Goal: Task Accomplishment & Management: Manage account settings

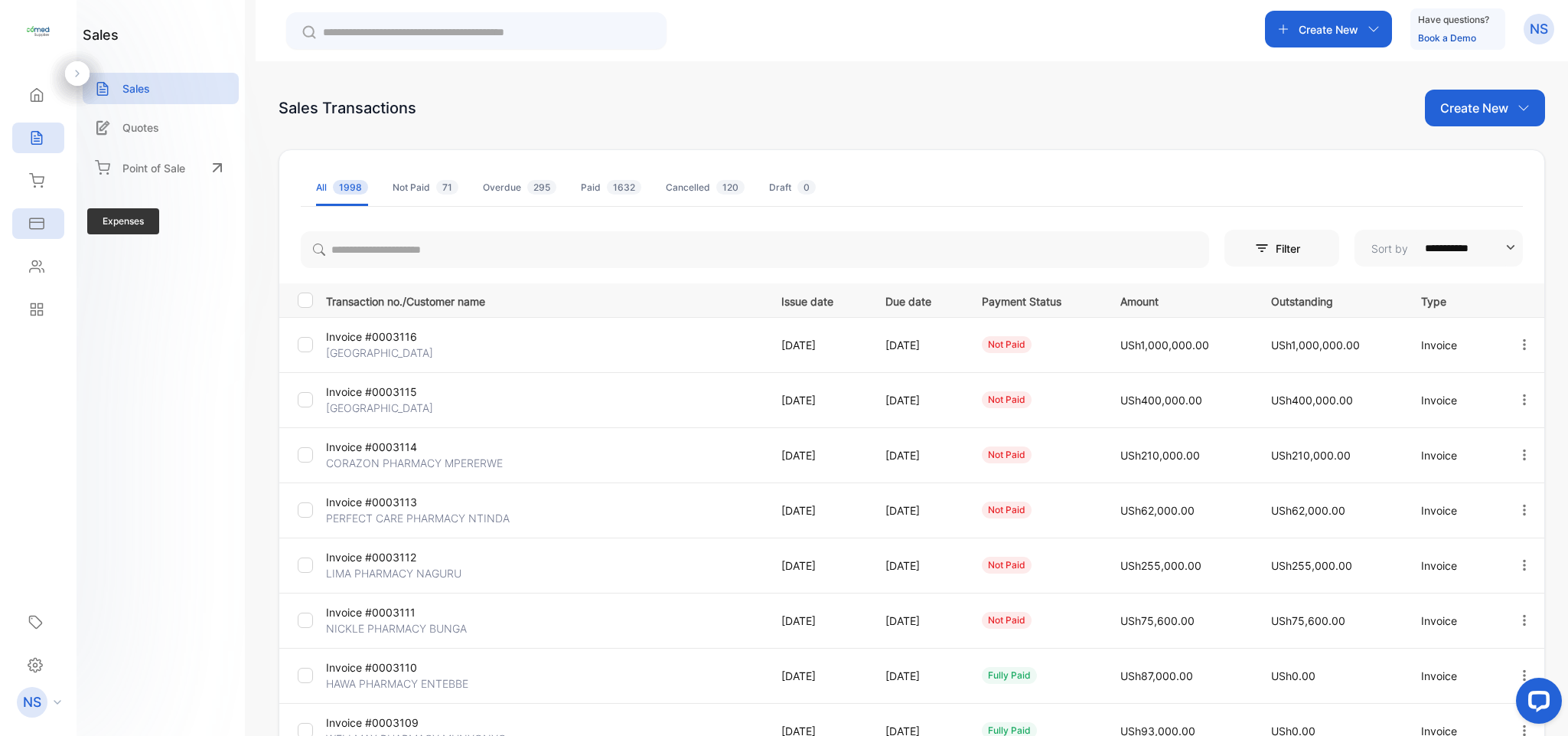
click at [26, 226] on div "Expenses" at bounding box center [35, 223] width 20 height 15
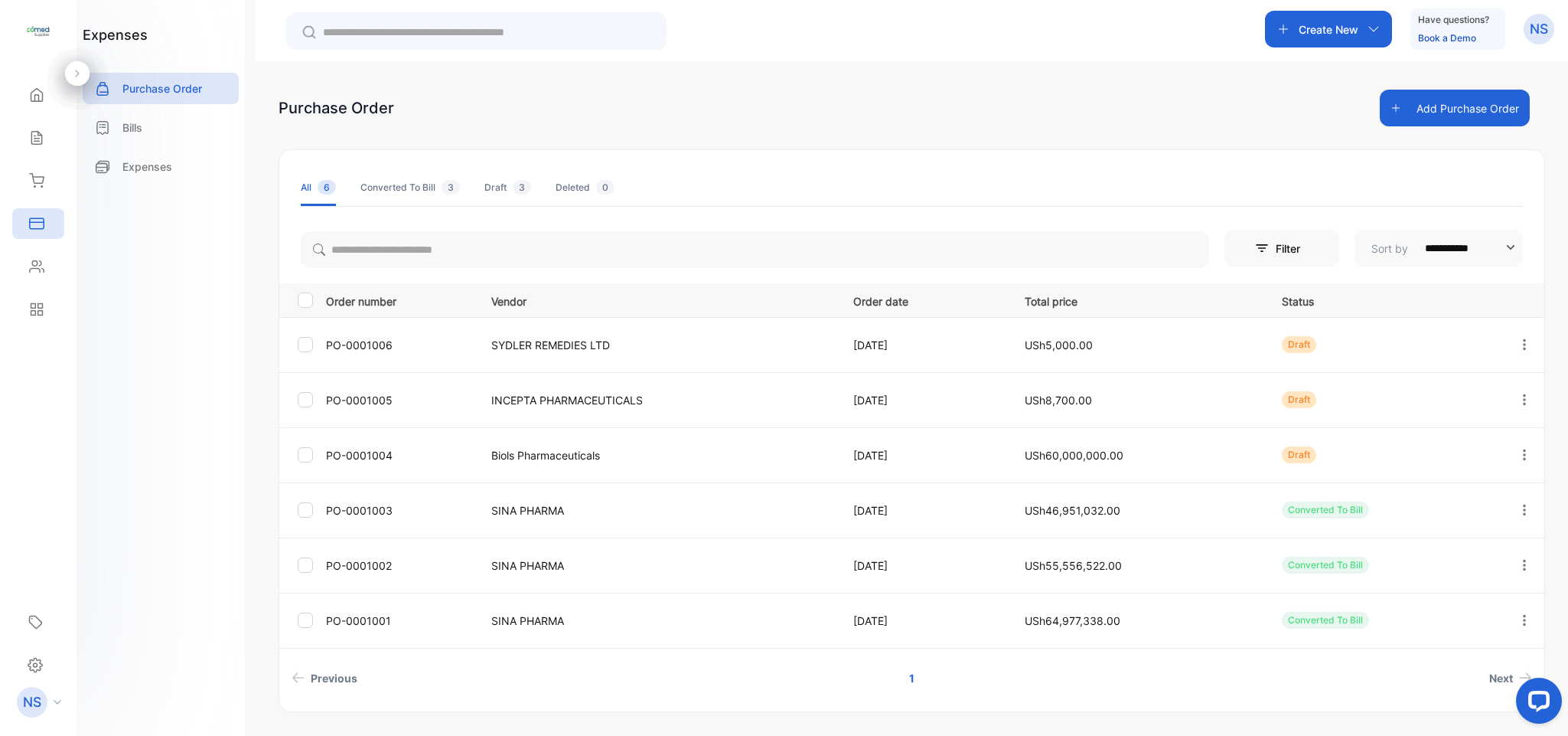
click at [35, 265] on icon at bounding box center [36, 266] width 15 height 15
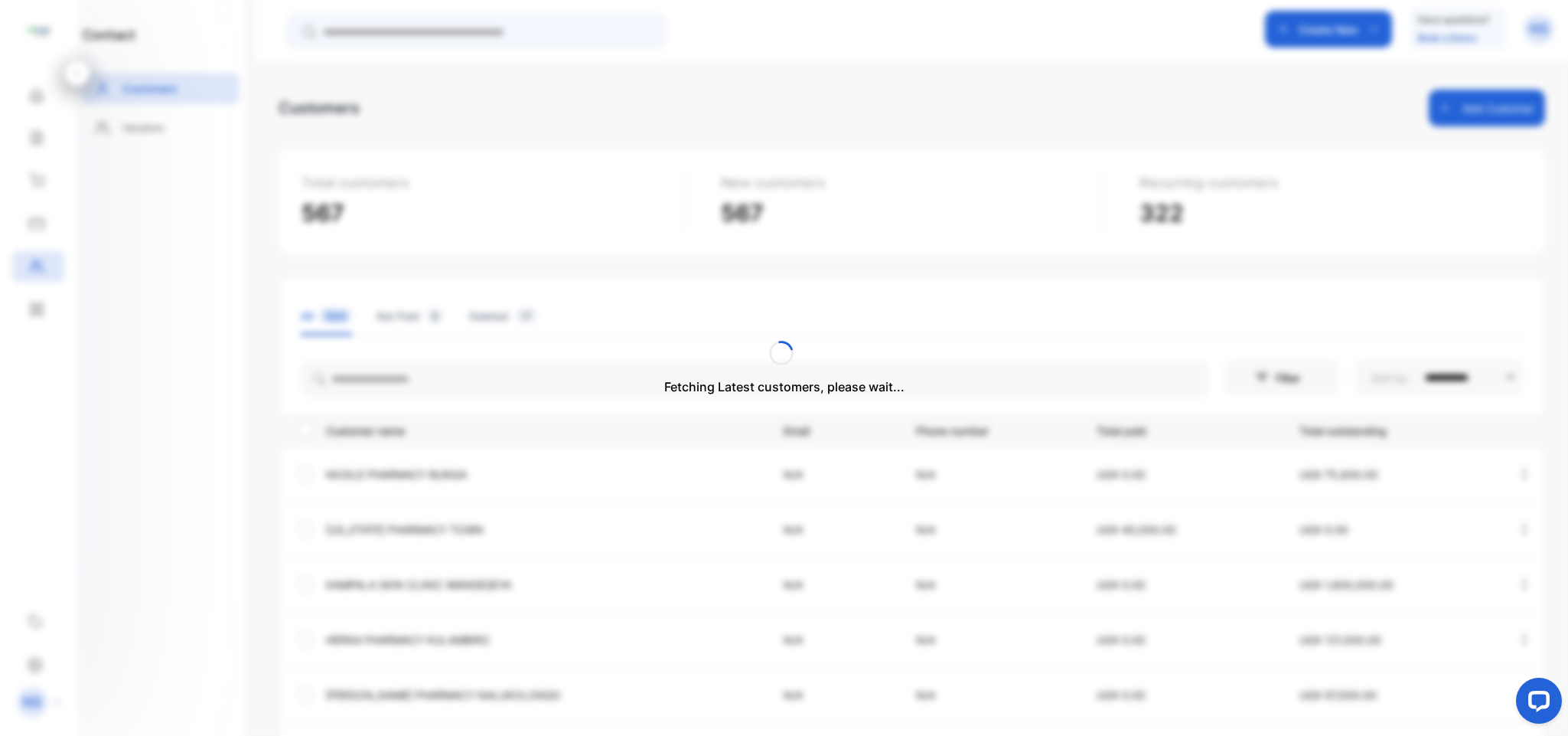
click at [35, 265] on div "Fetching Latest customers, please wait..." at bounding box center [784, 368] width 1568 height 736
click at [54, 306] on div "Reports" at bounding box center [38, 309] width 52 height 31
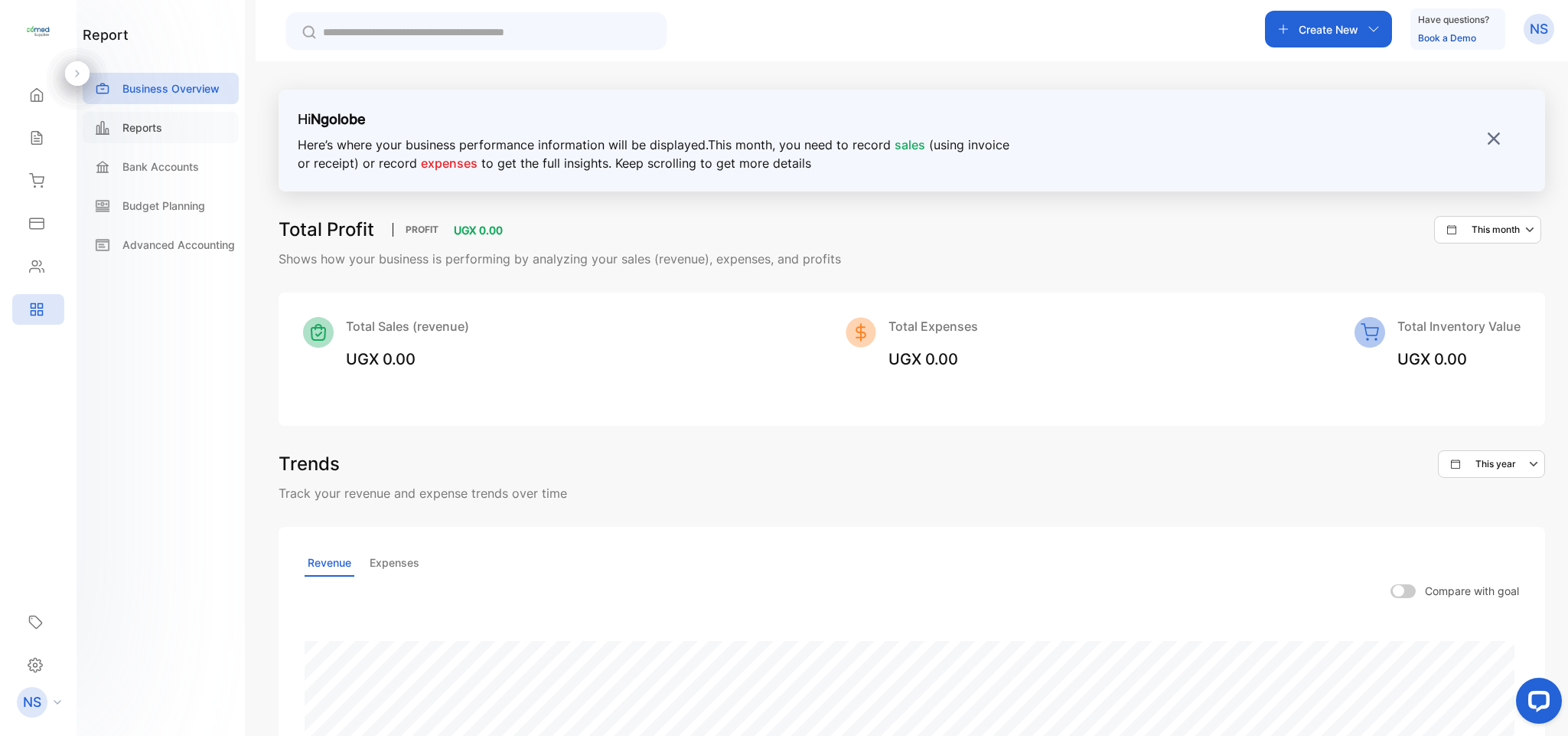
click at [182, 129] on div "Reports" at bounding box center [161, 127] width 156 height 31
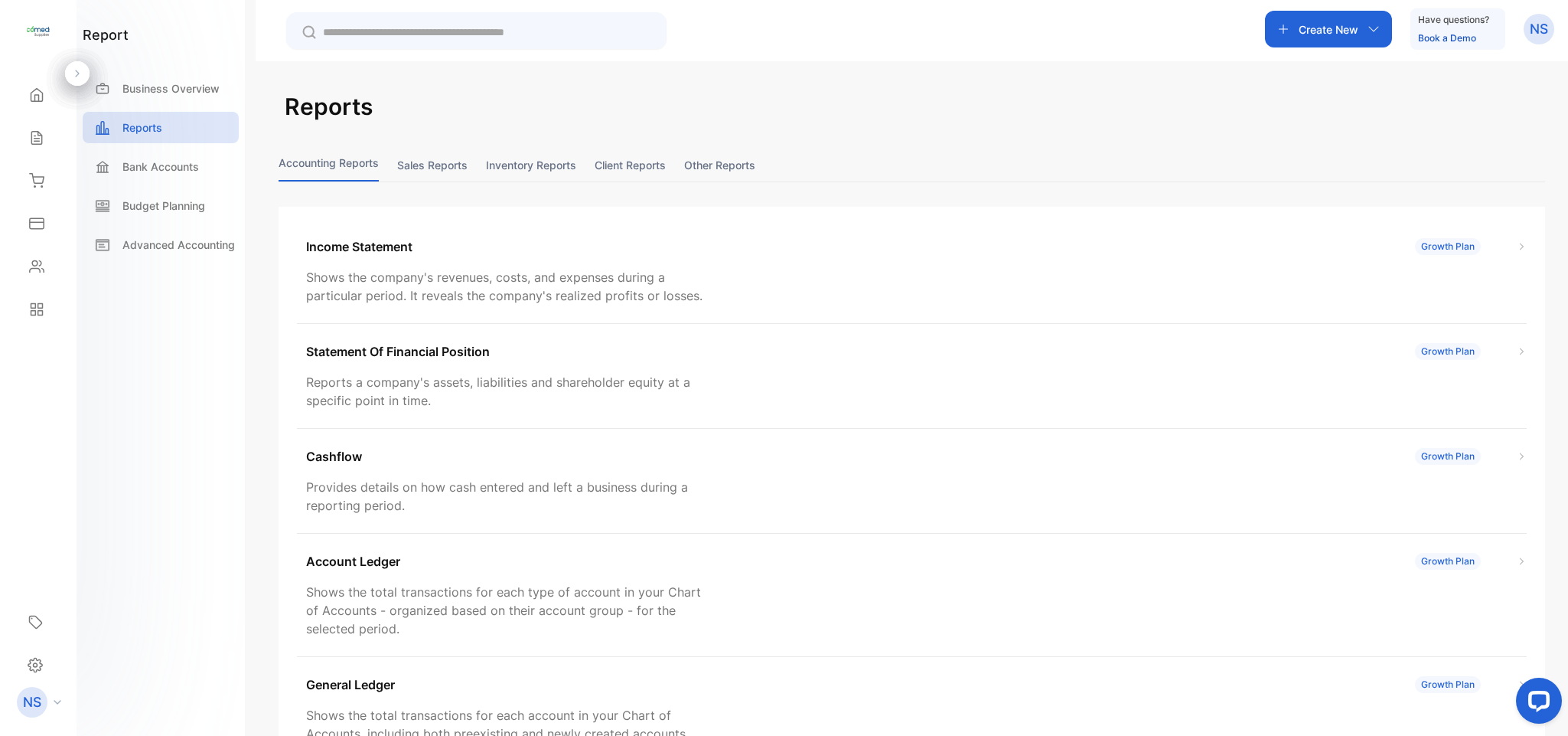
click at [451, 166] on button "Sales reports" at bounding box center [432, 165] width 70 height 33
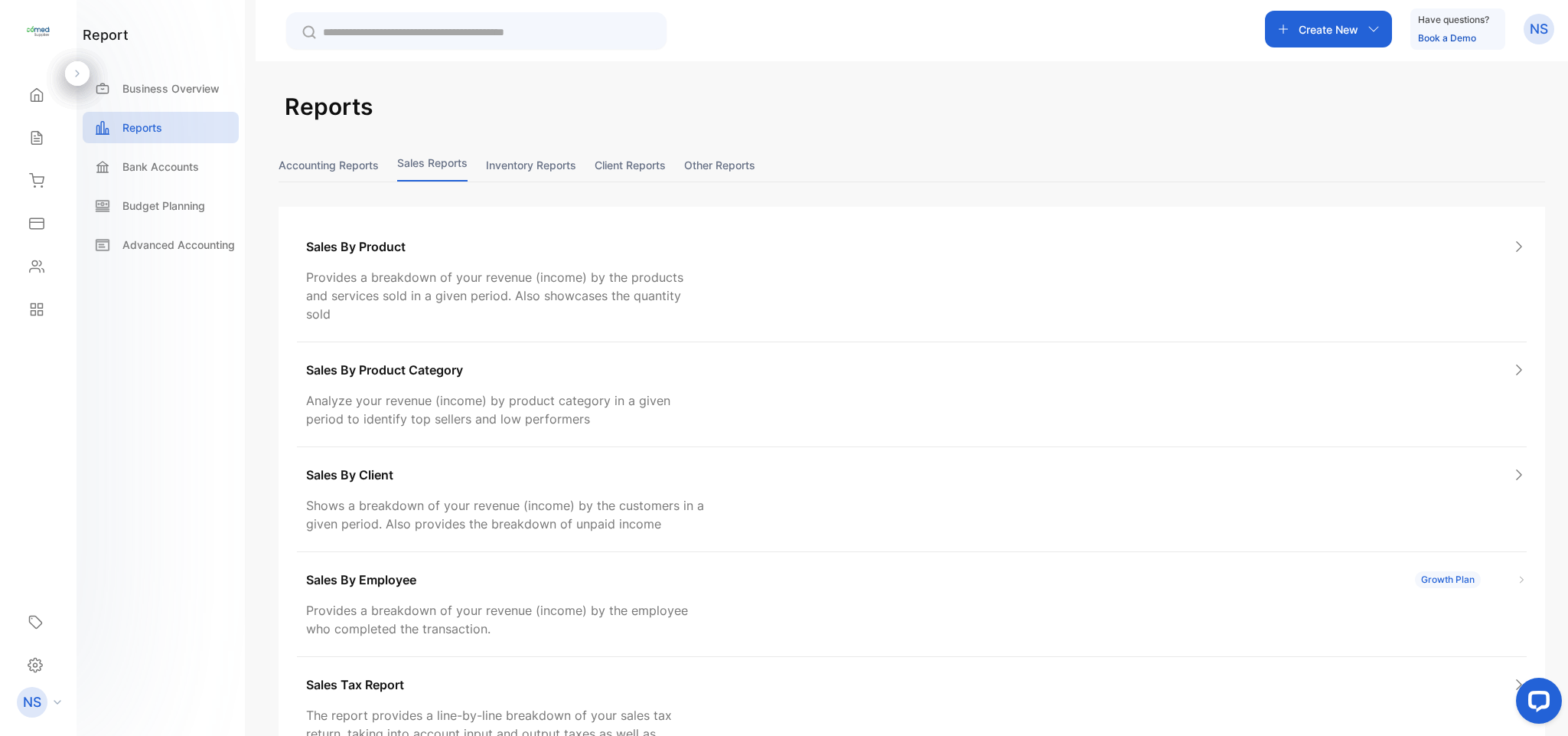
click at [483, 165] on div "Accounting Reports Sales reports Inventory reports Client reports Other reports" at bounding box center [911, 166] width 1266 height 34
click at [499, 170] on button "Inventory reports" at bounding box center [531, 165] width 90 height 33
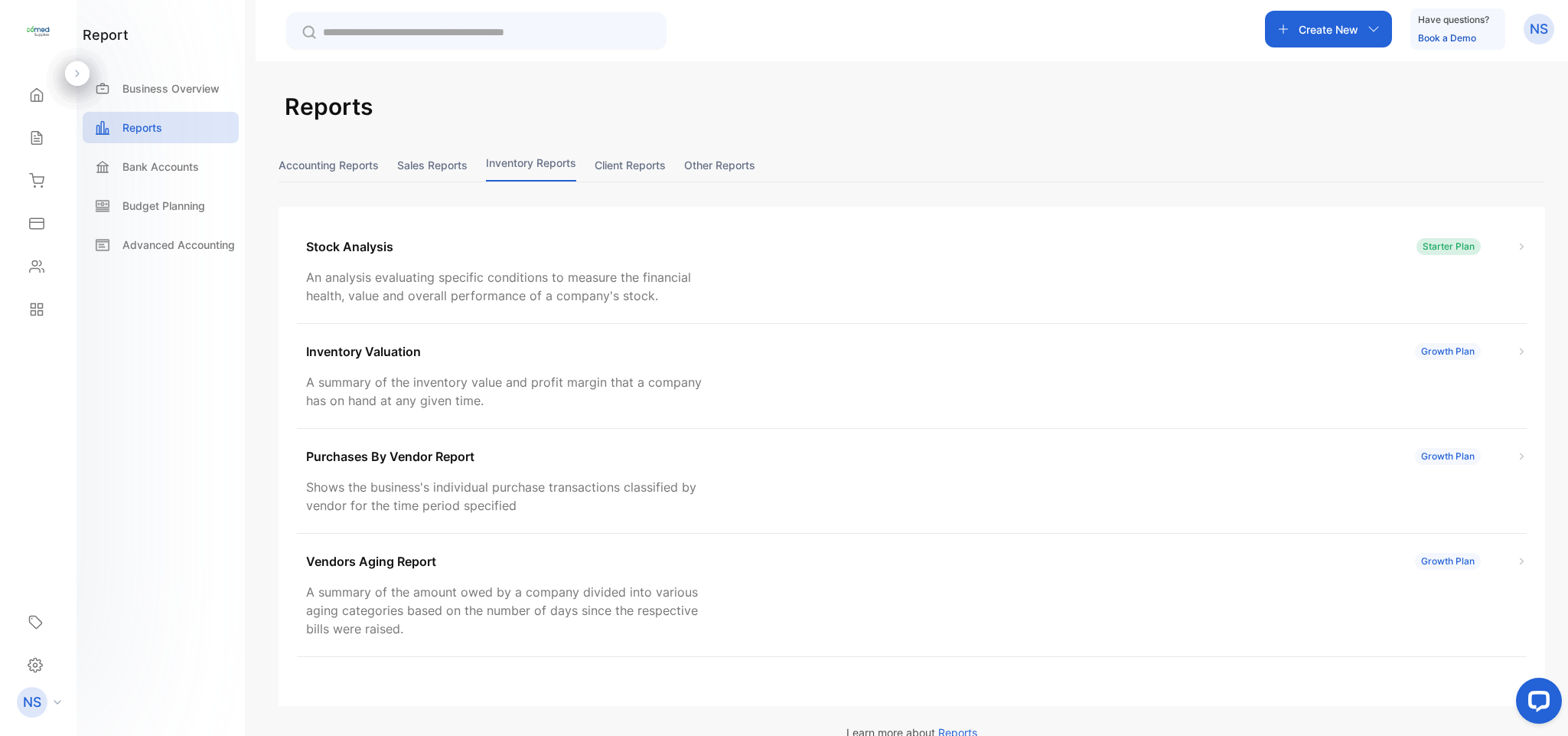
click at [626, 170] on button "Client reports" at bounding box center [630, 165] width 71 height 33
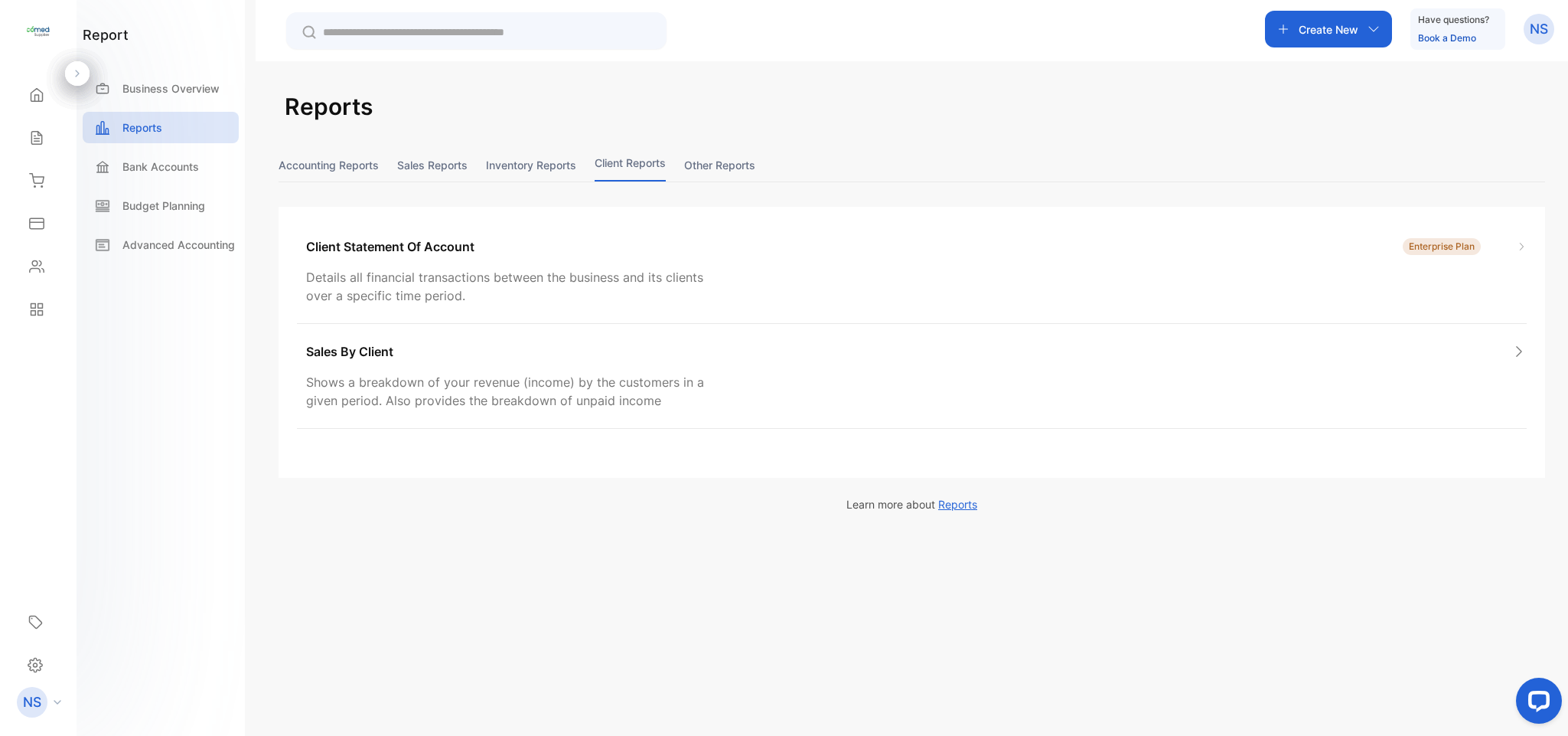
click at [701, 175] on button "Other reports" at bounding box center [719, 165] width 71 height 33
click at [354, 166] on button "Accounting Reports" at bounding box center [329, 165] width 100 height 33
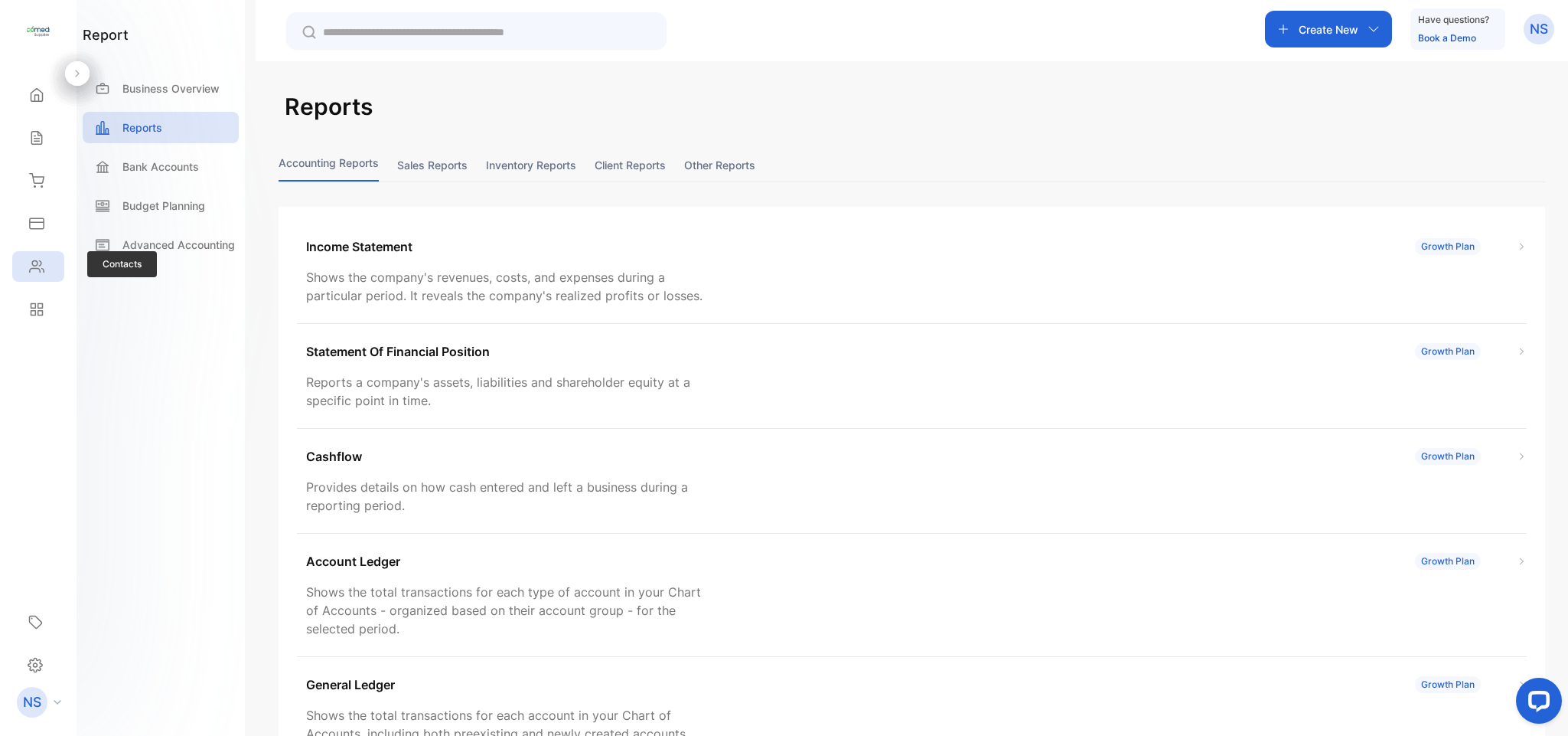
click at [19, 272] on div "Contacts" at bounding box center [38, 266] width 52 height 31
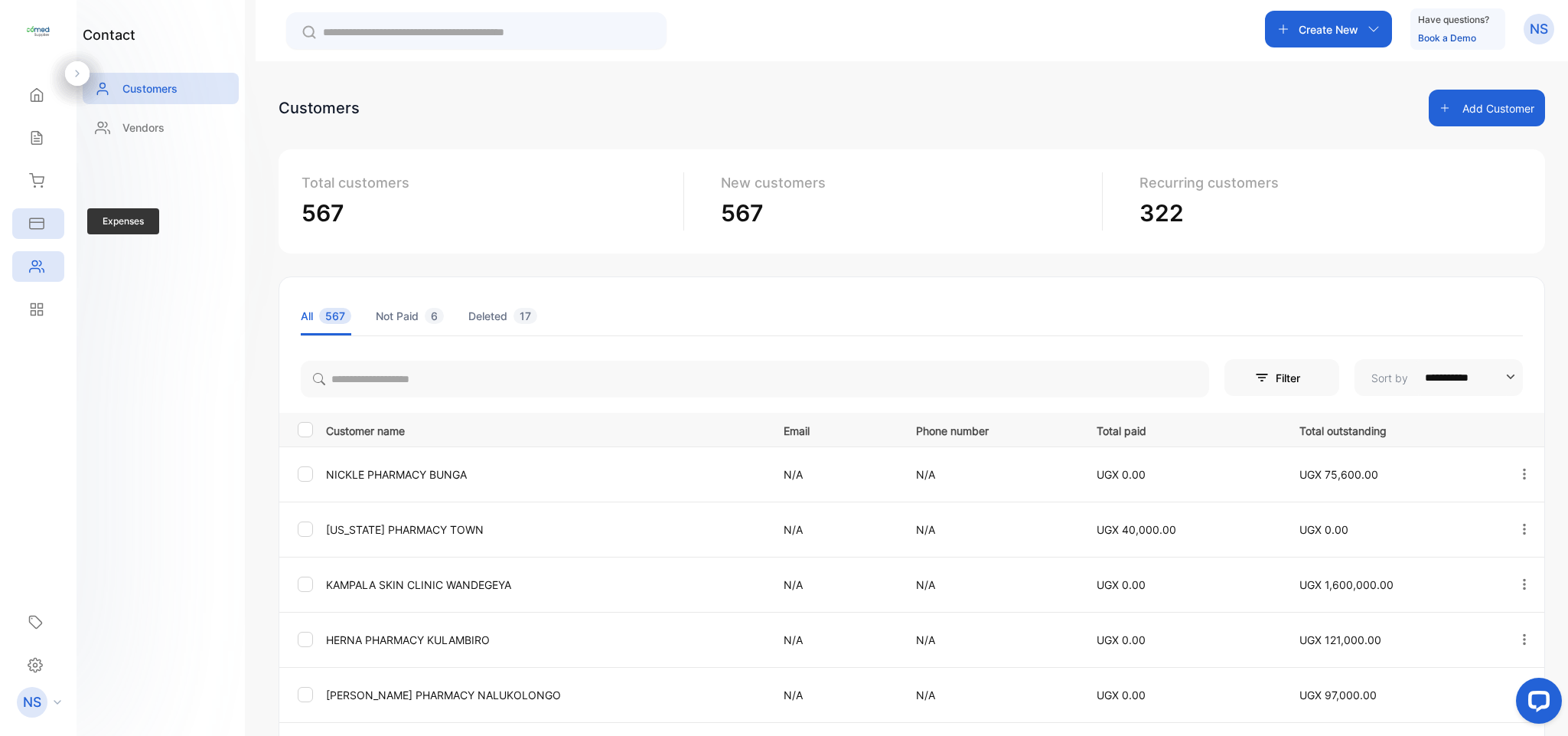
click at [44, 208] on div "Expenses" at bounding box center [38, 223] width 52 height 31
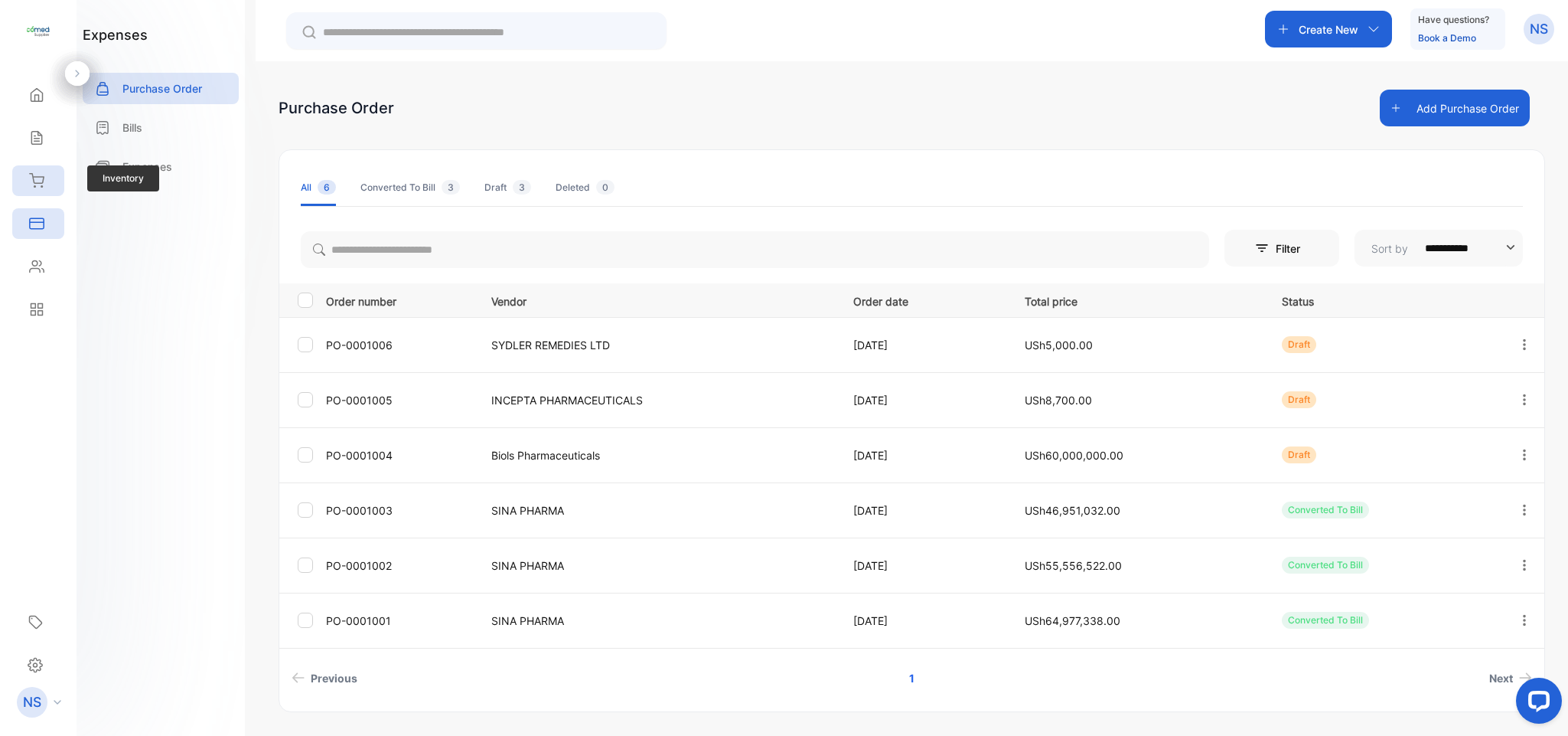
click at [39, 175] on icon at bounding box center [36, 180] width 15 height 15
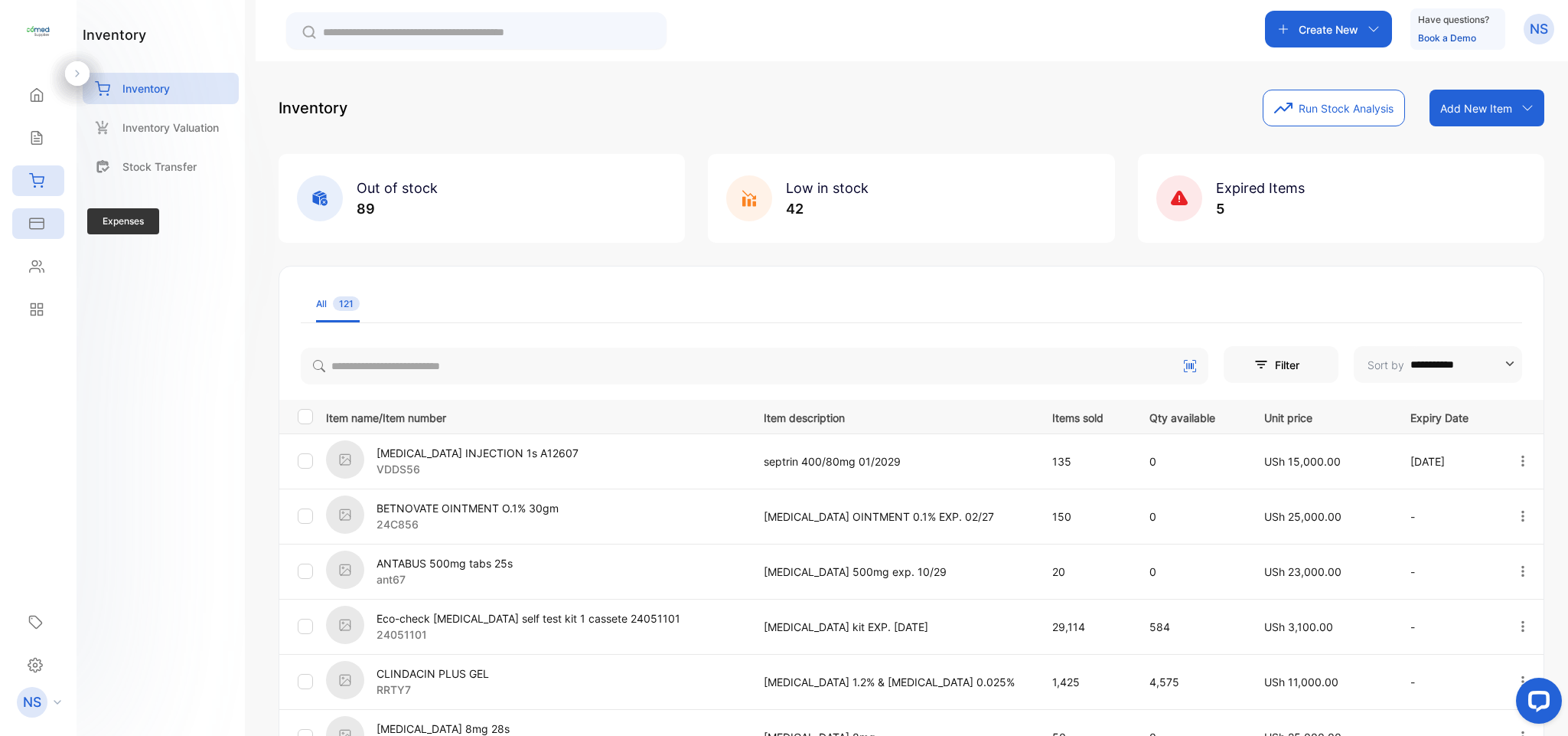
click at [39, 235] on div "Expenses" at bounding box center [38, 223] width 52 height 31
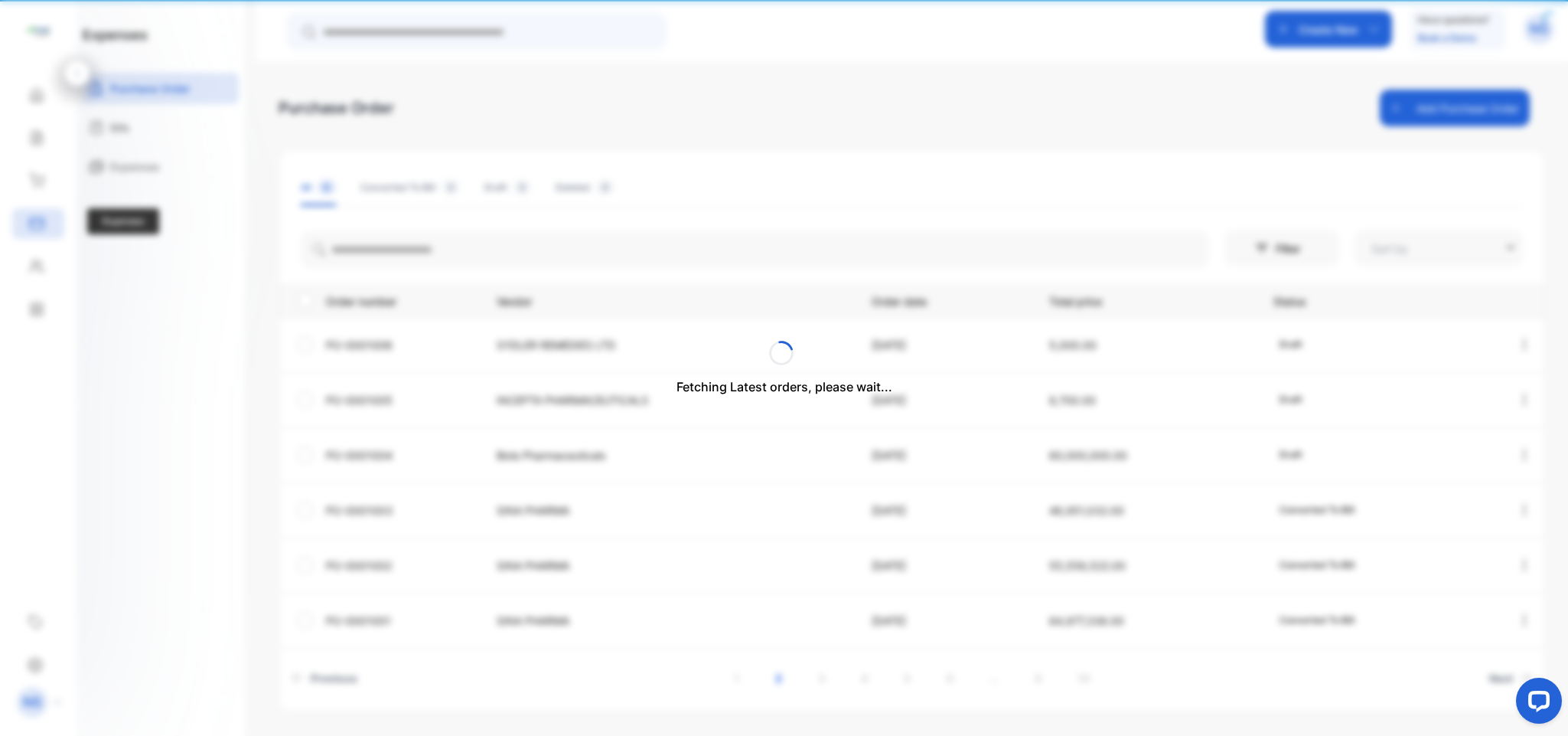
type input "**********"
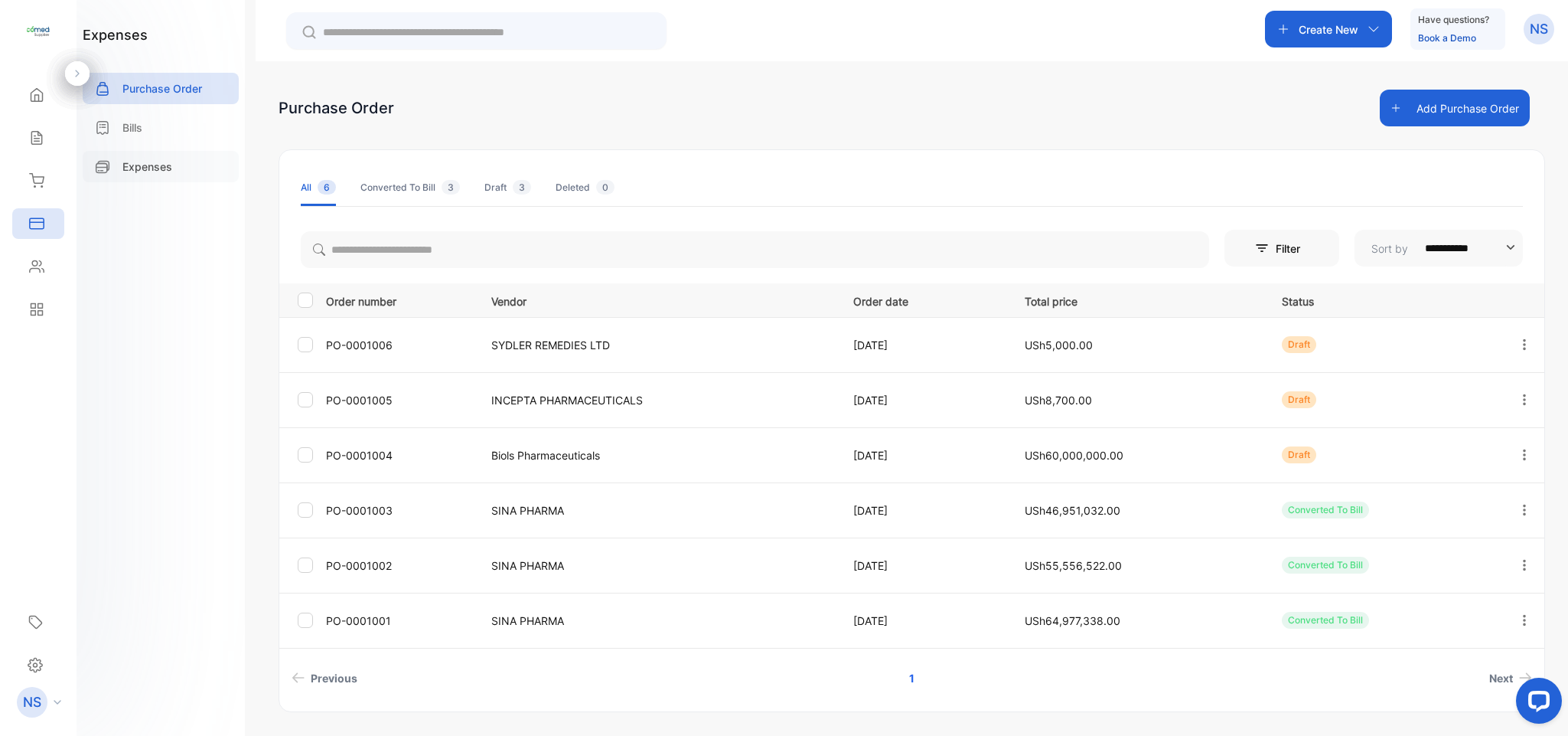
click at [168, 175] on div "Expenses" at bounding box center [161, 166] width 156 height 31
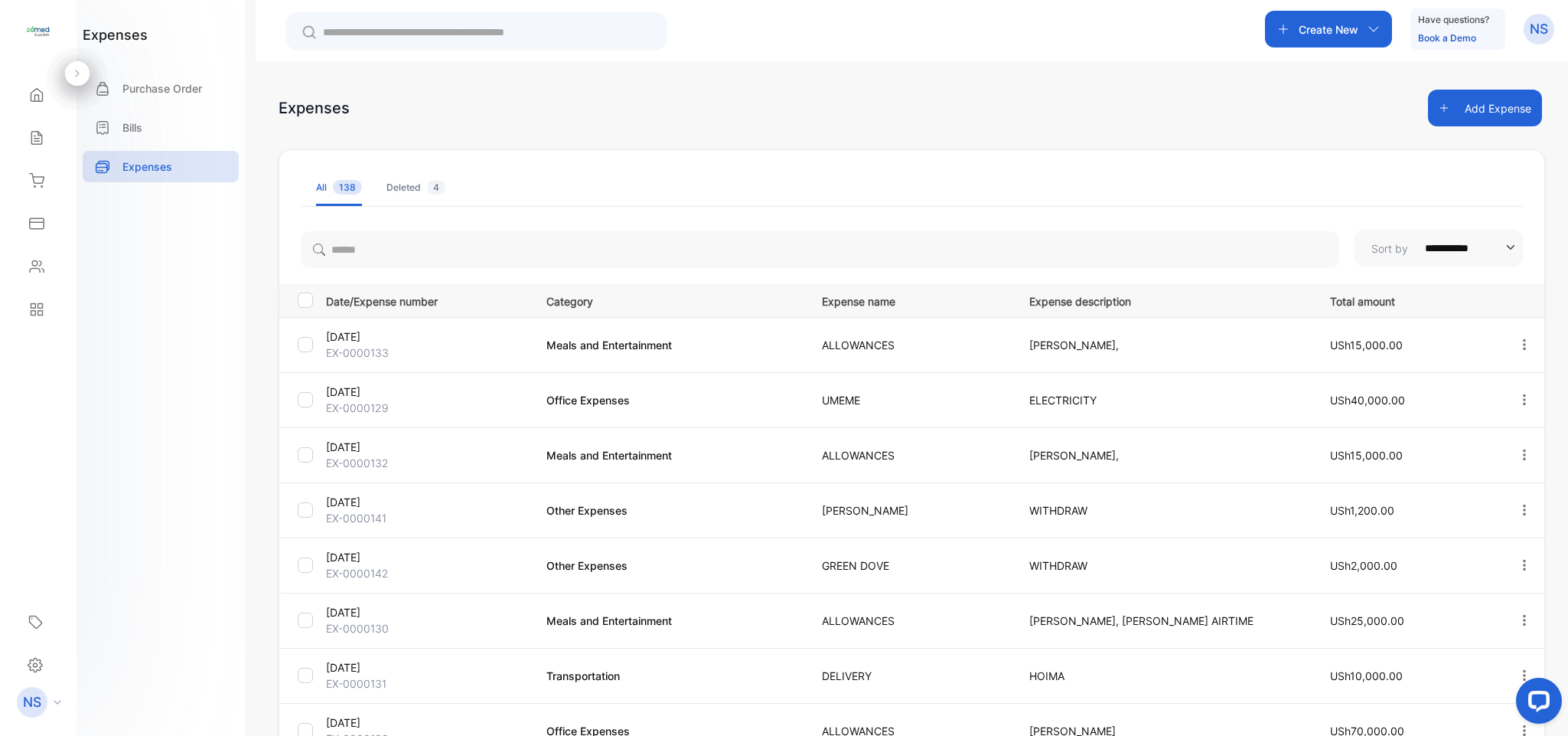
click at [1478, 115] on button "Add Expense" at bounding box center [1485, 108] width 114 height 37
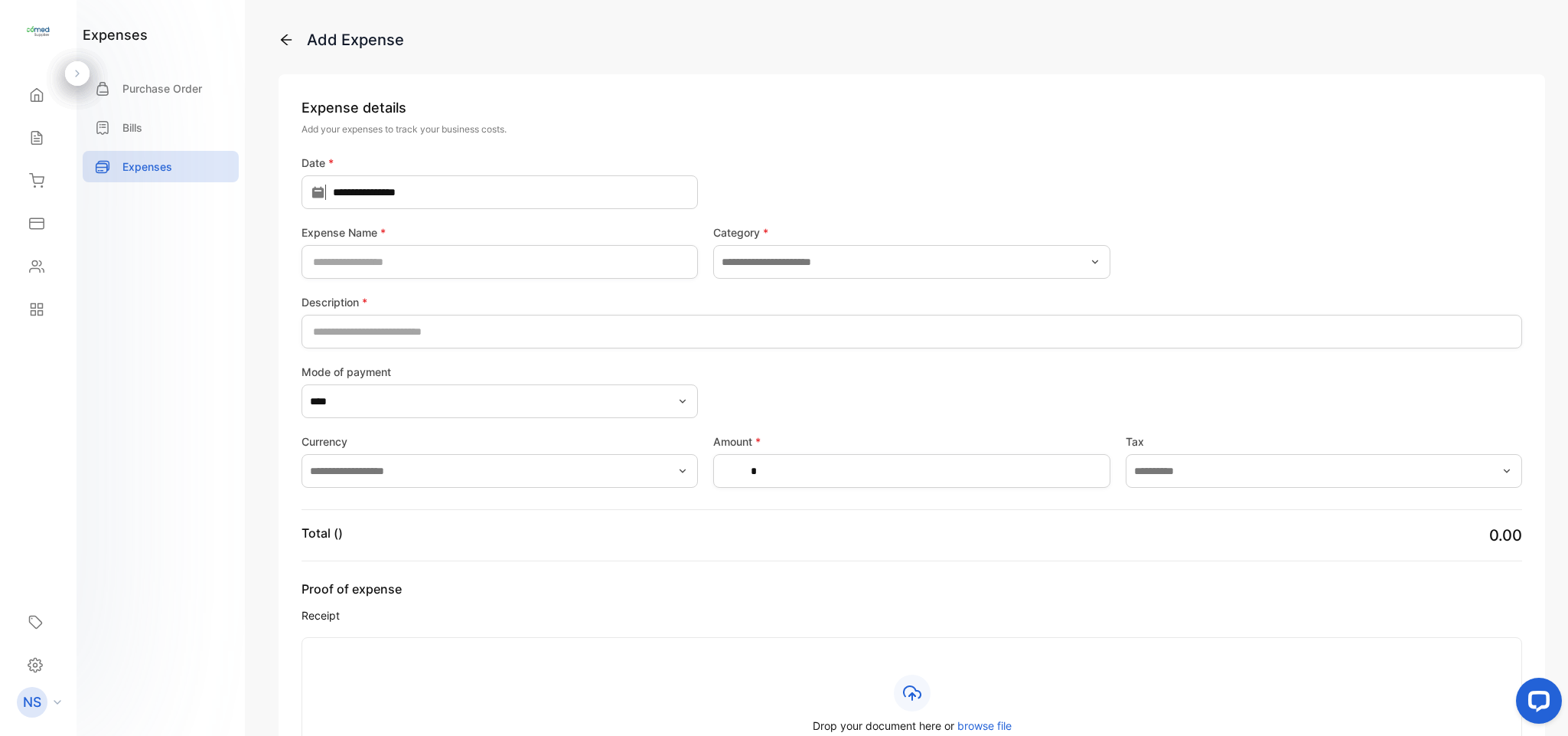
type input "**********"
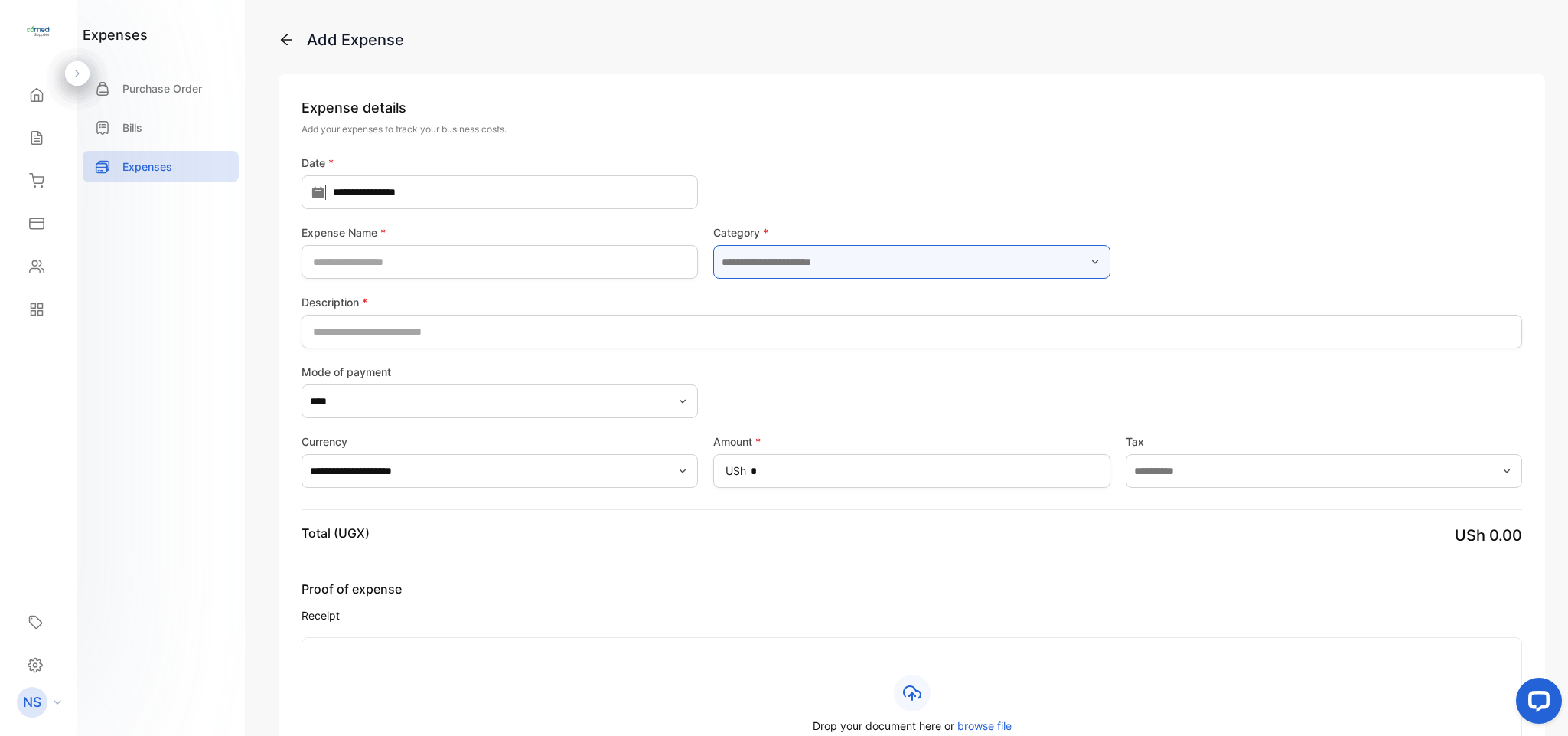
click at [1072, 257] on input "text" at bounding box center [911, 262] width 397 height 34
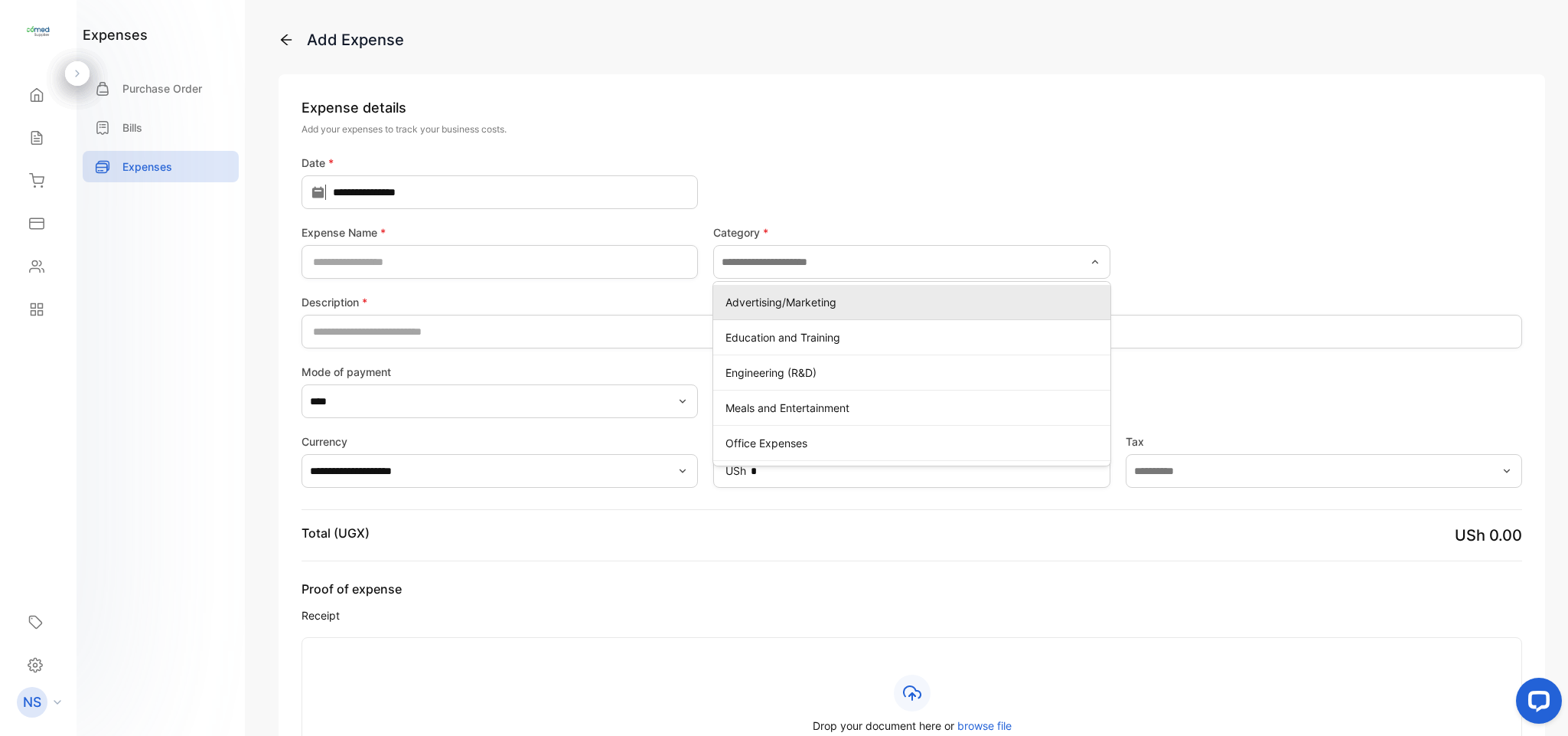
click at [833, 113] on p "Expense details" at bounding box center [911, 107] width 1220 height 21
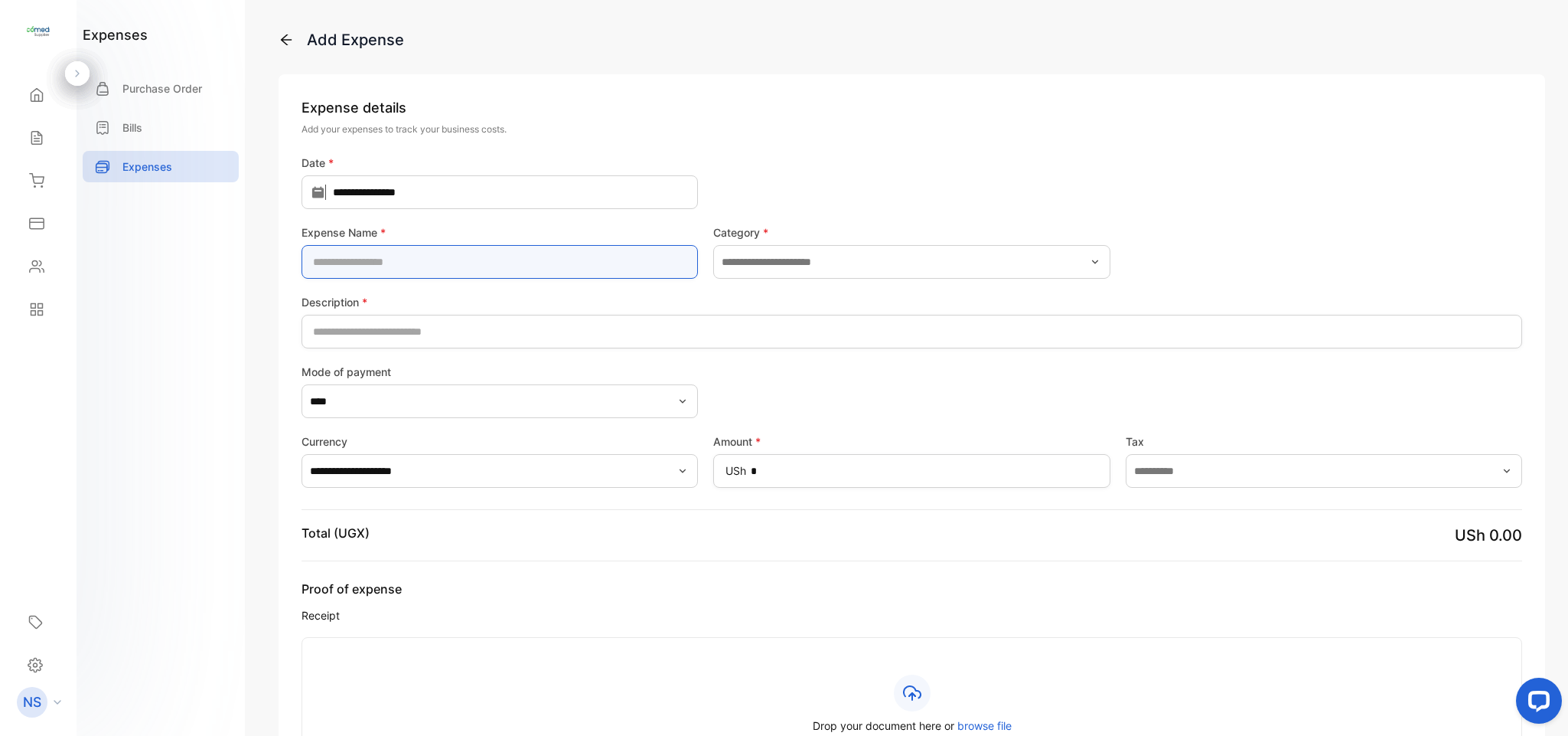
click at [564, 263] on Name-inputExpenseName "text" at bounding box center [500, 262] width 397 height 34
click at [782, 83] on div "**********" at bounding box center [911, 485] width 1266 height 823
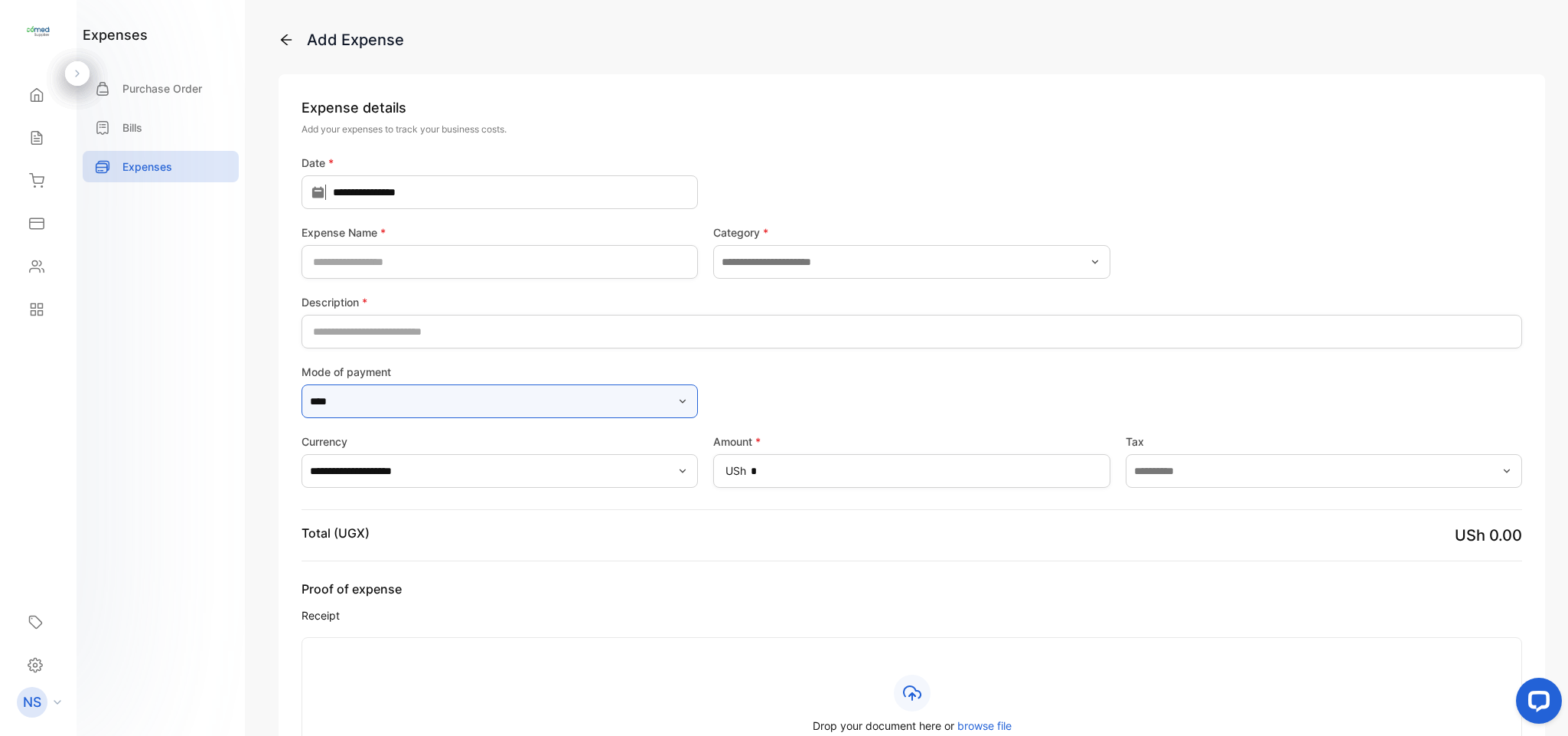
click at [430, 417] on input "****" at bounding box center [500, 401] width 397 height 34
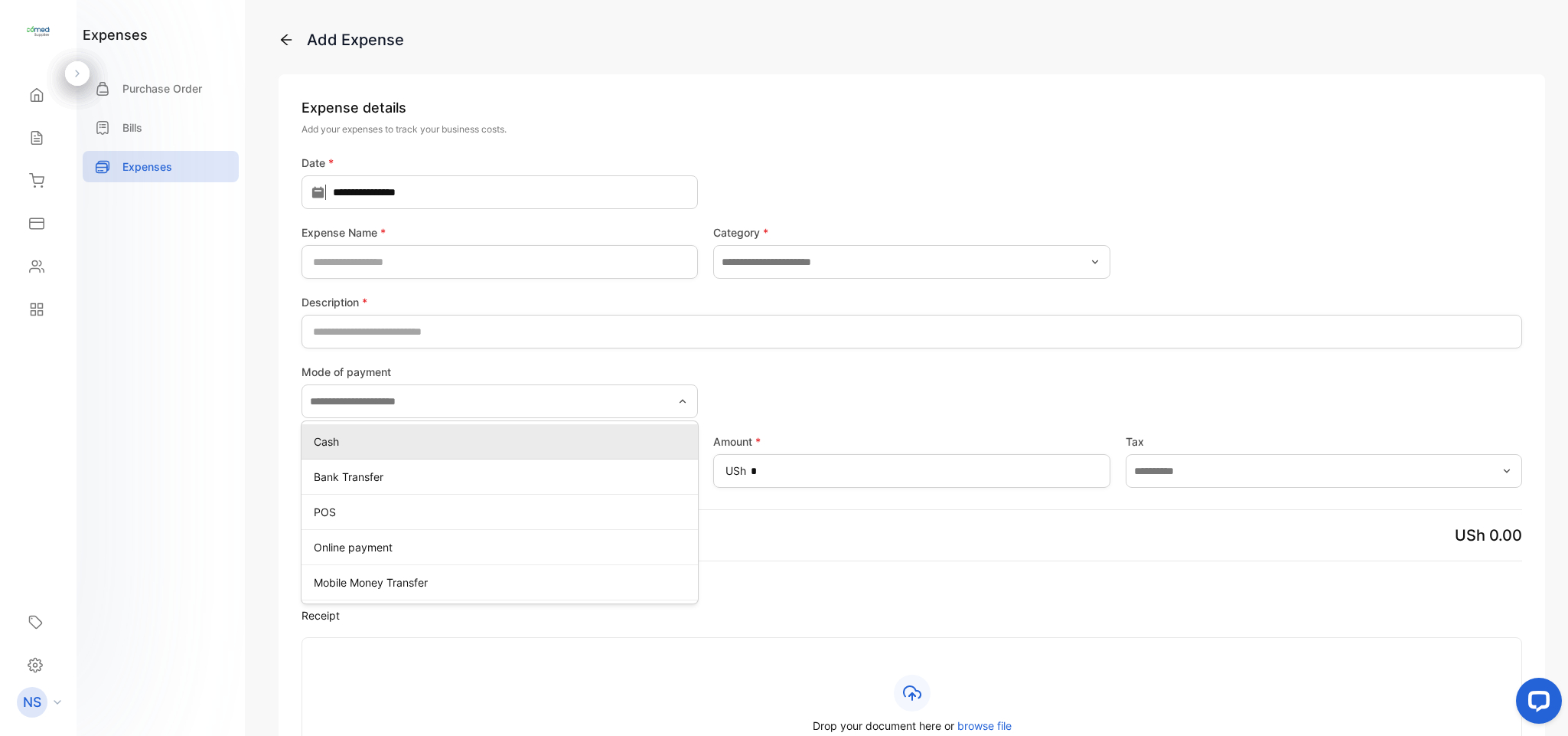
type input "****"
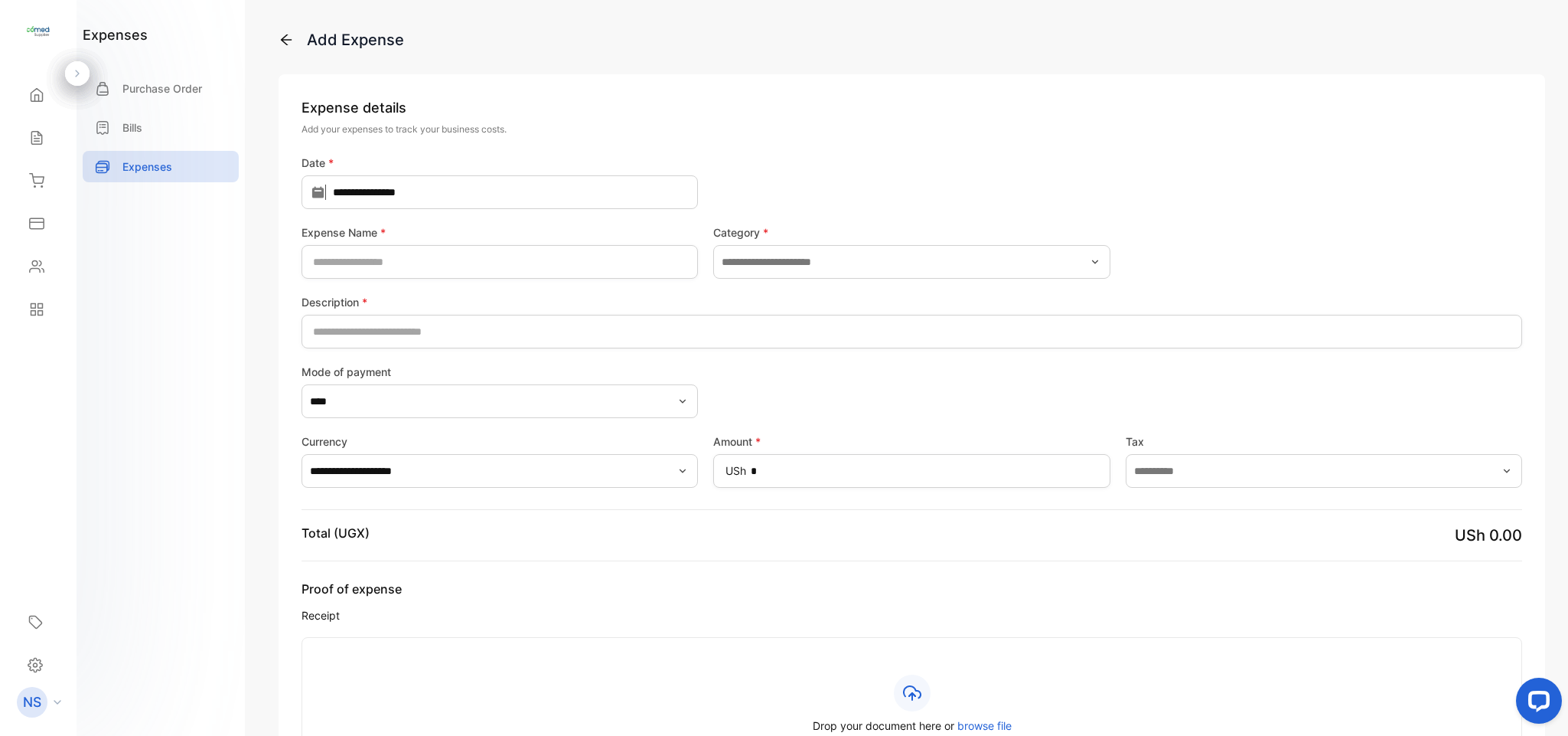
click at [172, 388] on div "expenses Purchase Order Bills Expenses" at bounding box center [161, 368] width 168 height 736
click at [147, 131] on div "Bills" at bounding box center [161, 127] width 156 height 31
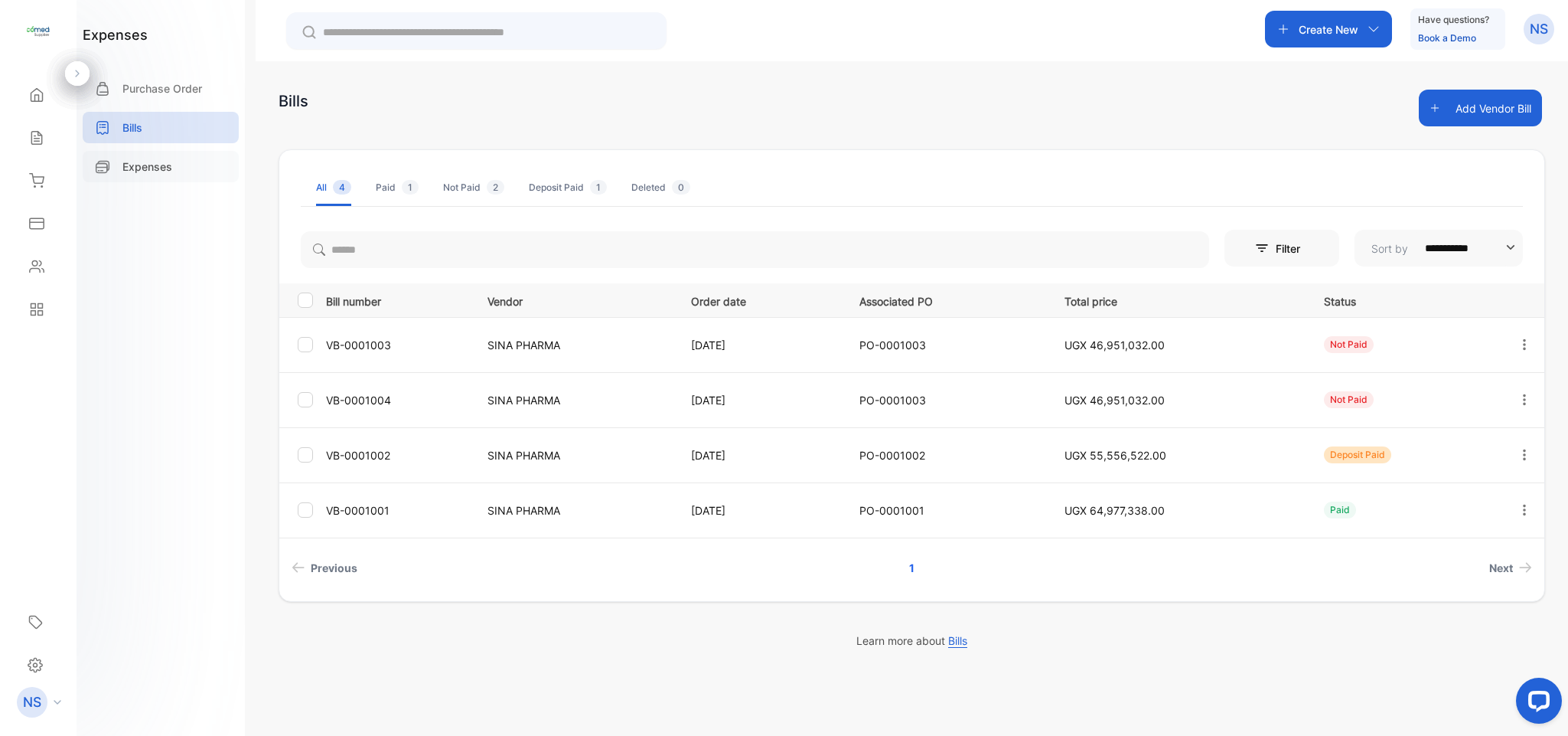
click at [118, 171] on div "Expenses" at bounding box center [161, 166] width 156 height 31
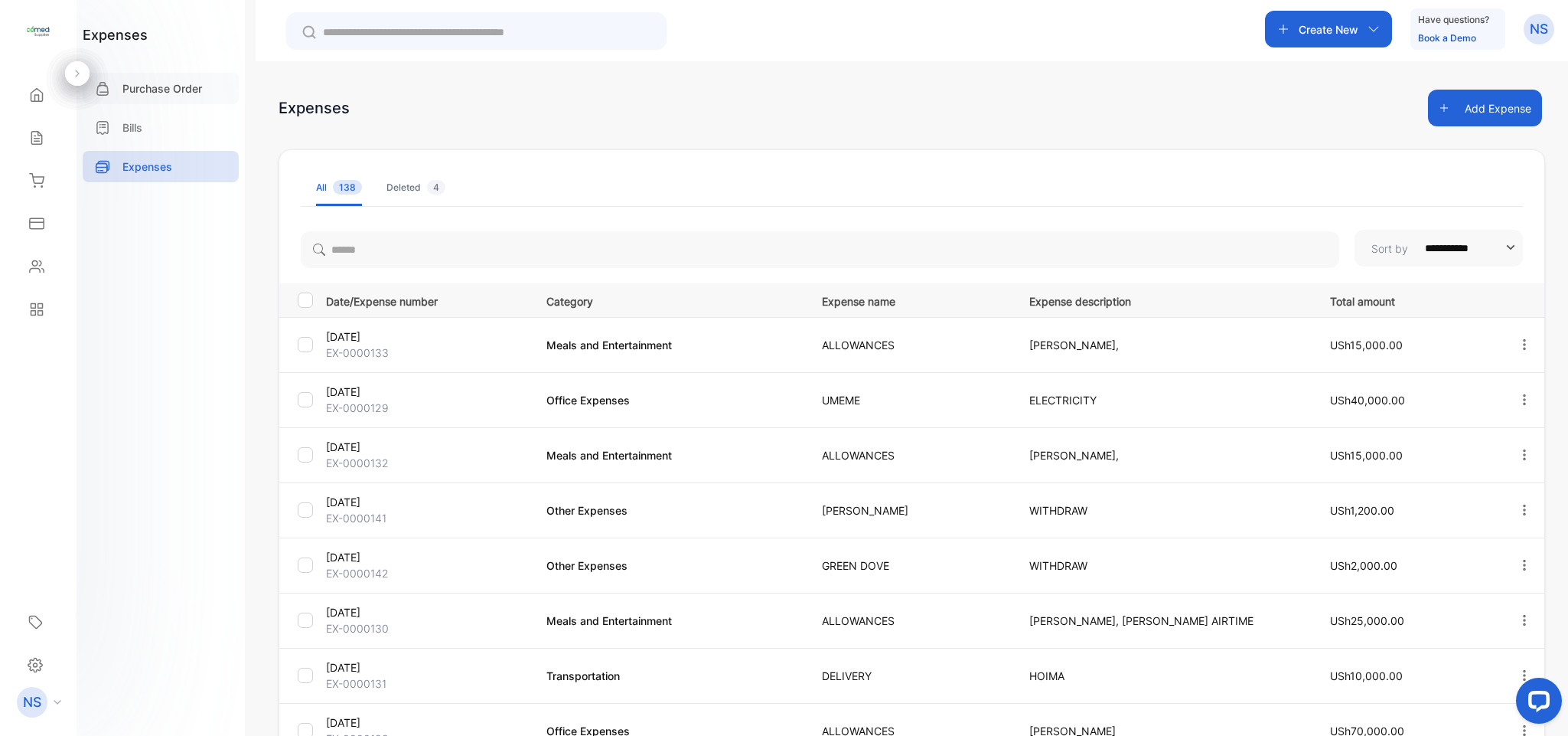
click at [127, 97] on div "Purchase Order" at bounding box center [161, 88] width 156 height 31
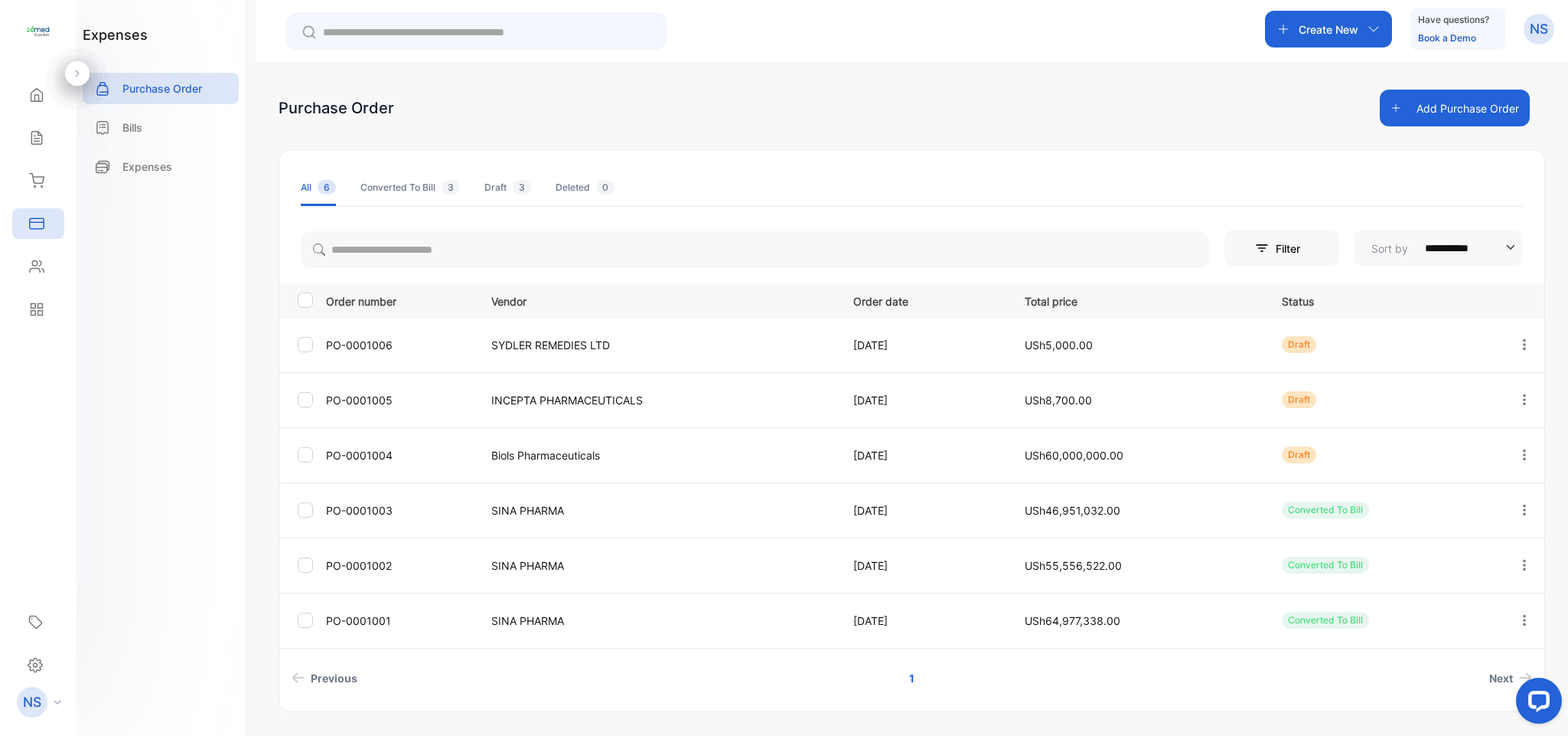
click at [497, 188] on div "Draft 3" at bounding box center [508, 188] width 47 height 14
click at [319, 198] on li "All 6" at bounding box center [318, 187] width 35 height 37
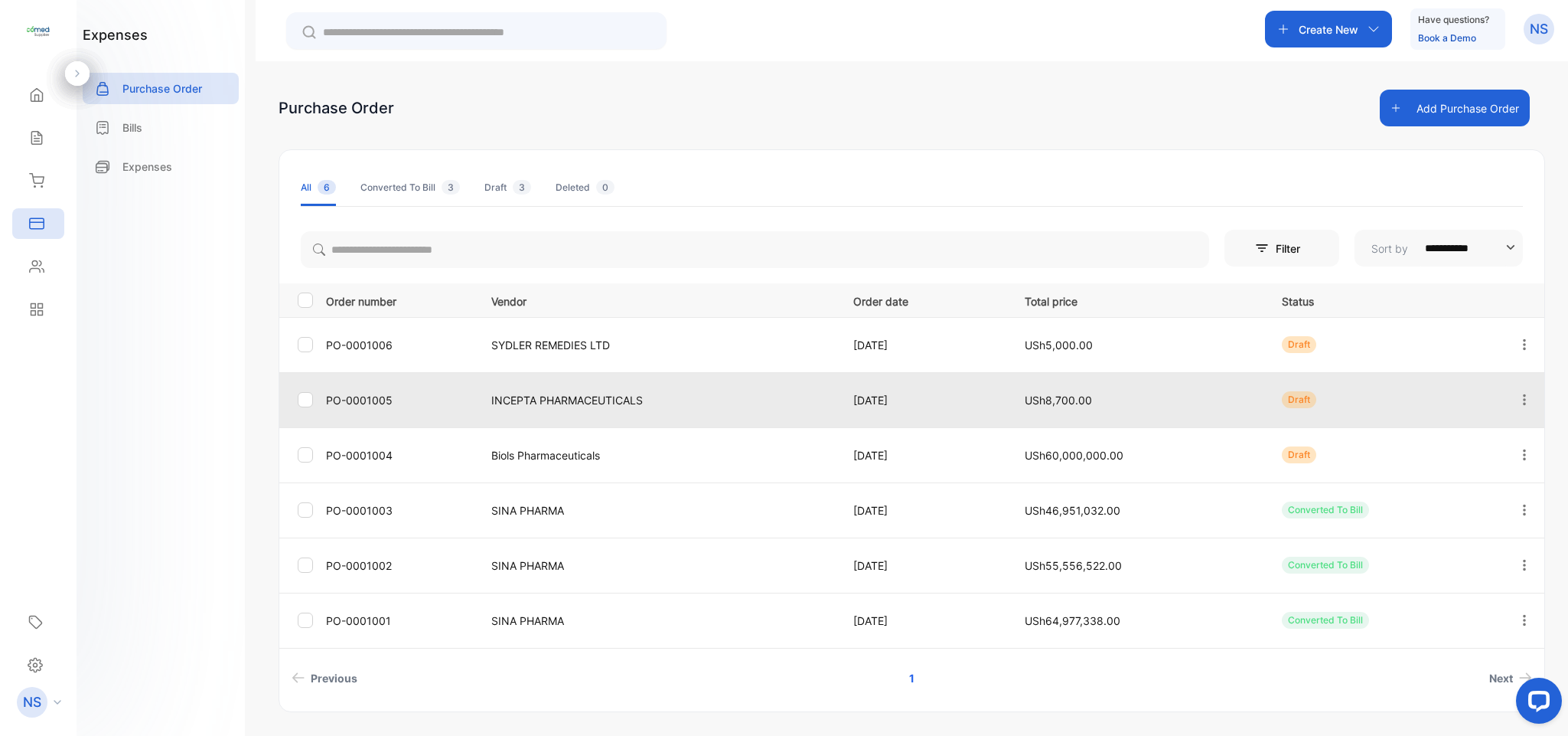
click at [375, 372] on td "PO-0001005" at bounding box center [396, 399] width 153 height 55
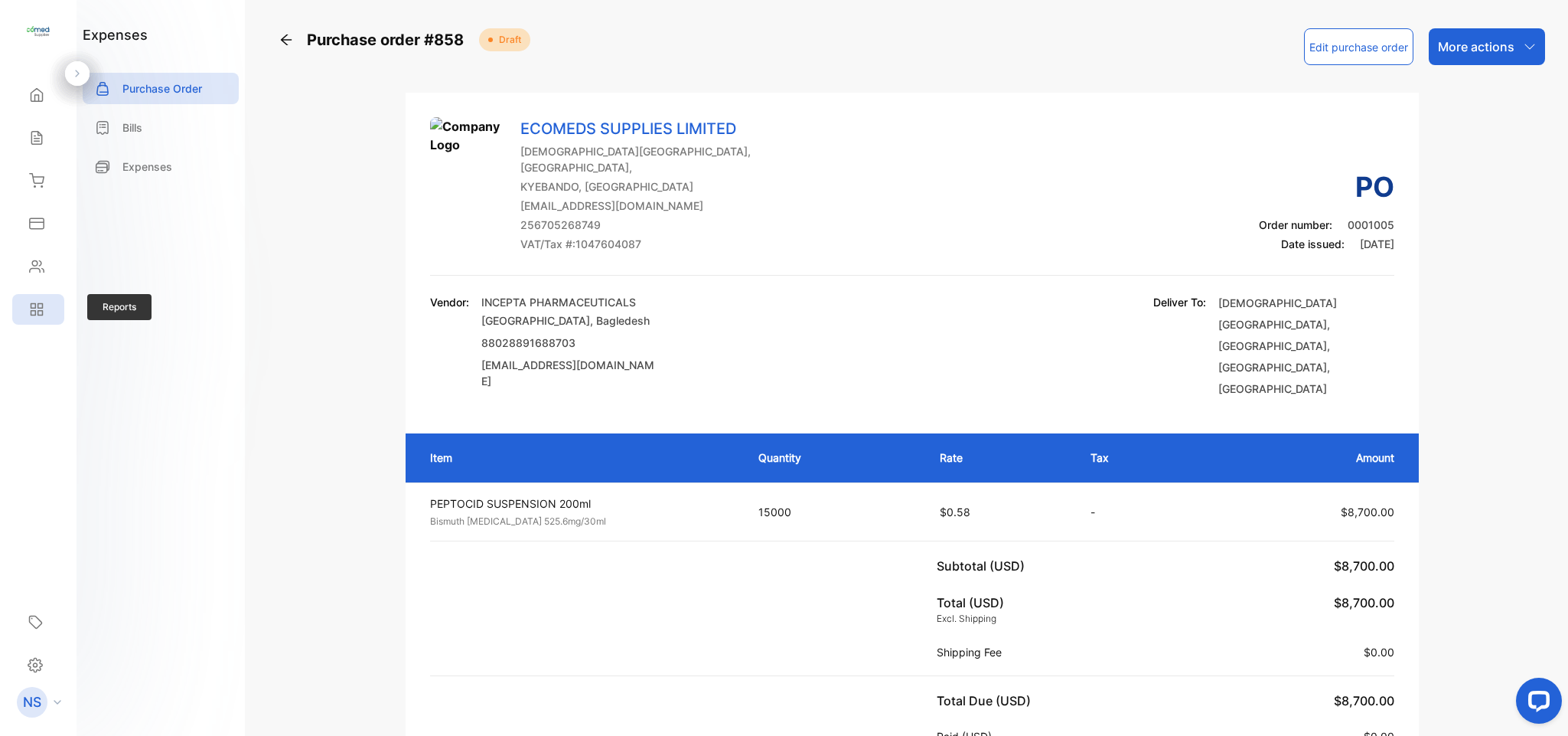
click at [57, 322] on div "Reports" at bounding box center [38, 309] width 52 height 31
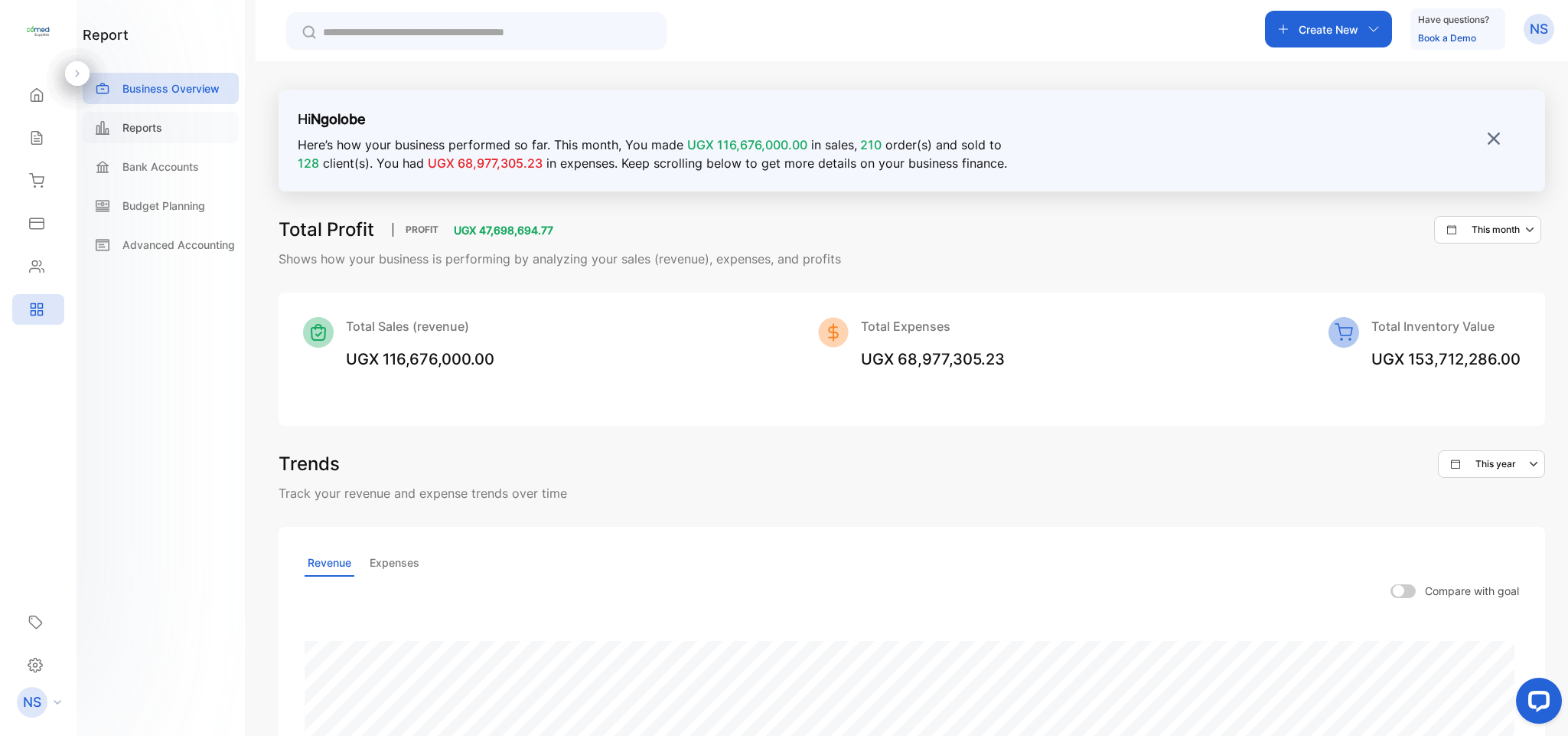
click at [143, 129] on p "Reports" at bounding box center [143, 127] width 40 height 16
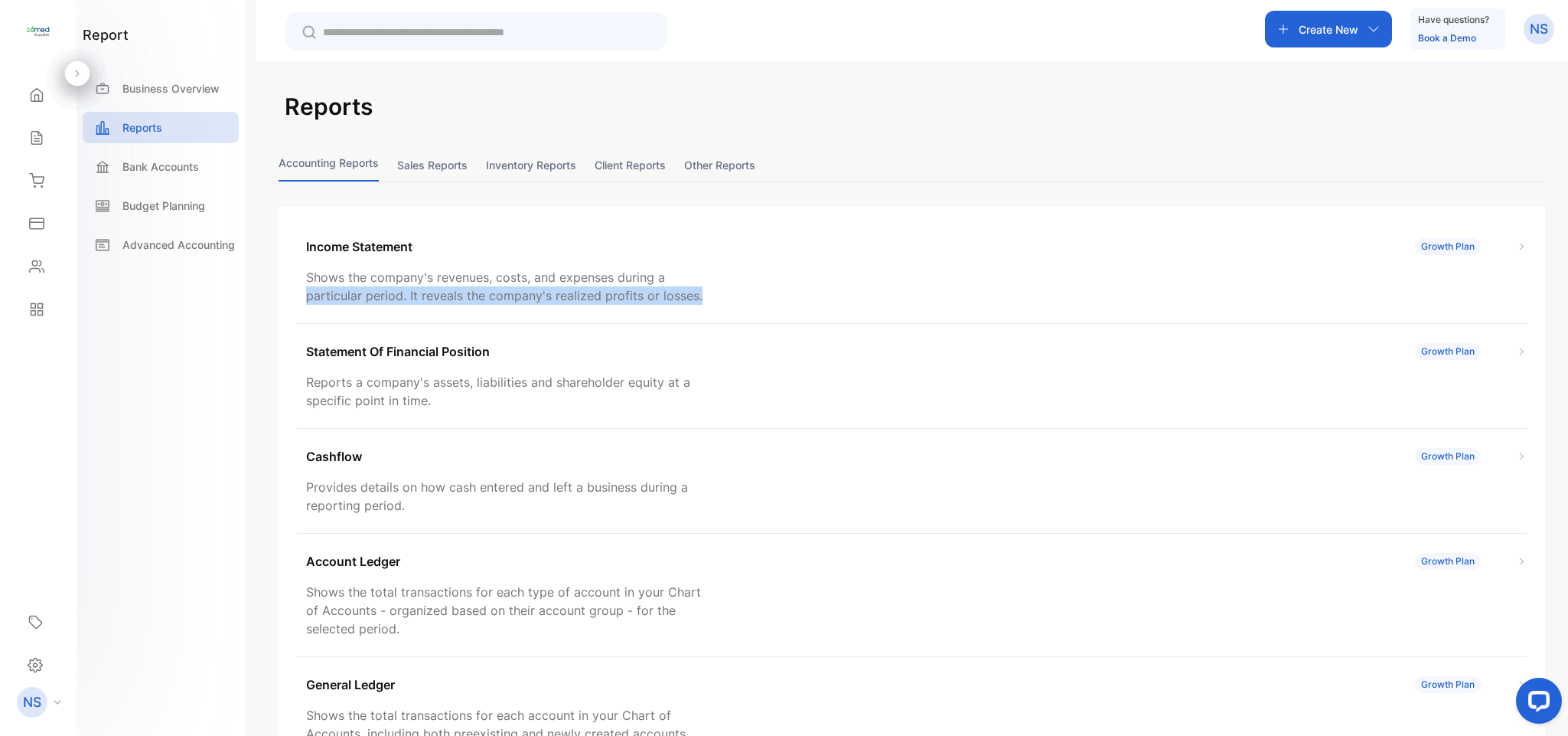
drag, startPoint x: 1562, startPoint y: 276, endPoint x: 1564, endPoint y: 318, distance: 42.0
click at [1564, 318] on div "Reports Accounting Reports Sales reports Inventory reports Client reports Other…" at bounding box center [911, 429] width 1312 height 736
click at [938, 134] on div "Reports Accounting Reports Sales reports Inventory reports Client reports Other…" at bounding box center [911, 512] width 1266 height 845
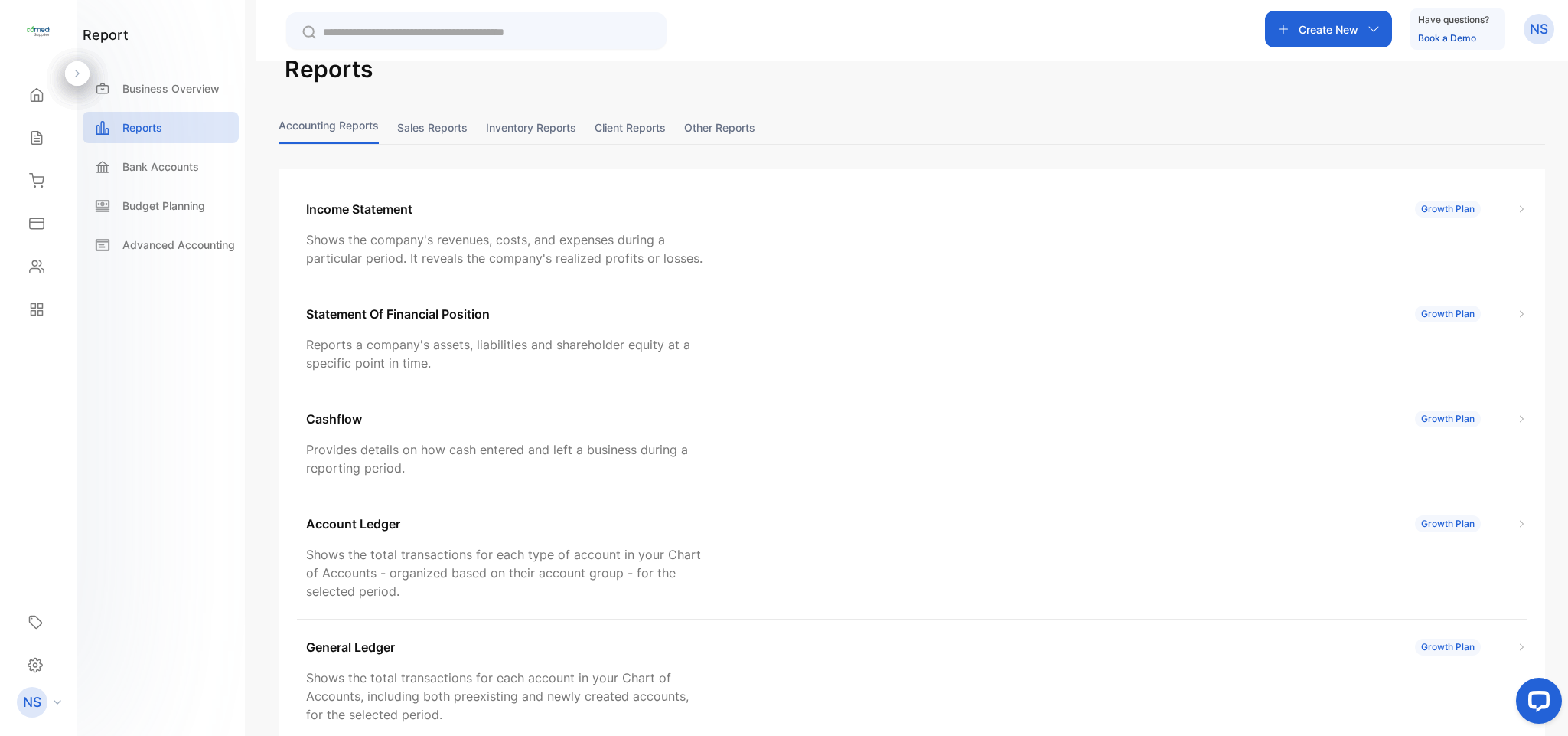
scroll to position [28, 0]
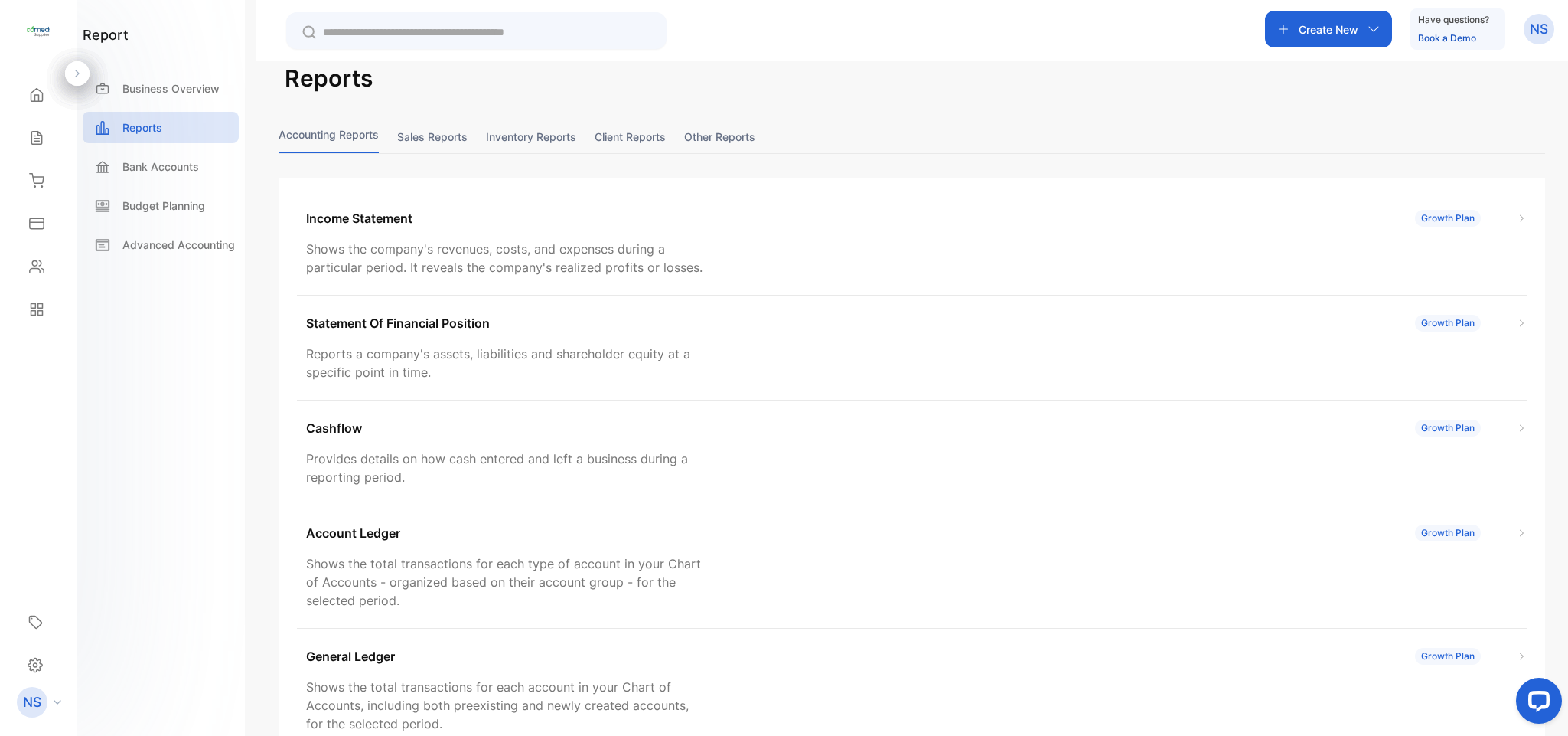
click at [435, 148] on button "Sales reports" at bounding box center [432, 136] width 70 height 33
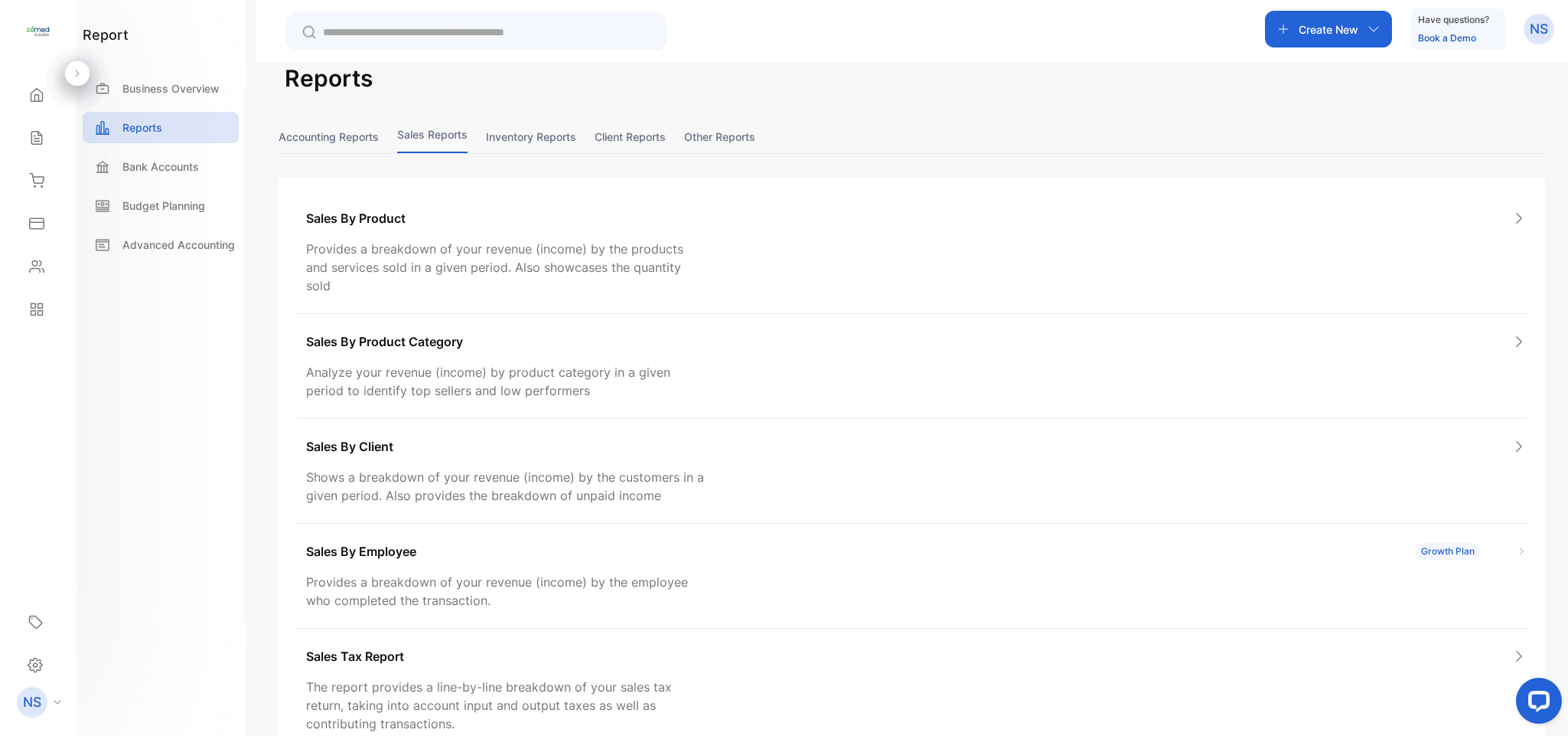
click at [370, 147] on button "Accounting Reports" at bounding box center [329, 136] width 100 height 33
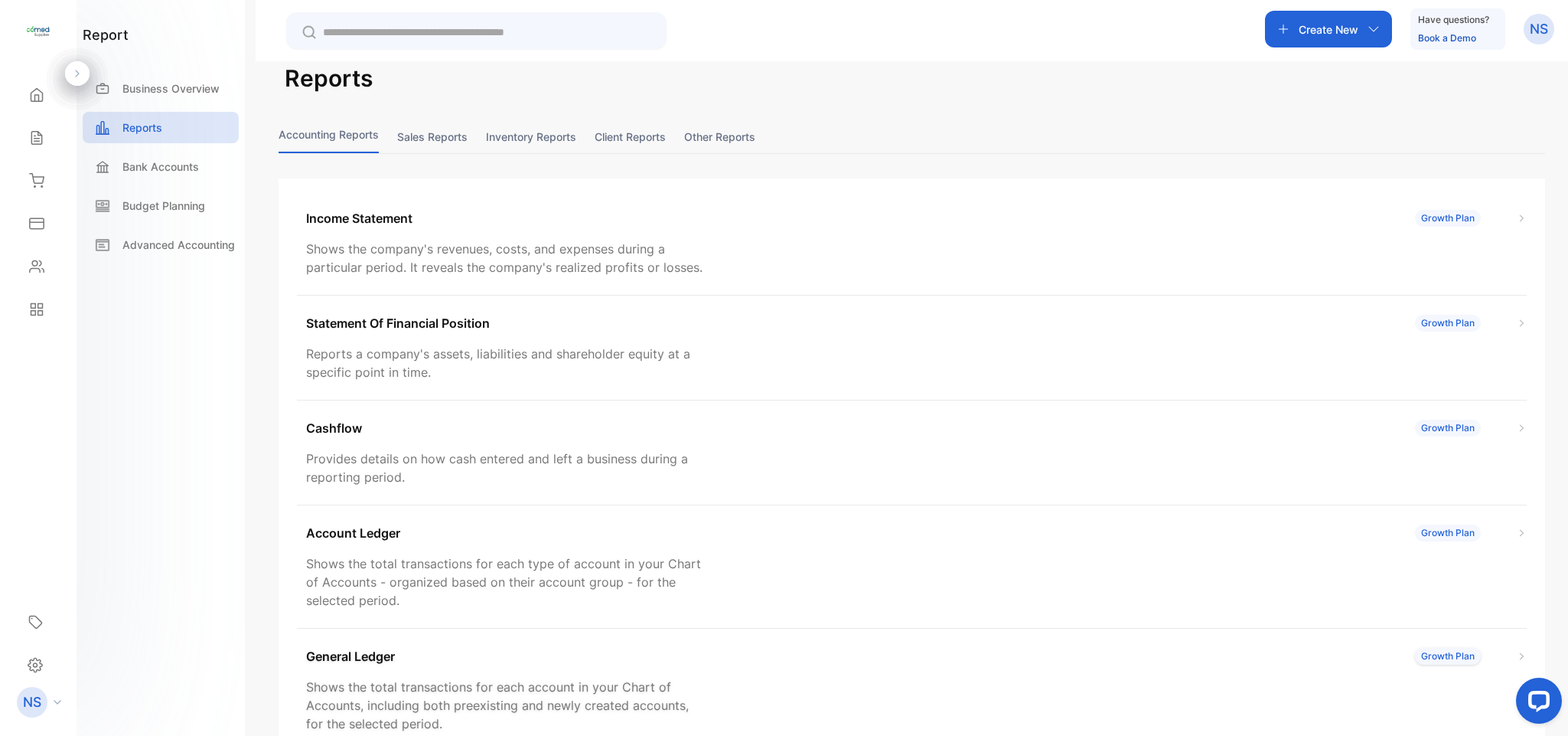
click at [851, 710] on div "General Ledger Growth Plan Shows the total transactions for each account in you…" at bounding box center [911, 690] width 1229 height 123
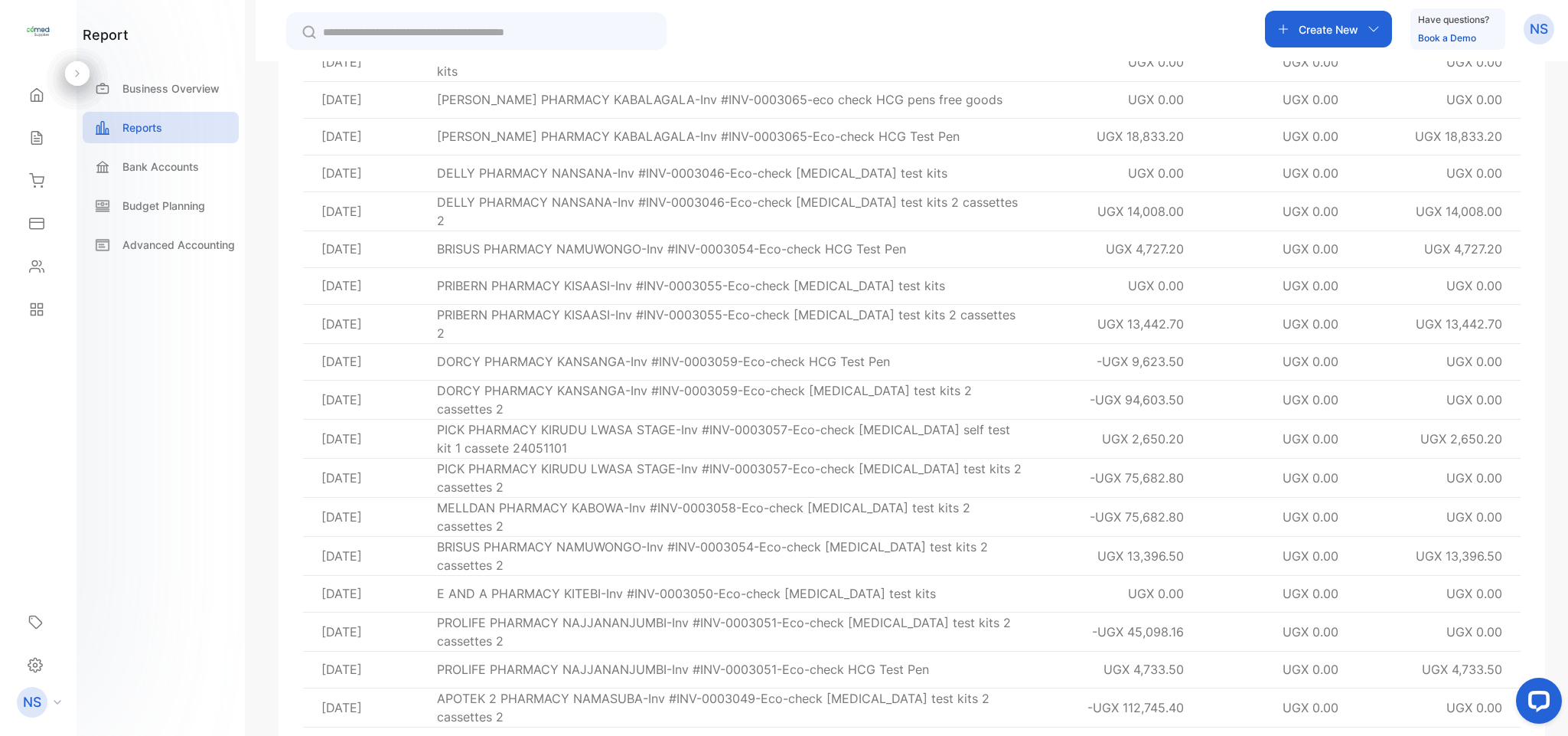
scroll to position [71408, 0]
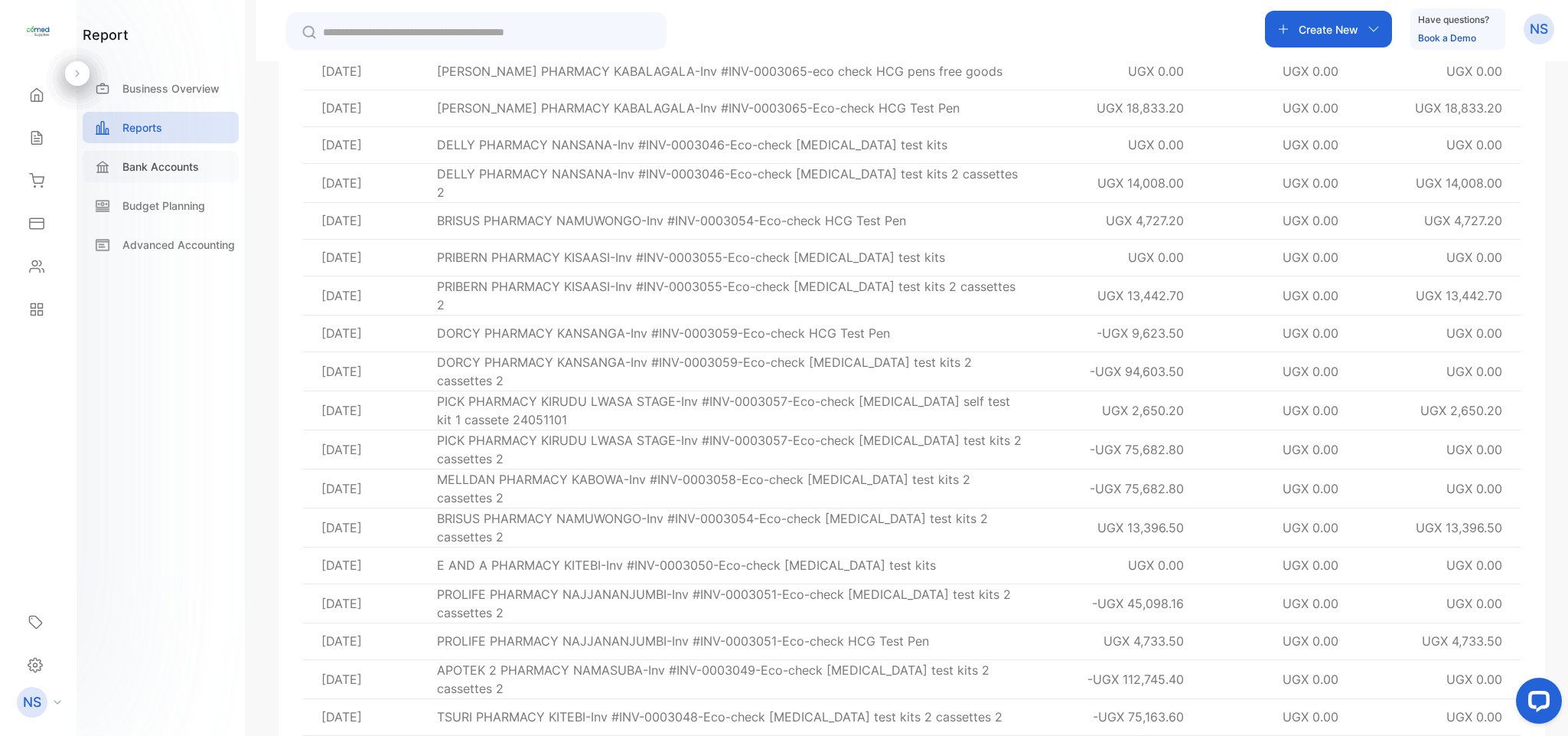
click at [195, 175] on div "Bank Accounts" at bounding box center [161, 166] width 156 height 31
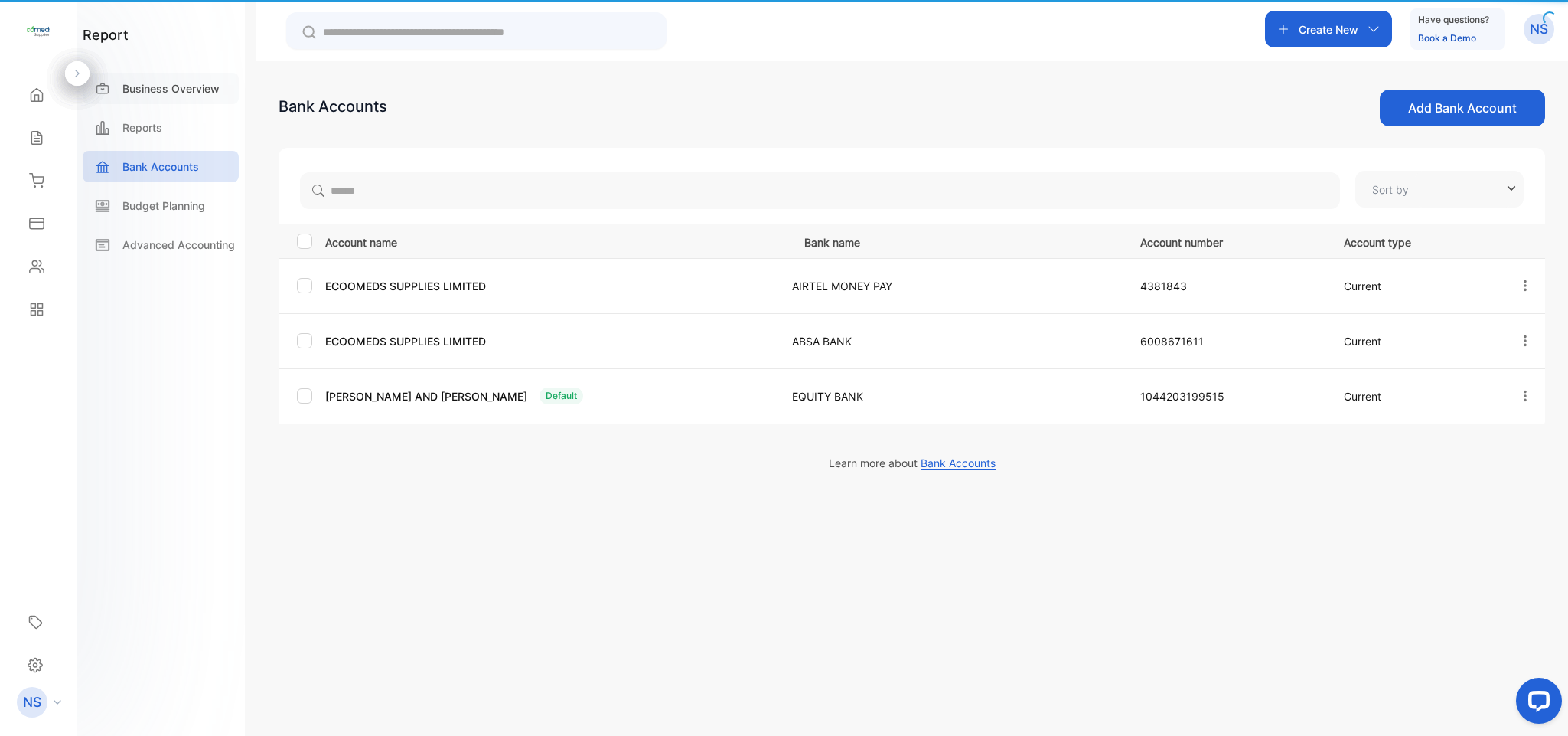
type input "**********"
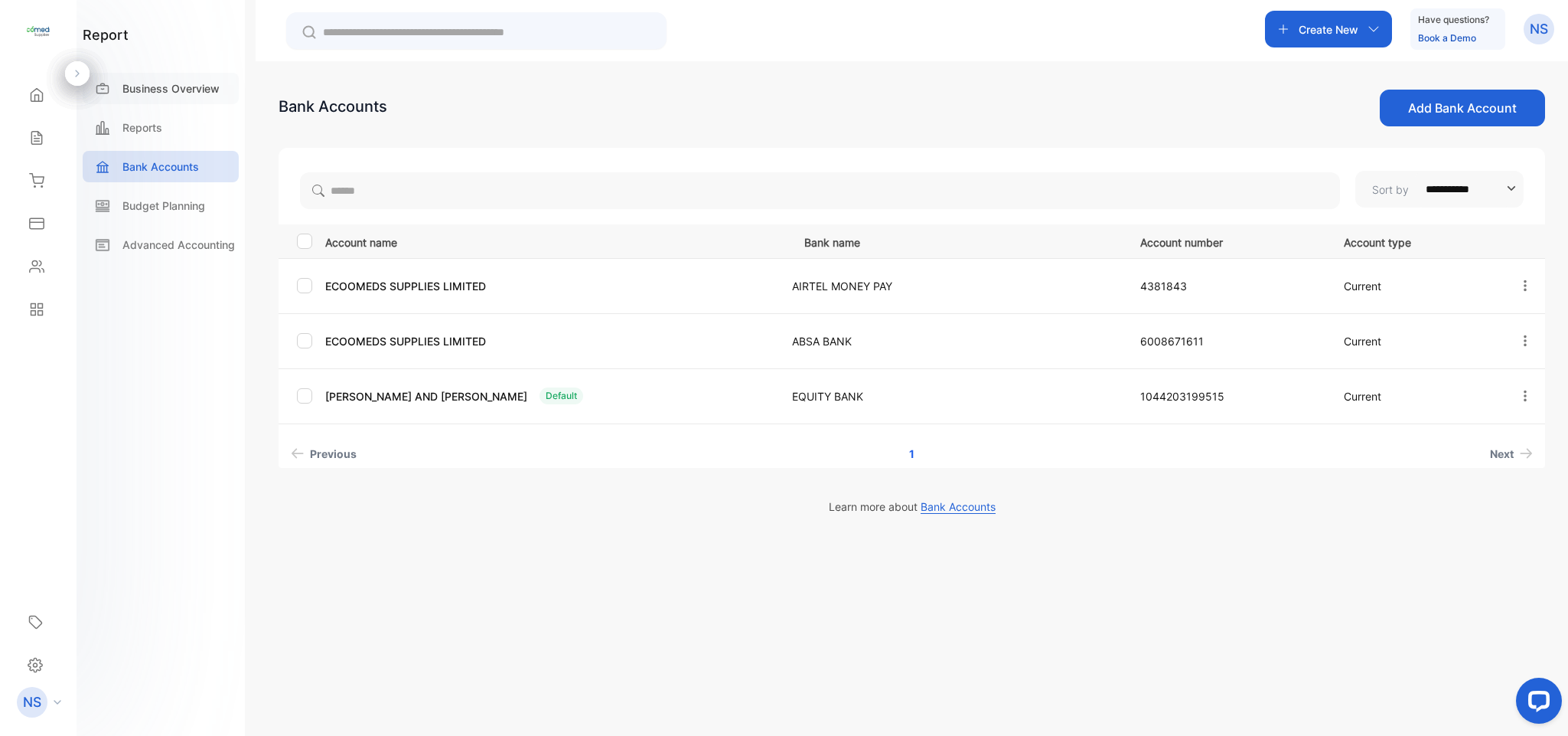
click at [177, 101] on div "Business Overview" at bounding box center [161, 88] width 156 height 31
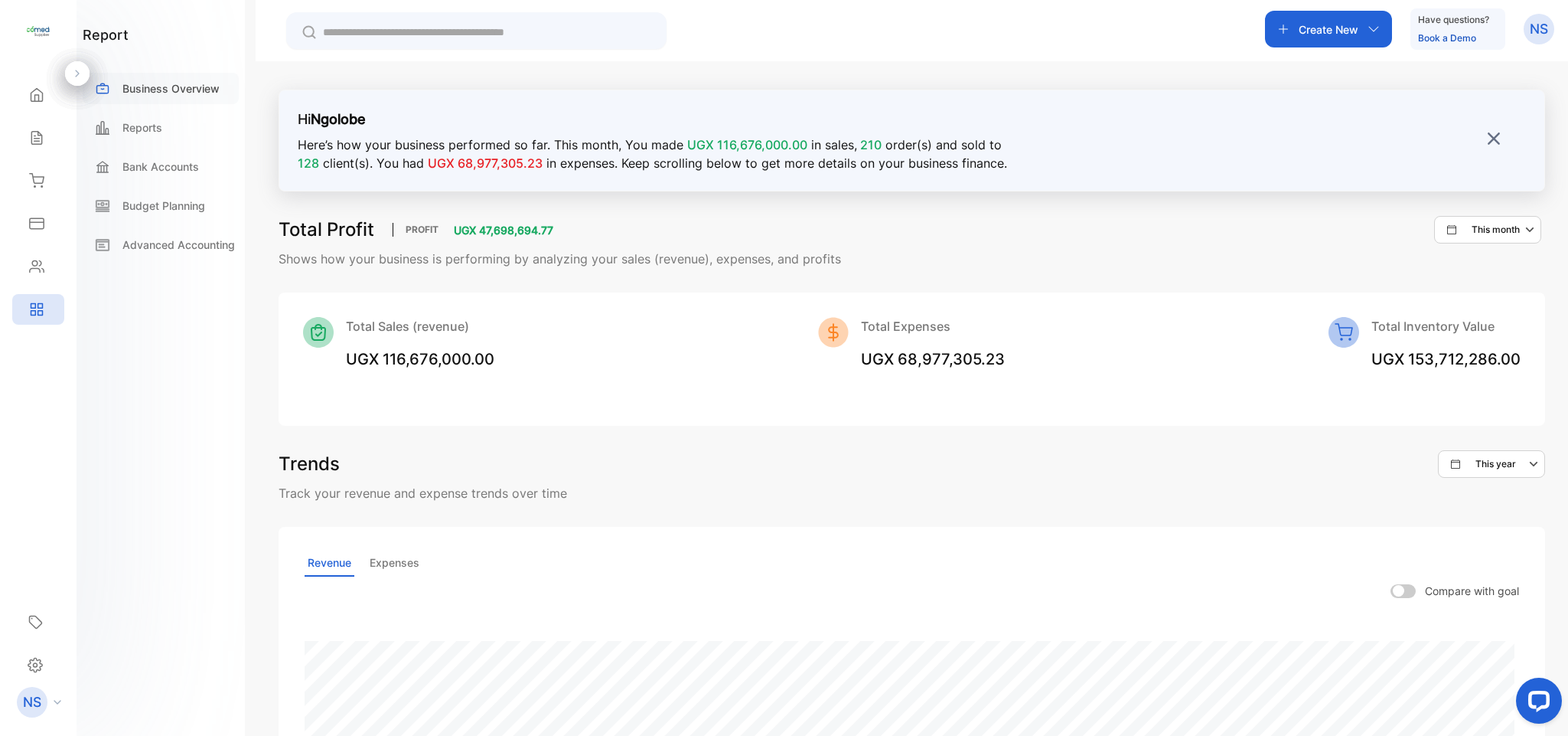
click at [177, 101] on div "Business Overview" at bounding box center [161, 88] width 156 height 31
click at [159, 241] on p "Advanced Accounting" at bounding box center [179, 245] width 113 height 16
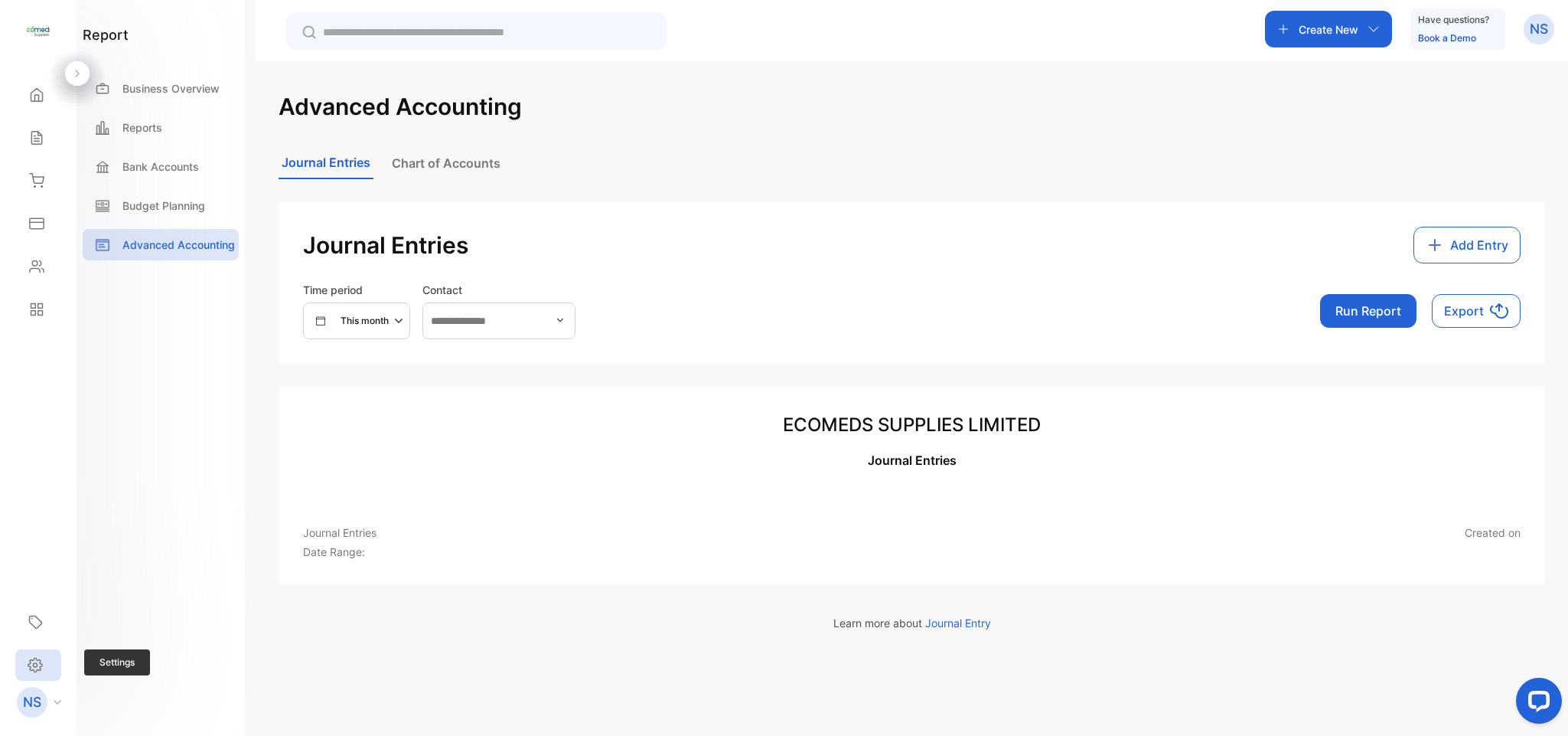
click at [30, 669] on icon at bounding box center [35, 665] width 14 height 14
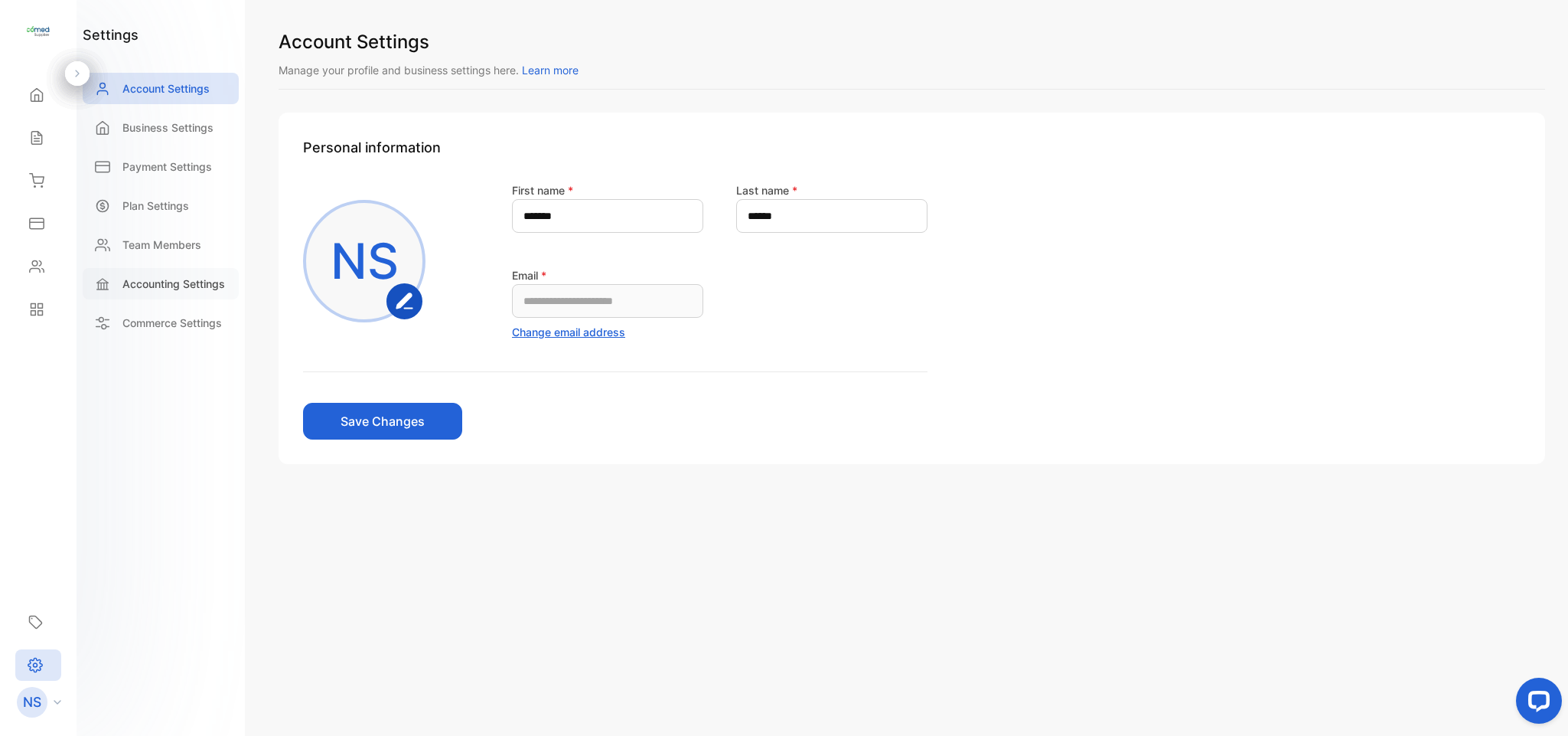
click at [159, 288] on p "Accounting Settings" at bounding box center [174, 284] width 103 height 16
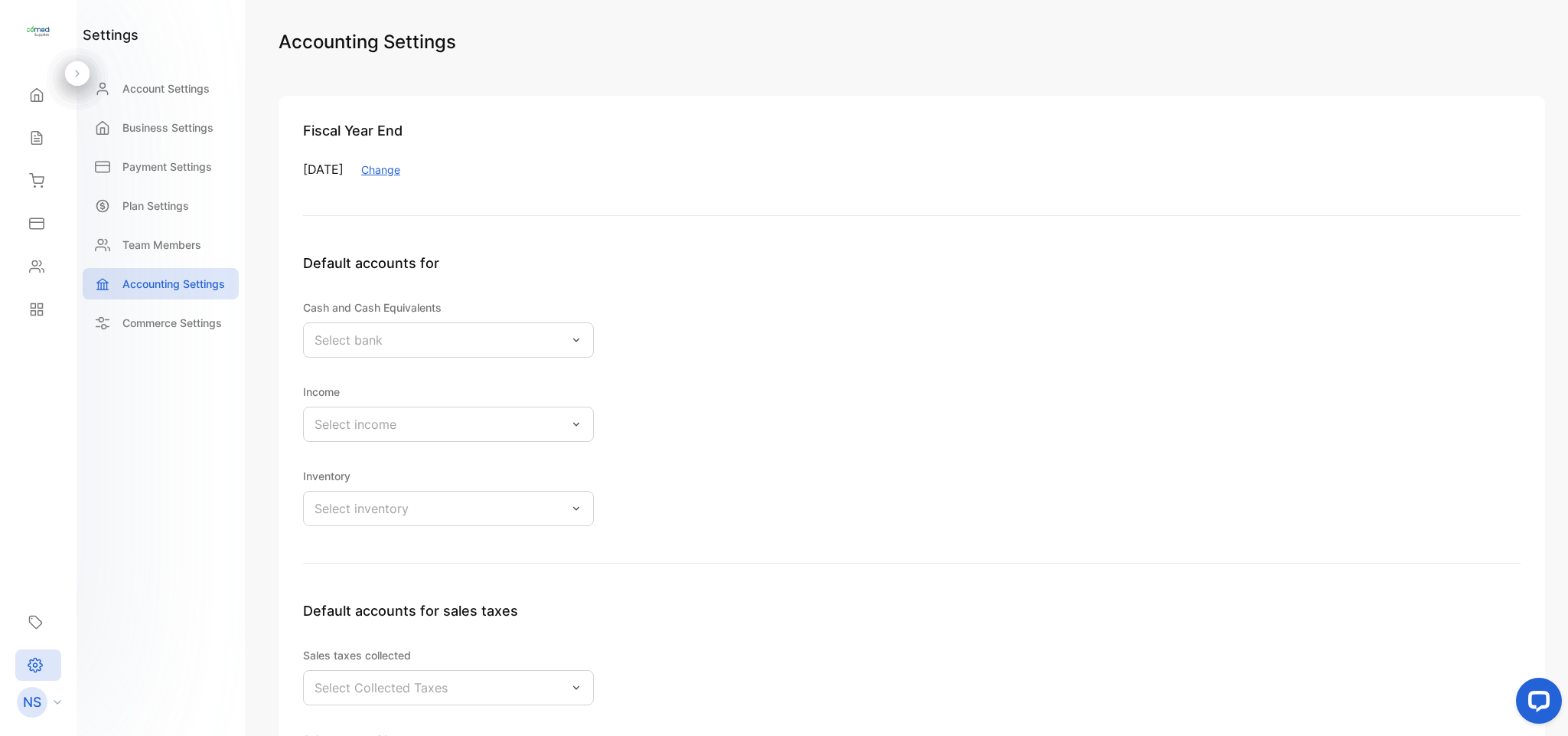
click at [400, 166] on button "Change" at bounding box center [380, 170] width 39 height 16
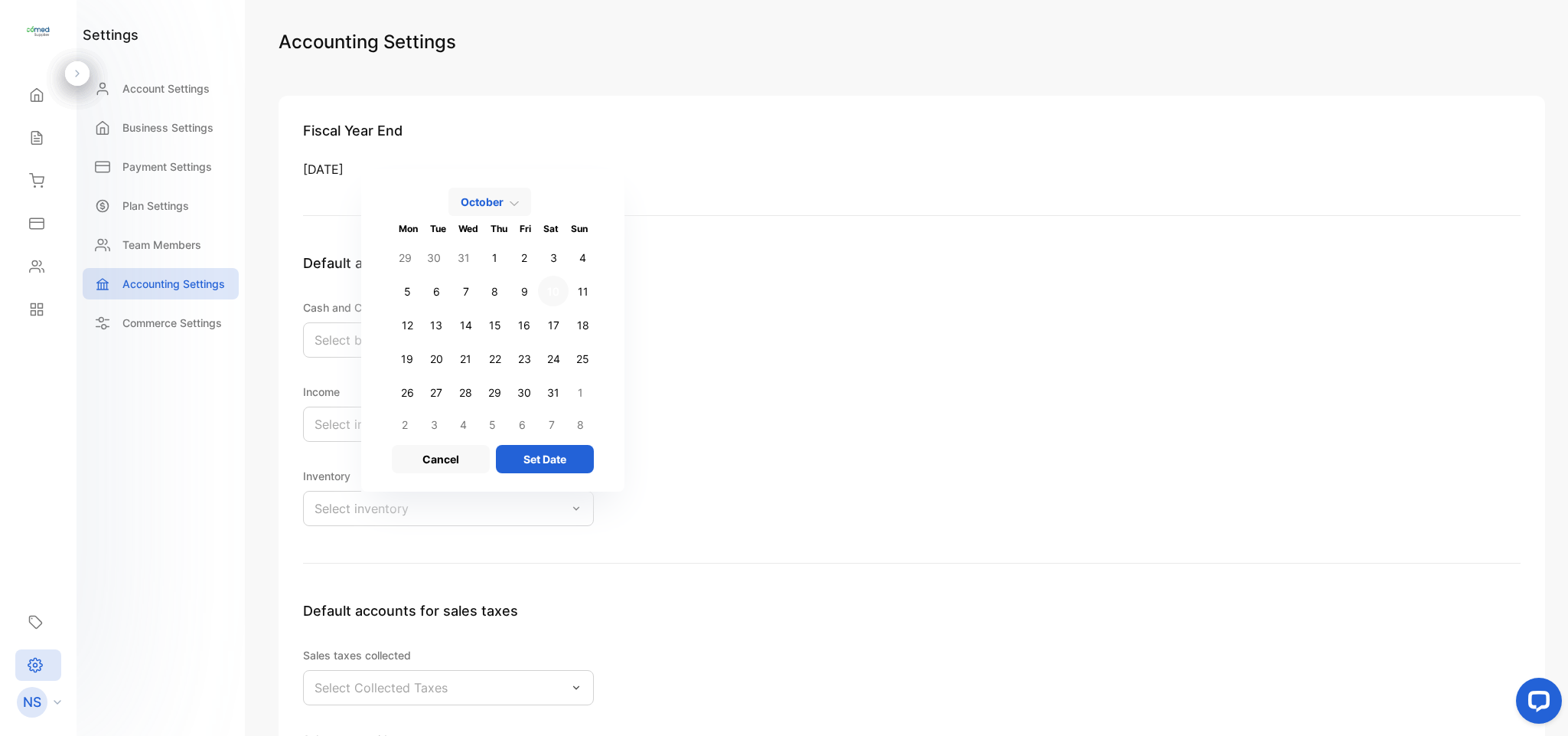
click at [531, 212] on button "October" at bounding box center [490, 202] width 83 height 28
click at [536, 482] on button "December" at bounding box center [493, 480] width 86 height 22
click at [569, 393] on button "31" at bounding box center [553, 392] width 31 height 31
click at [574, 462] on button "Set Date" at bounding box center [545, 459] width 98 height 28
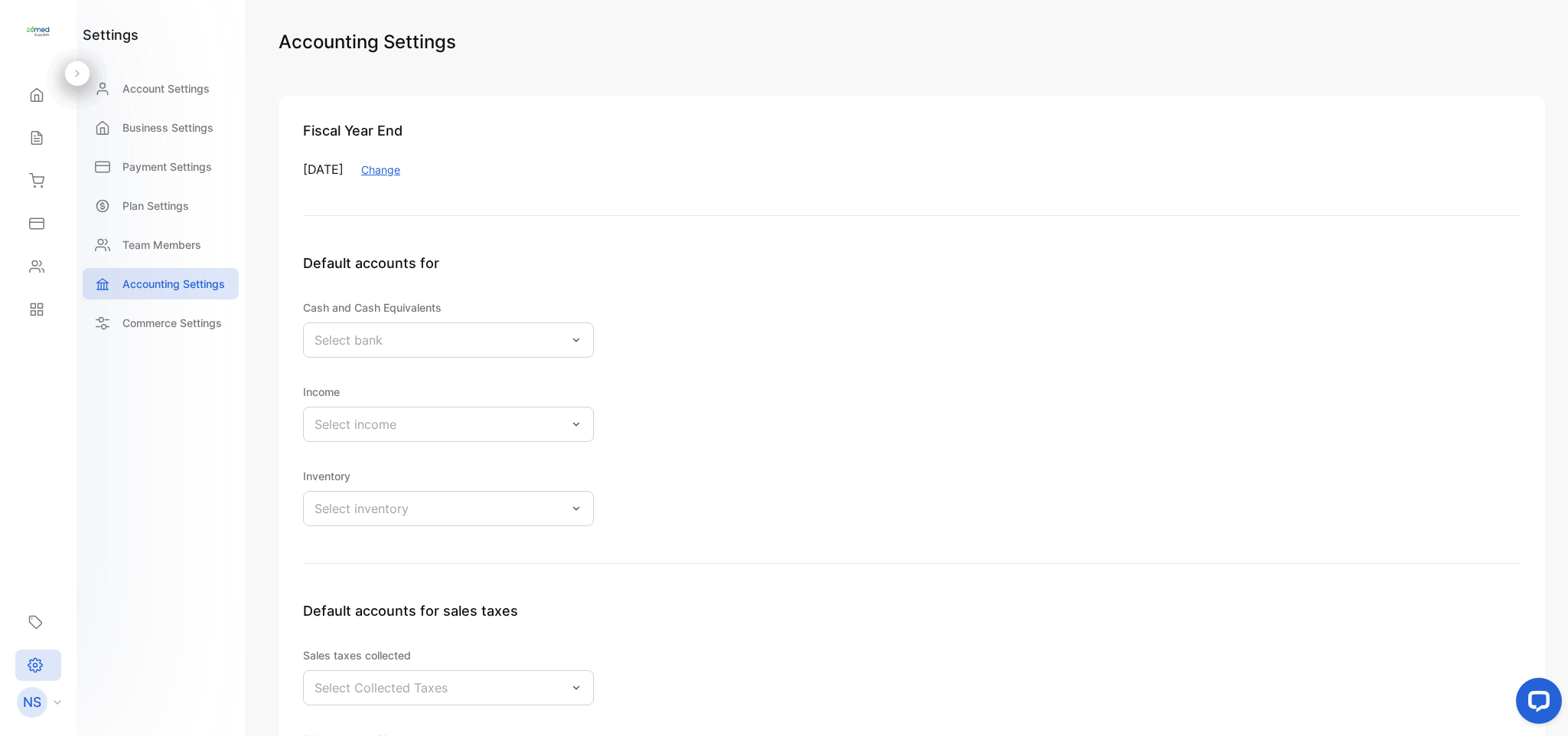
click at [541, 352] on div "Select bank" at bounding box center [448, 339] width 291 height 35
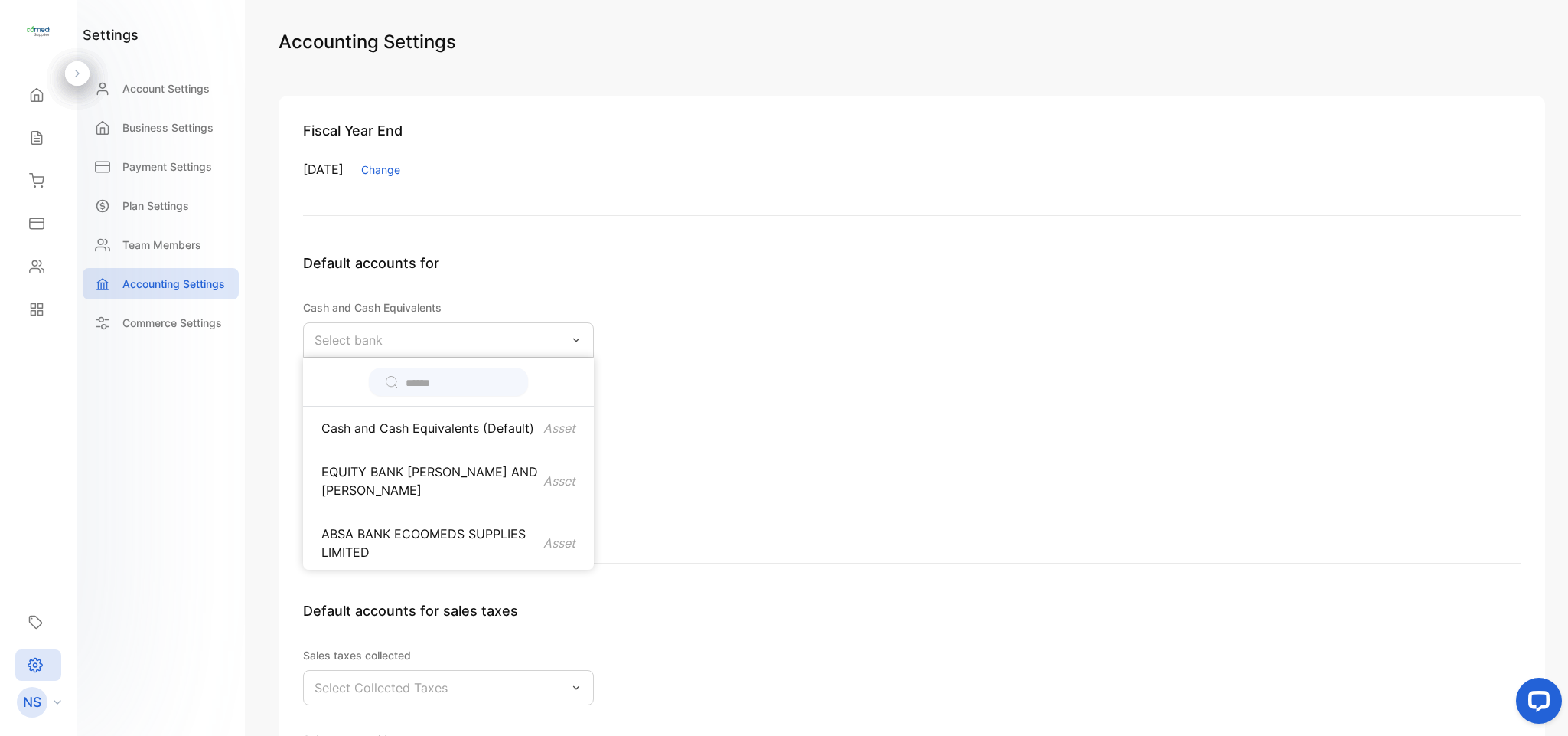
click at [717, 234] on div "Fiscal Year End [DATE] Change Default accounts for Cash and Cash Equivalents Se…" at bounding box center [911, 502] width 1266 height 812
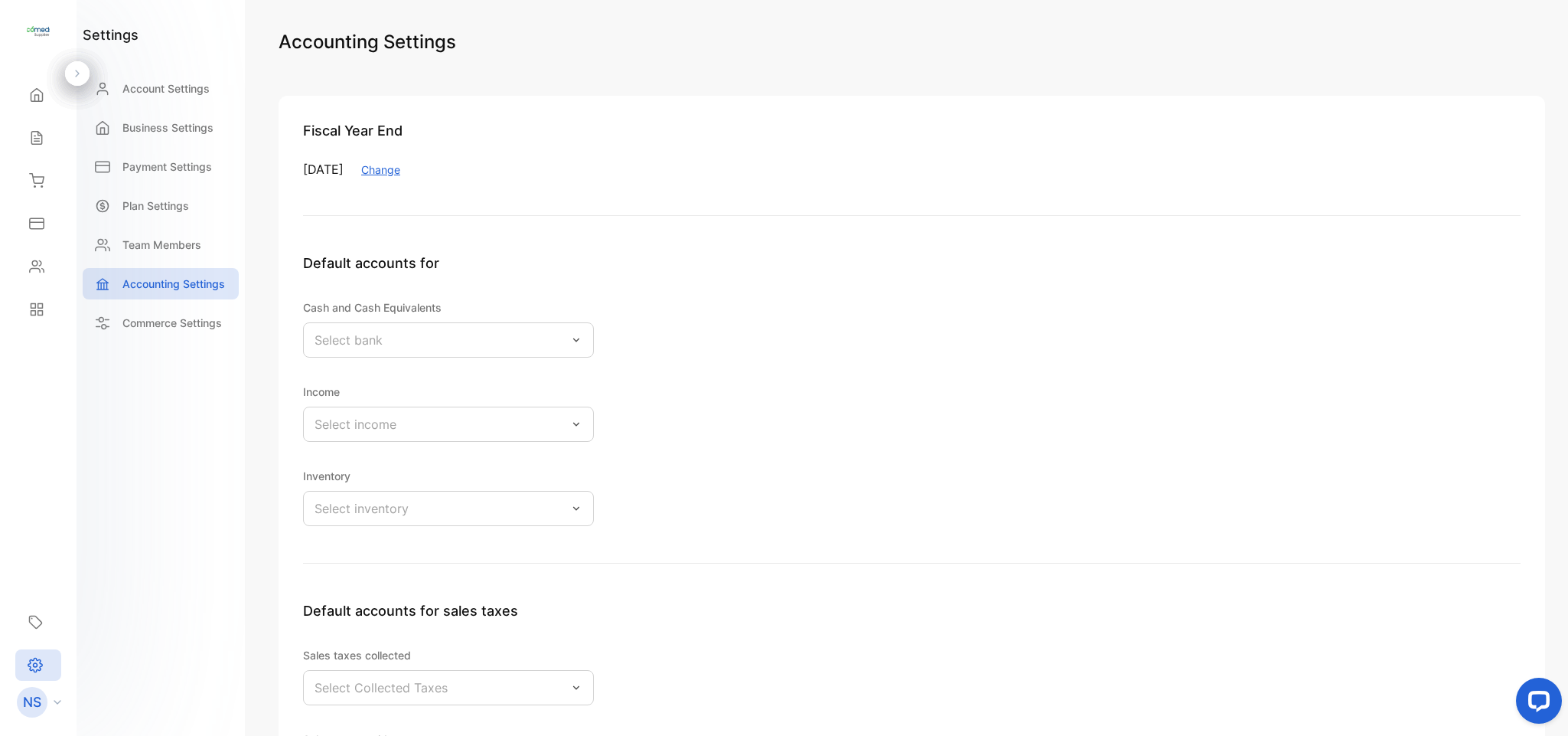
click at [549, 336] on div "Select bank" at bounding box center [448, 339] width 291 height 35
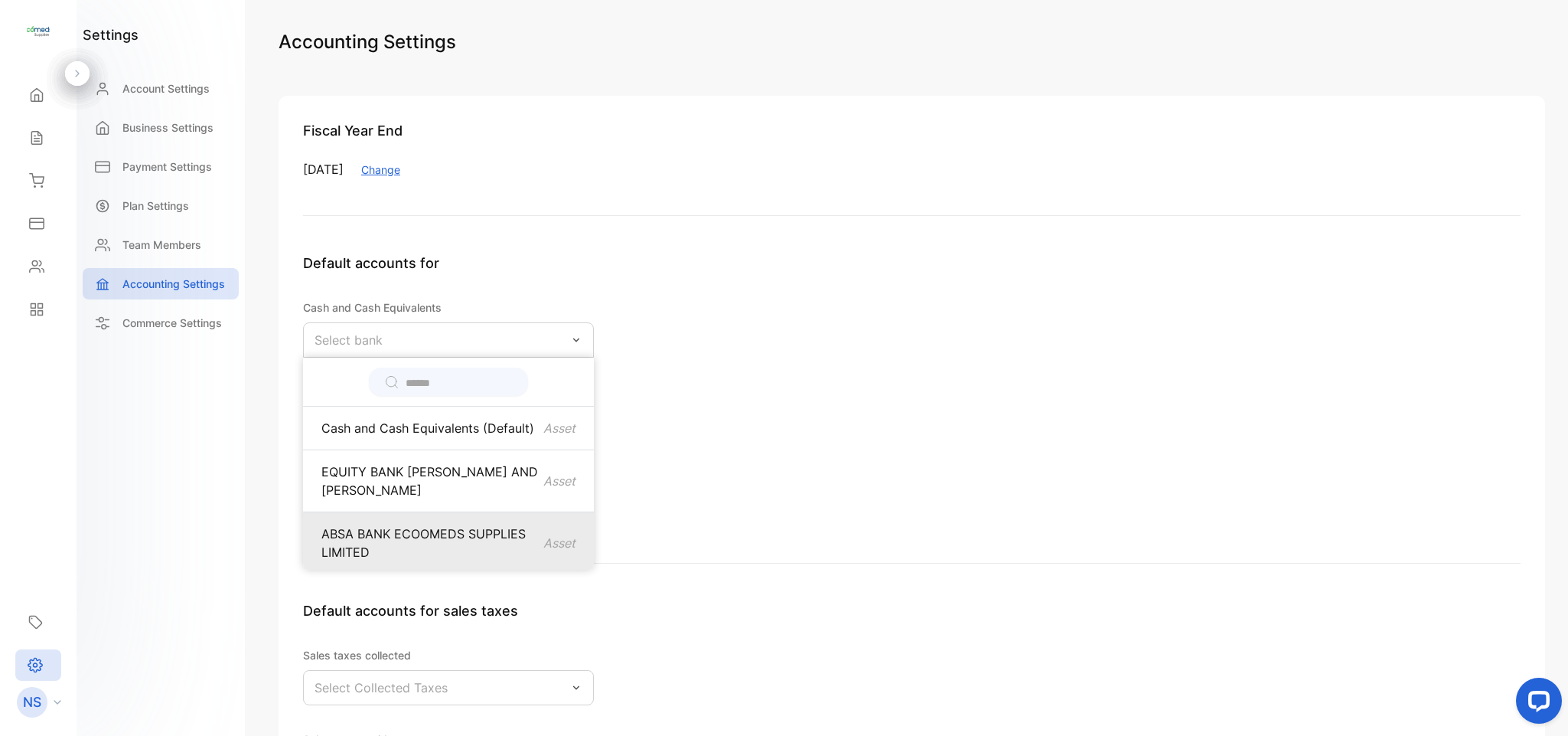
click at [466, 526] on p "ABSA BANK ECOOMEDS SUPPLIES LIMITED" at bounding box center [433, 542] width 222 height 37
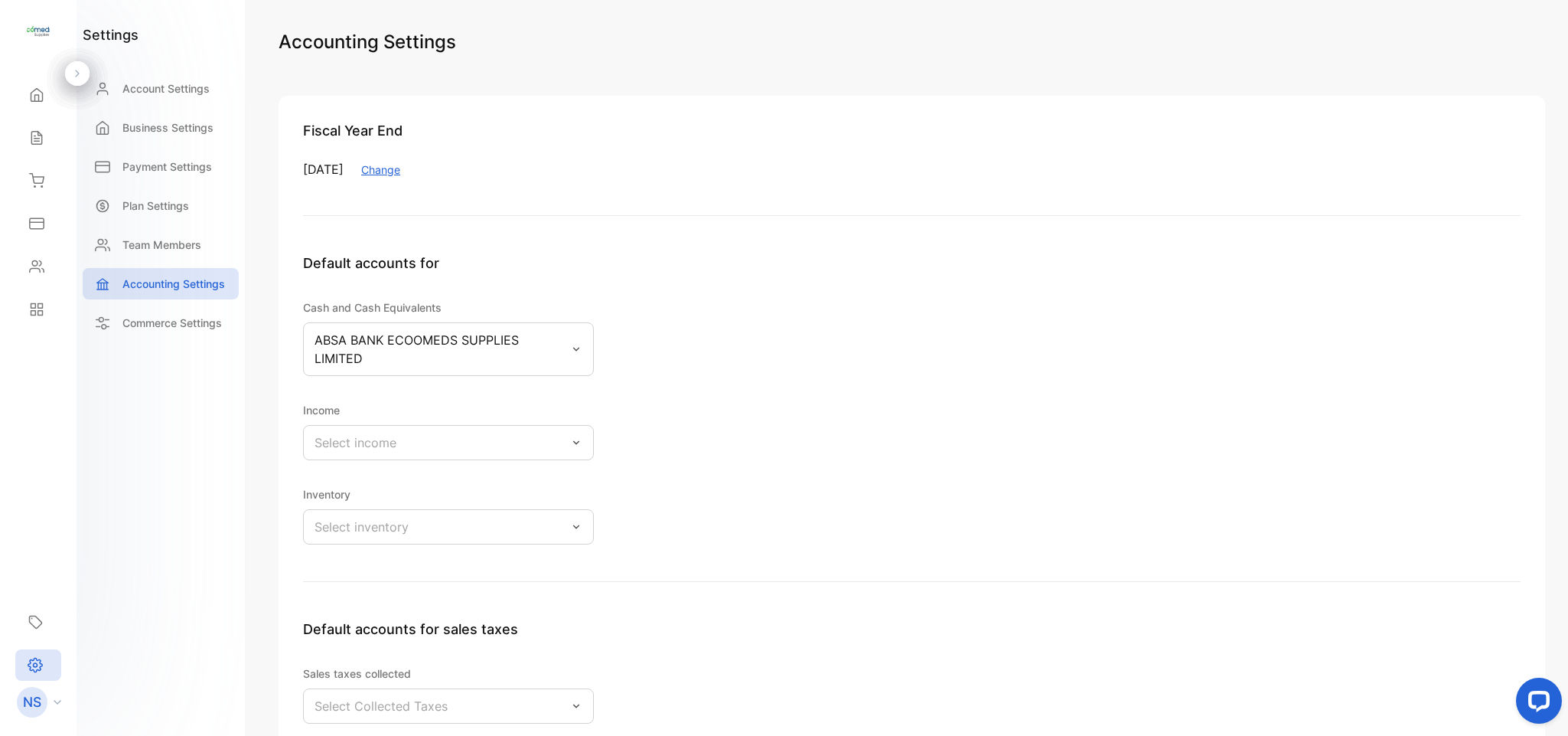
click at [481, 450] on div "Select income" at bounding box center [448, 442] width 291 height 35
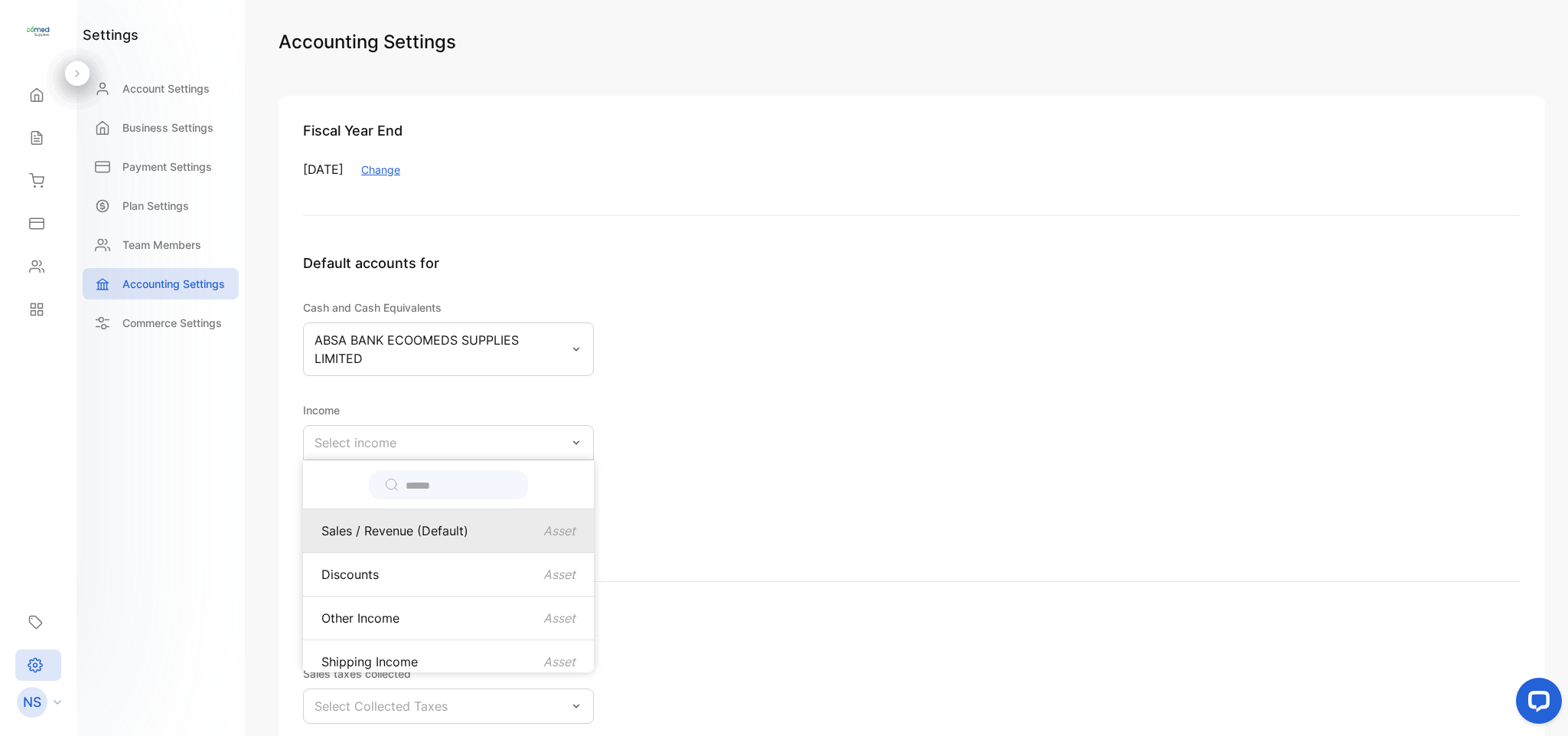
click at [469, 527] on div "Sales / Revenue (Default) Asset" at bounding box center [449, 530] width 254 height 18
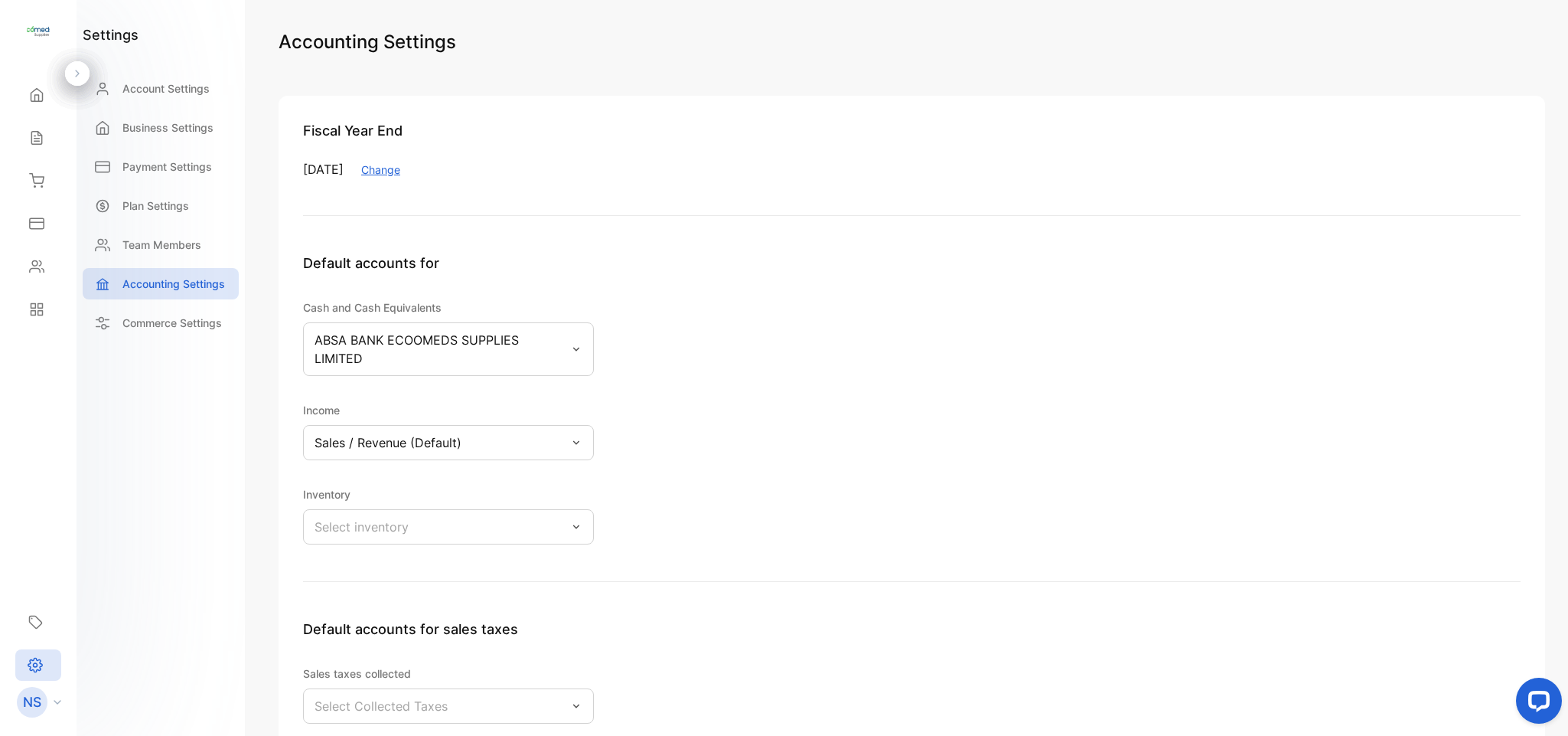
click at [469, 527] on div "Select inventory" at bounding box center [448, 526] width 291 height 35
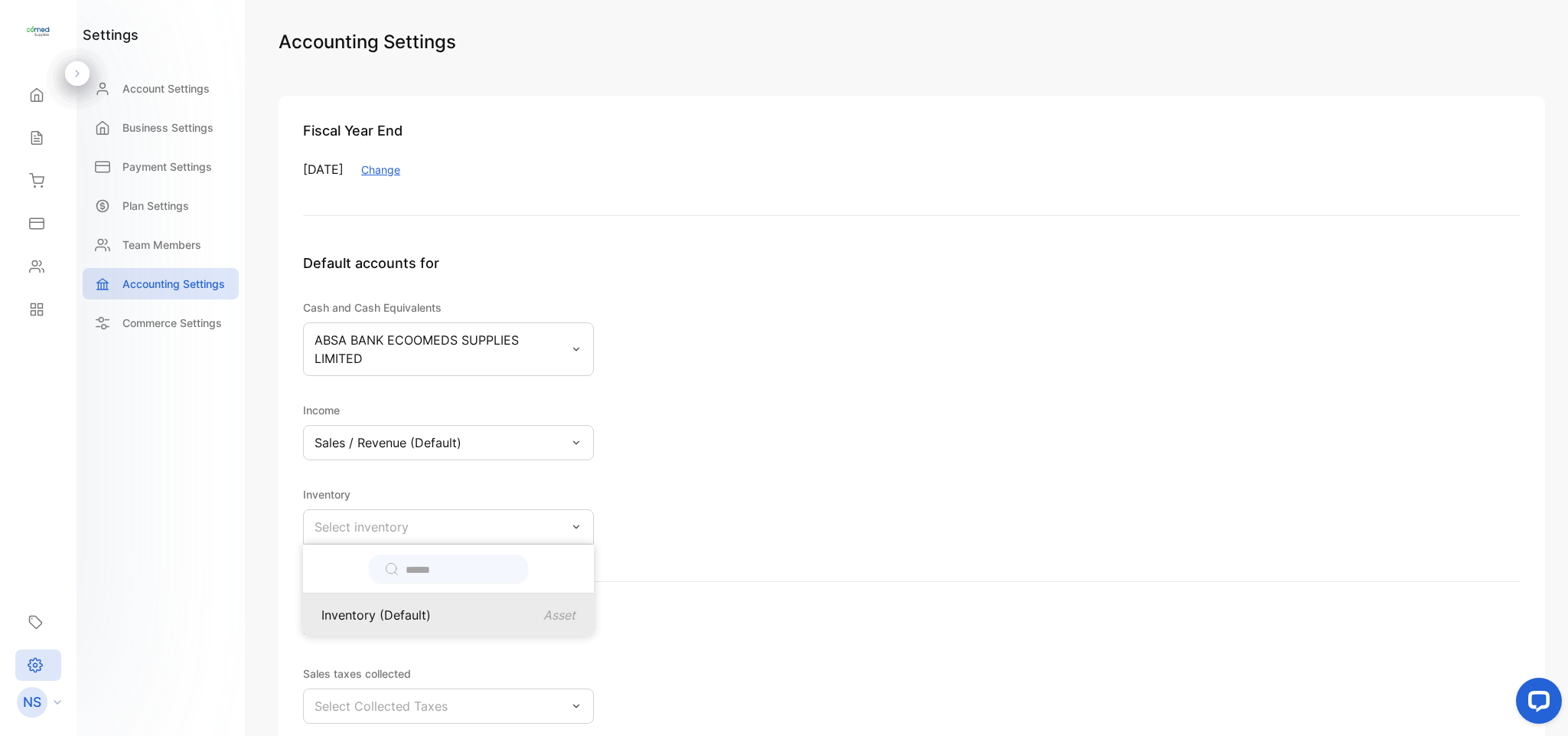
click at [464, 606] on div "Inventory (Default) Asset" at bounding box center [448, 614] width 291 height 43
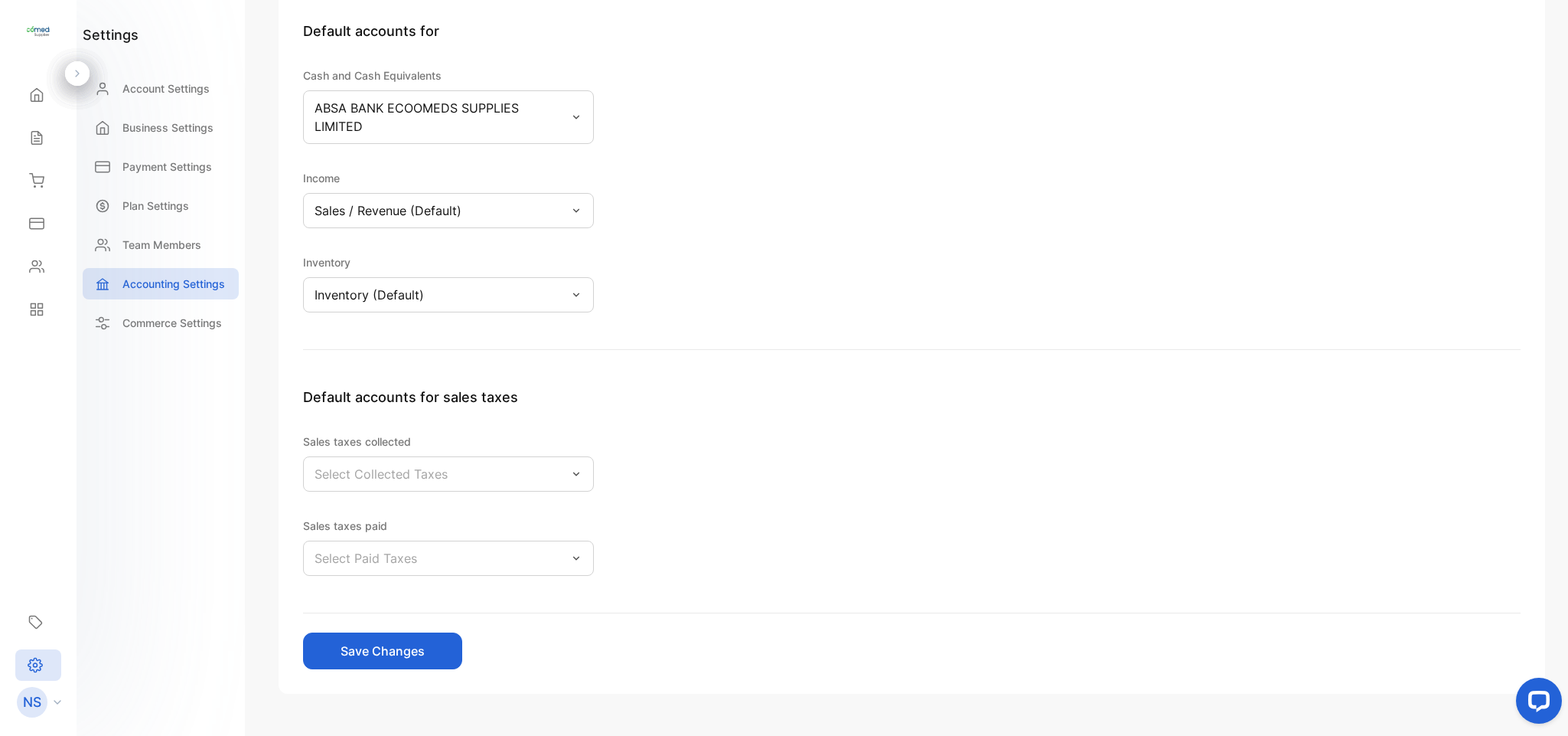
scroll to position [241, 0]
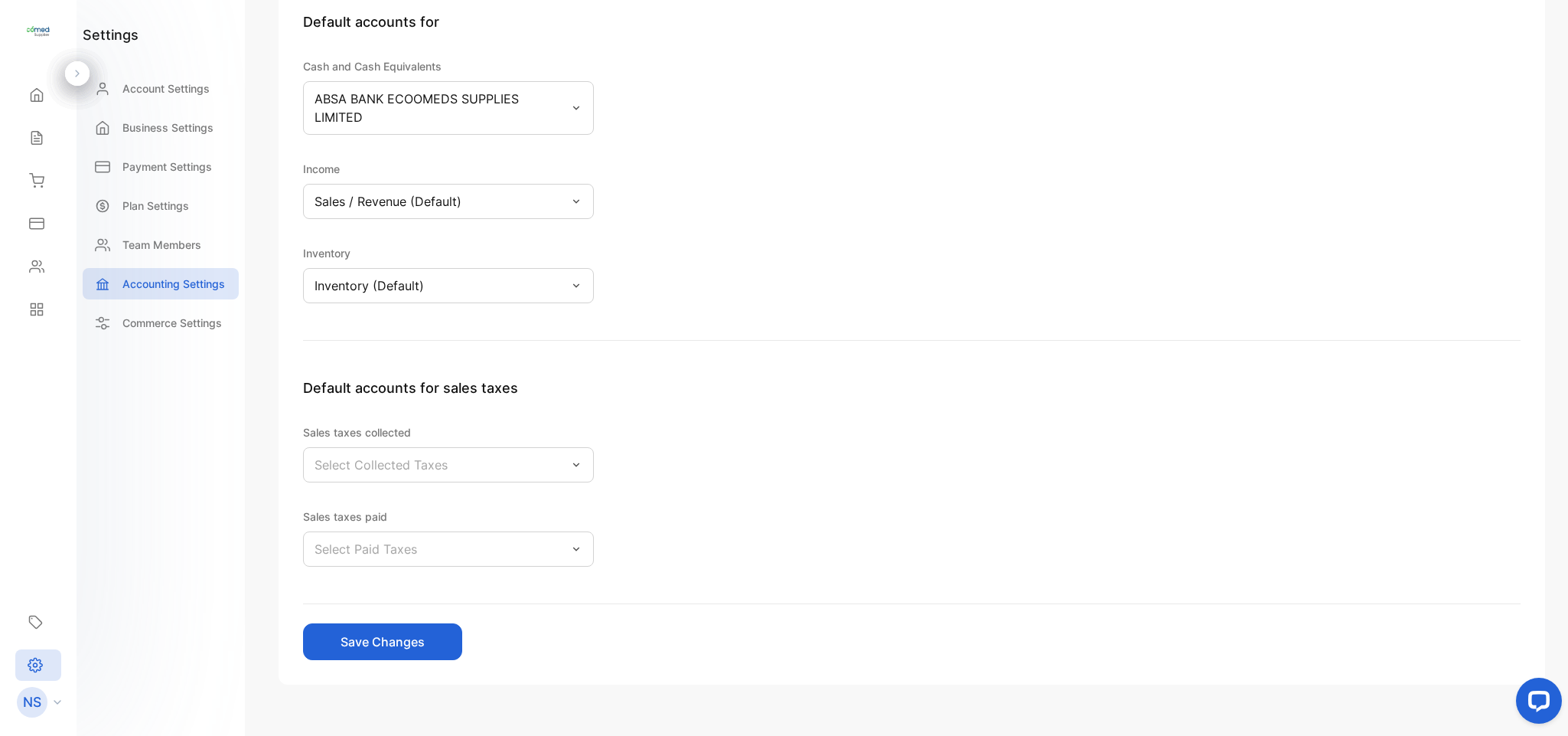
click at [559, 469] on div "Select Collected Taxes" at bounding box center [448, 464] width 291 height 35
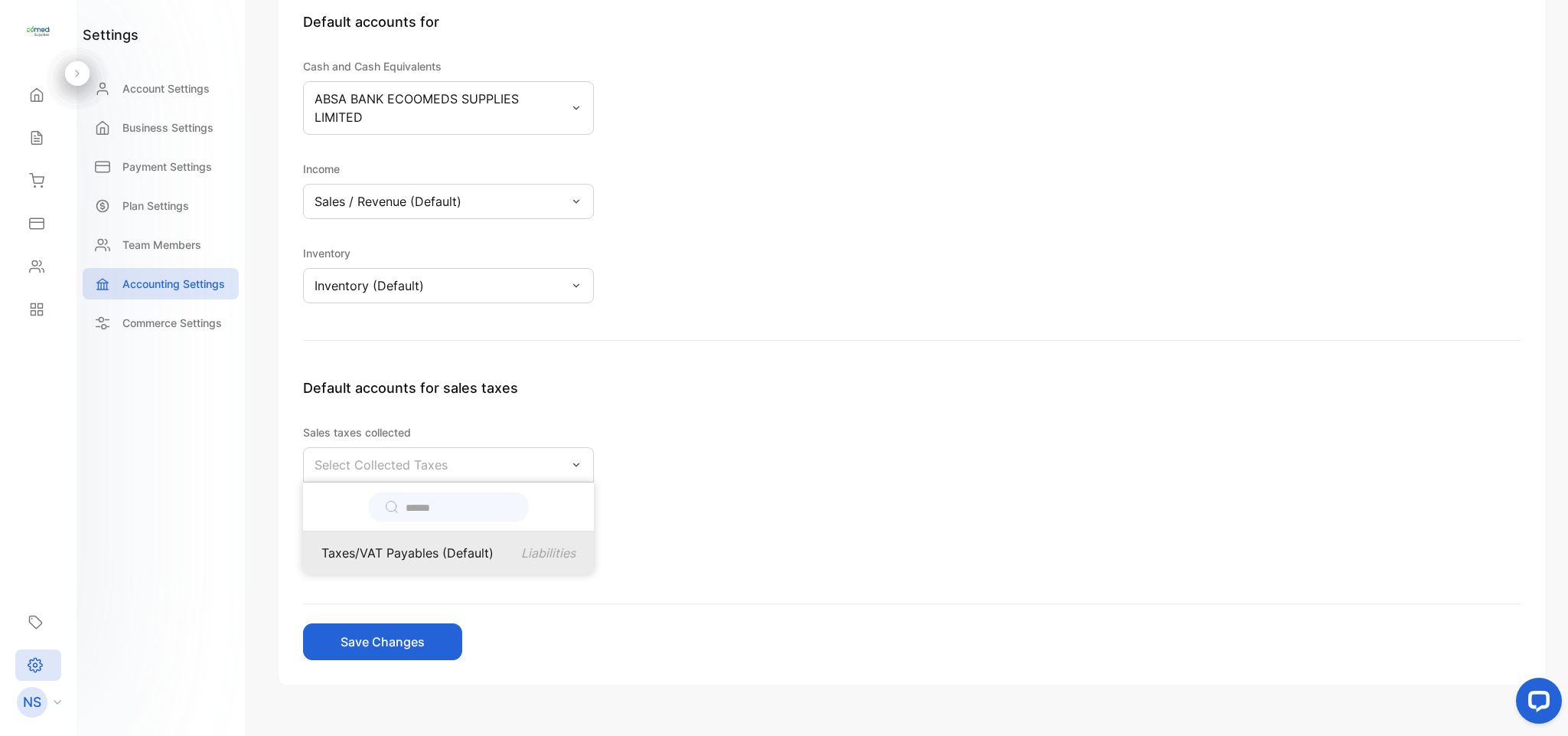
click at [485, 559] on p "Taxes/VAT Payables (Default)" at bounding box center [408, 553] width 172 height 18
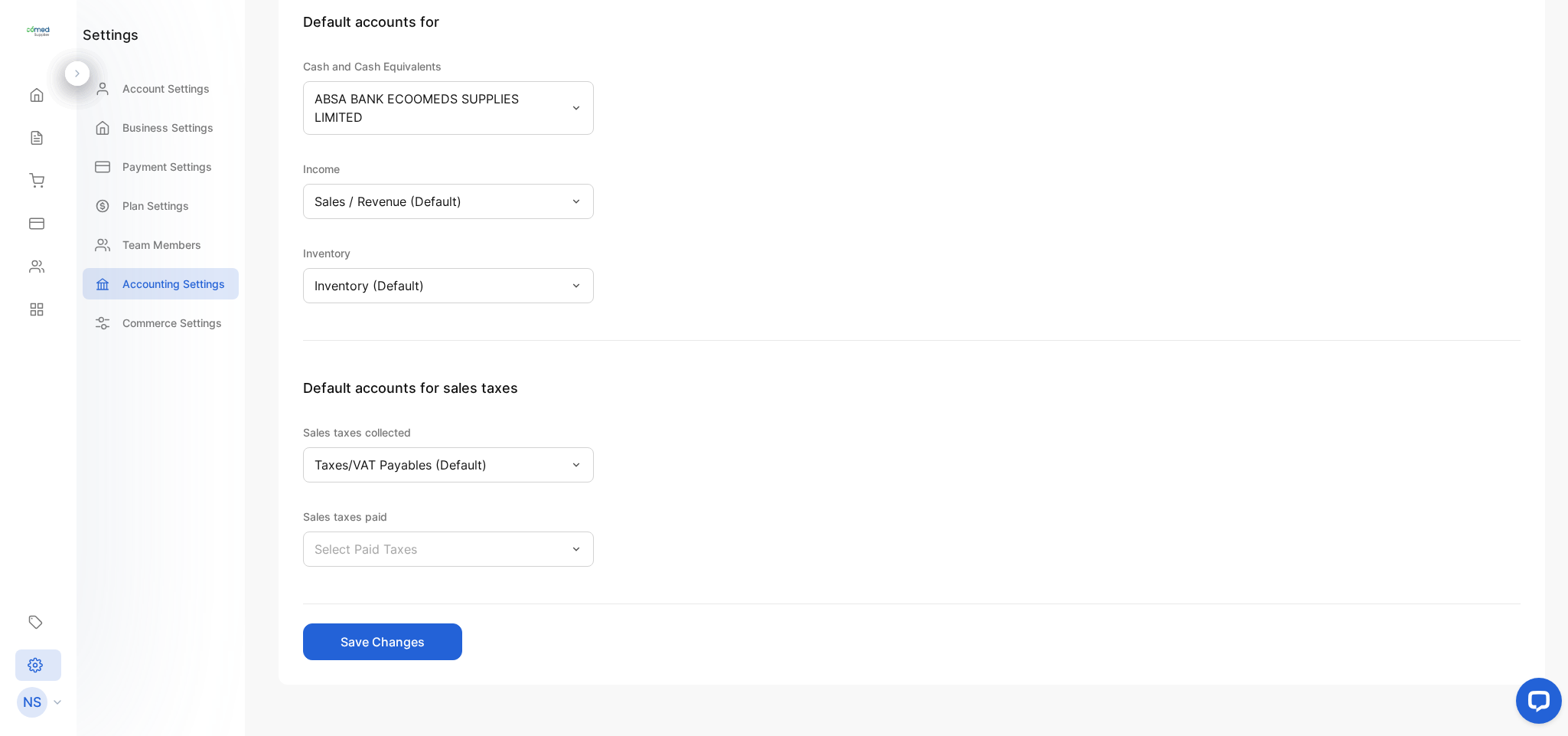
click at [481, 550] on div "Select Paid Taxes" at bounding box center [448, 548] width 291 height 35
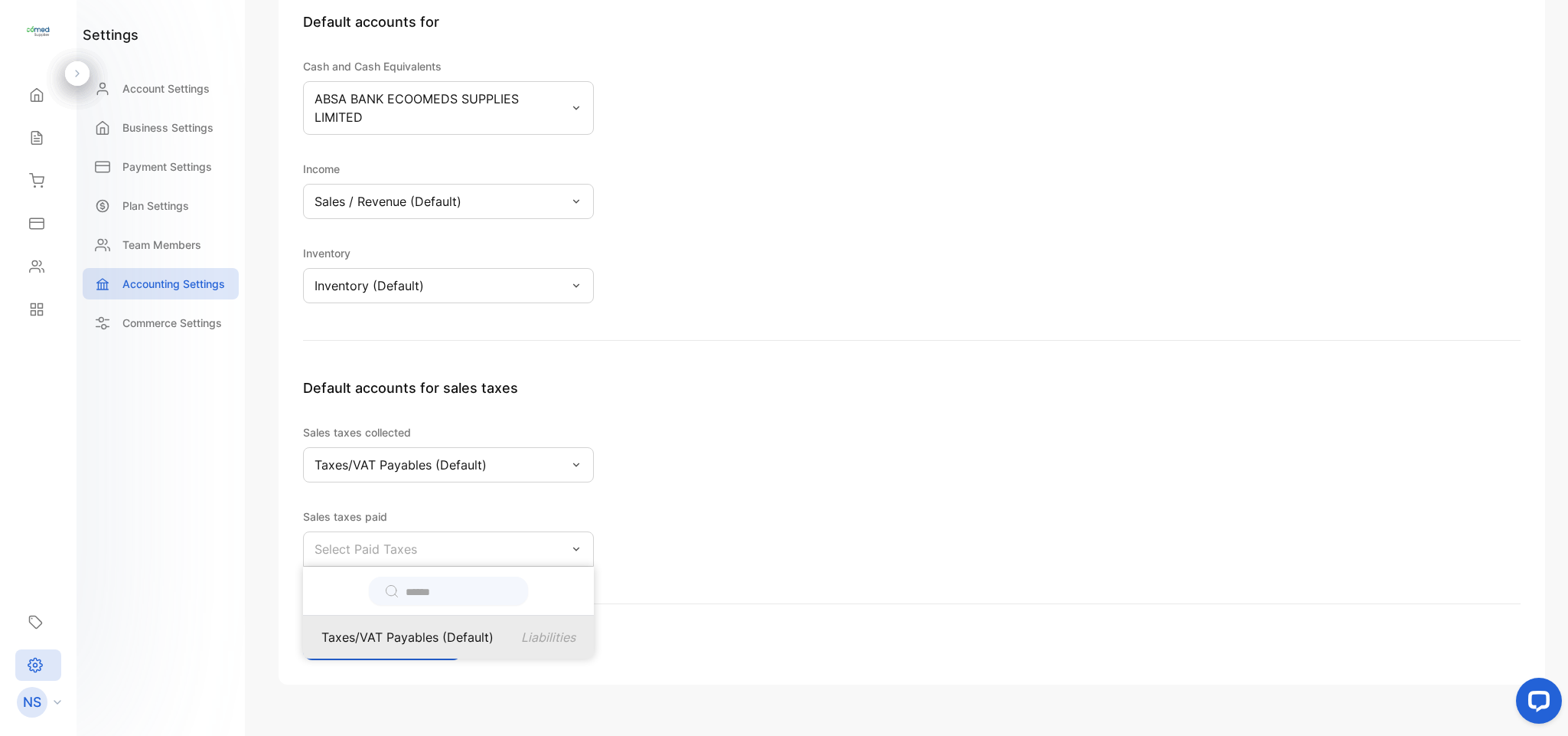
click at [467, 626] on div "Taxes/VAT Payables (Default) Liabilities" at bounding box center [448, 637] width 291 height 43
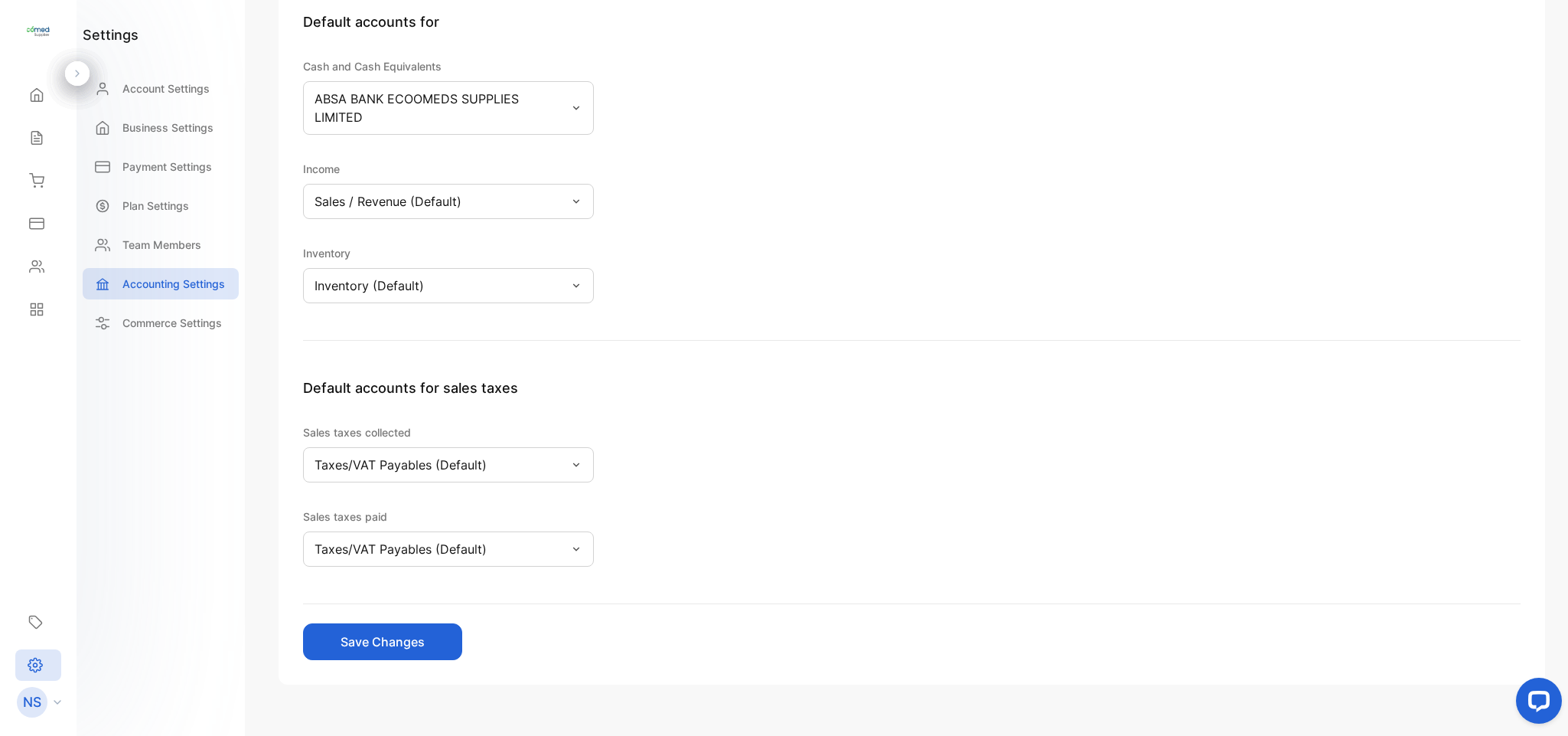
click at [432, 639] on button "Save Changes" at bounding box center [382, 641] width 159 height 37
click at [39, 312] on icon at bounding box center [36, 309] width 15 height 15
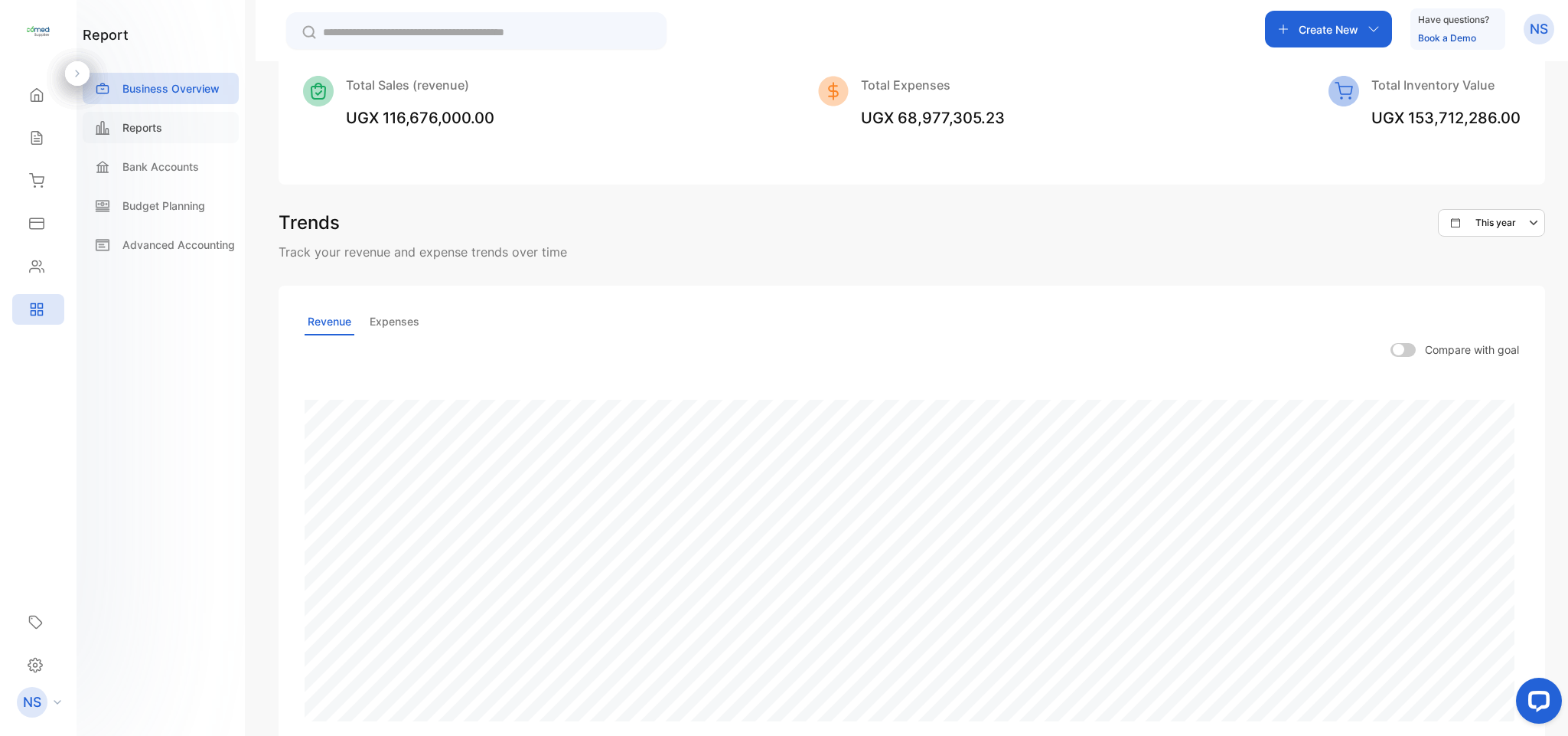
click at [138, 134] on p "Reports" at bounding box center [143, 127] width 40 height 16
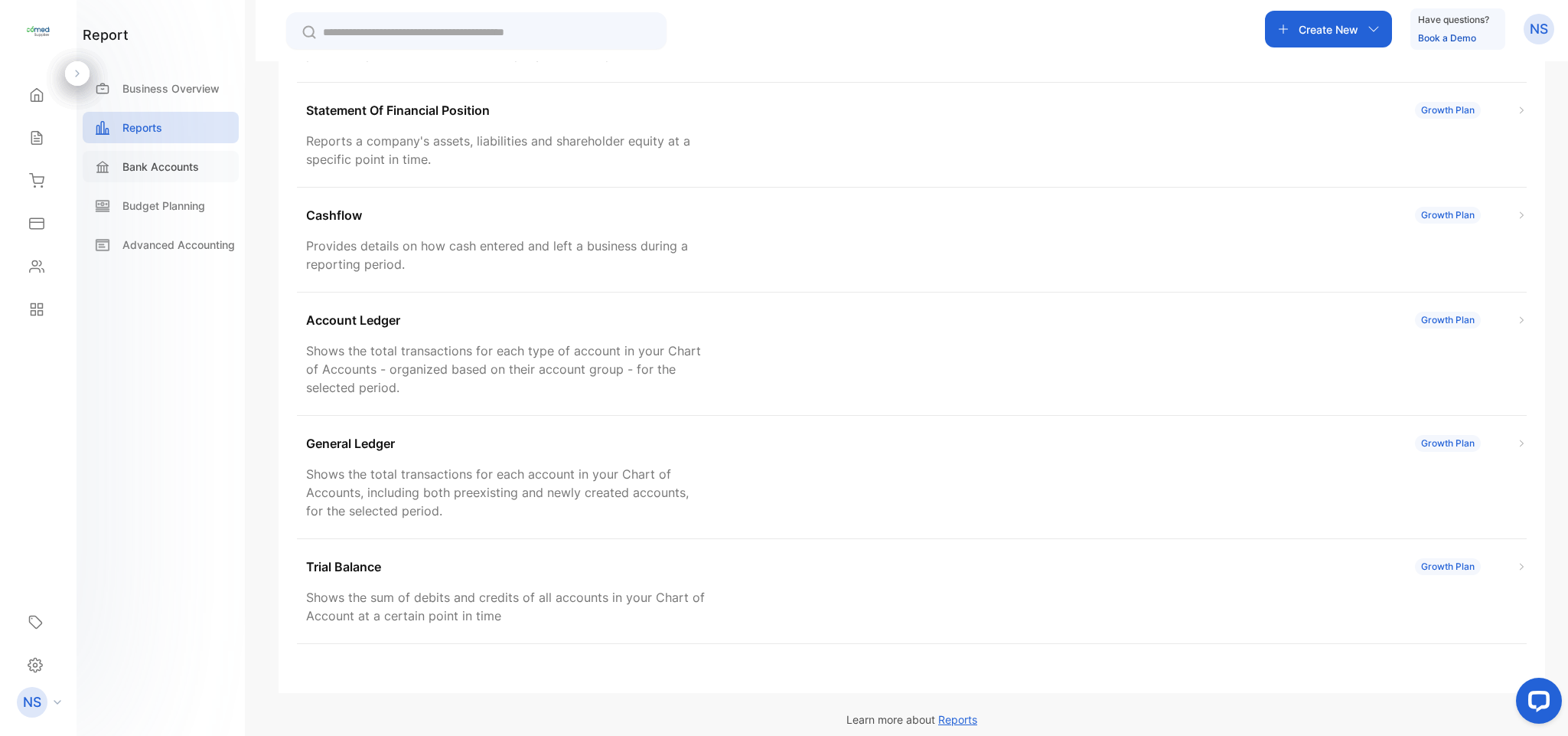
click at [184, 162] on p "Bank Accounts" at bounding box center [161, 166] width 77 height 16
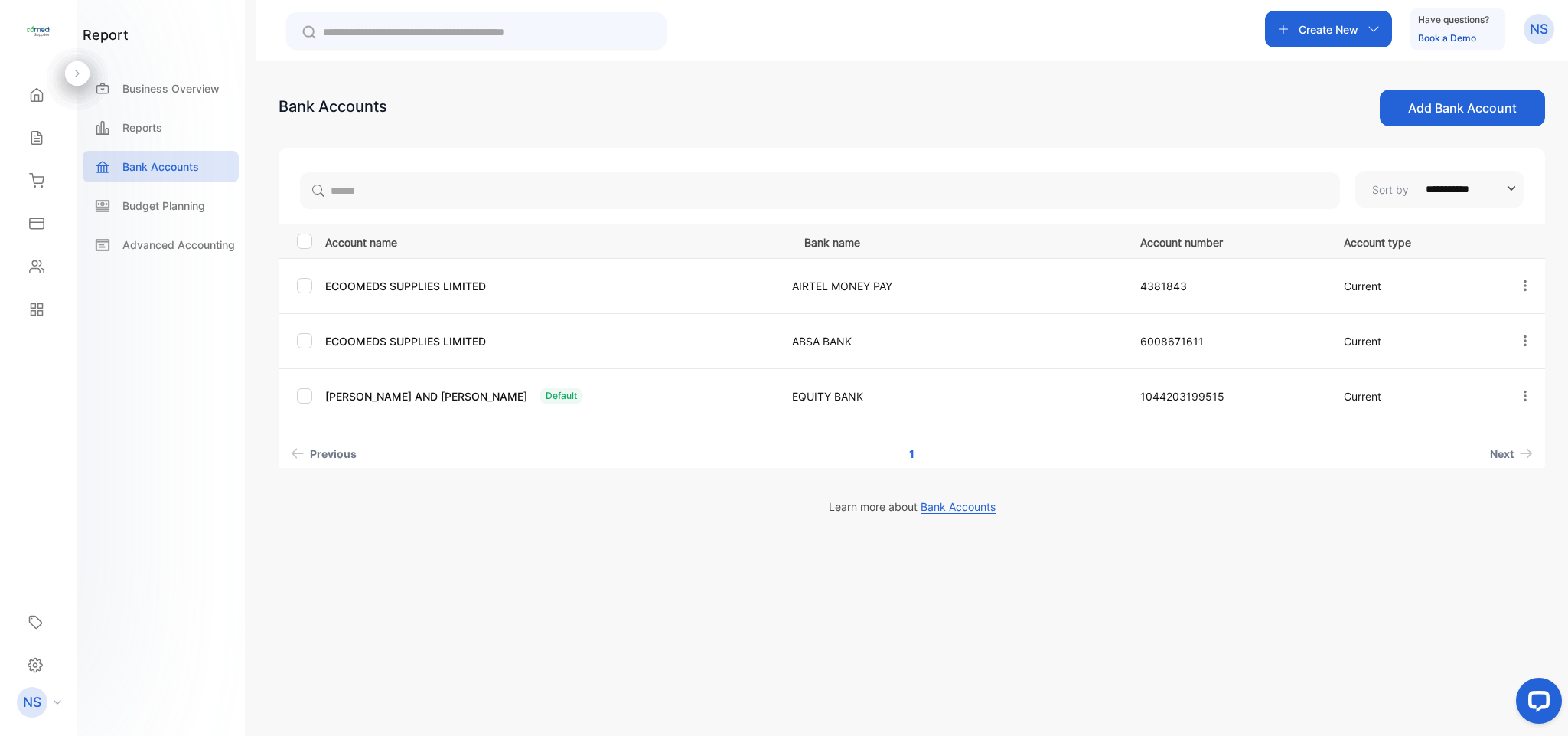
click at [1530, 286] on icon "button" at bounding box center [1525, 286] width 14 height 14
click at [1477, 401] on span "Remove Funds" at bounding box center [1493, 410] width 84 height 18
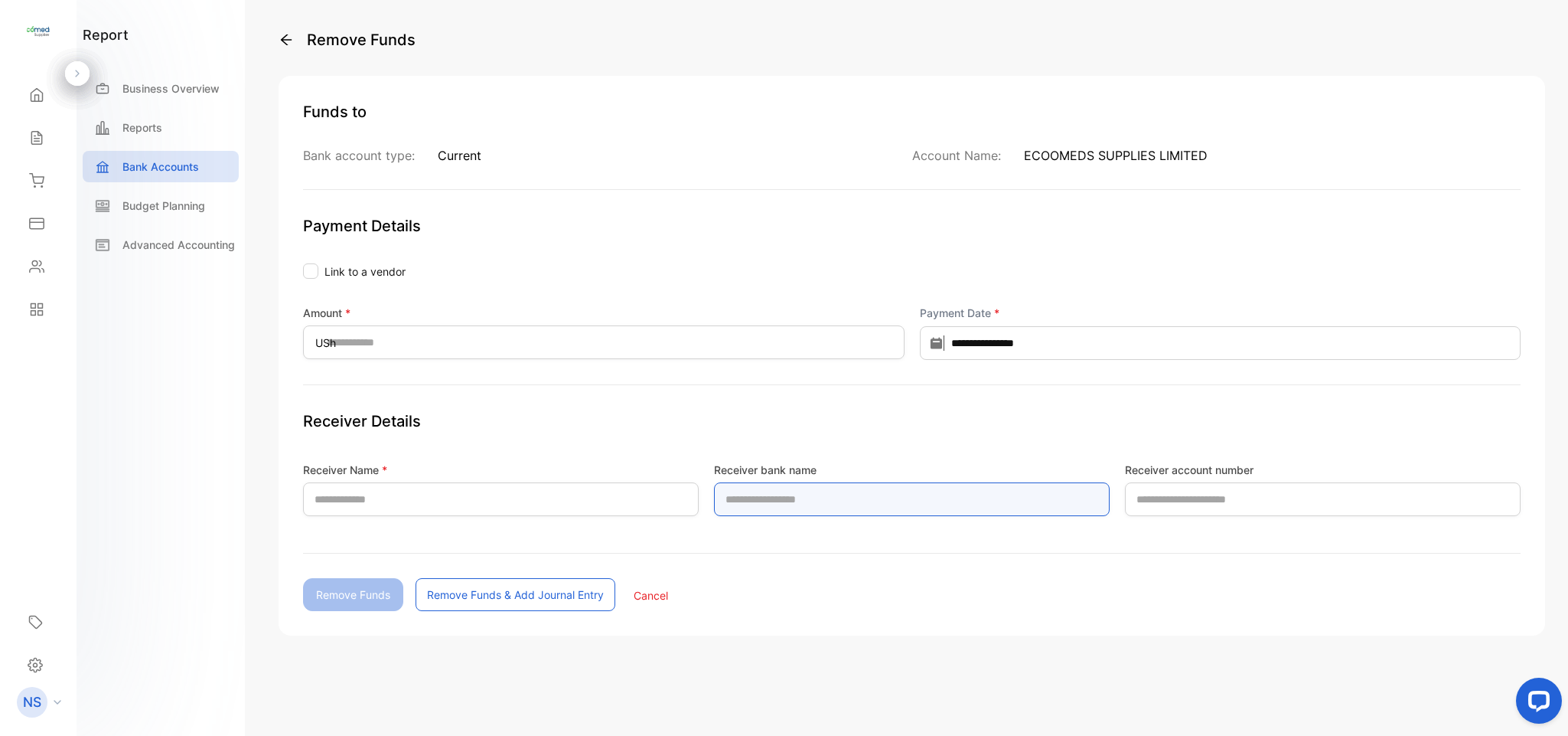
click at [769, 489] on name-inputReceiverBankName "text" at bounding box center [911, 499] width 396 height 34
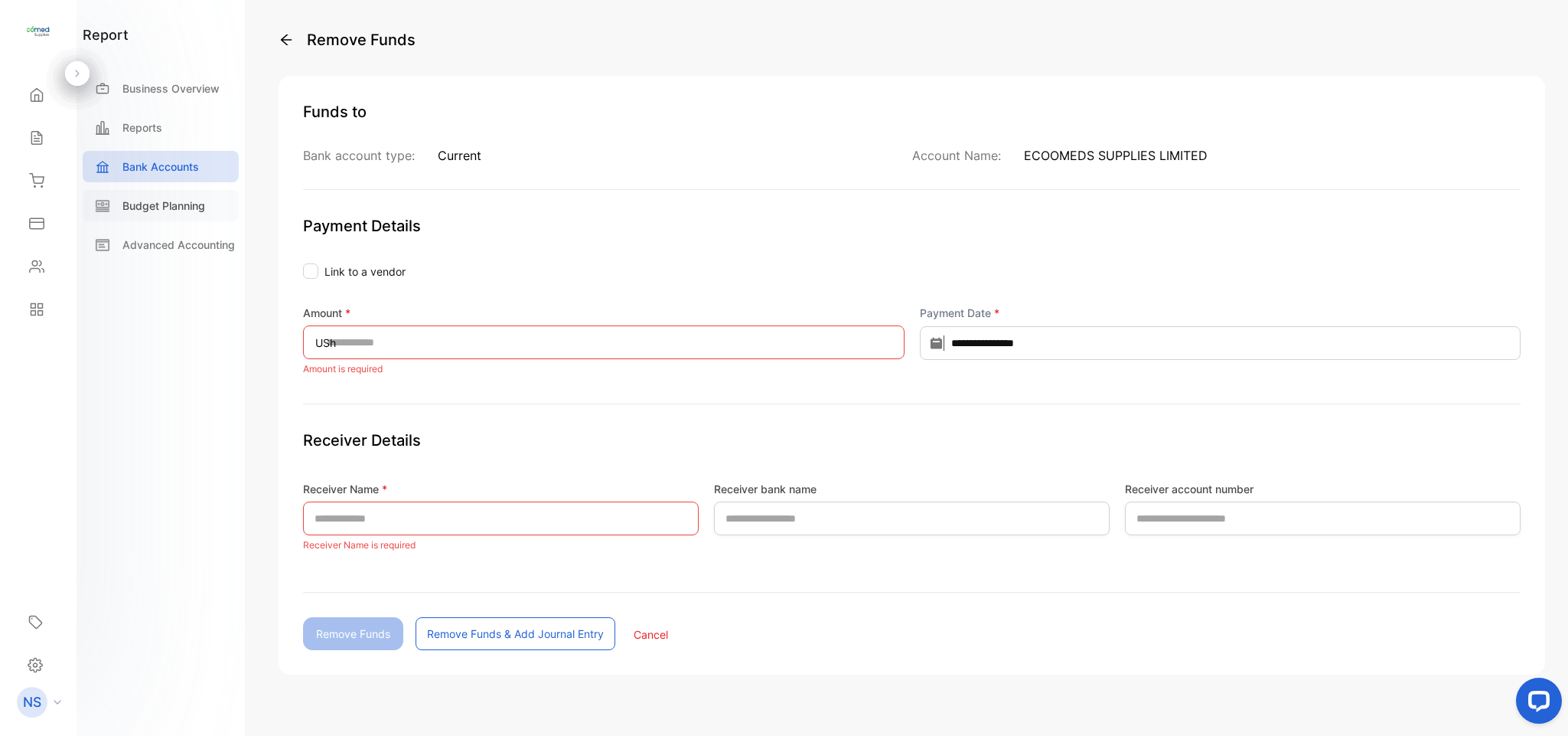
click at [132, 212] on p "Budget Planning" at bounding box center [164, 206] width 83 height 16
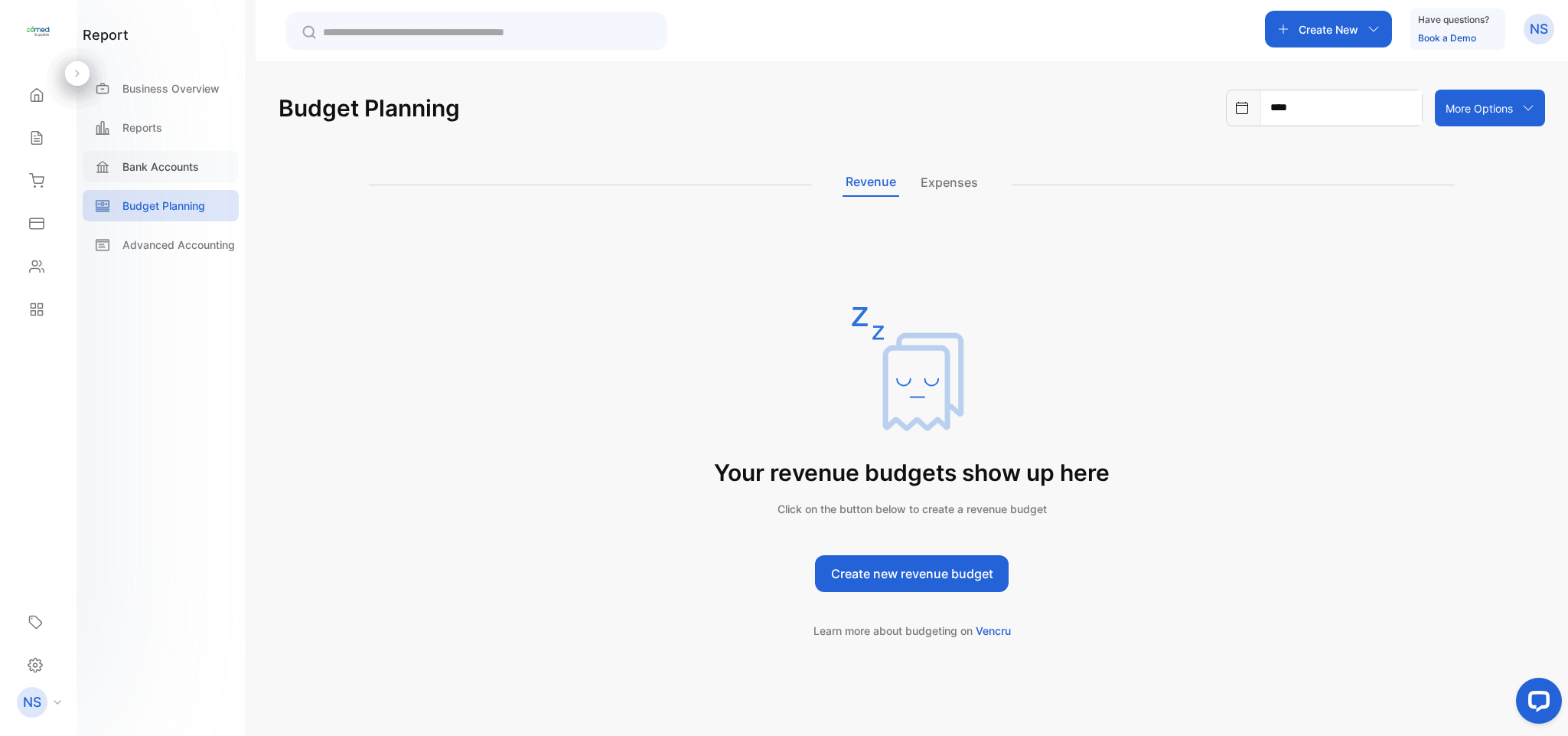
click at [96, 163] on icon at bounding box center [102, 166] width 15 height 15
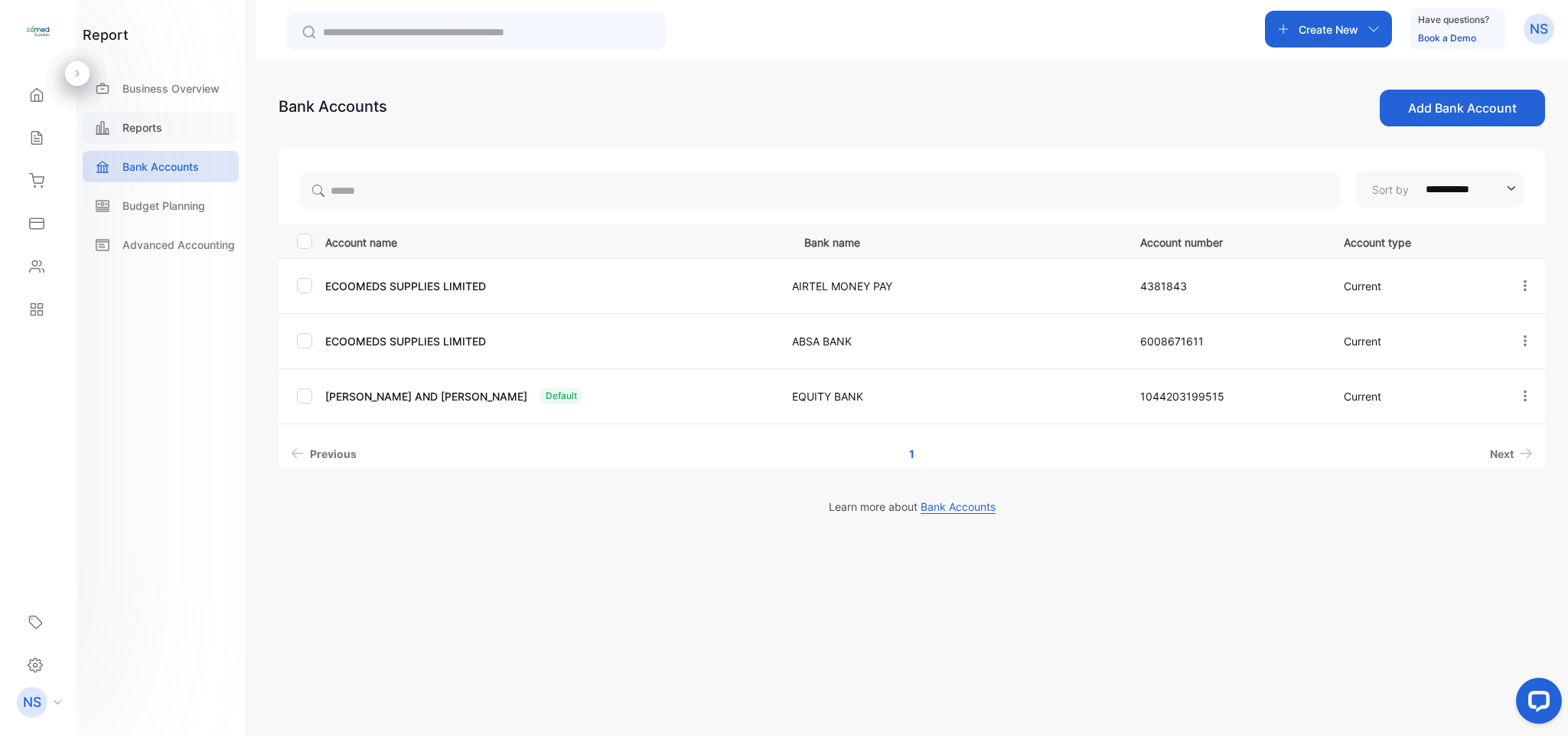
click at [124, 116] on div "Reports" at bounding box center [161, 127] width 156 height 31
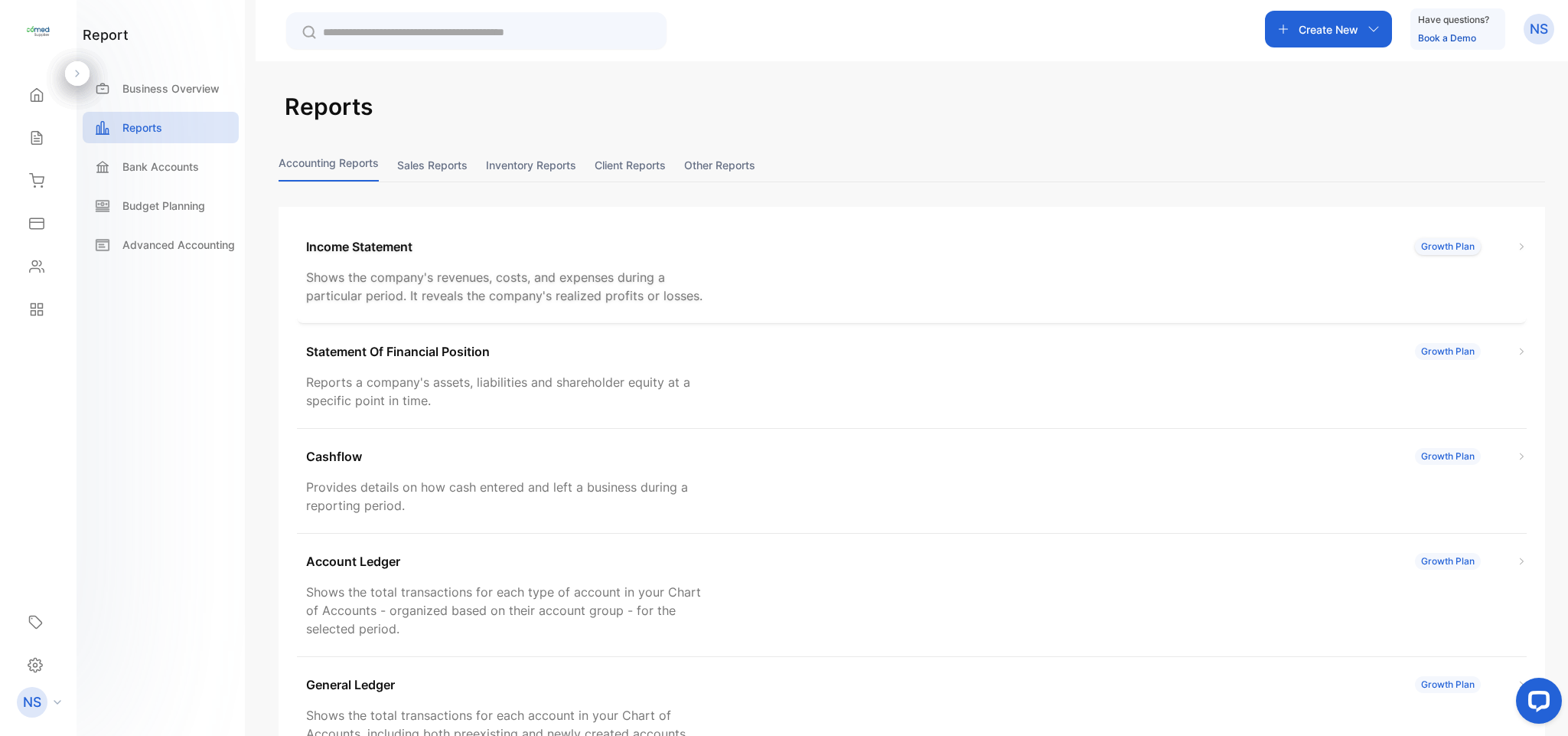
click at [391, 243] on p "Income Statement" at bounding box center [359, 246] width 106 height 18
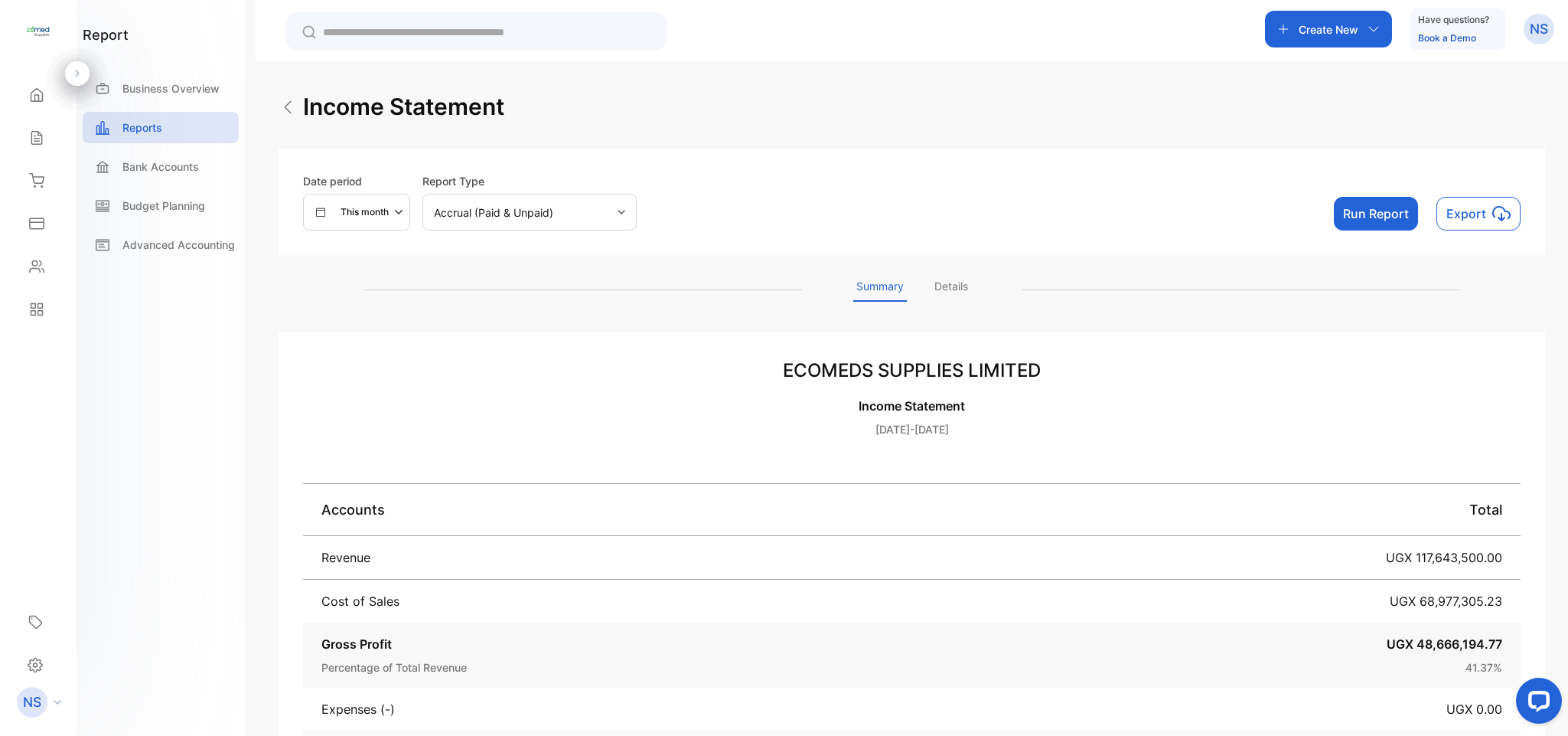
click at [287, 117] on div "Income statement" at bounding box center [392, 107] width 226 height 34
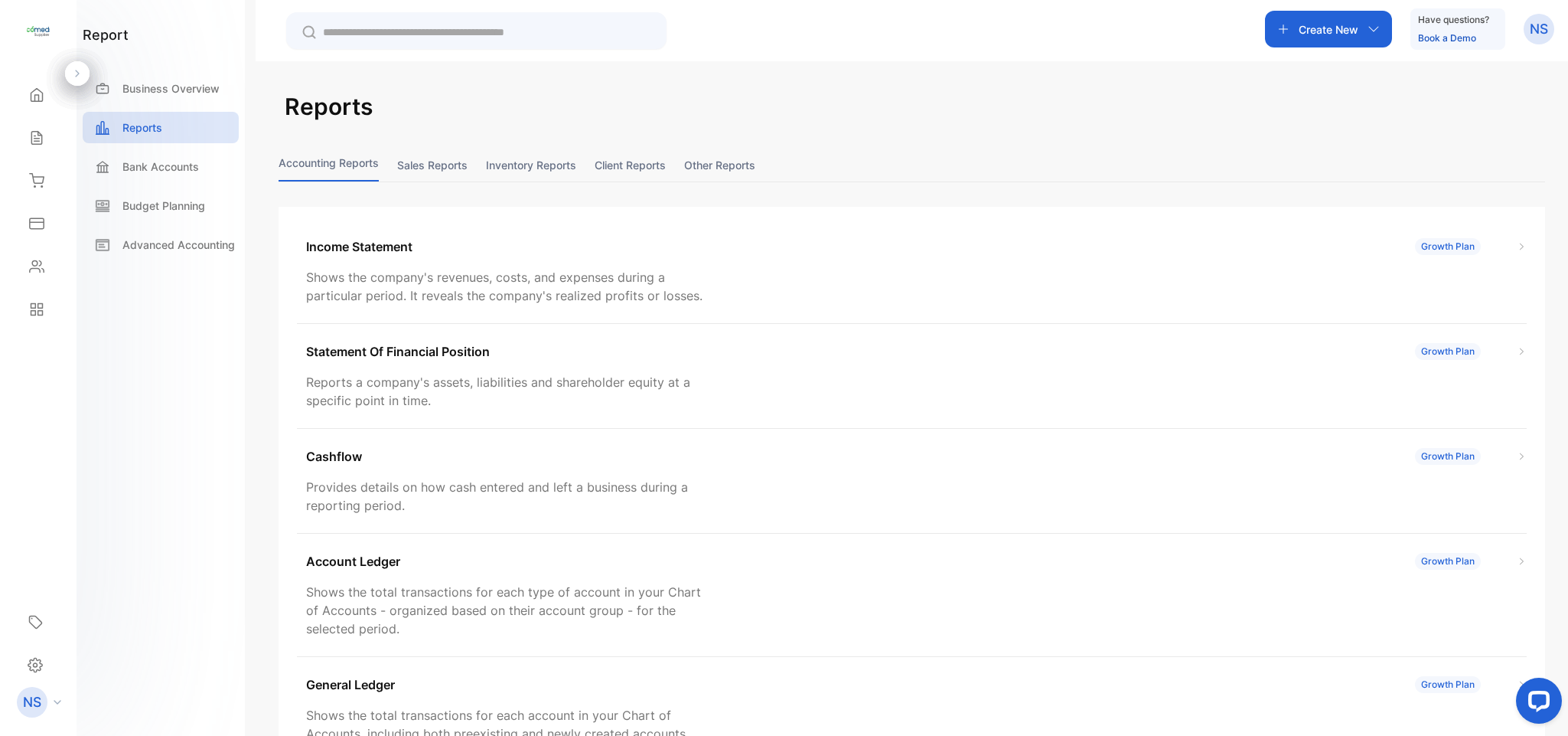
click at [411, 173] on button "Sales reports" at bounding box center [432, 165] width 70 height 33
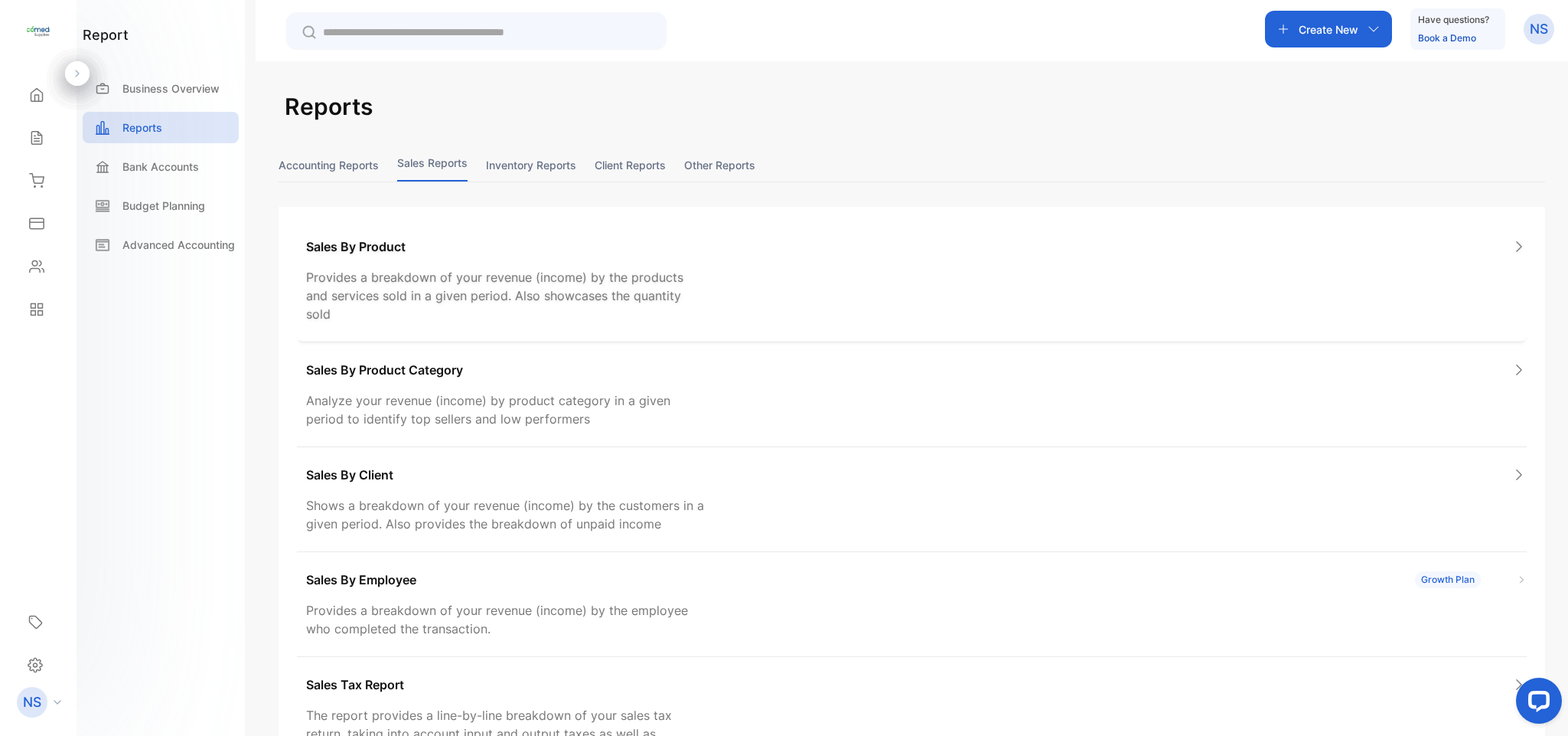
click at [414, 265] on div "Sales By Product Provides a breakdown of your revenue (income) by the products …" at bounding box center [911, 280] width 1229 height 123
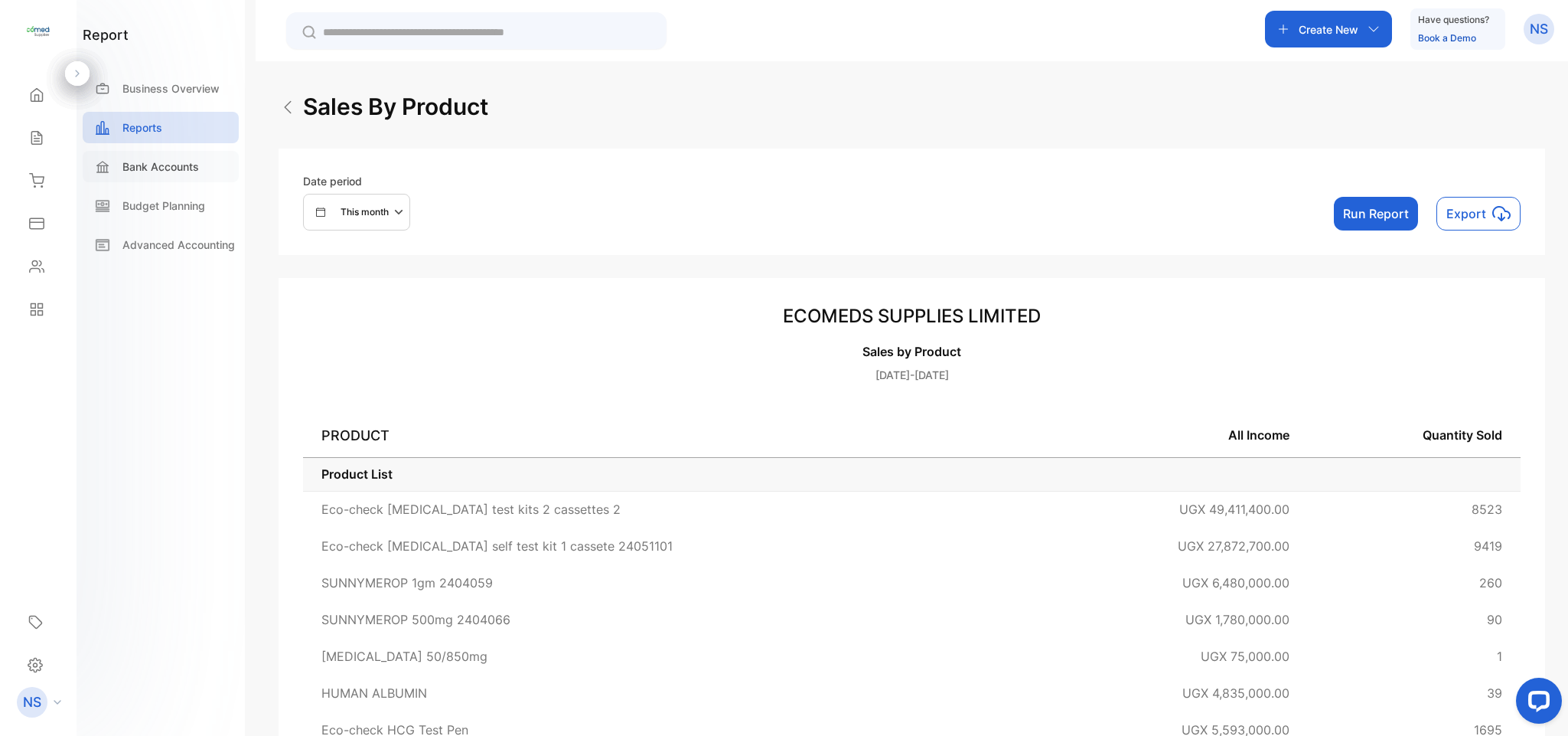
click at [175, 173] on p "Bank Accounts" at bounding box center [161, 166] width 77 height 16
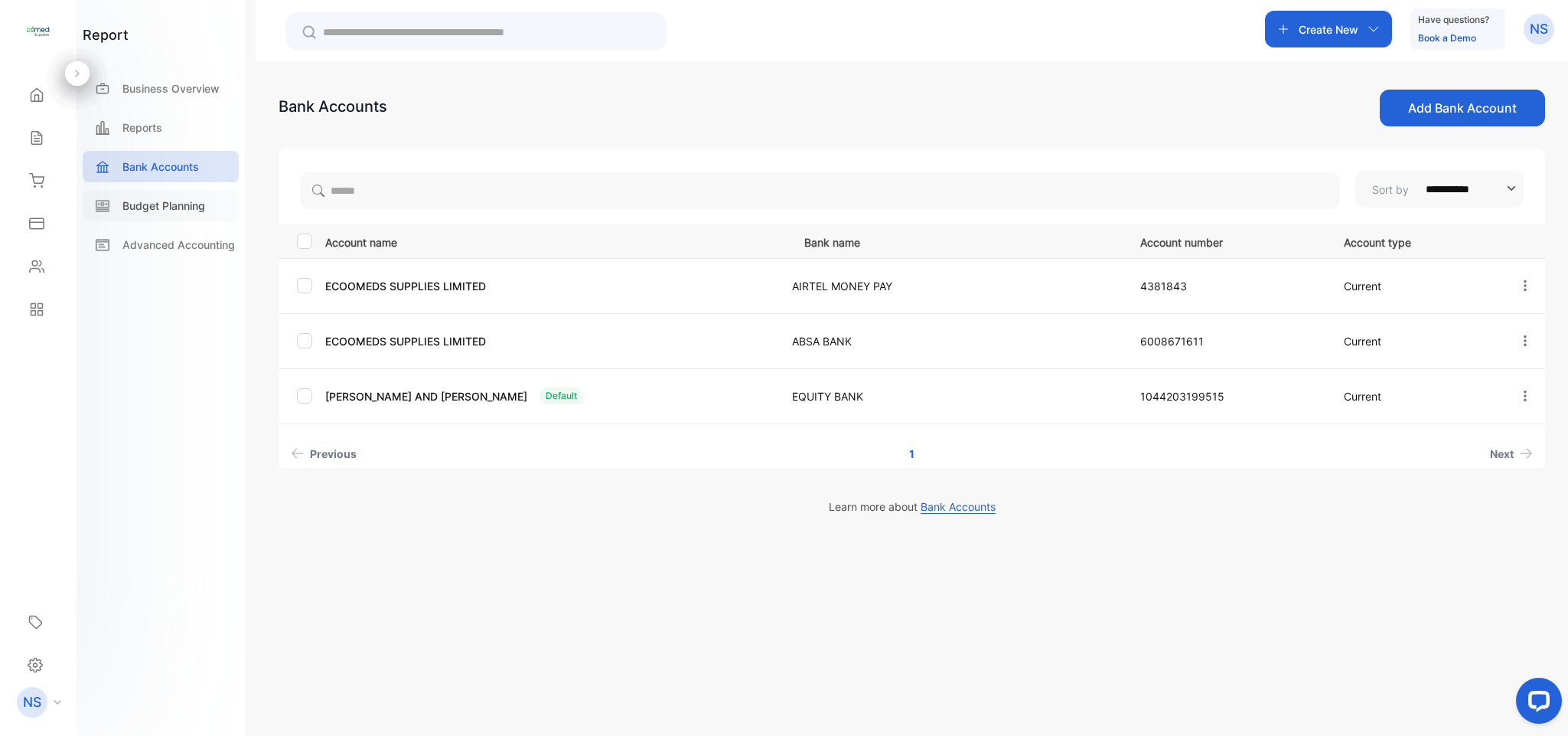
click at [171, 193] on div "Budget Planning" at bounding box center [161, 205] width 156 height 31
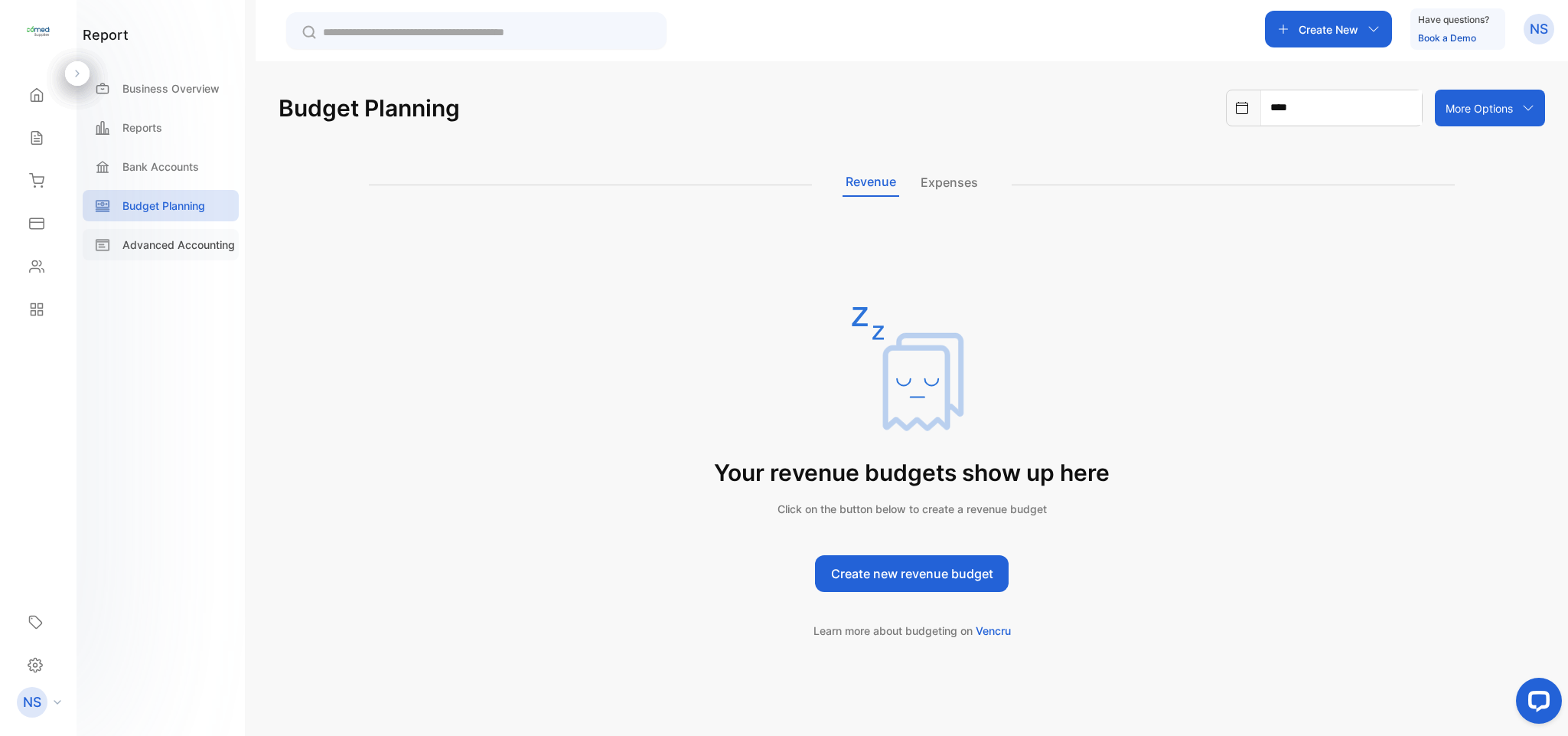
click at [172, 239] on p "Advanced Accounting" at bounding box center [179, 245] width 113 height 16
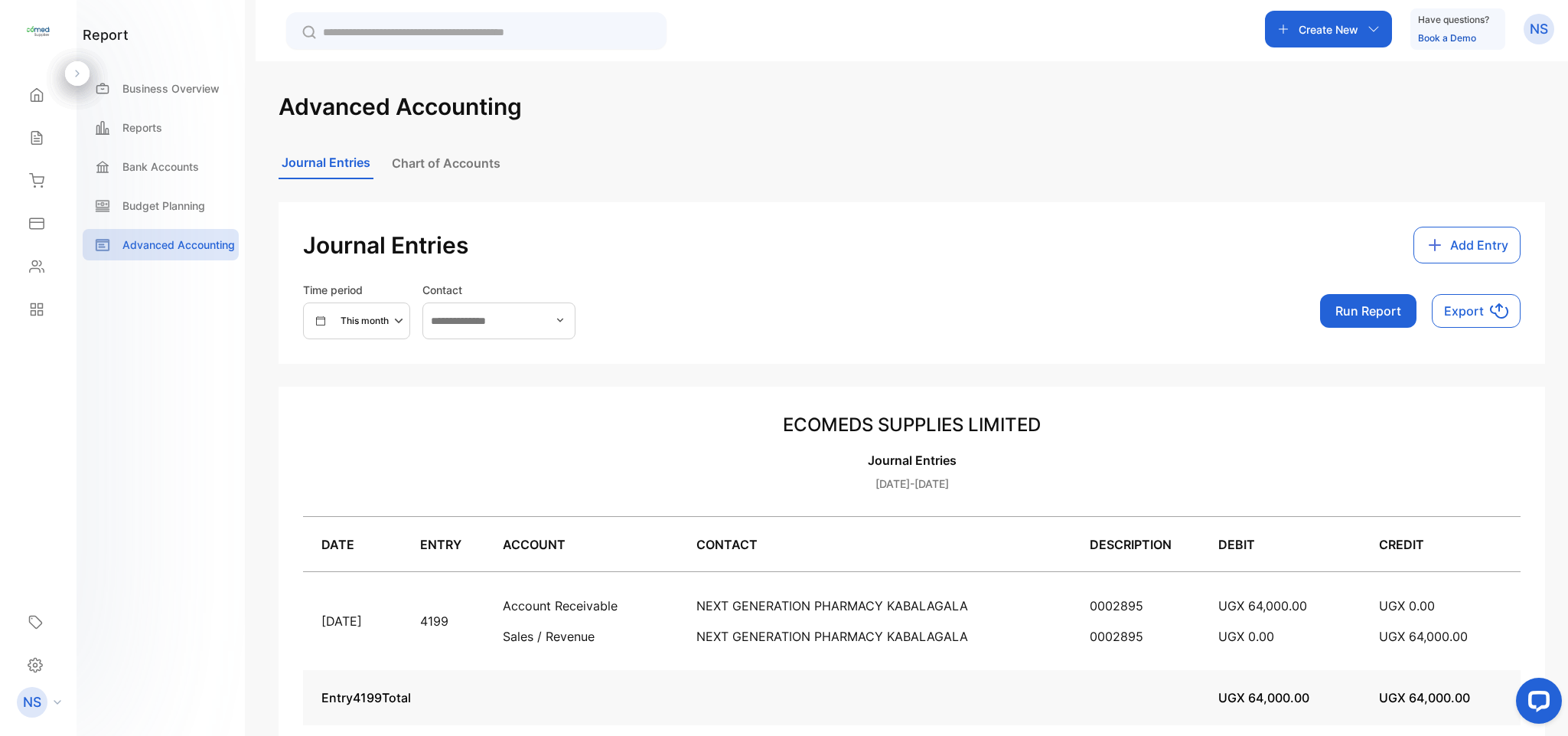
click at [426, 152] on button "Chart of Accounts" at bounding box center [446, 163] width 115 height 31
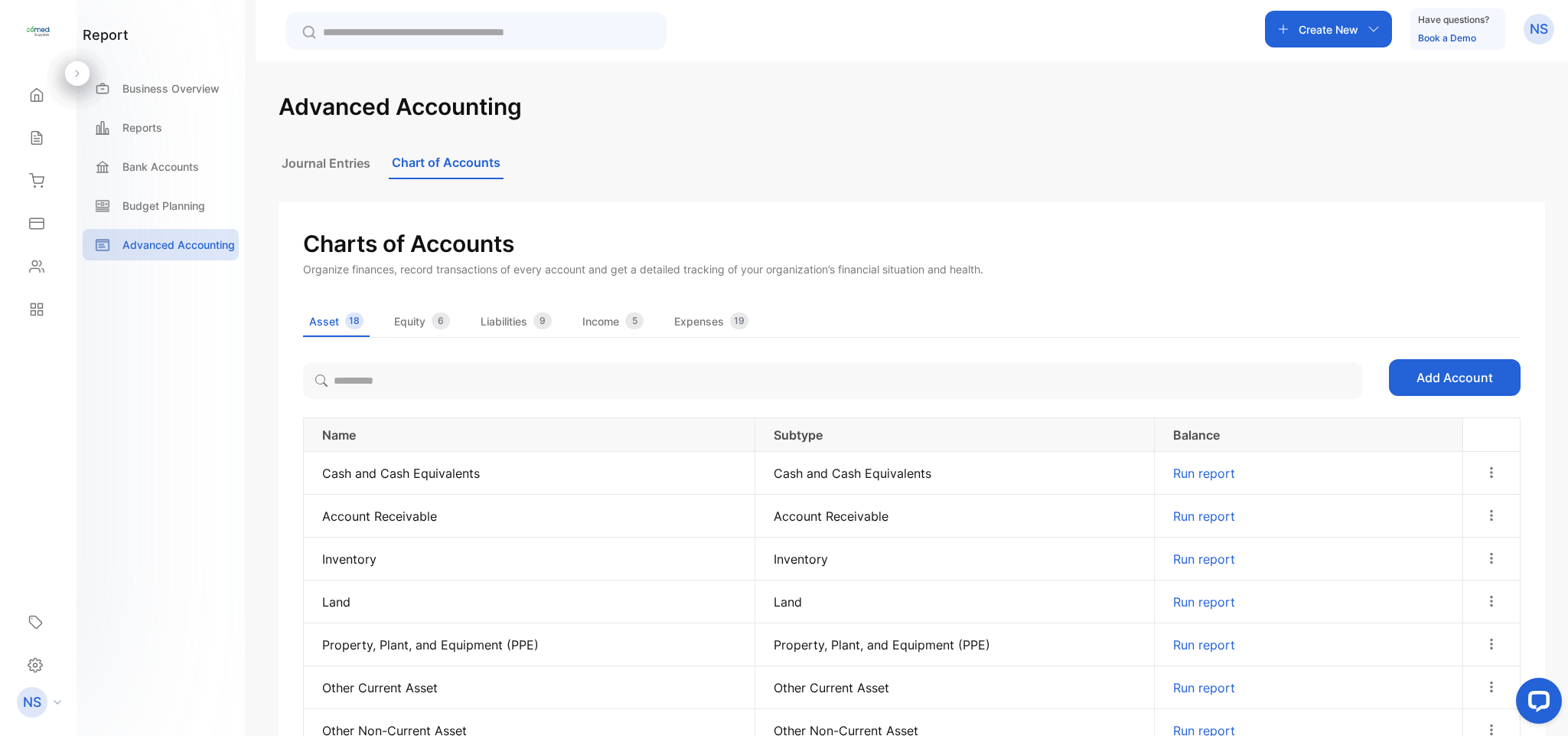
click at [345, 177] on button "Journal Entries" at bounding box center [326, 163] width 95 height 31
click at [340, 168] on button "Journal Entries" at bounding box center [326, 163] width 95 height 31
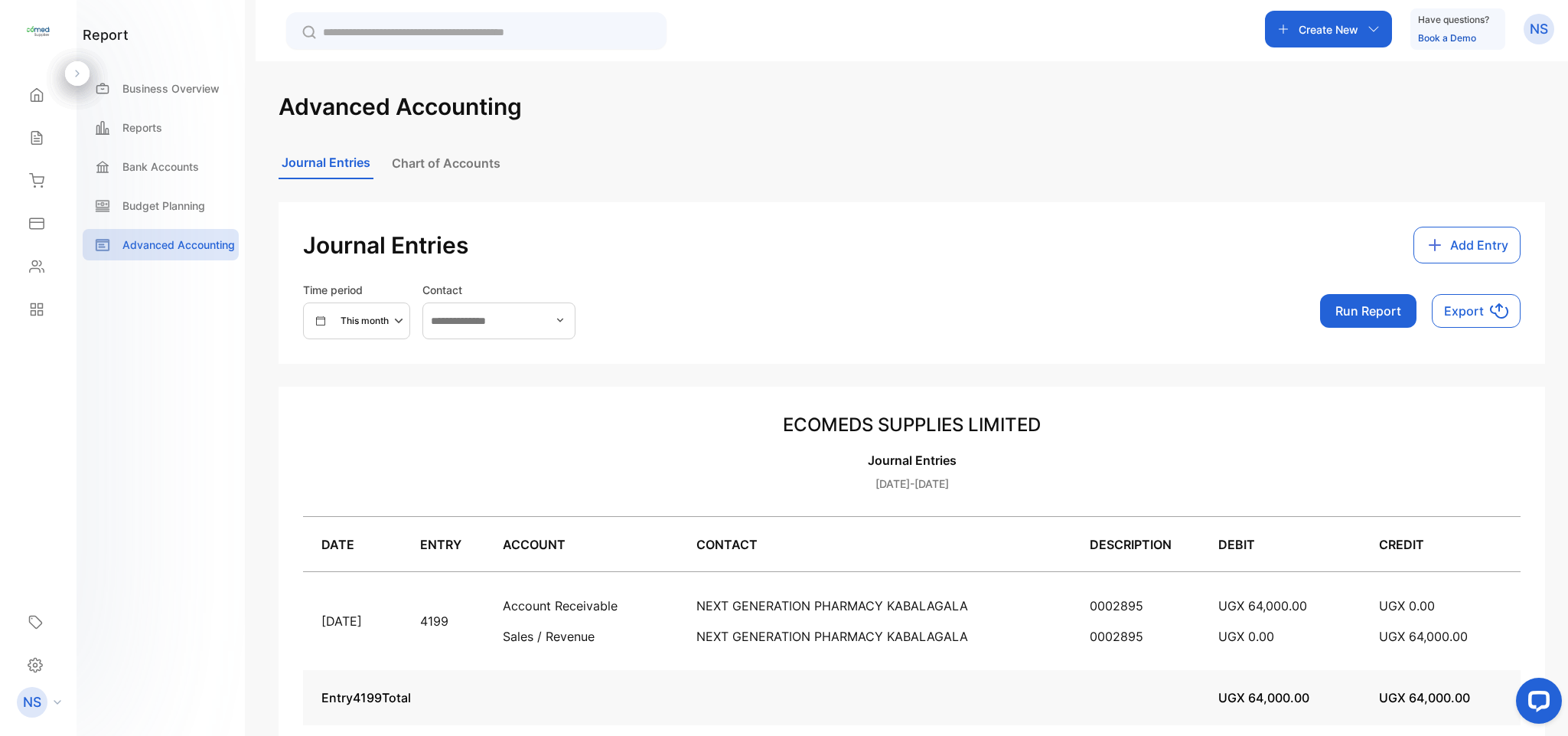
click at [435, 165] on button "Chart of Accounts" at bounding box center [446, 163] width 115 height 31
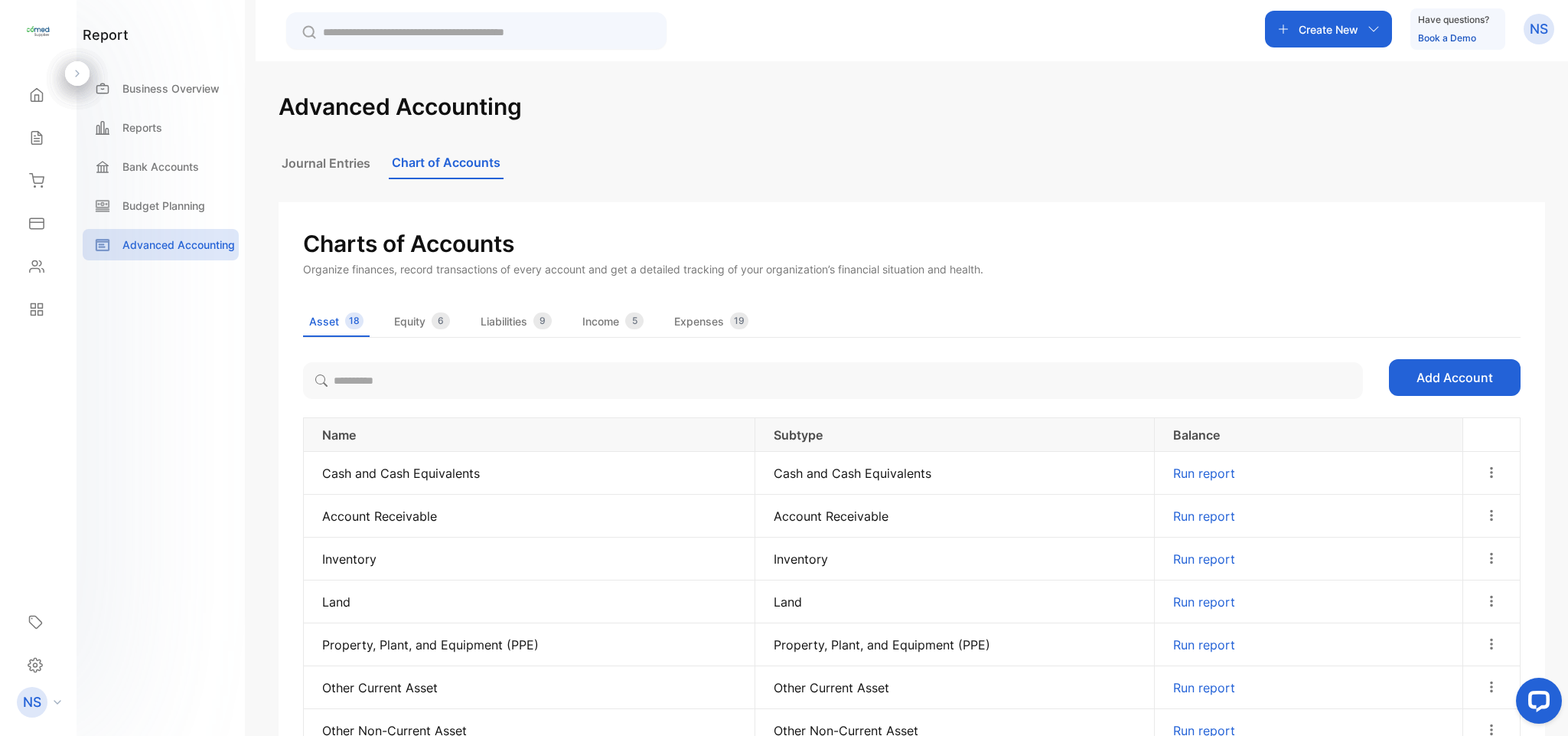
drag, startPoint x: 435, startPoint y: 165, endPoint x: 345, endPoint y: 162, distance: 90.0
click at [345, 162] on div "Journal Entries Chart of Accounts" at bounding box center [911, 163] width 1266 height 32
click at [345, 162] on button "Journal Entries" at bounding box center [326, 163] width 95 height 31
click at [332, 162] on button "Journal Entries" at bounding box center [326, 163] width 95 height 31
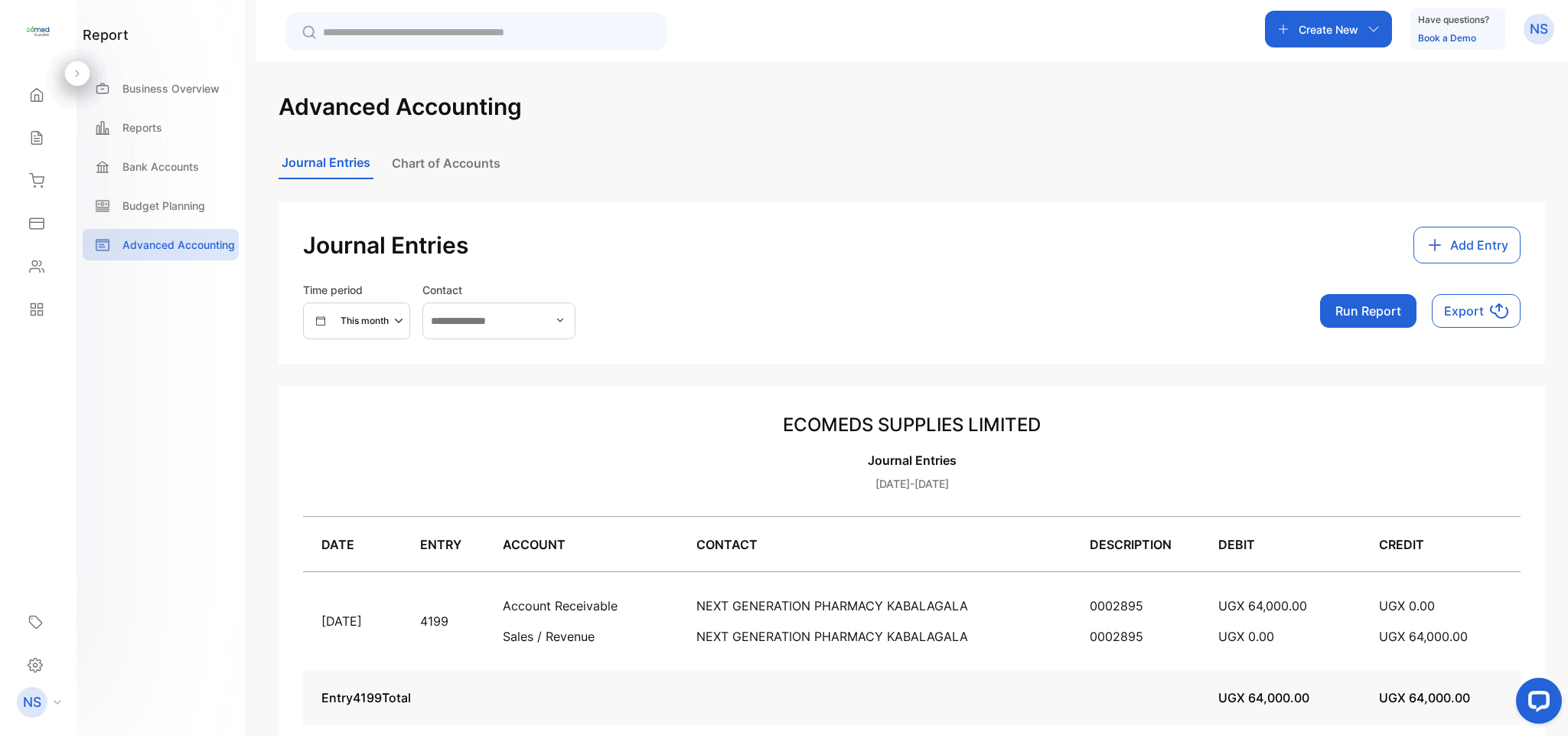
drag, startPoint x: 430, startPoint y: 148, endPoint x: 430, endPoint y: 158, distance: 10.0
click at [430, 156] on button "Chart of Accounts" at bounding box center [446, 163] width 115 height 31
click at [430, 158] on button "Chart of Accounts" at bounding box center [446, 163] width 115 height 31
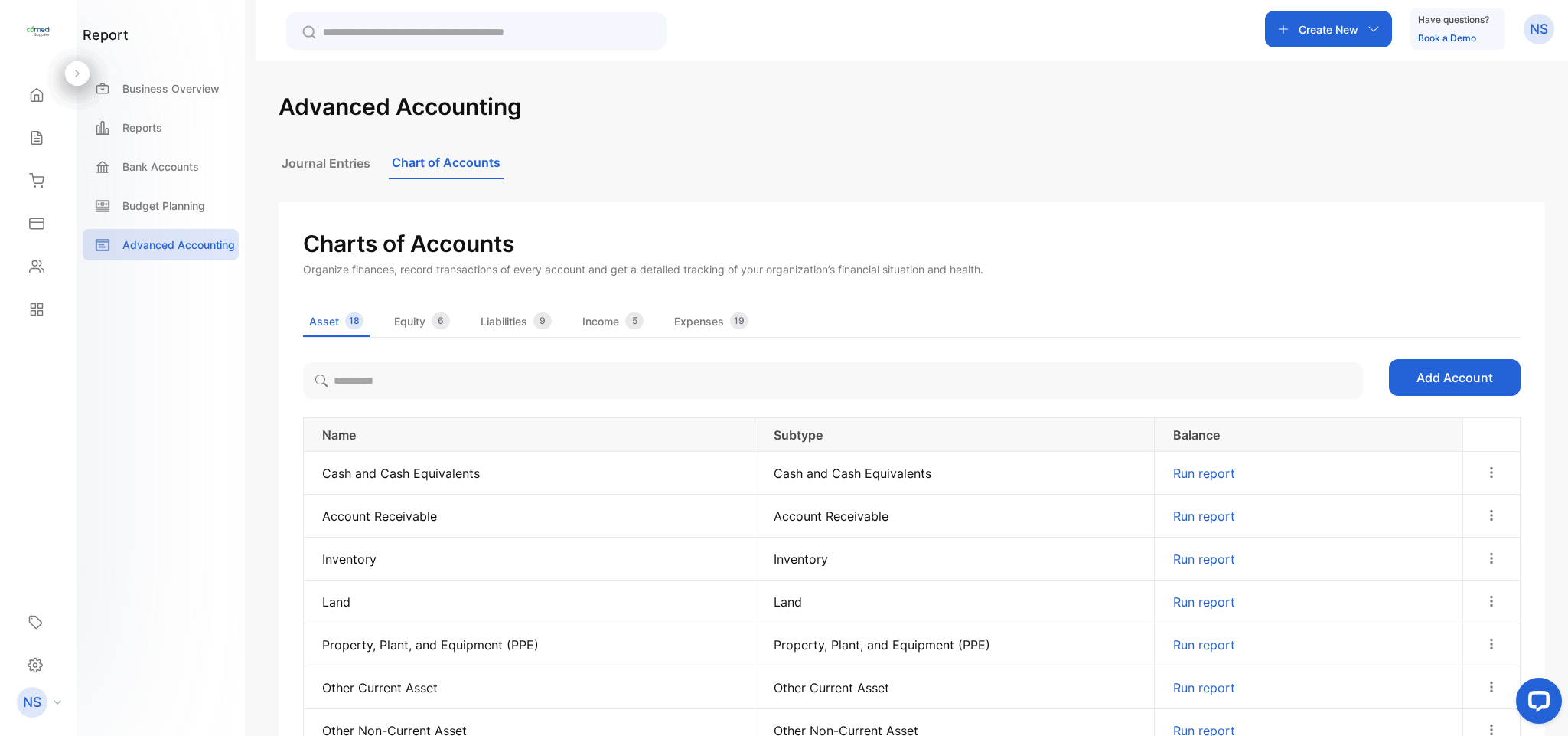
click at [430, 158] on button "Chart of Accounts" at bounding box center [446, 163] width 115 height 32
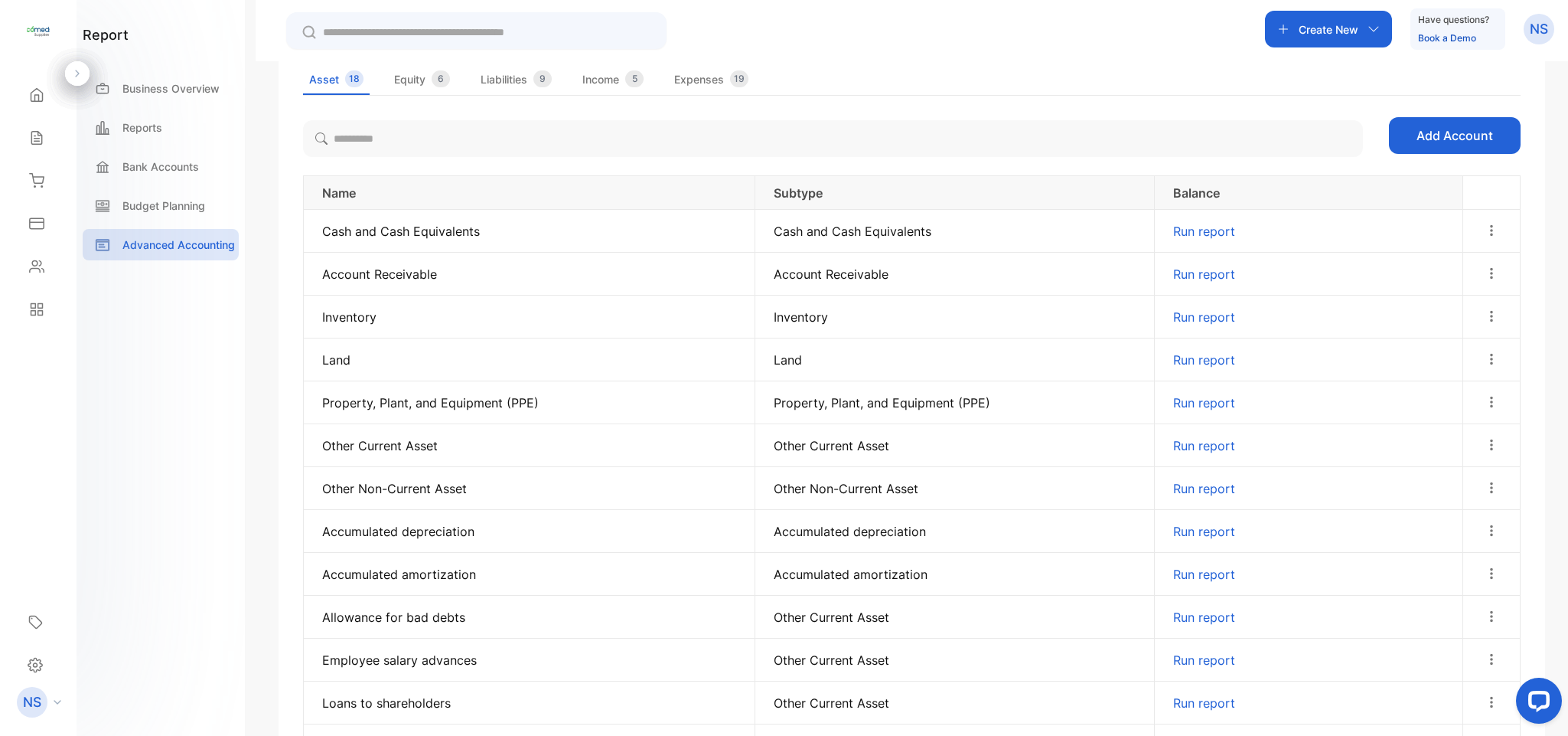
scroll to position [244, 0]
click at [1478, 359] on div at bounding box center [1491, 357] width 55 height 32
click at [1474, 388] on div "Edit" at bounding box center [1479, 401] width 77 height 31
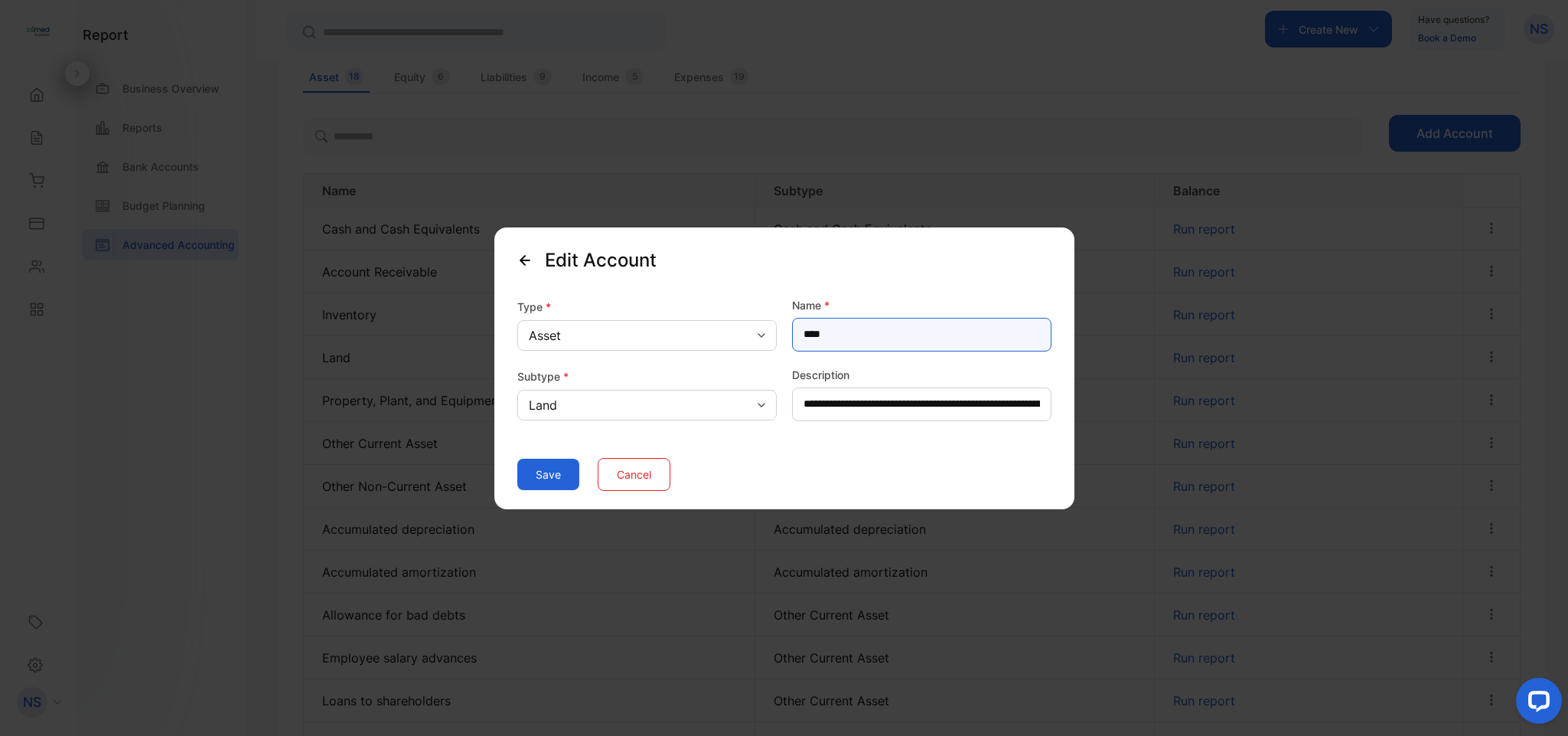
click at [875, 331] on input "****" at bounding box center [921, 335] width 260 height 34
type input "*"
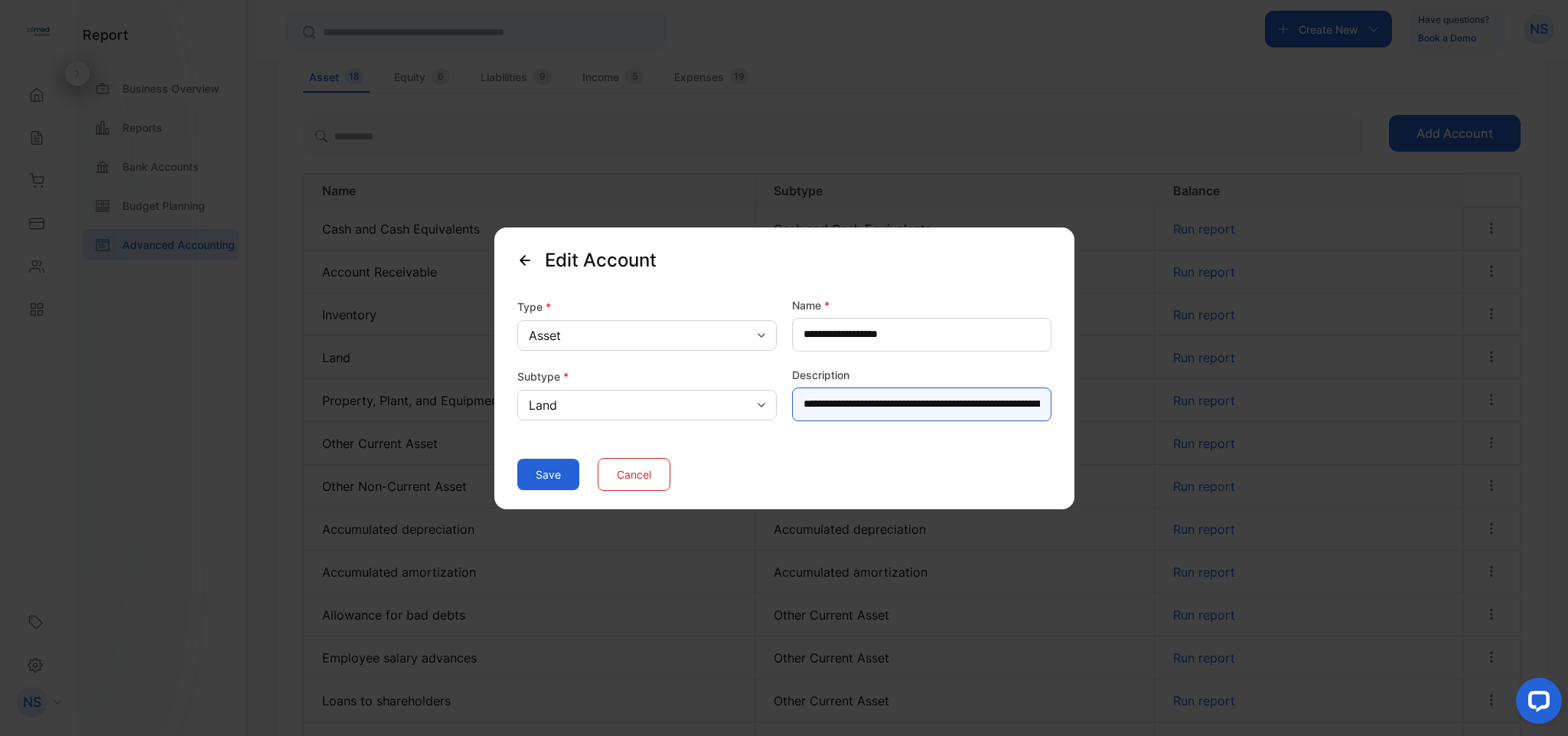
click at [959, 398] on input "**********" at bounding box center [921, 404] width 260 height 34
click at [554, 478] on button "Save" at bounding box center [549, 474] width 62 height 31
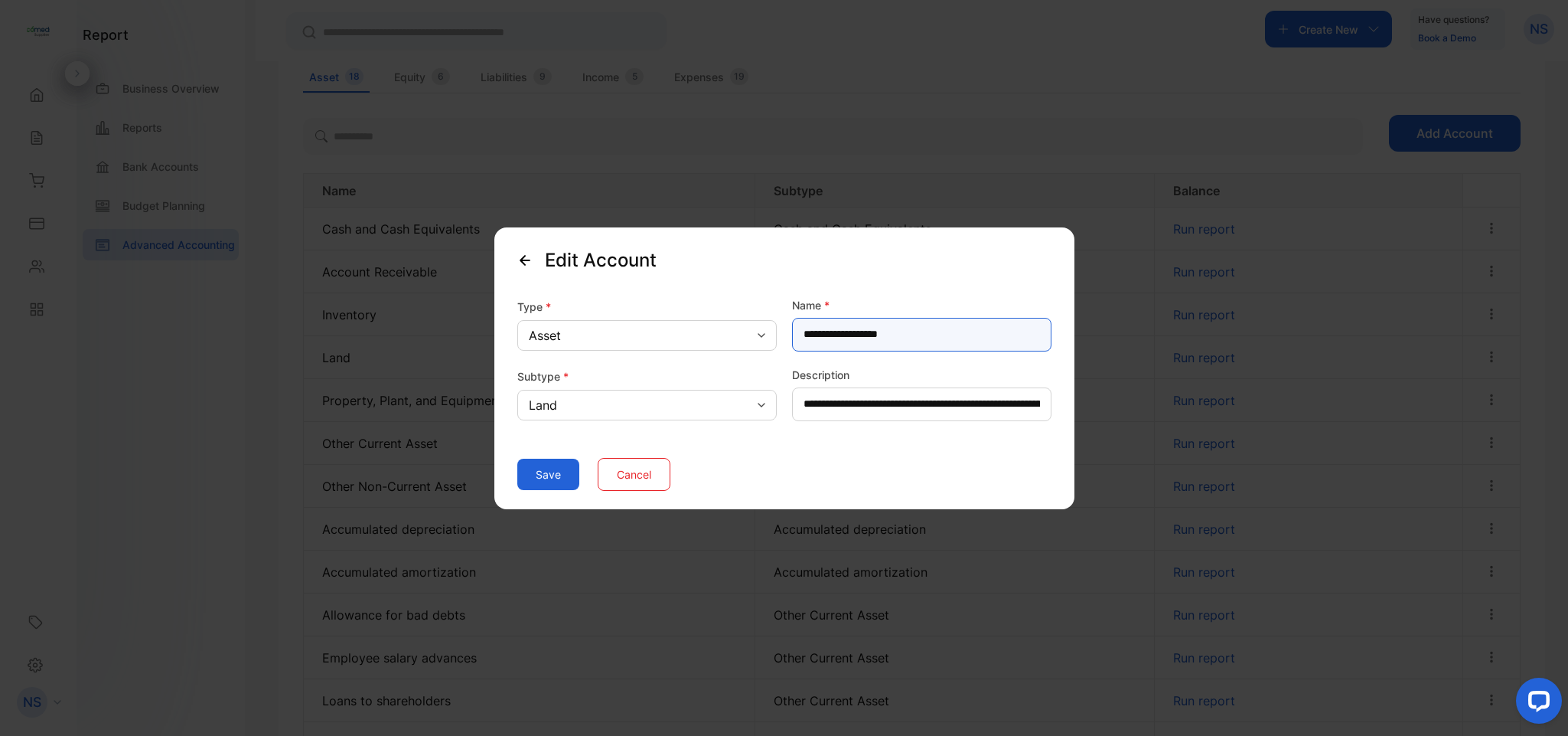
click at [968, 328] on input "**********" at bounding box center [921, 335] width 260 height 34
type input "*"
type input "****"
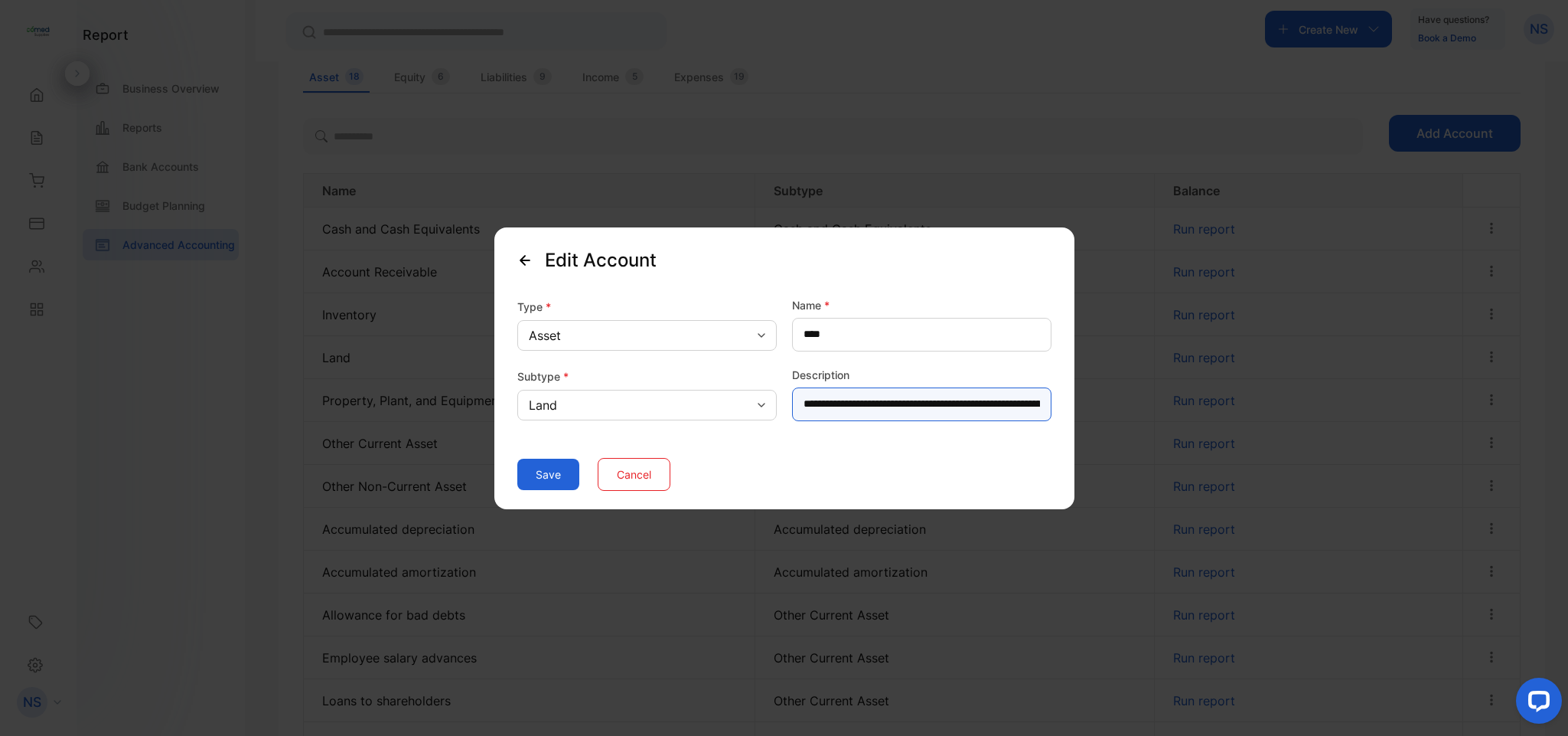
click at [989, 416] on input "**********" at bounding box center [921, 404] width 260 height 34
type input "*"
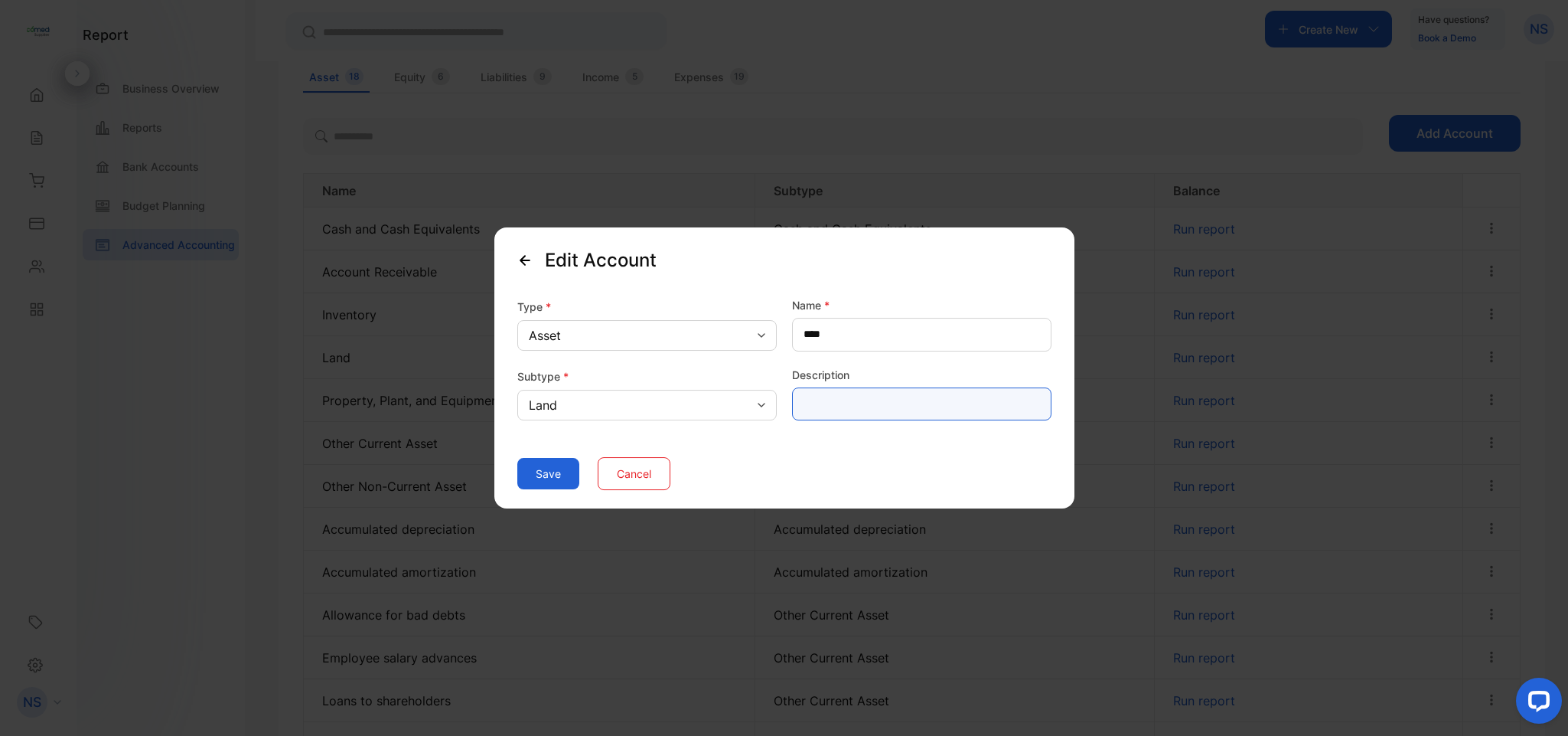
type input "*"
click at [833, 403] on input "**********" at bounding box center [921, 404] width 260 height 34
click at [876, 407] on input "**********" at bounding box center [921, 404] width 260 height 34
type input "**********"
click at [538, 473] on button "Save" at bounding box center [549, 473] width 62 height 31
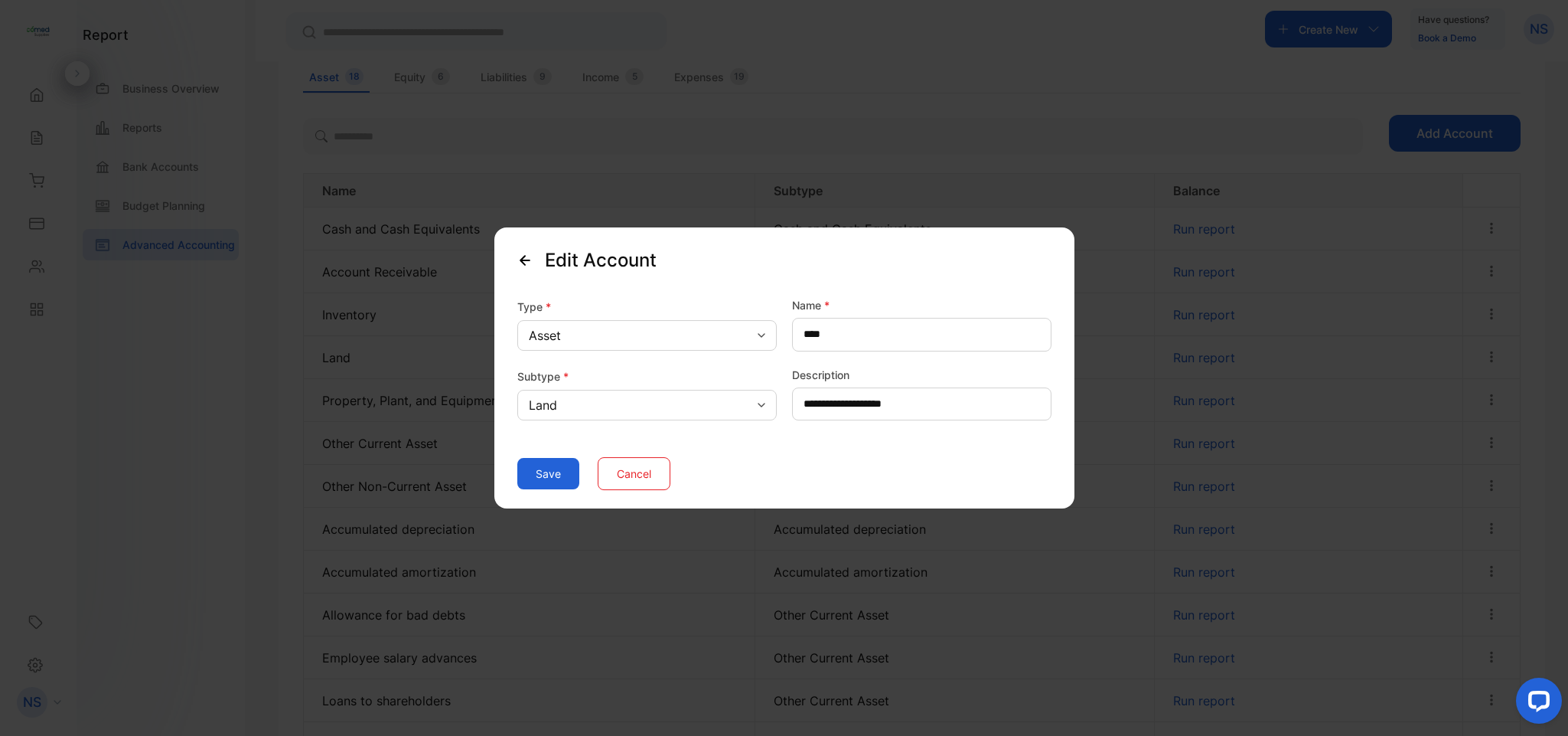
click at [653, 476] on button "Cancel" at bounding box center [634, 473] width 73 height 33
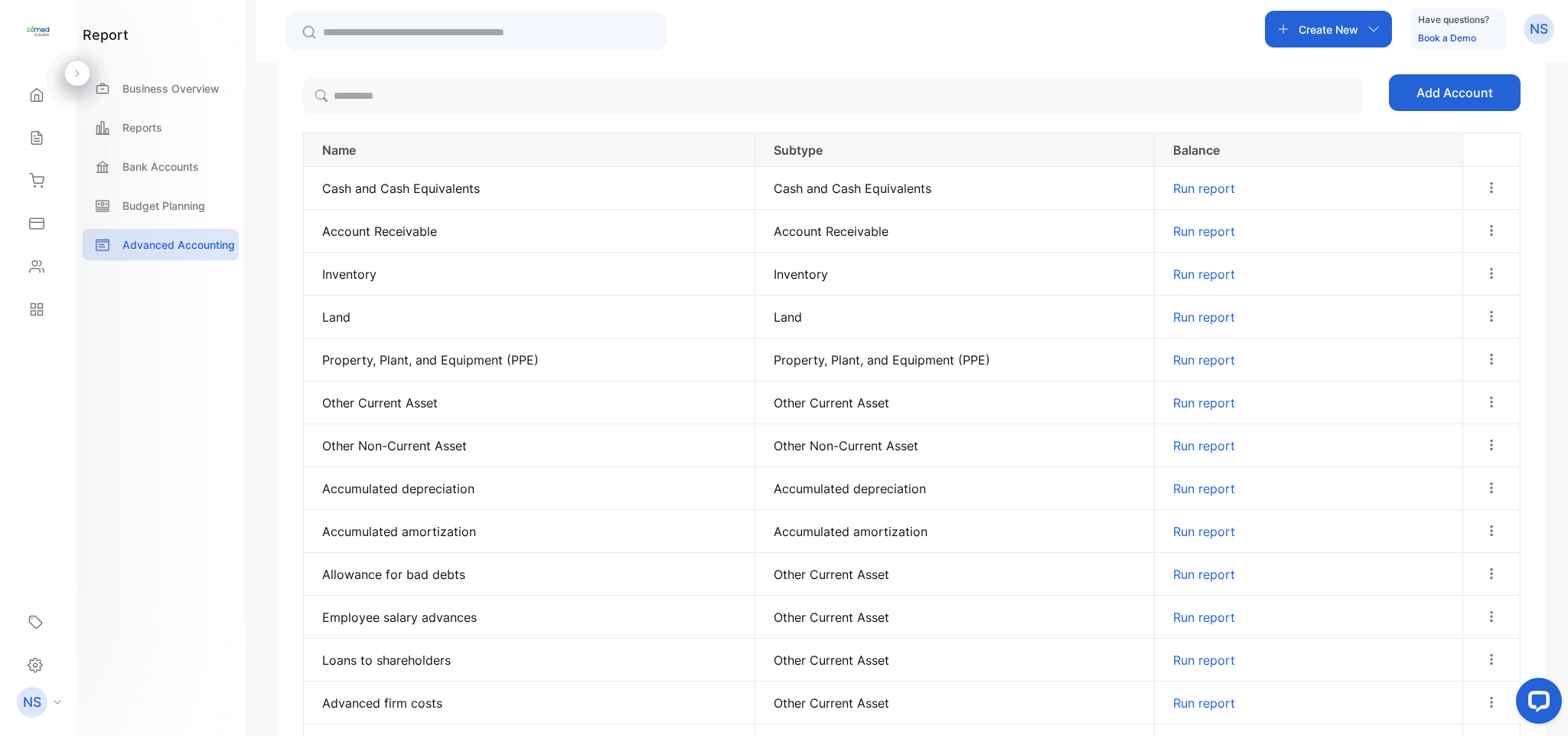
scroll to position [31, 0]
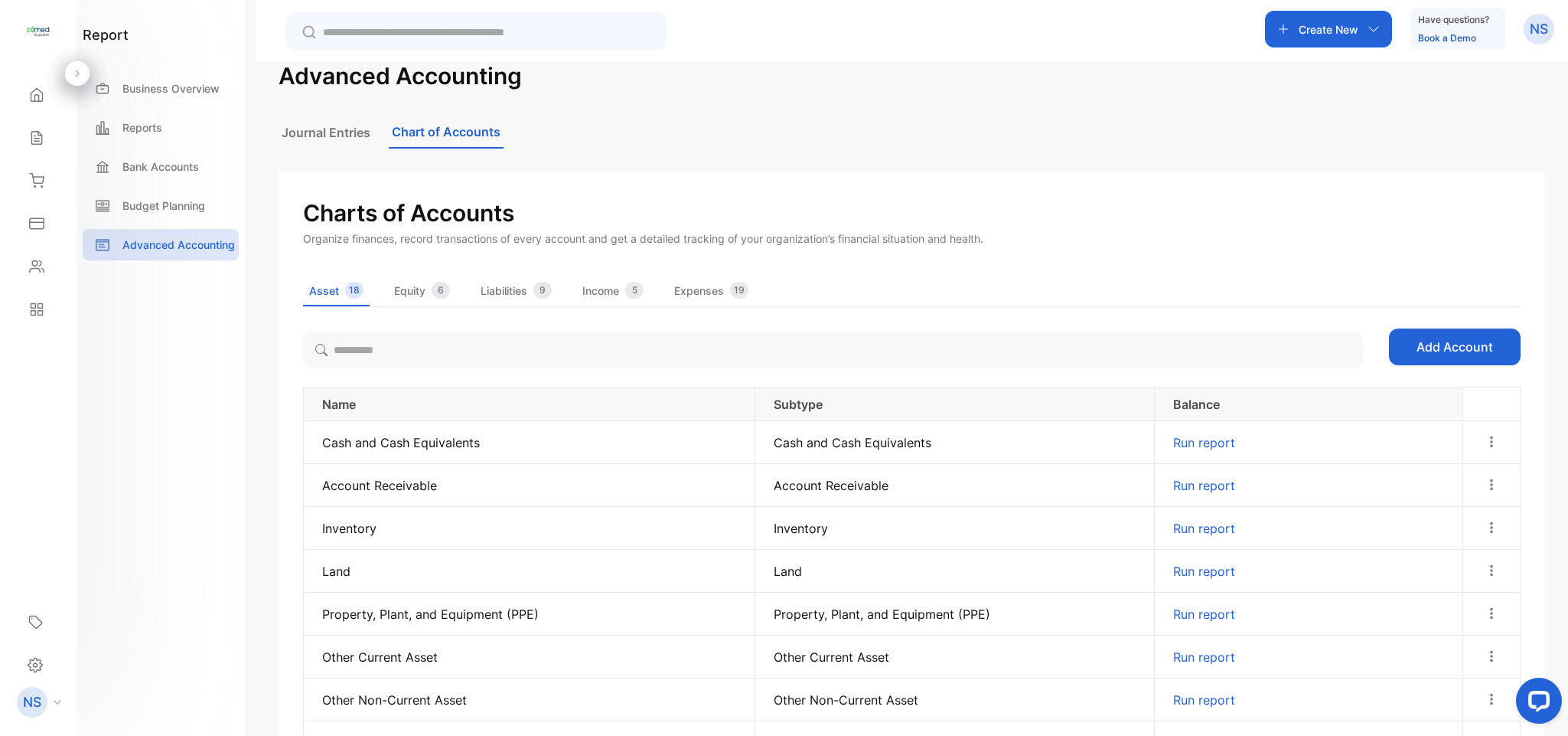
click at [414, 289] on span "Equity" at bounding box center [409, 291] width 31 height 16
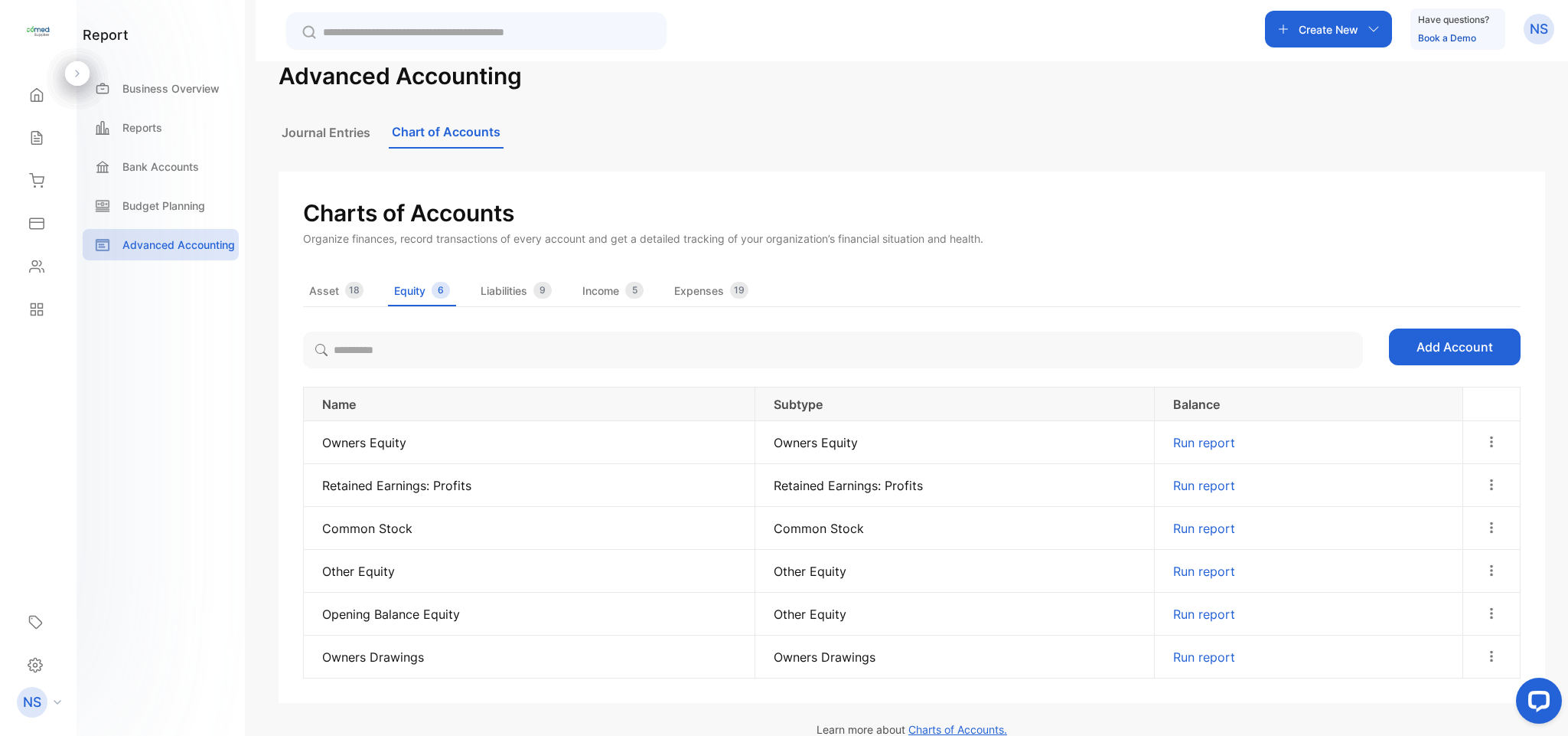
click at [1490, 531] on icon "button" at bounding box center [1491, 528] width 14 height 14
click at [1478, 559] on div "Edit" at bounding box center [1479, 572] width 77 height 31
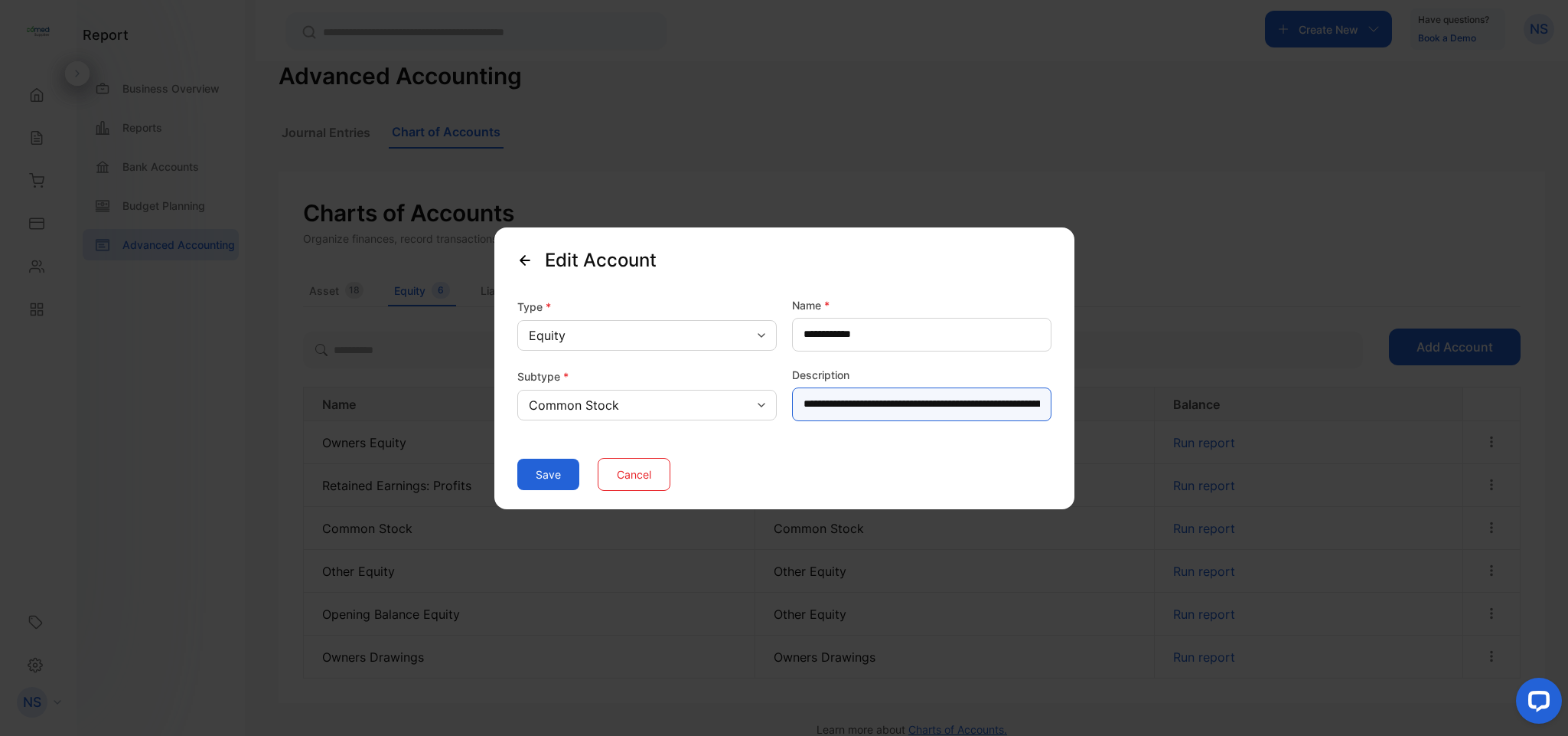
click at [969, 404] on input "**********" at bounding box center [921, 404] width 260 height 34
click at [543, 469] on button "Save" at bounding box center [549, 473] width 62 height 31
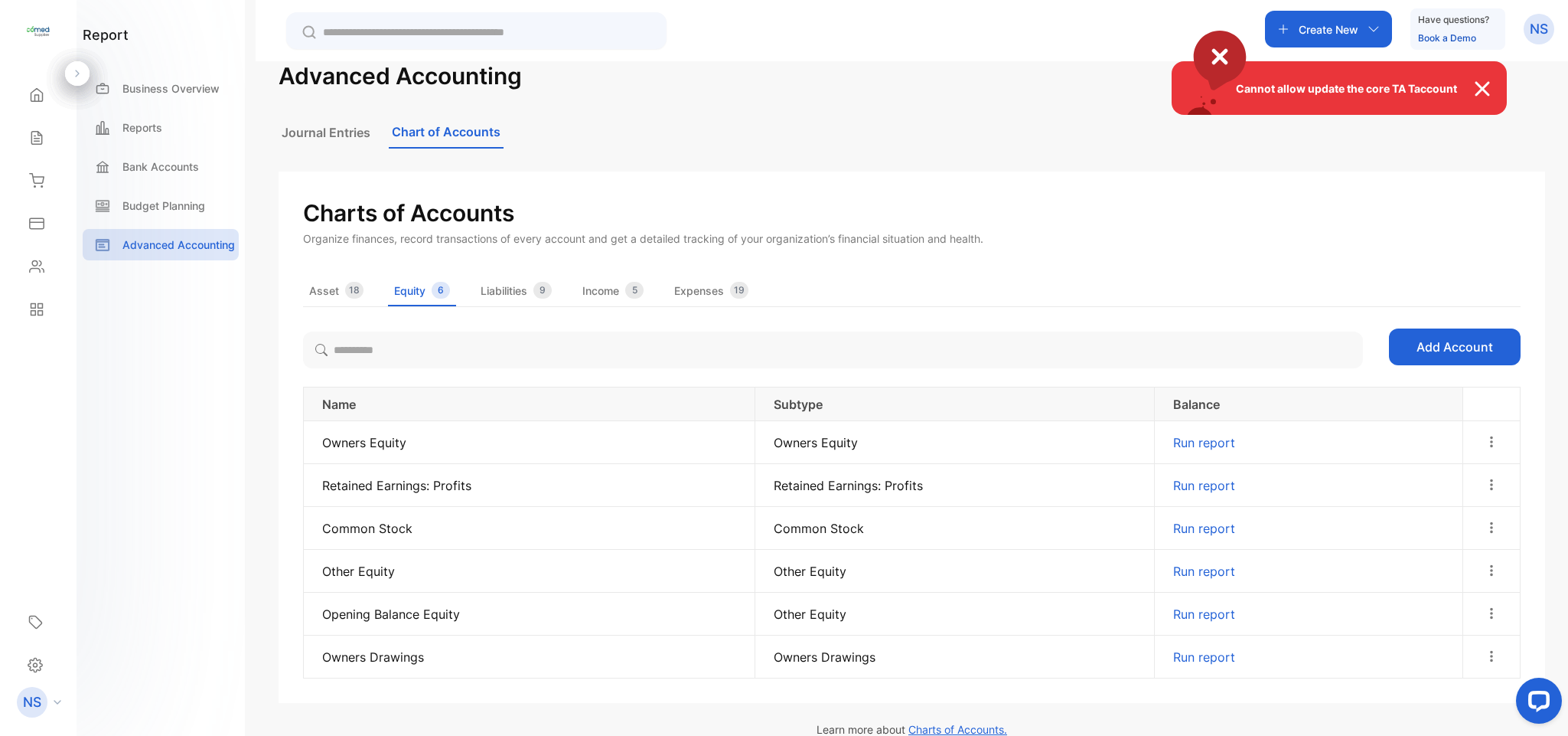
click at [942, 150] on div "Cannot allow update the core TA Taccount" at bounding box center [784, 368] width 1568 height 736
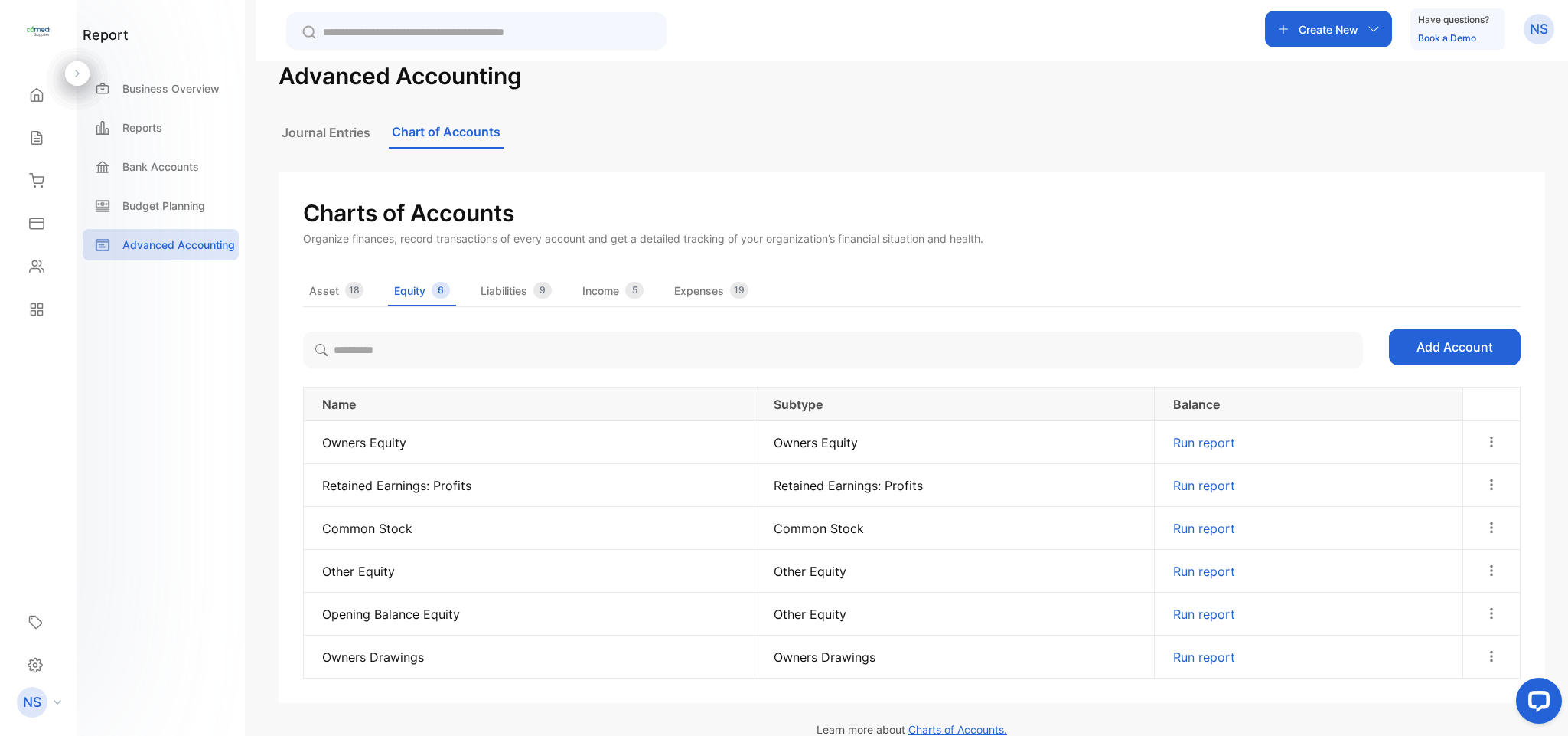
click at [510, 297] on div "Liabilities 9" at bounding box center [516, 290] width 71 height 17
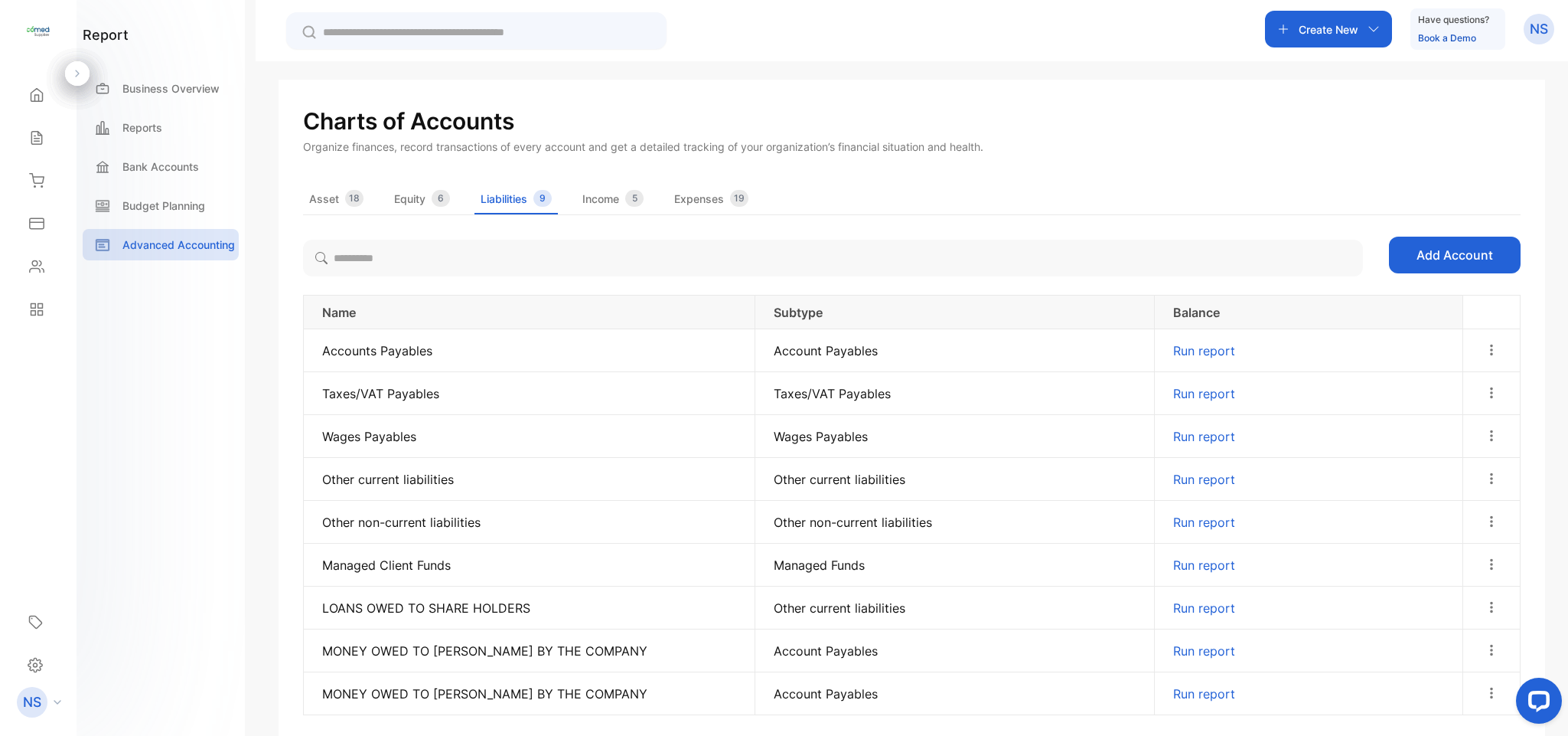
scroll to position [168, 0]
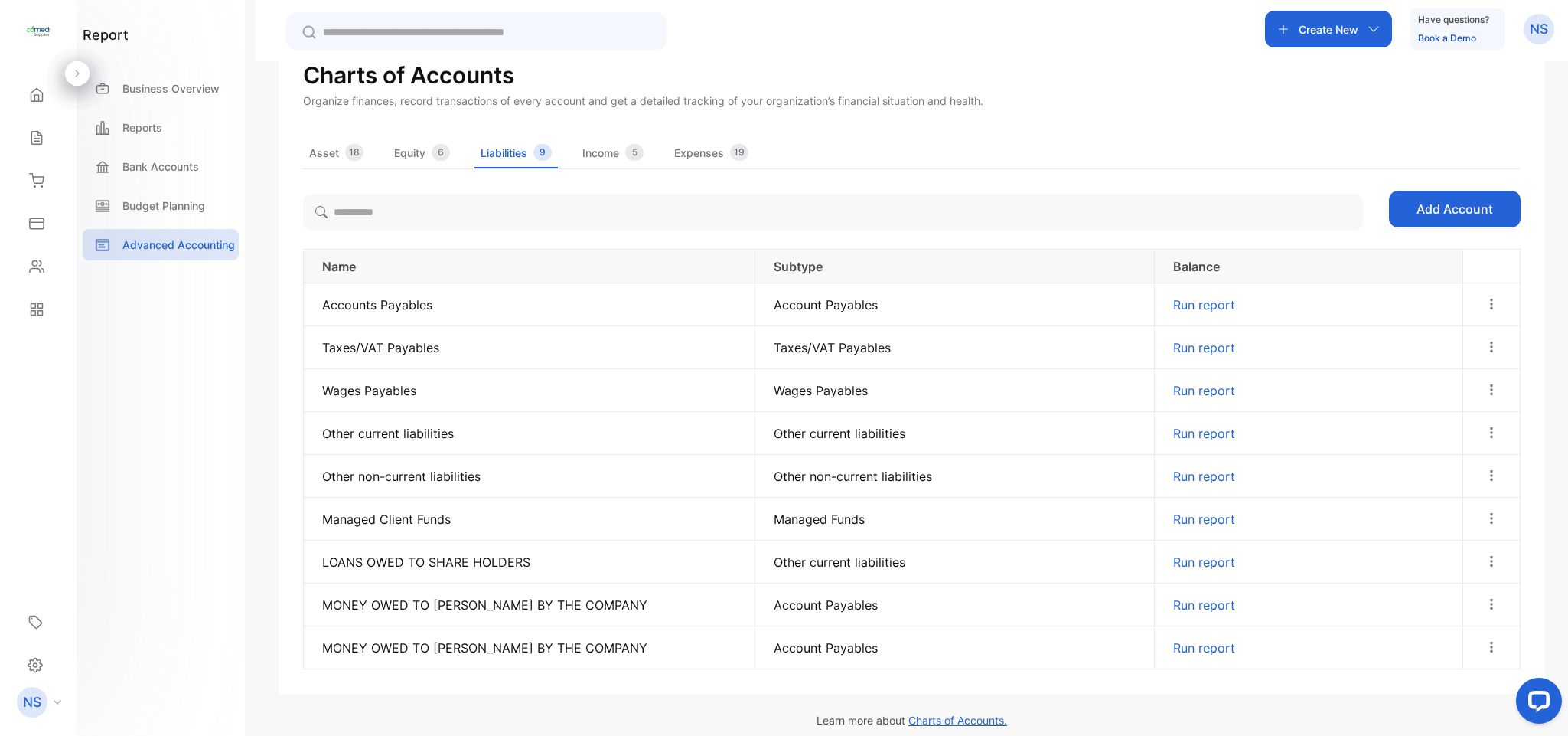
click at [1490, 567] on button "button" at bounding box center [1491, 561] width 14 height 31
click at [1484, 596] on span "Edit" at bounding box center [1493, 605] width 23 height 18
click at [619, 152] on span "Income" at bounding box center [601, 153] width 37 height 16
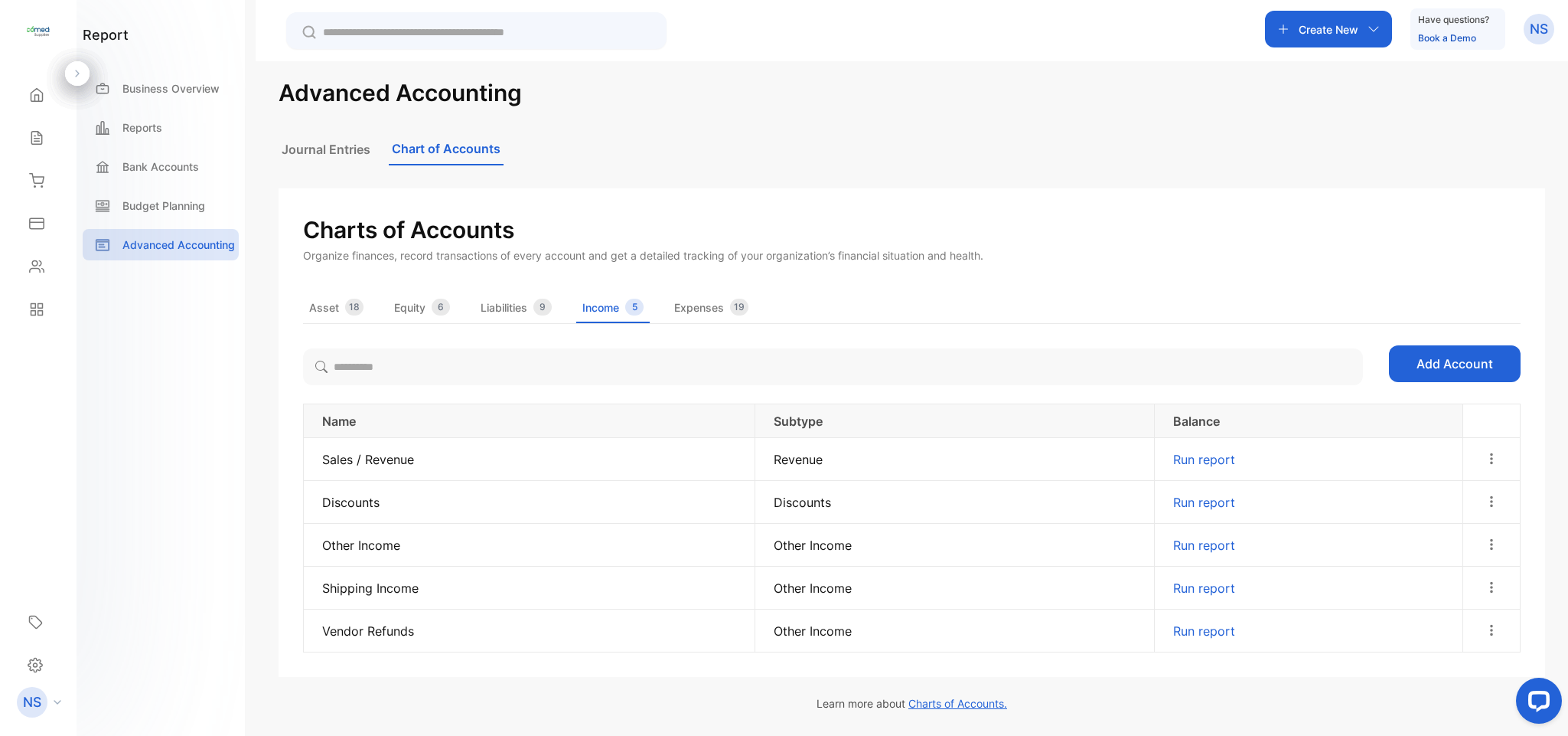
scroll to position [14, 0]
click at [687, 302] on span "Expenses" at bounding box center [700, 307] width 50 height 16
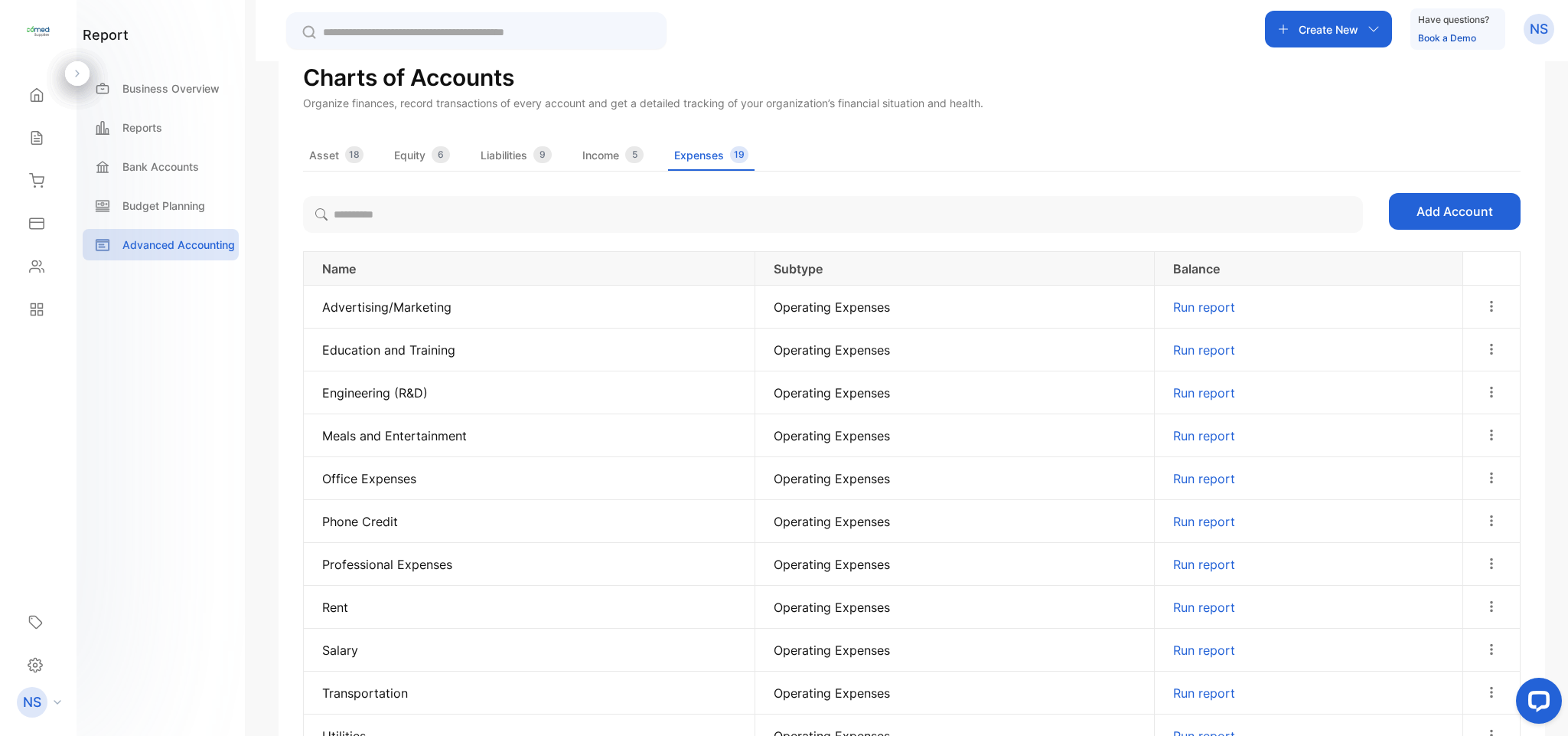
scroll to position [0, 0]
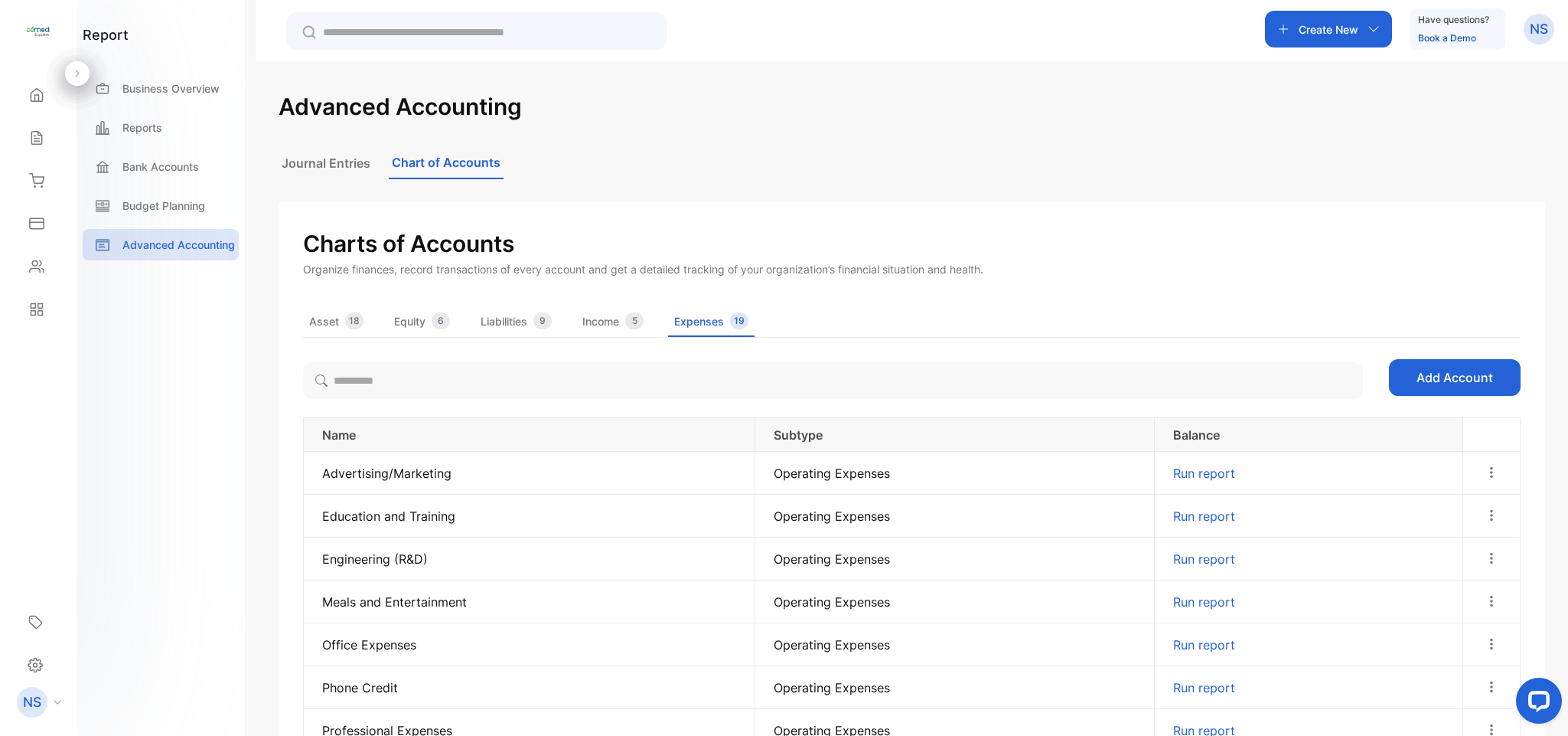
click at [332, 155] on button "Journal Entries" at bounding box center [326, 163] width 95 height 31
click at [338, 157] on button "Journal Entries" at bounding box center [326, 163] width 95 height 31
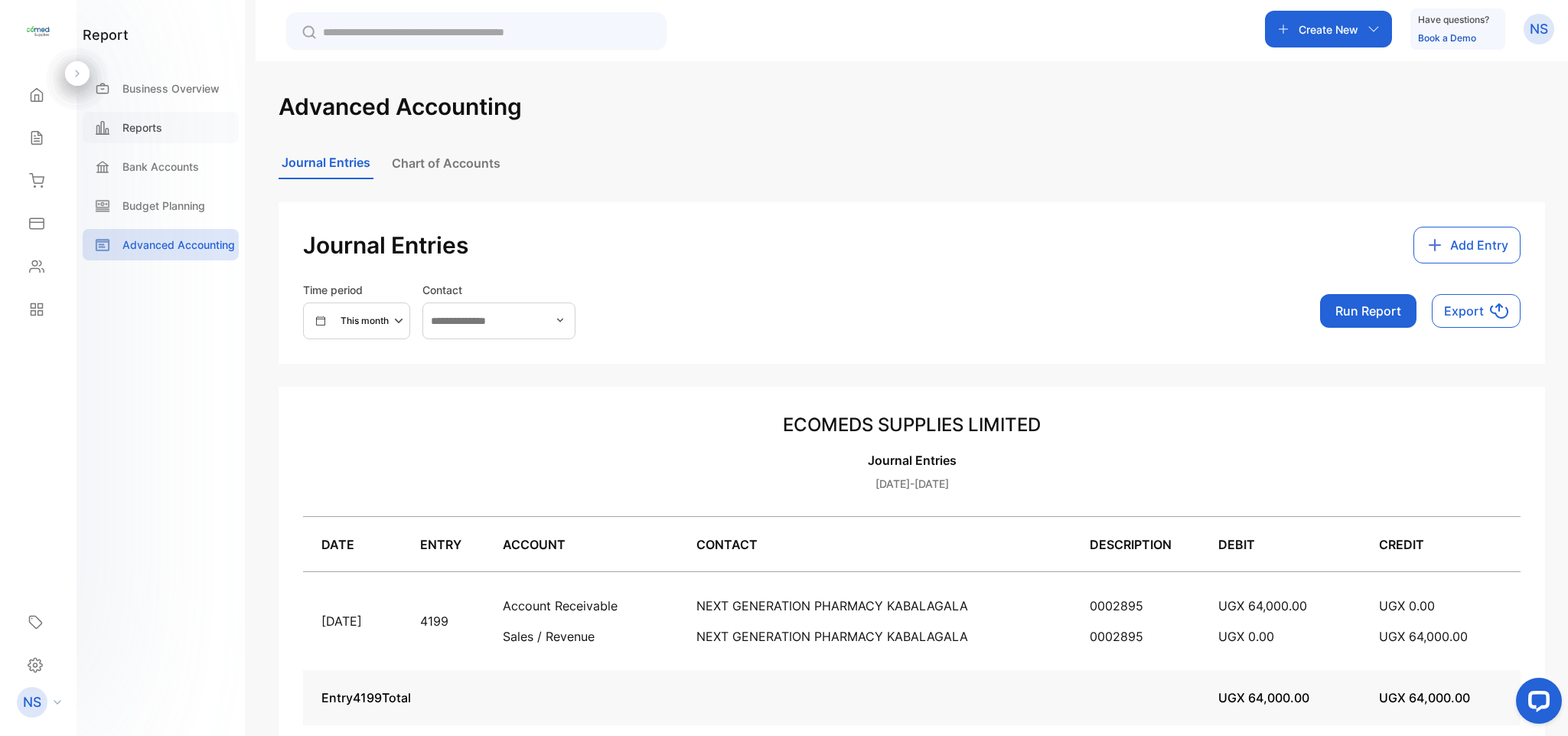
click at [154, 126] on p "Reports" at bounding box center [143, 127] width 40 height 16
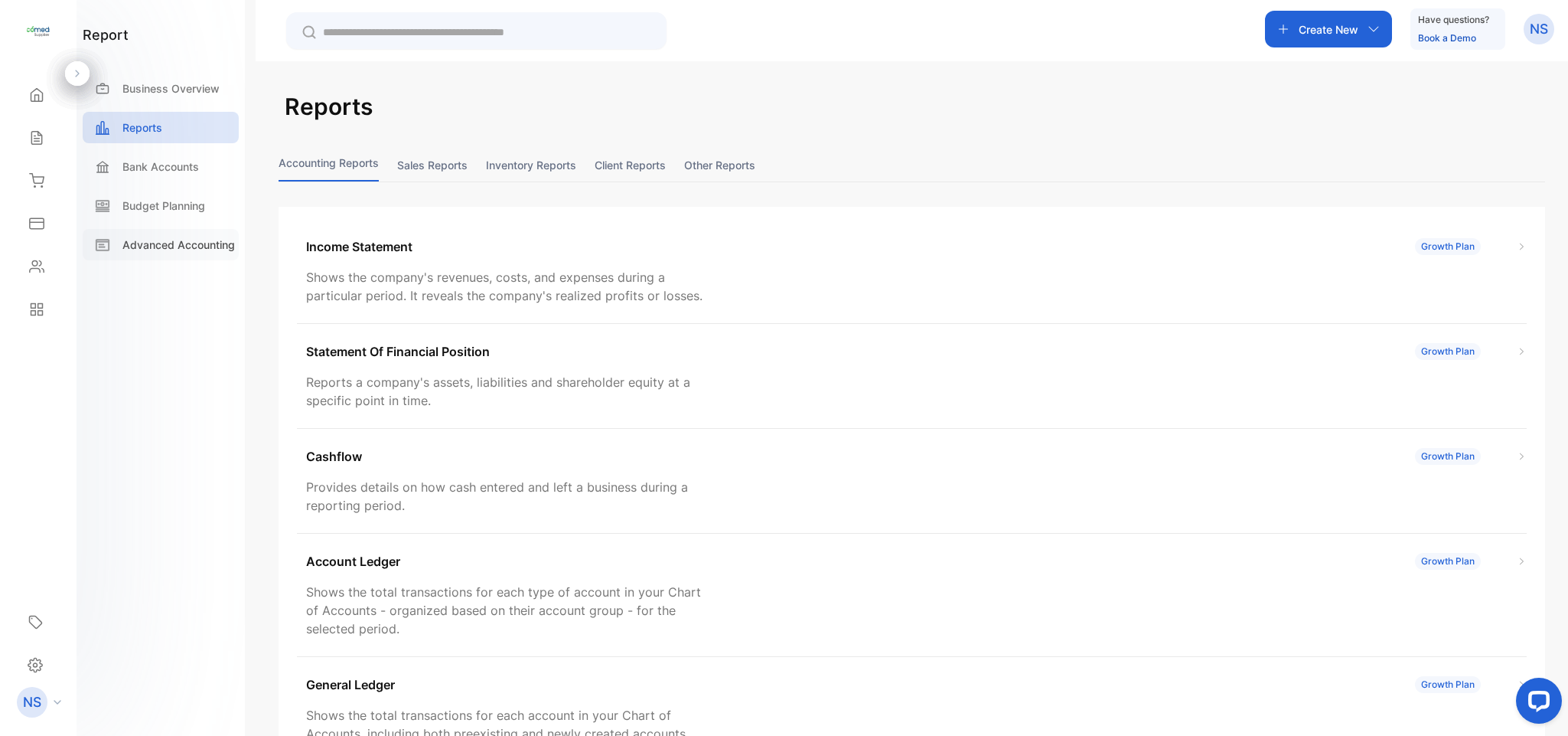
click at [207, 250] on p "Advanced Accounting" at bounding box center [179, 245] width 113 height 16
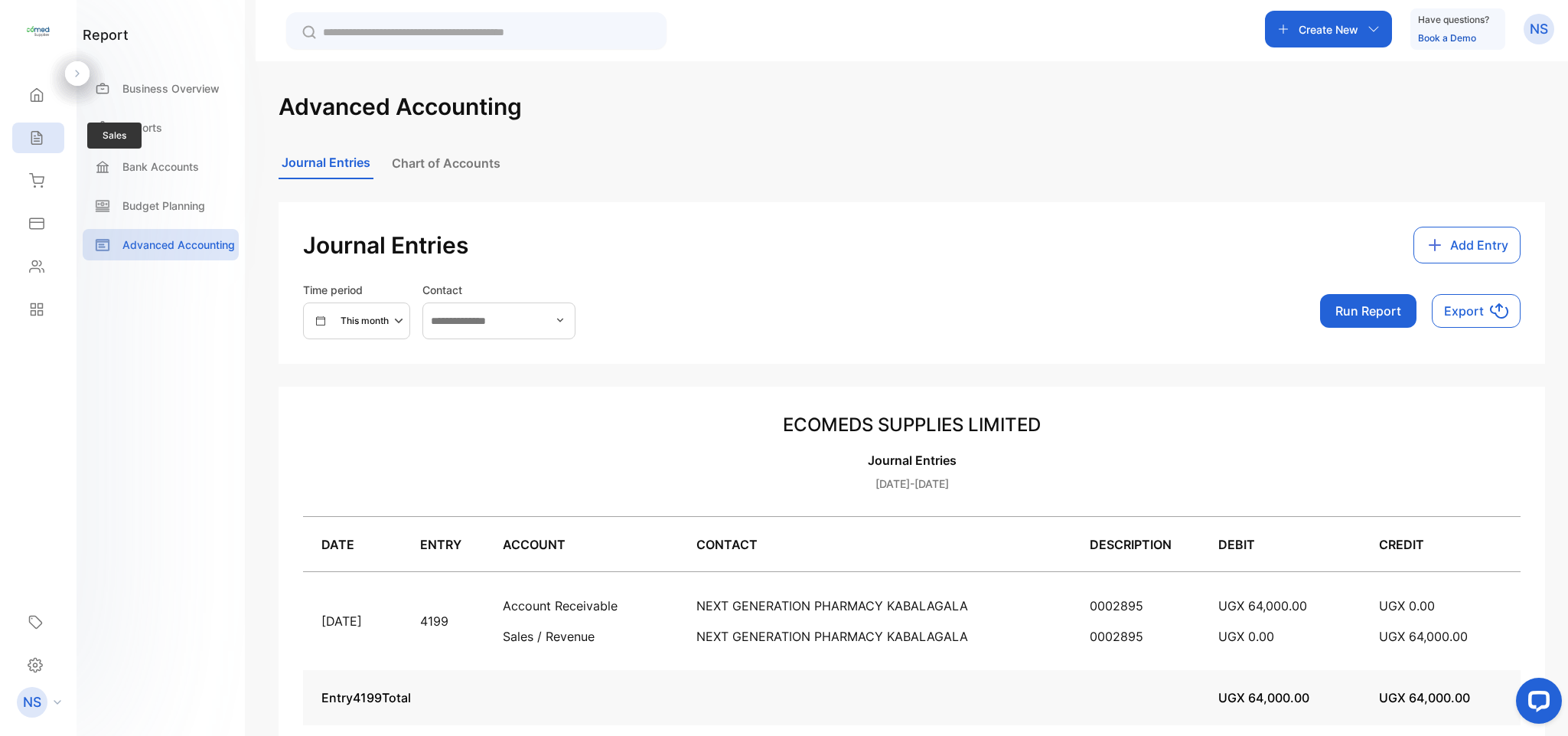
click at [25, 127] on div "Sales" at bounding box center [38, 138] width 52 height 31
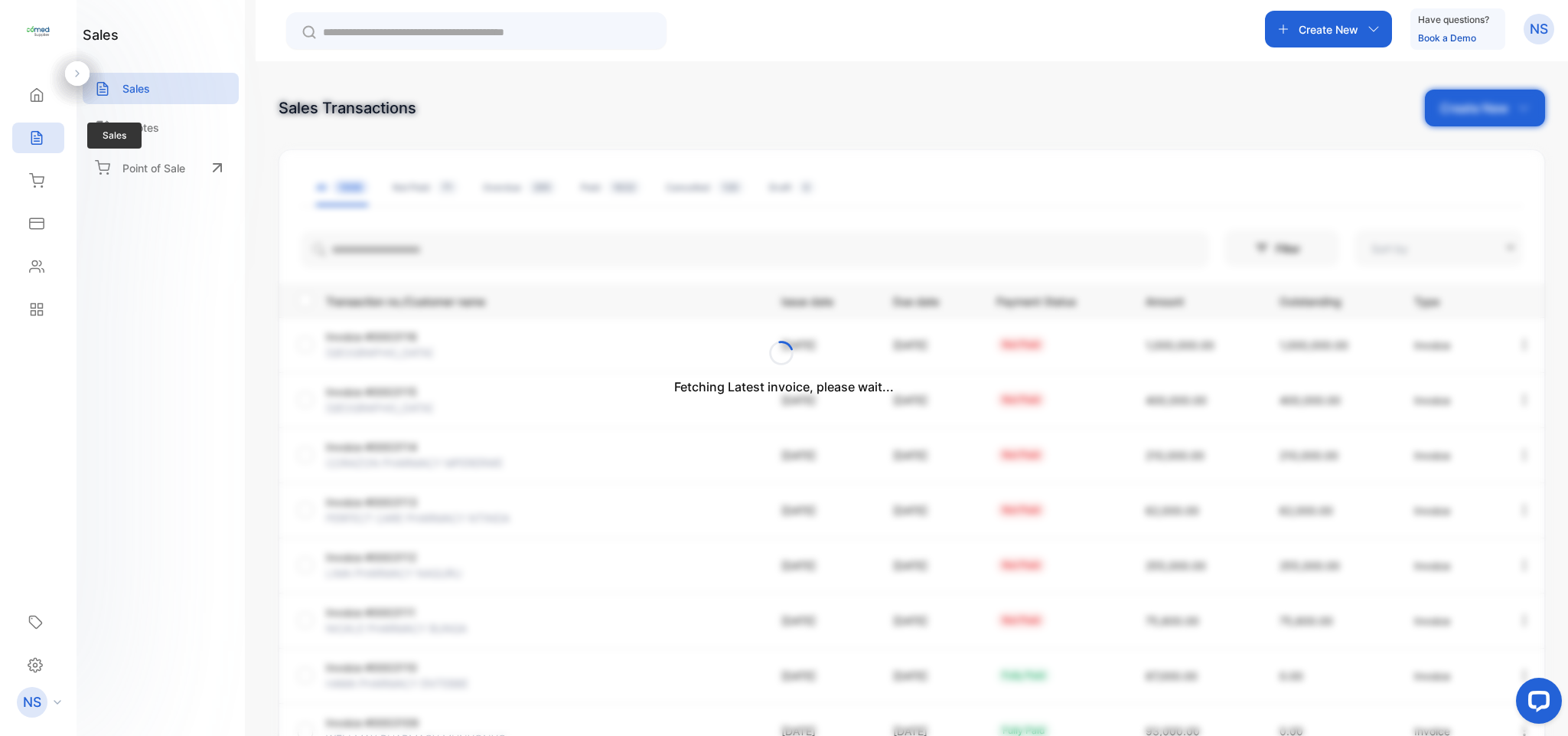
type input "**********"
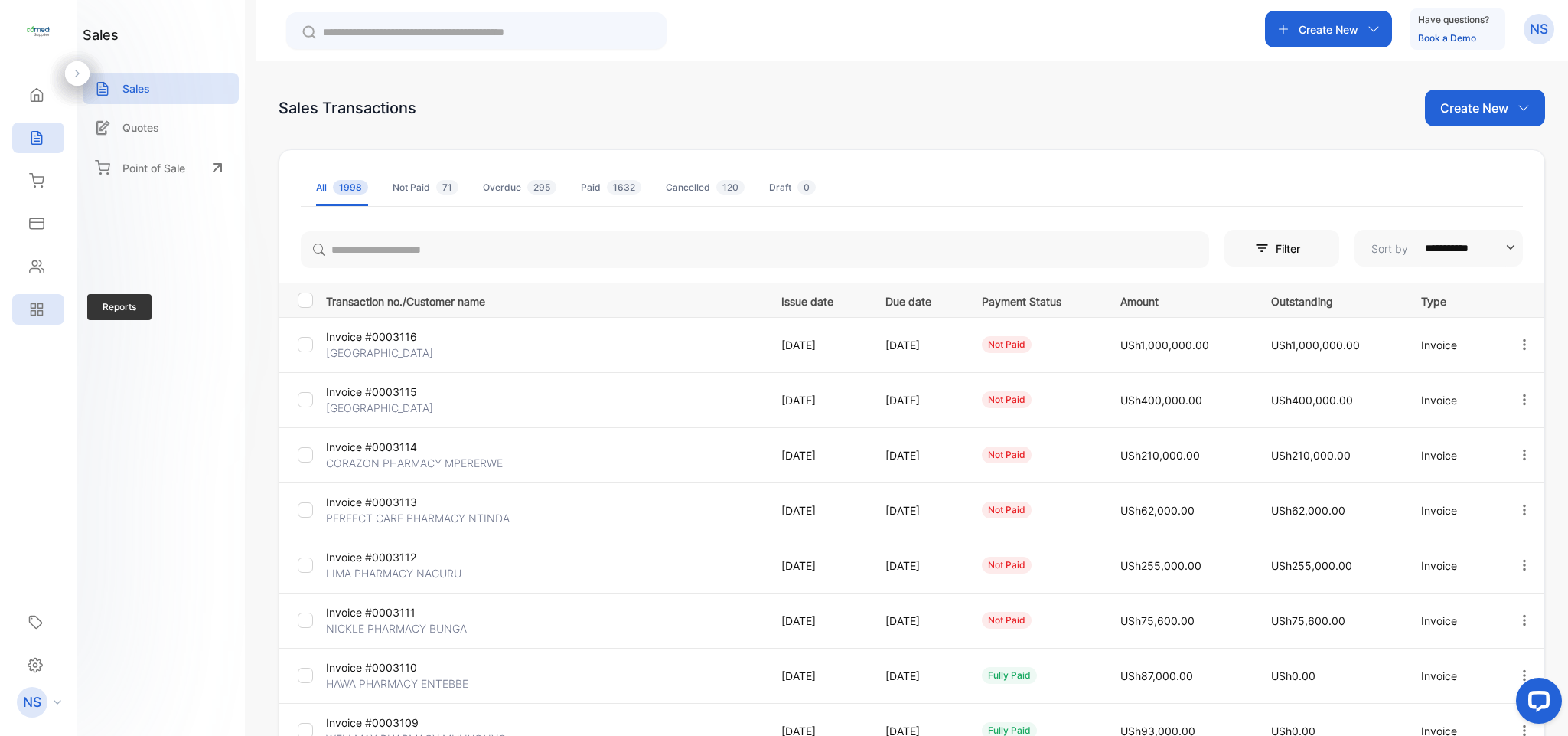
click at [33, 315] on icon at bounding box center [33, 313] width 5 height 5
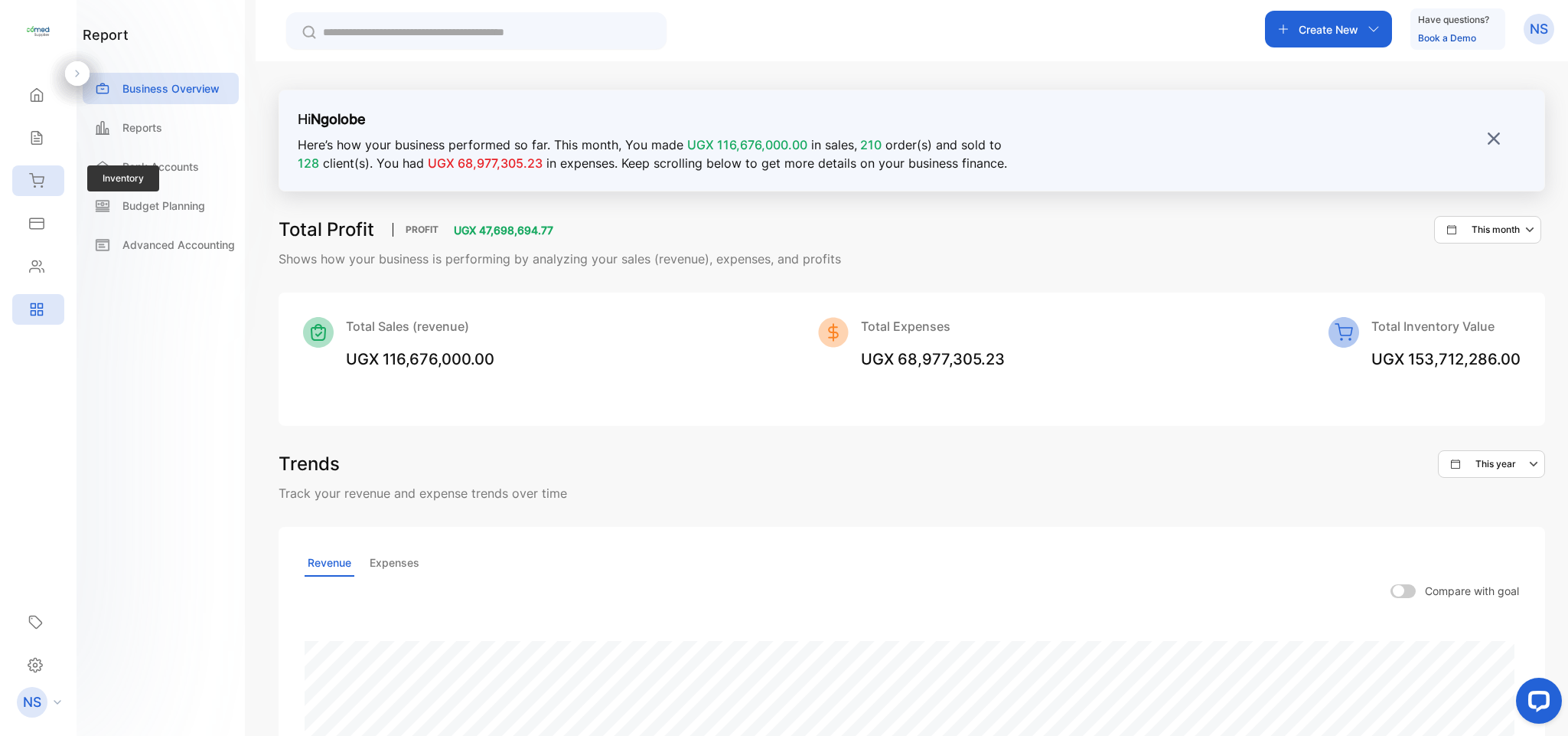
click at [25, 180] on div "Inventory" at bounding box center [35, 180] width 20 height 15
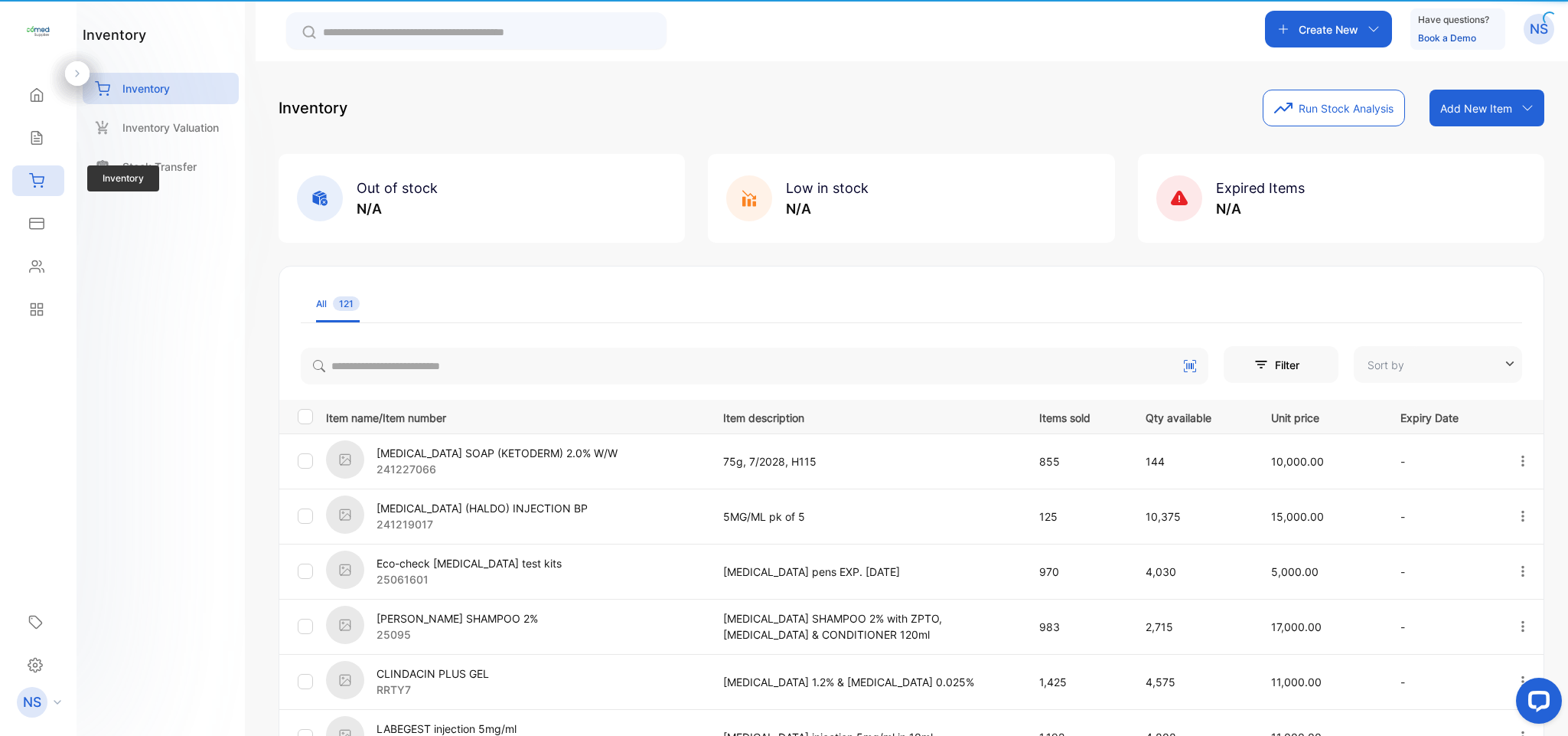
type input "**********"
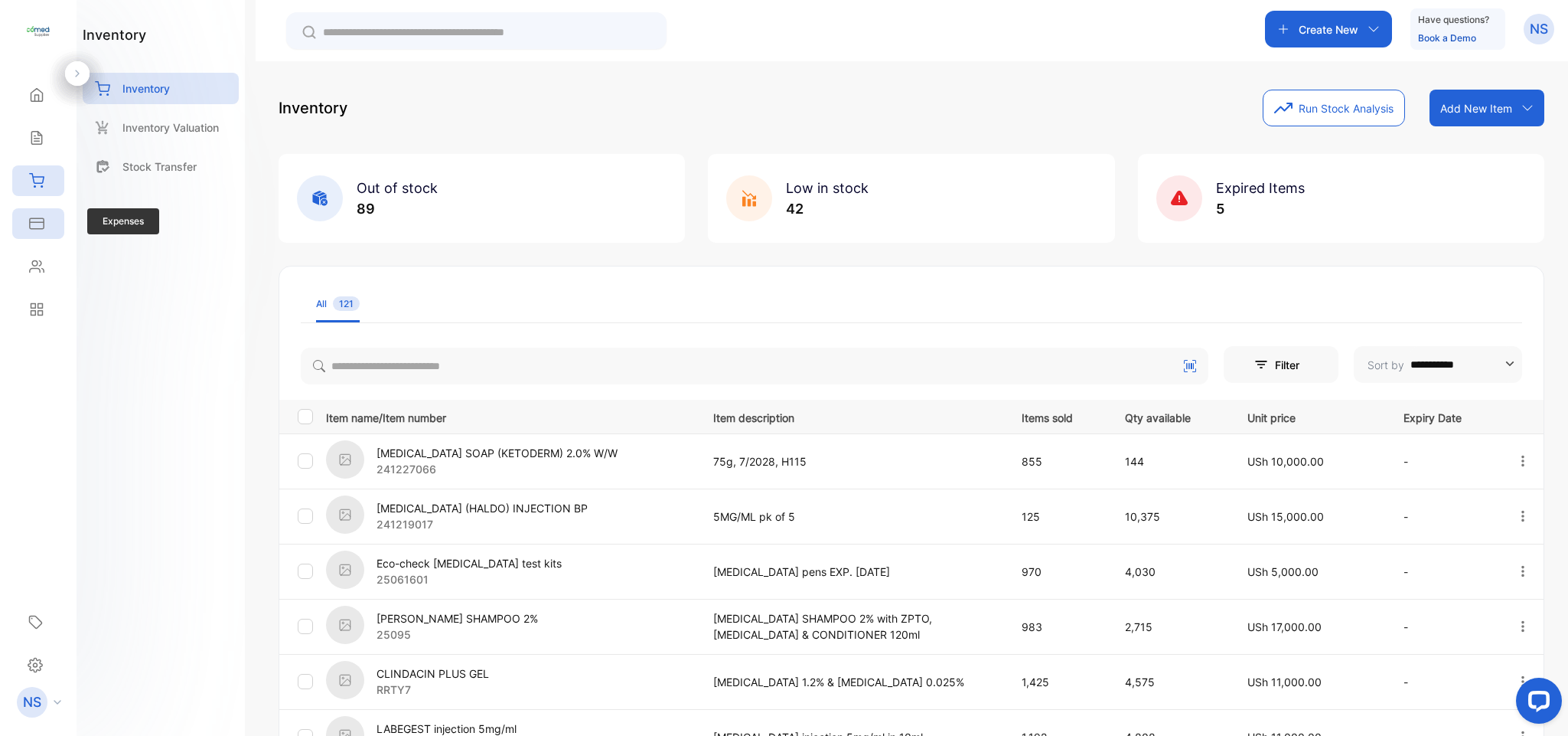
click at [44, 224] on div "Expenses" at bounding box center [38, 223] width 52 height 31
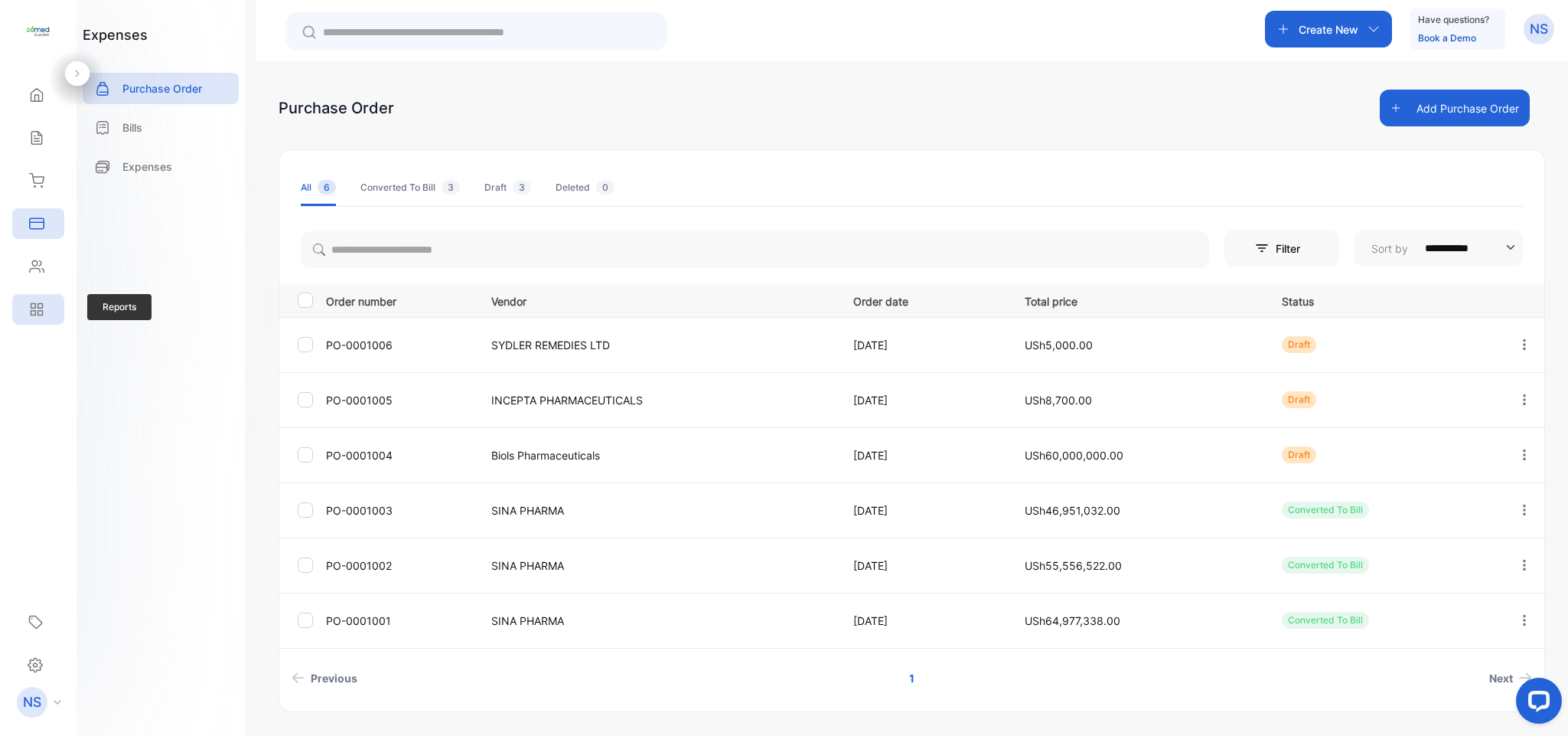
click at [48, 305] on div "Reports" at bounding box center [38, 309] width 52 height 31
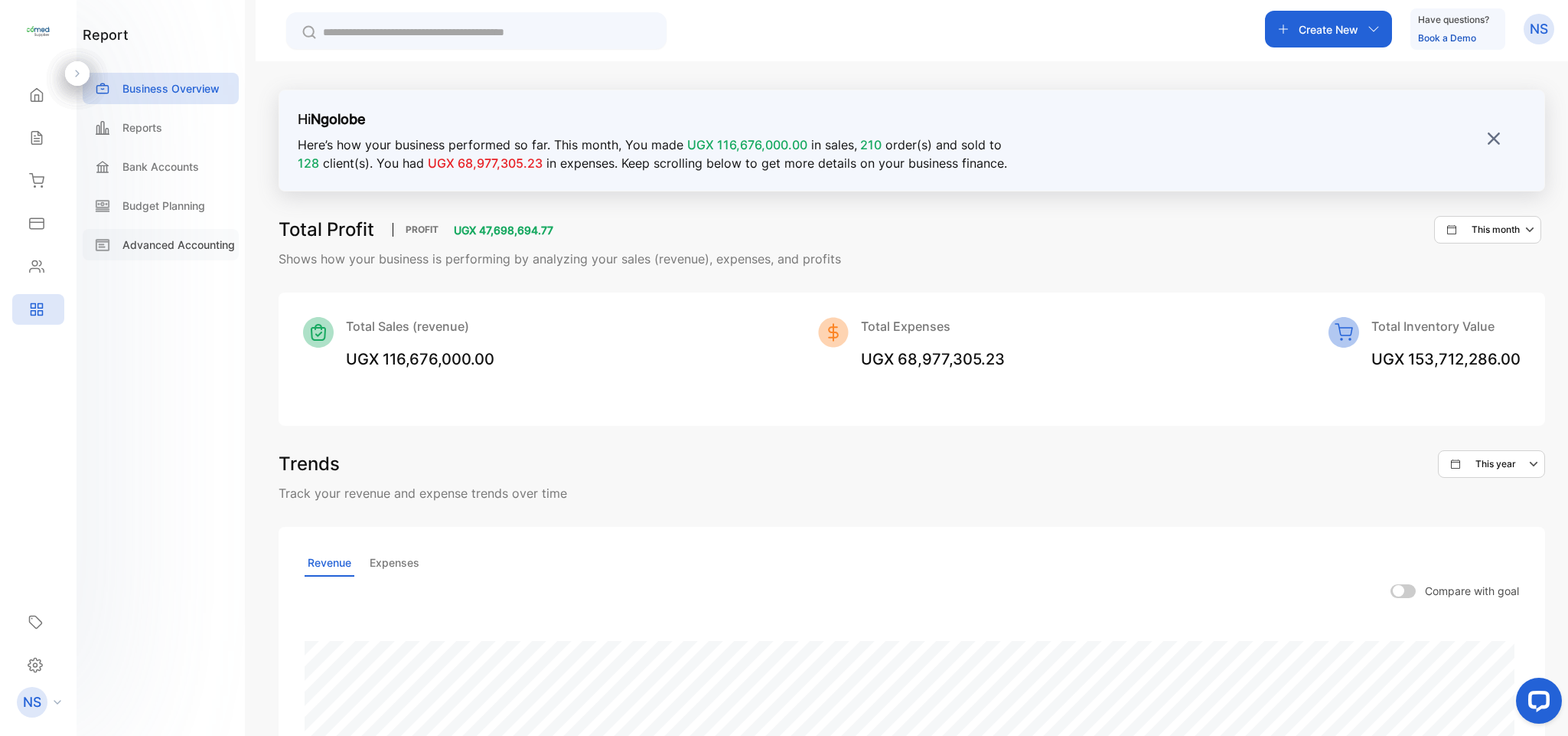
click at [124, 244] on p "Advanced Accounting" at bounding box center [179, 245] width 113 height 16
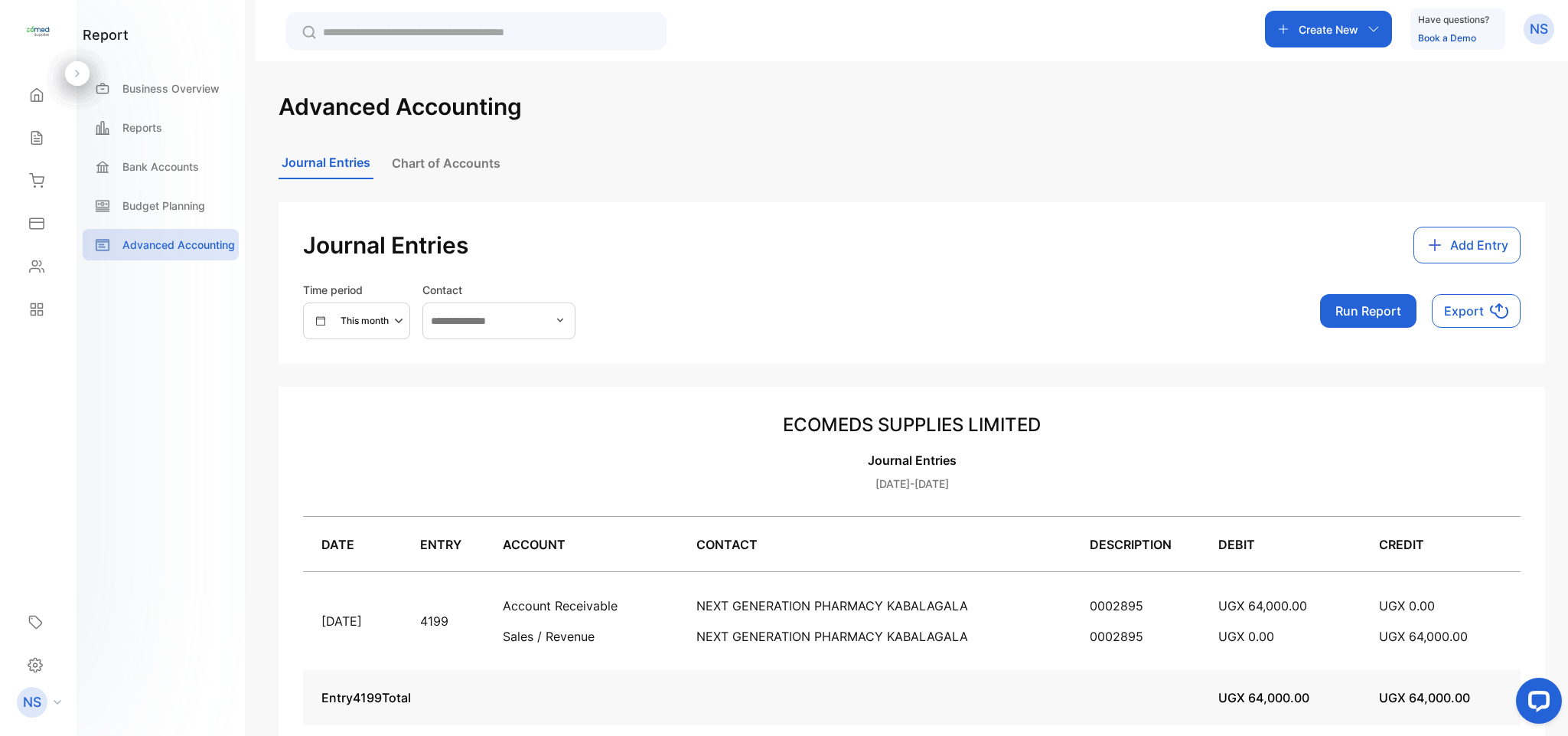
click at [1419, 246] on button "Add Entry" at bounding box center [1466, 245] width 107 height 37
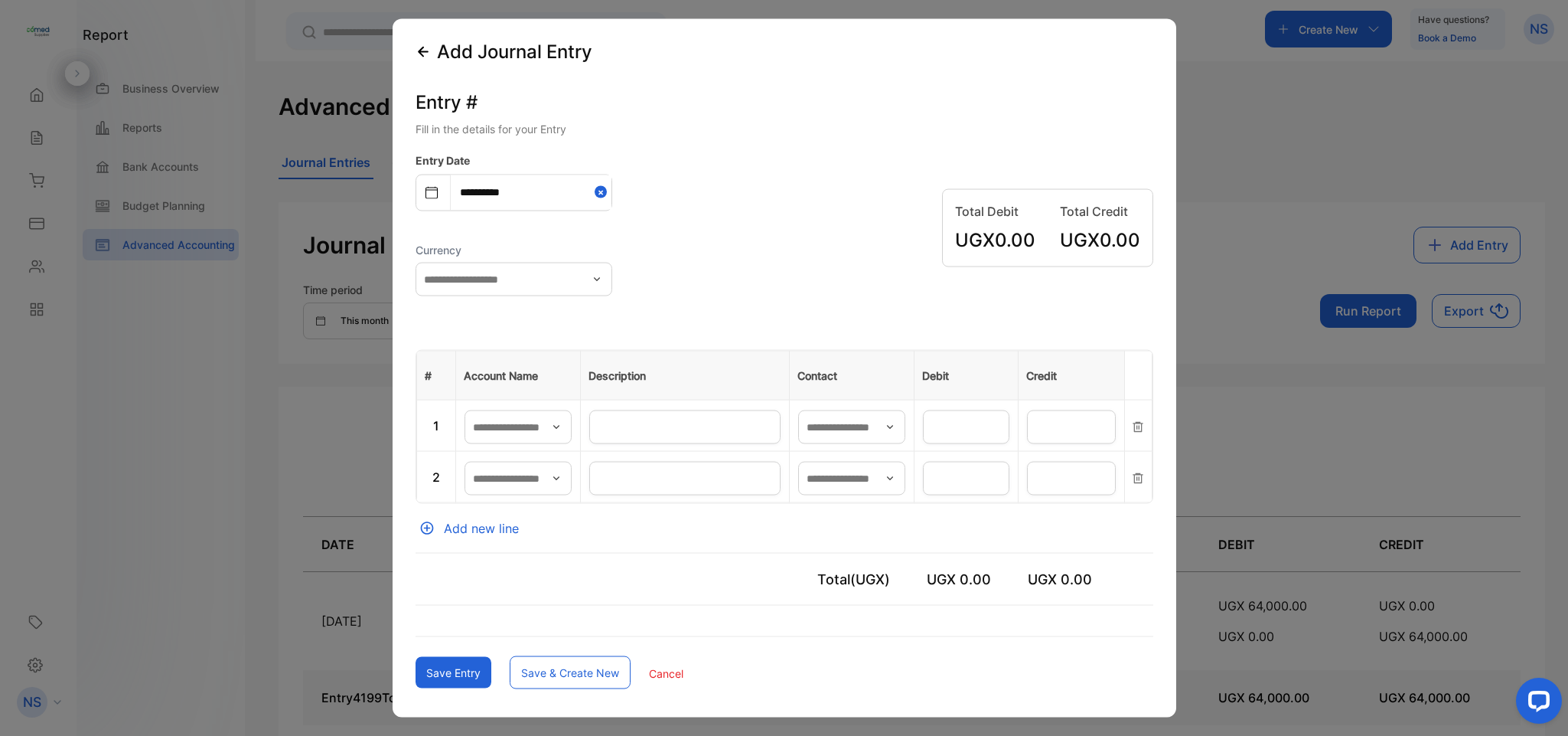
type input "**********"
click at [554, 430] on icon "button" at bounding box center [556, 426] width 12 height 12
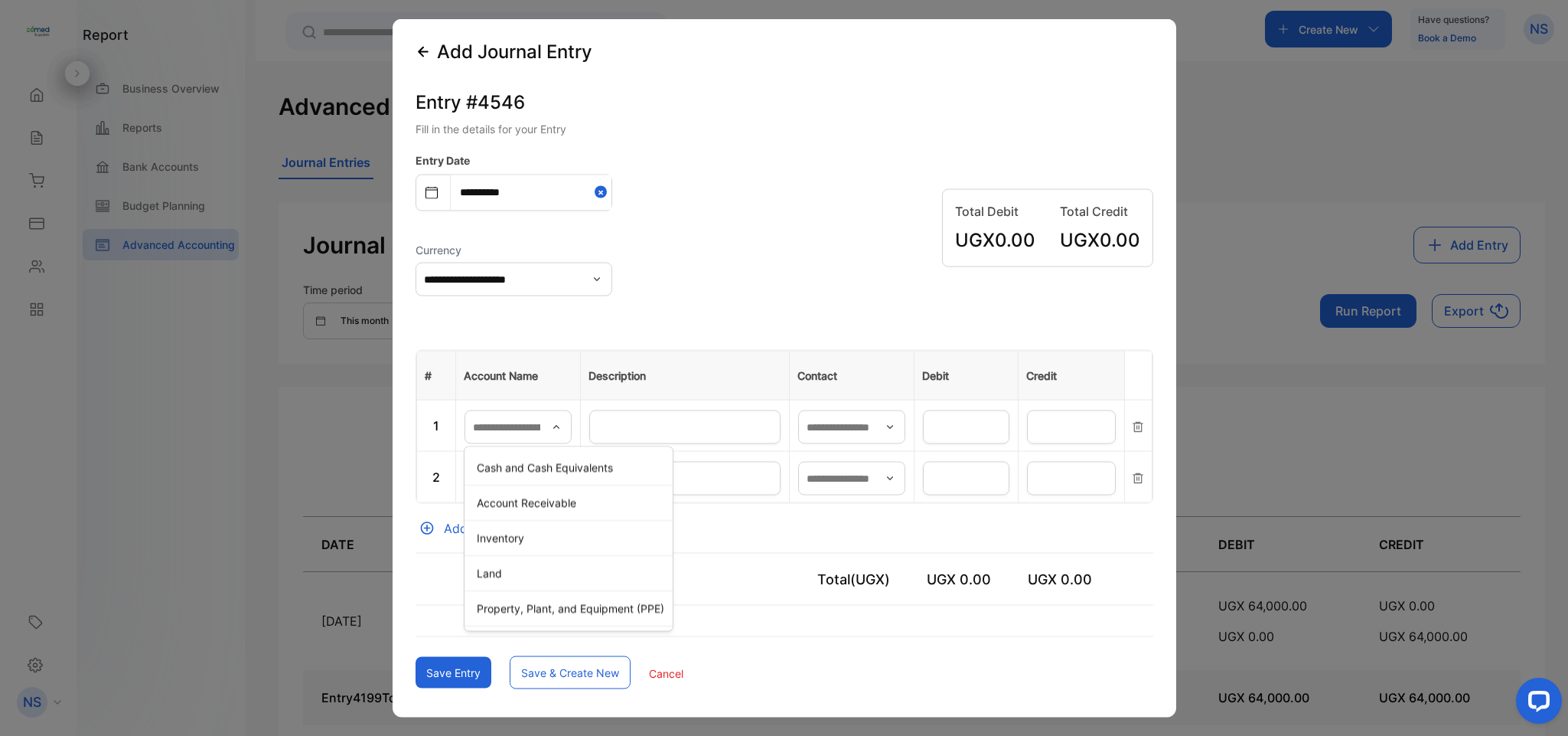
click at [722, 217] on div "**********" at bounding box center [784, 228] width 738 height 152
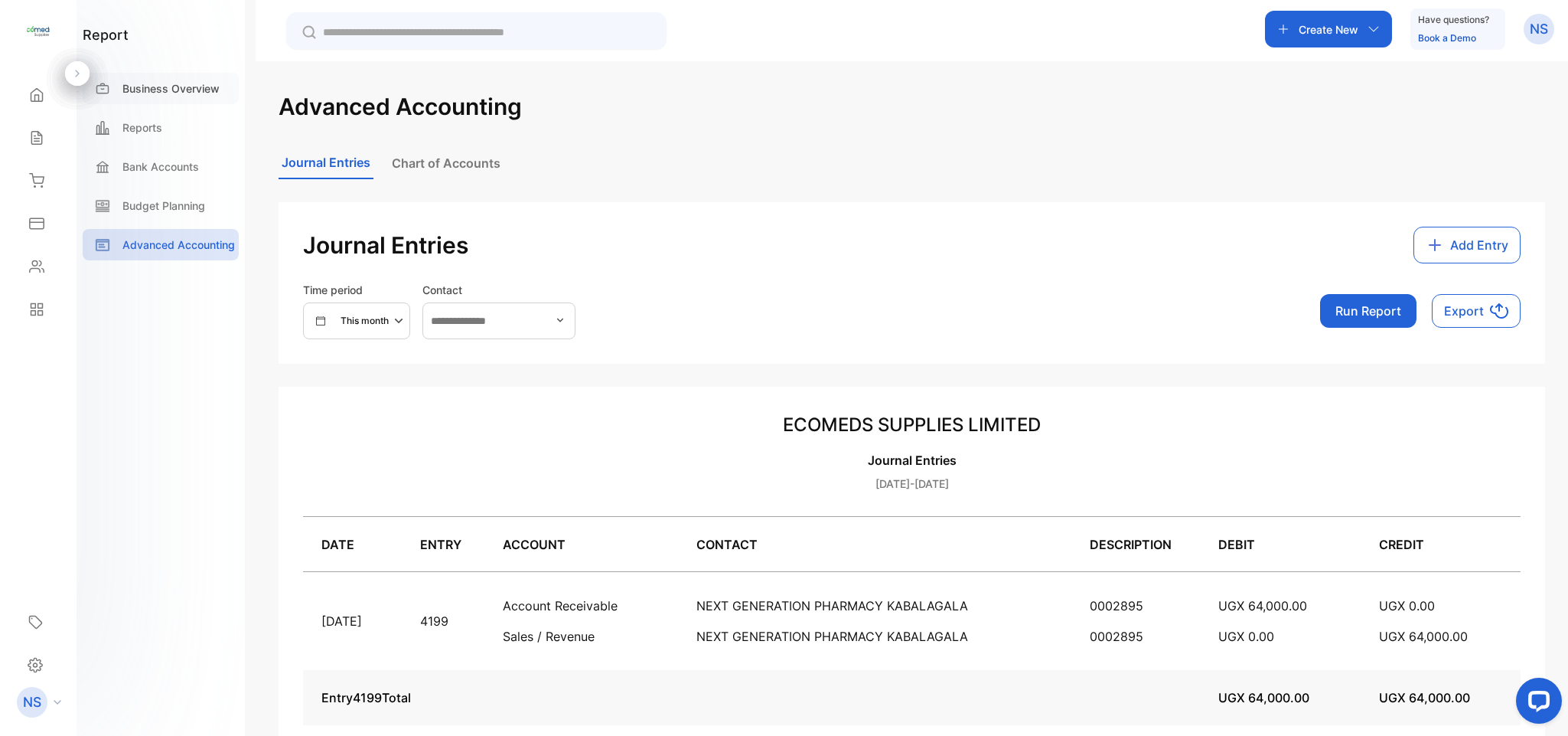
click at [141, 94] on p "Business Overview" at bounding box center [171, 88] width 97 height 16
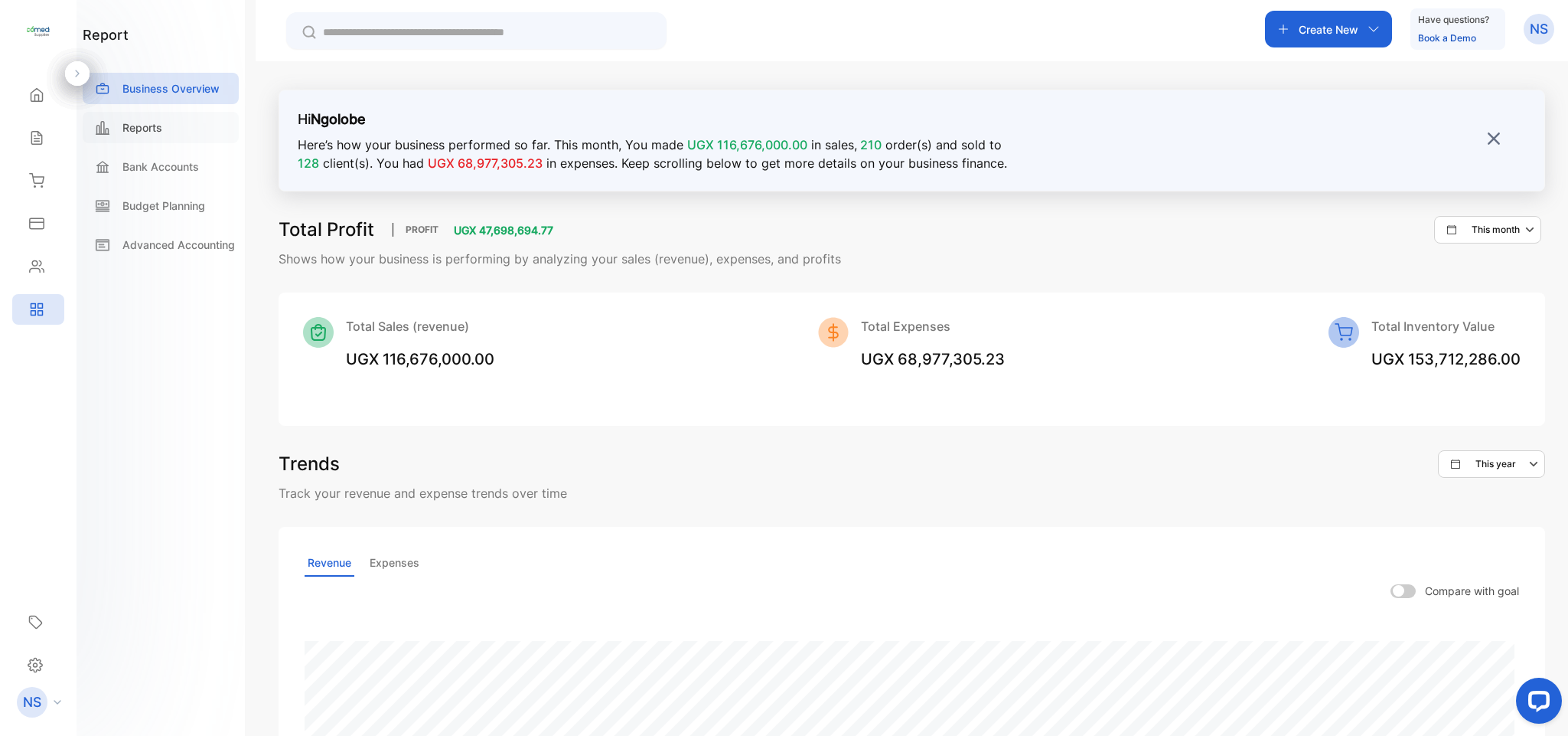
click at [142, 123] on p "Reports" at bounding box center [143, 127] width 40 height 16
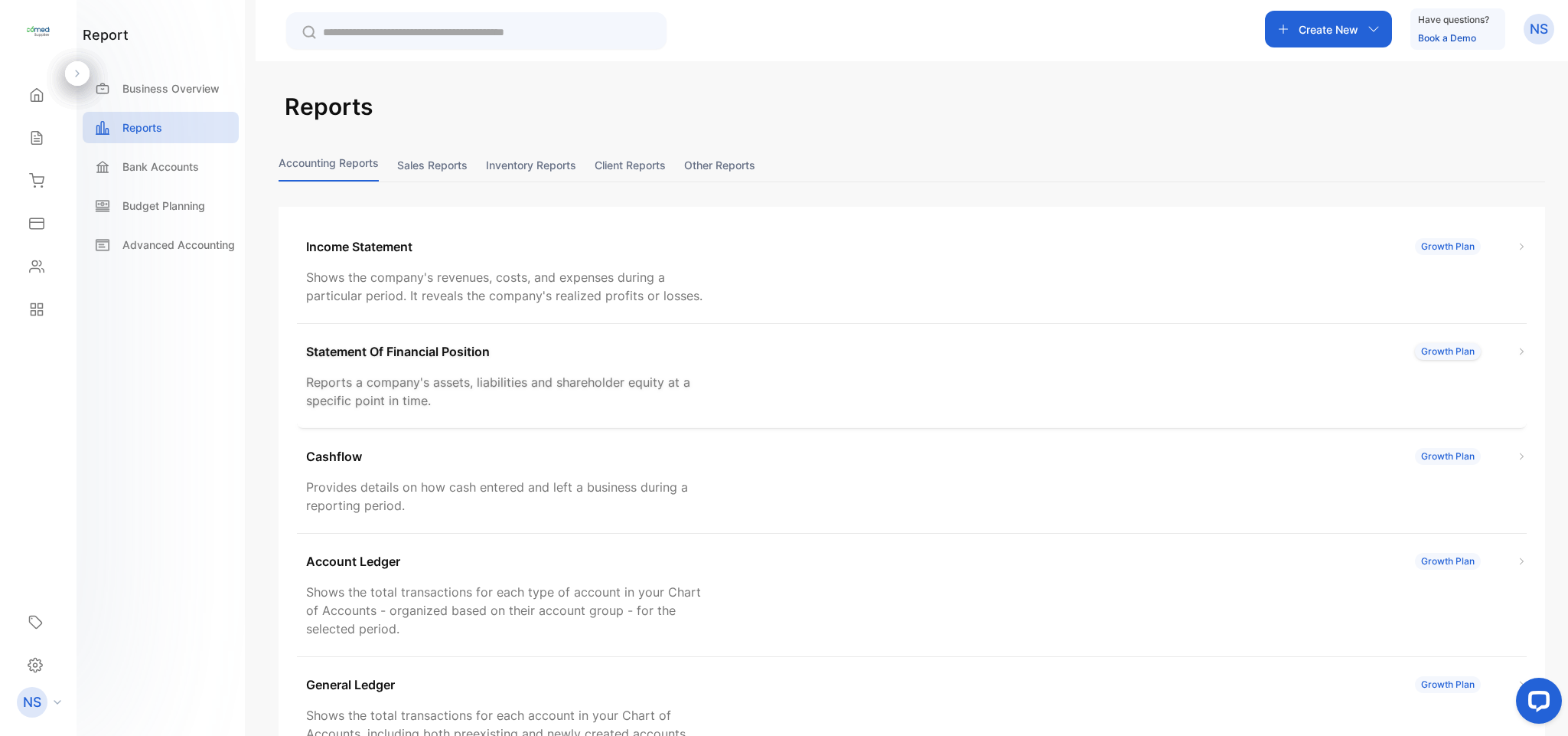
click at [467, 354] on p "Statement Of Financial Position" at bounding box center [398, 351] width 184 height 18
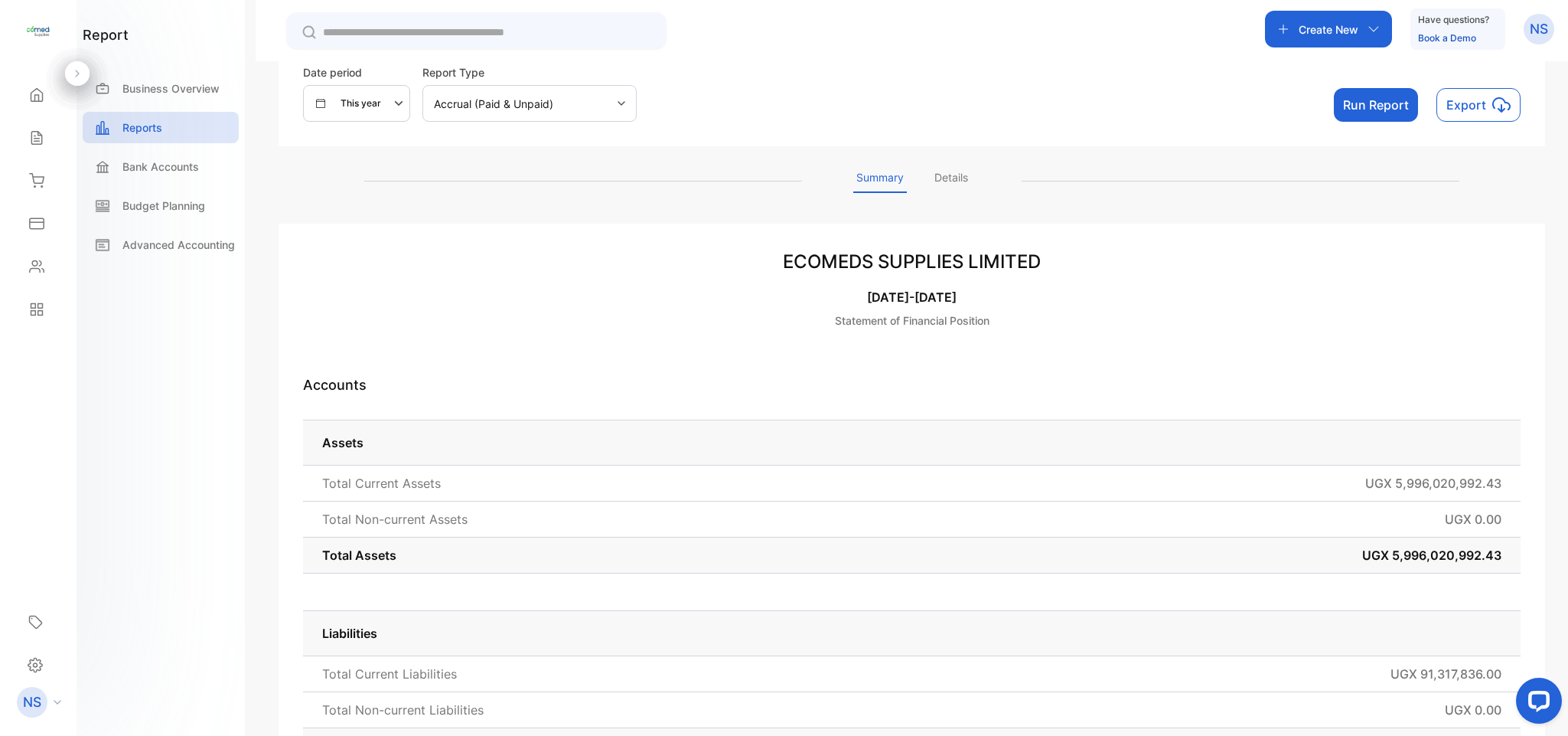
scroll to position [104, 0]
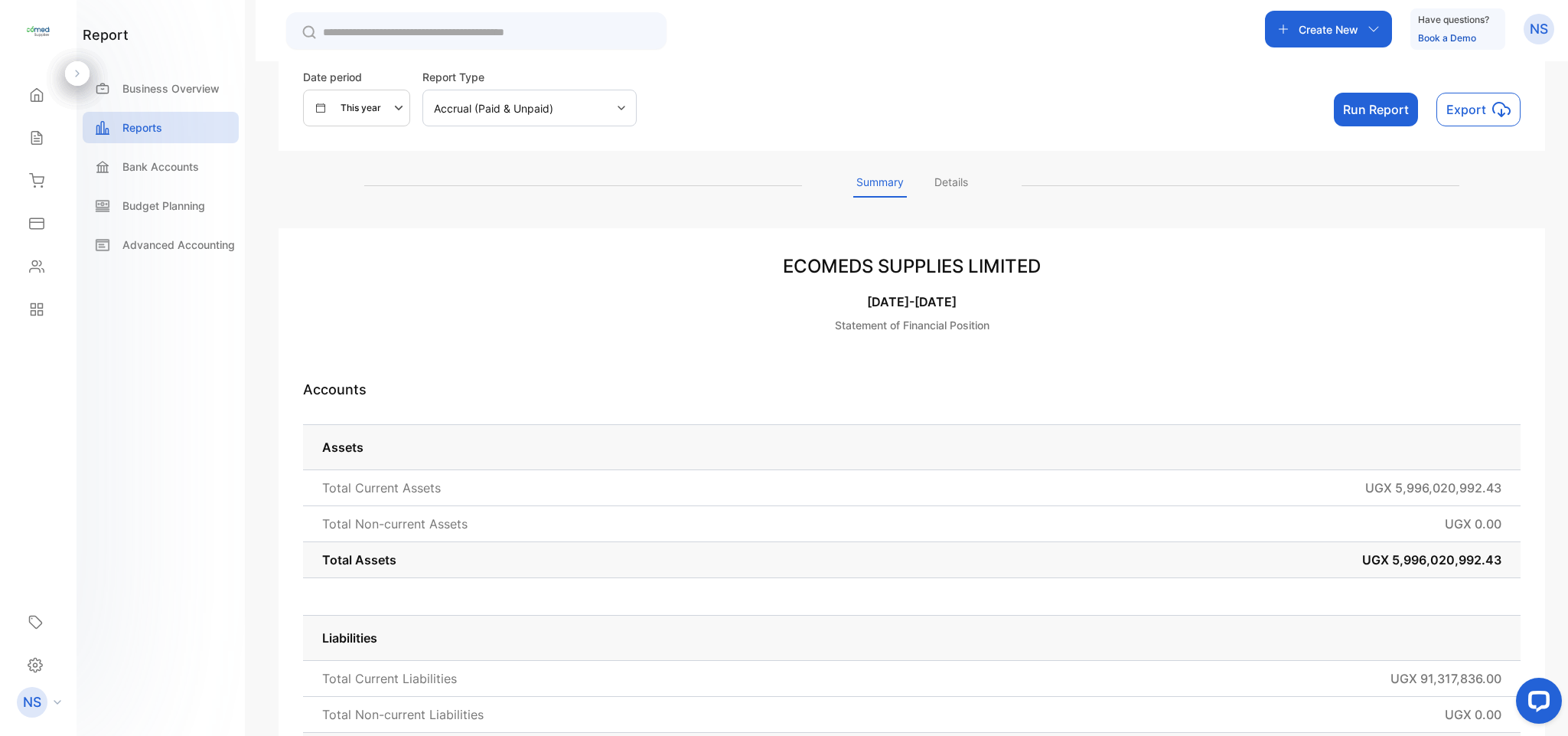
click at [935, 187] on p "Details" at bounding box center [951, 186] width 40 height 24
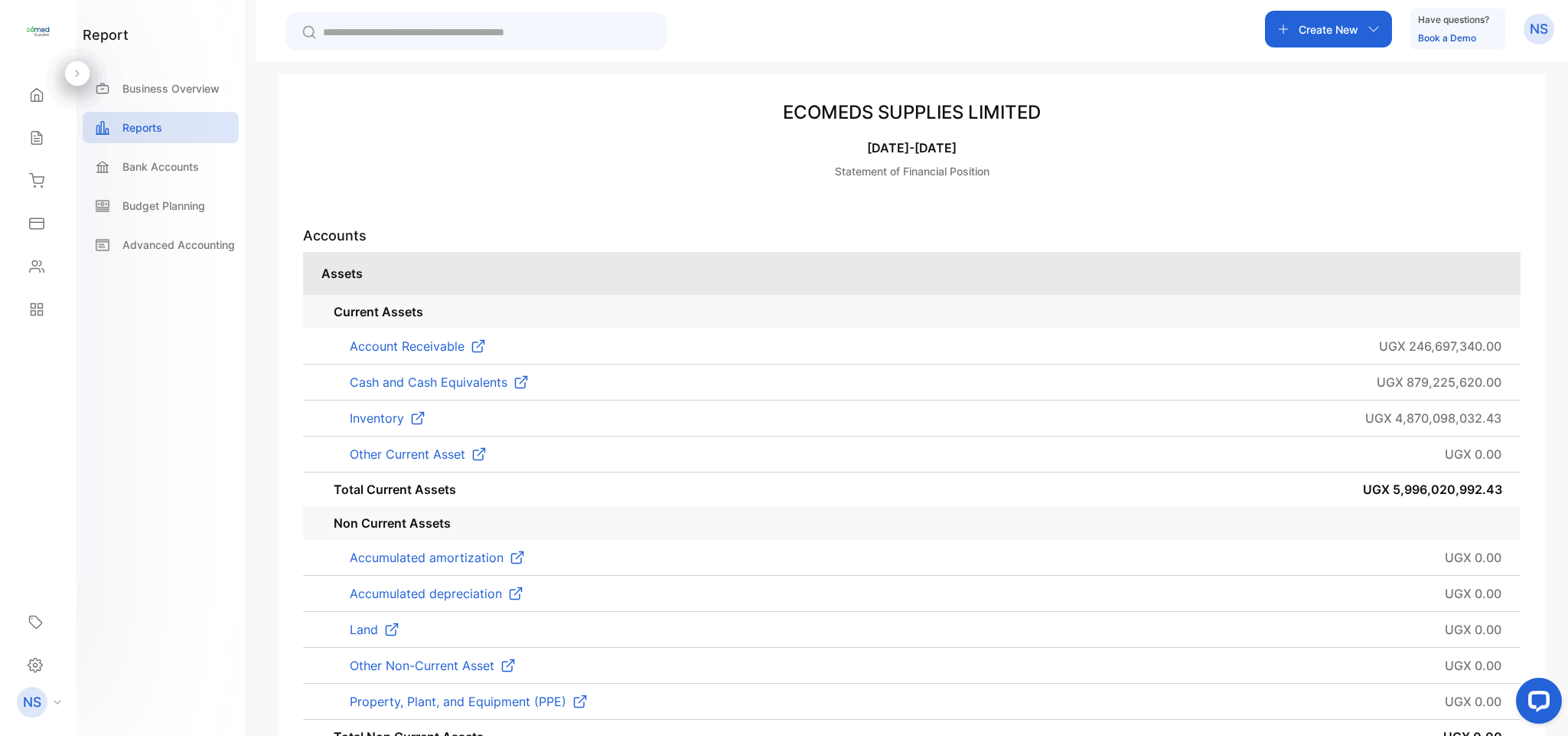
scroll to position [309, 0]
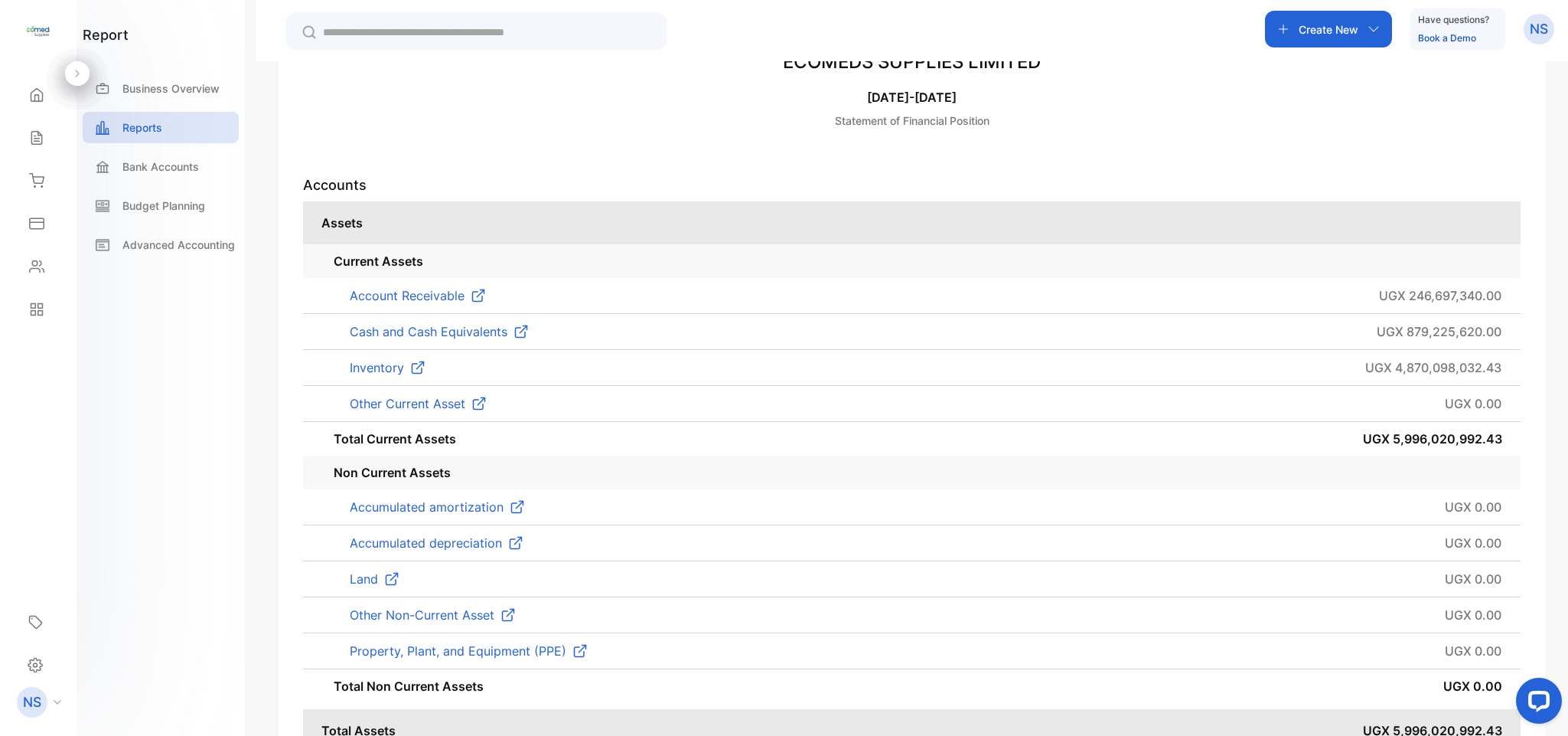
click at [423, 366] on img at bounding box center [417, 367] width 15 height 15
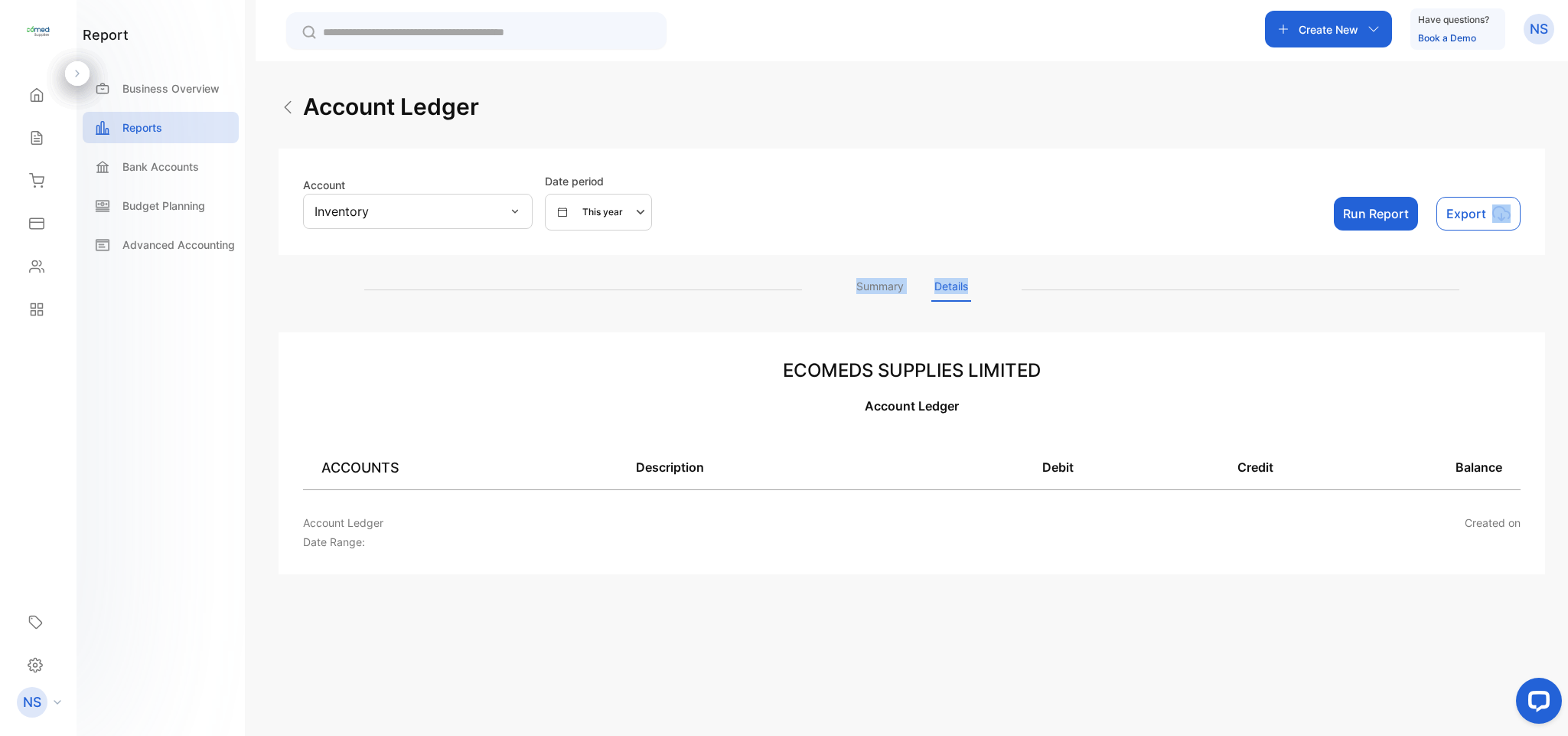
drag, startPoint x: 1566, startPoint y: 179, endPoint x: 1566, endPoint y: 280, distance: 101.0
click at [1566, 280] on div "Account Ledger Account Inventory Date period This year Run Report Export Summar…" at bounding box center [911, 429] width 1312 height 736
click at [889, 286] on p "Summary" at bounding box center [880, 290] width 54 height 24
click at [945, 290] on p "Details" at bounding box center [951, 290] width 40 height 24
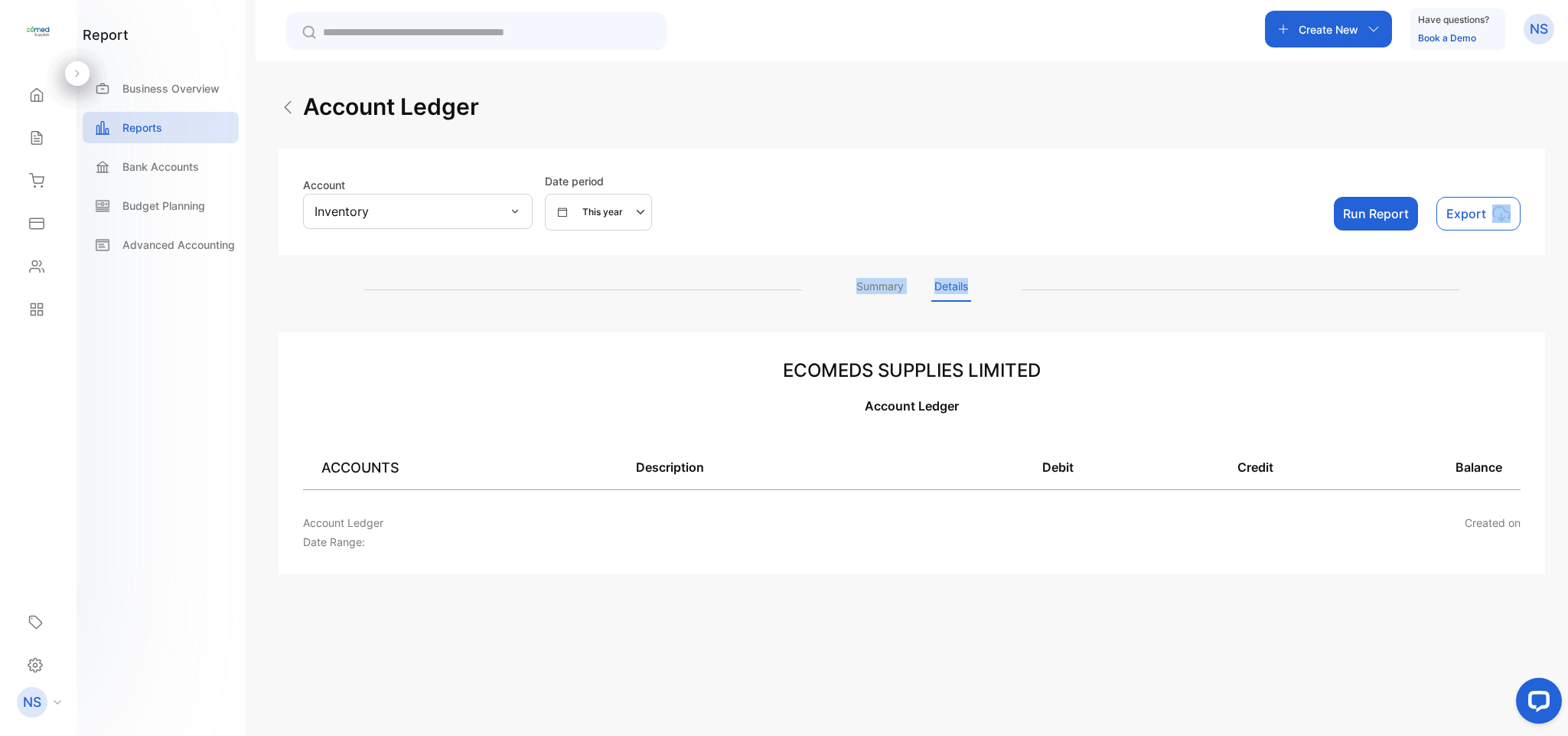
click at [955, 182] on div "Account Inventory Date period This year Run Report Export" at bounding box center [911, 201] width 1217 height 57
click at [983, 239] on div "Account Inventory Date period This year Run Report Export" at bounding box center [911, 202] width 1266 height 106
click at [975, 180] on div "Account Inventory Date period This year Run Report Export" at bounding box center [911, 201] width 1217 height 57
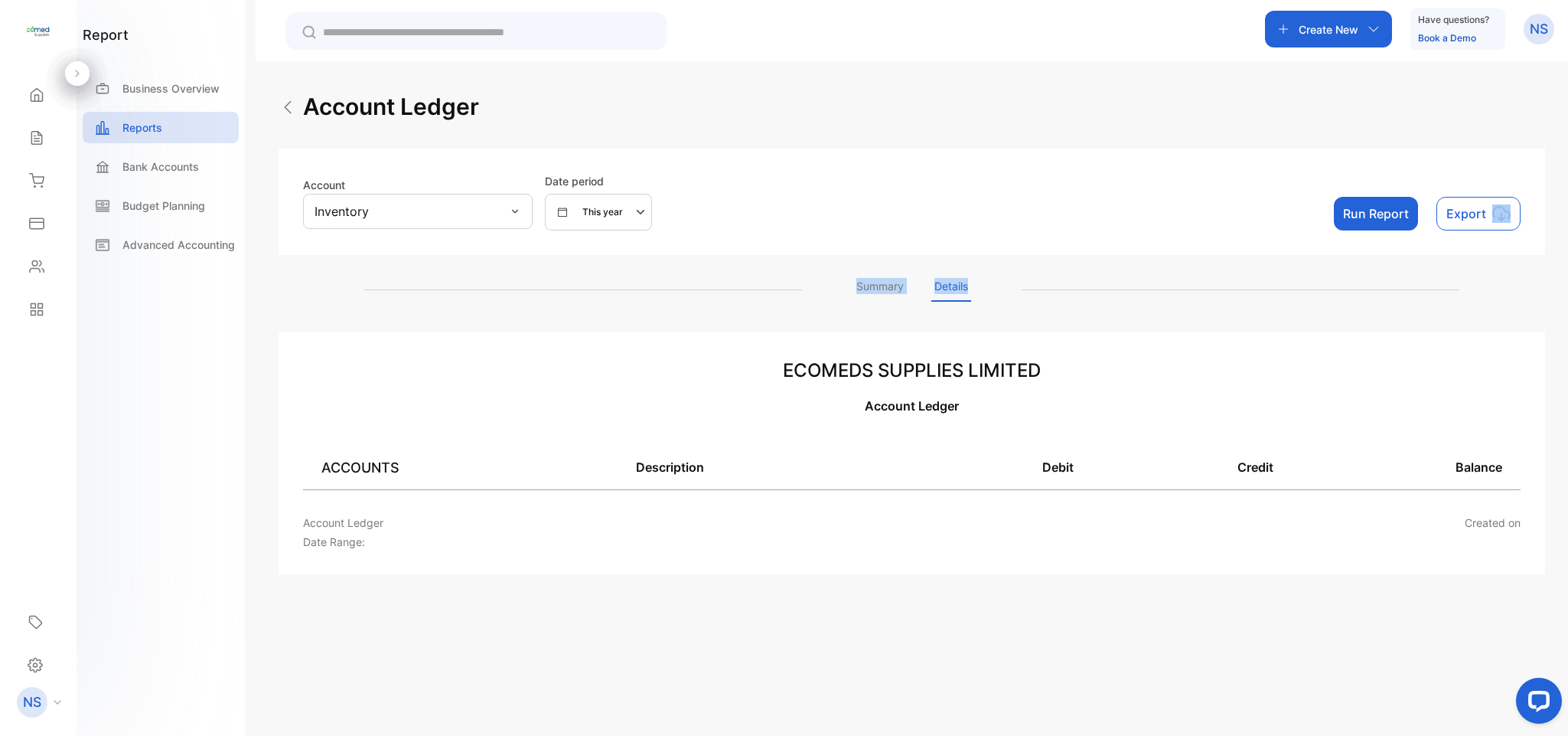
click at [975, 180] on div "Account Inventory Date period This year Run Report Export" at bounding box center [911, 201] width 1217 height 57
click at [962, 110] on div "Account Ledger" at bounding box center [911, 107] width 1266 height 34
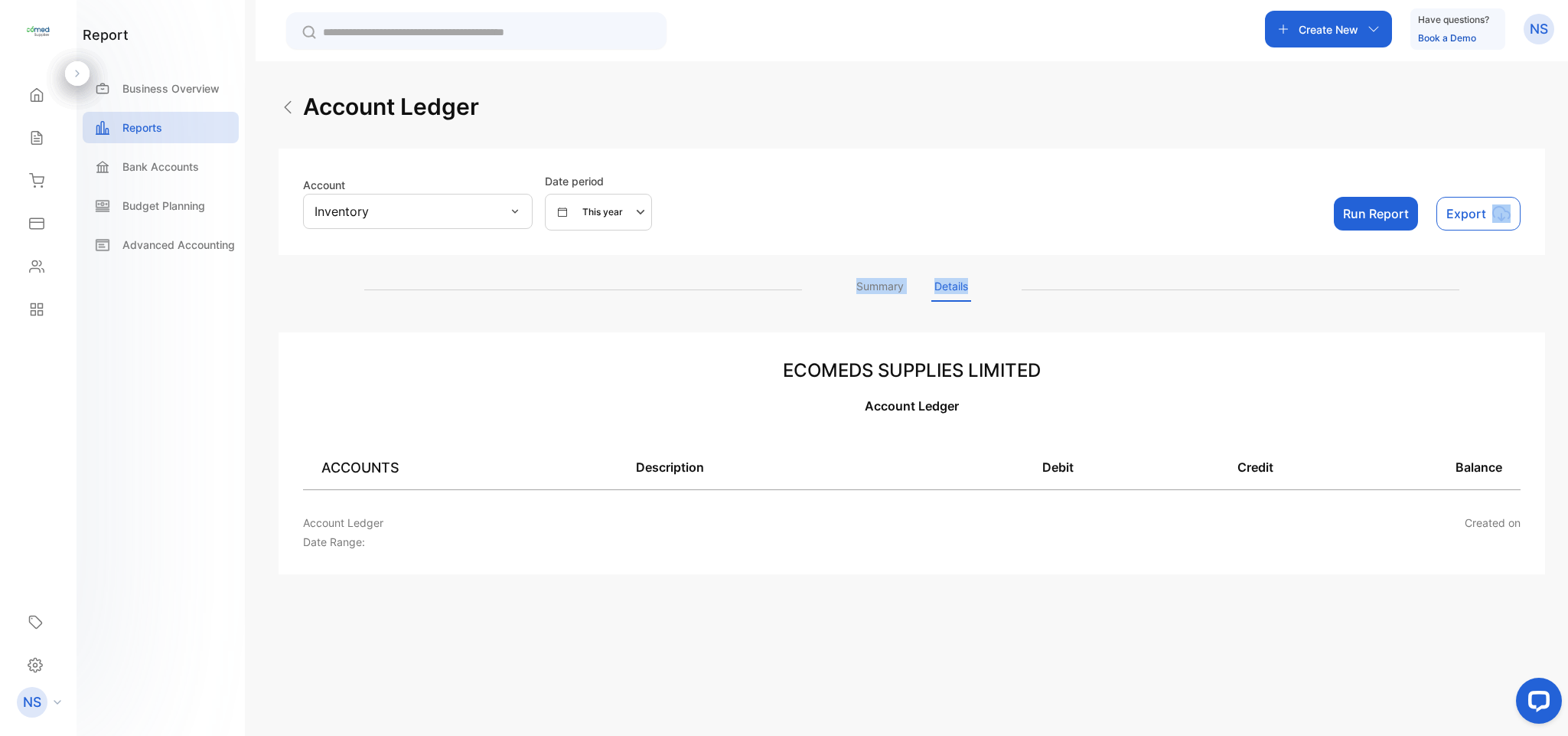
click at [882, 294] on p "Summary" at bounding box center [880, 290] width 54 height 24
click at [932, 296] on p "Details" at bounding box center [951, 290] width 40 height 24
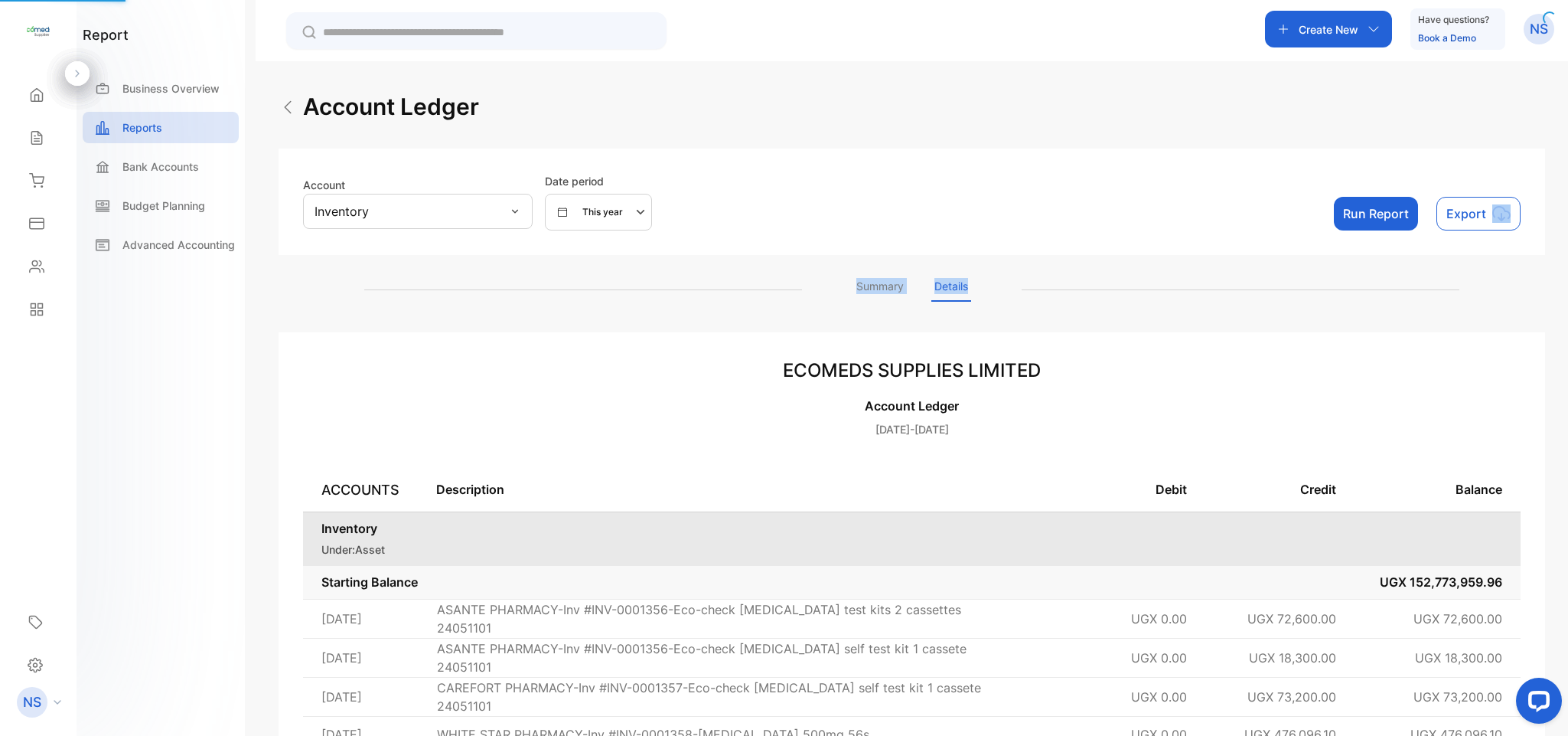
click at [626, 210] on div "This year" at bounding box center [604, 212] width 93 height 18
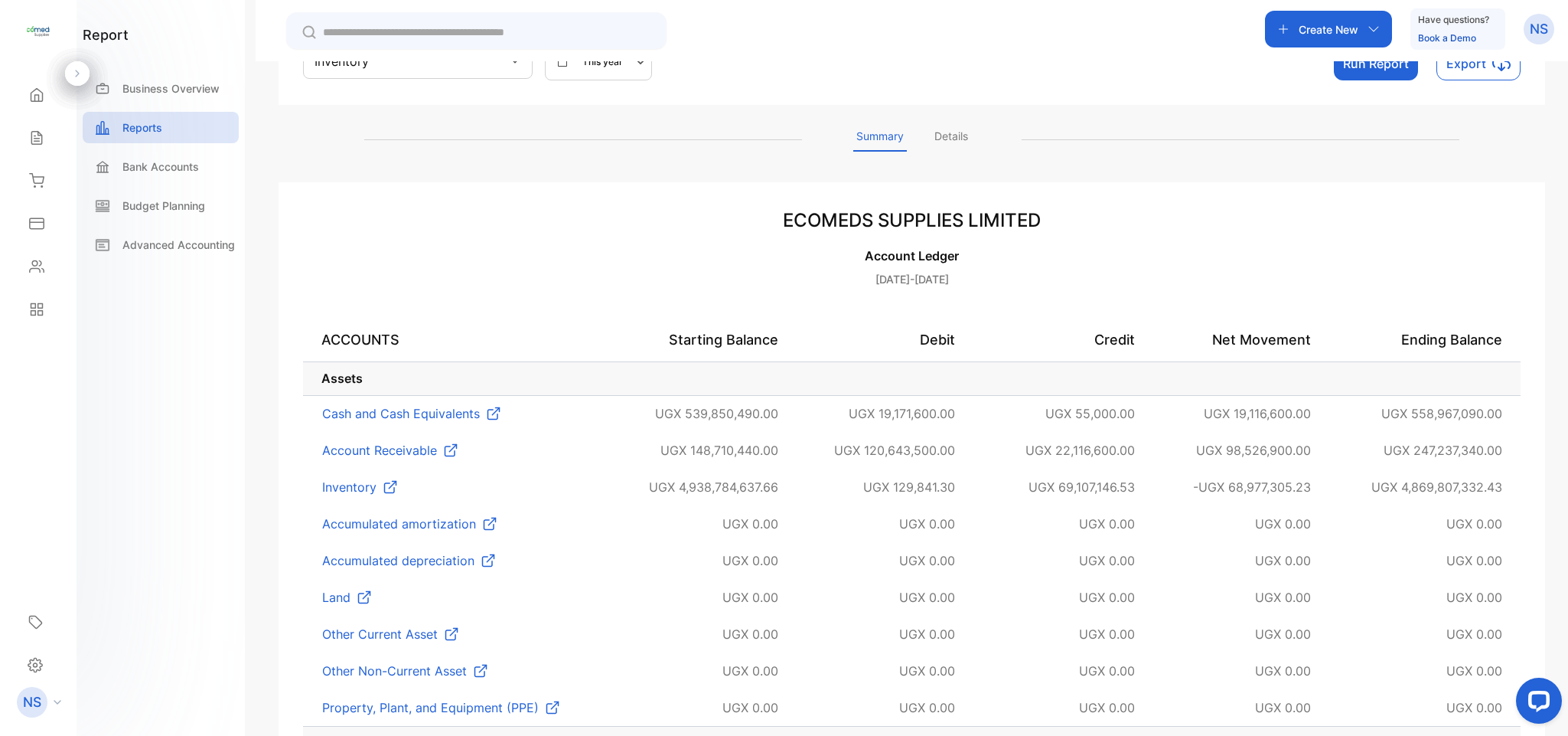
scroll to position [184, 0]
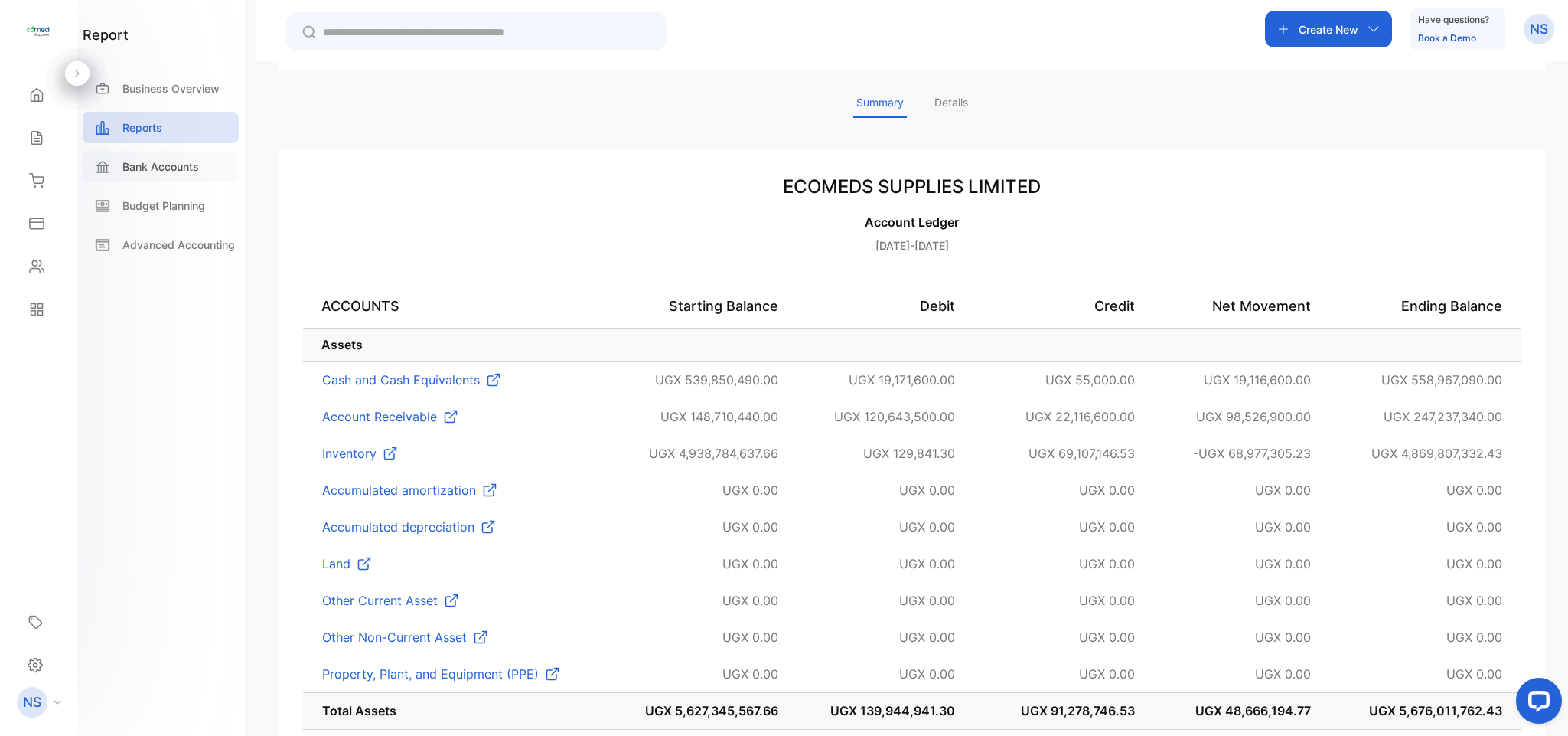
click at [159, 162] on p "Bank Accounts" at bounding box center [161, 166] width 77 height 16
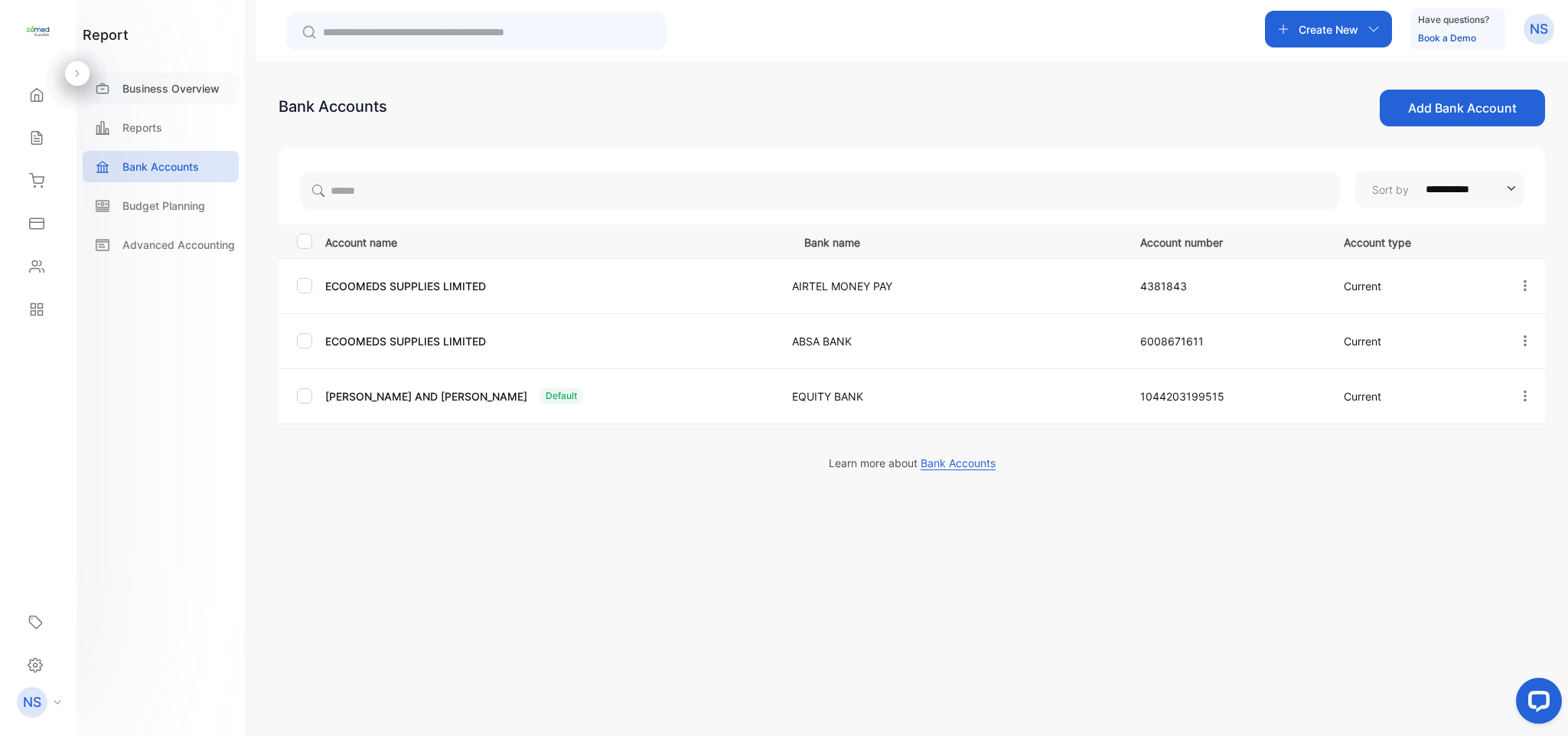
click at [152, 99] on div "Business Overview" at bounding box center [161, 92] width 156 height 39
click at [152, 86] on p "Business Overview" at bounding box center [171, 88] width 97 height 16
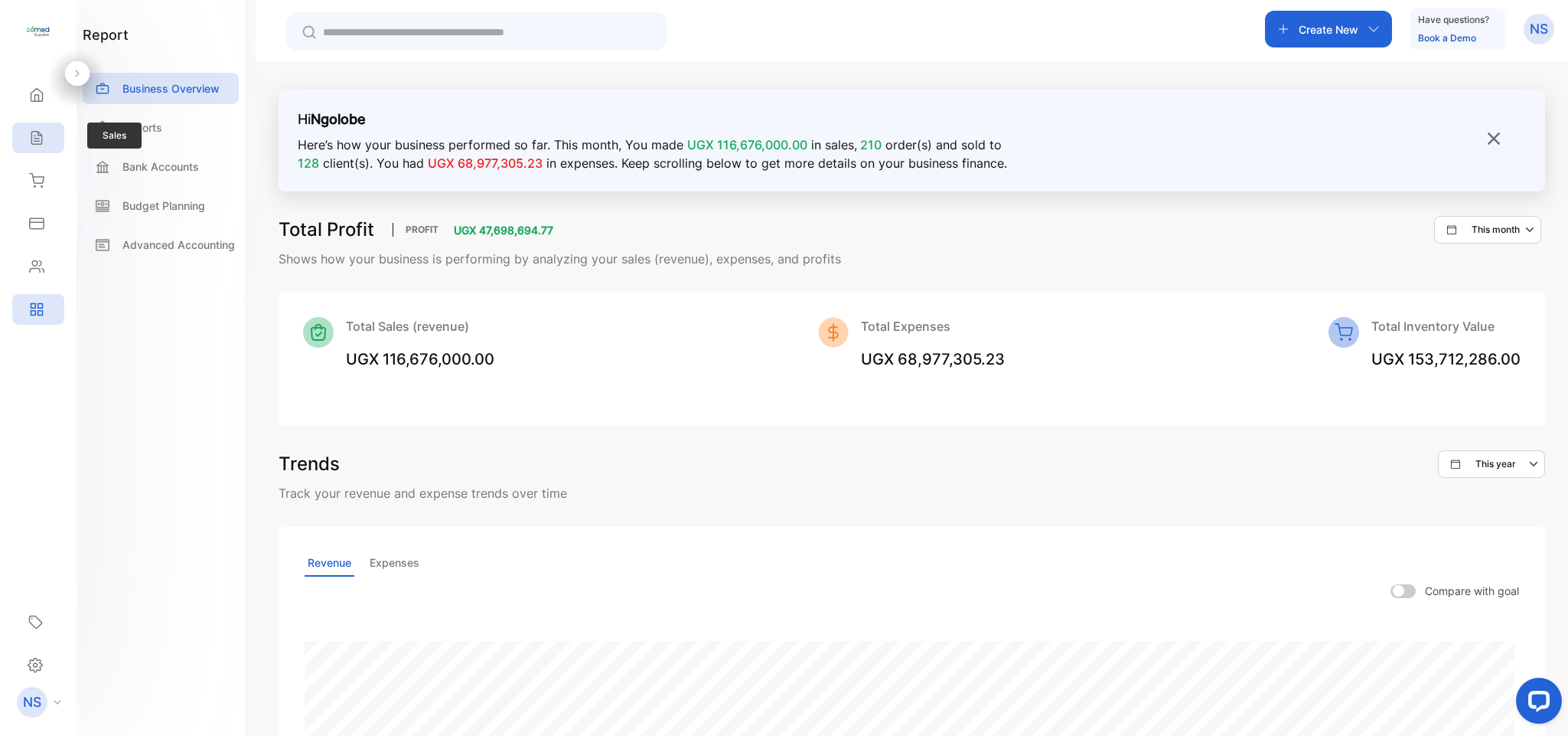
click at [53, 131] on div "Sales" at bounding box center [38, 138] width 52 height 31
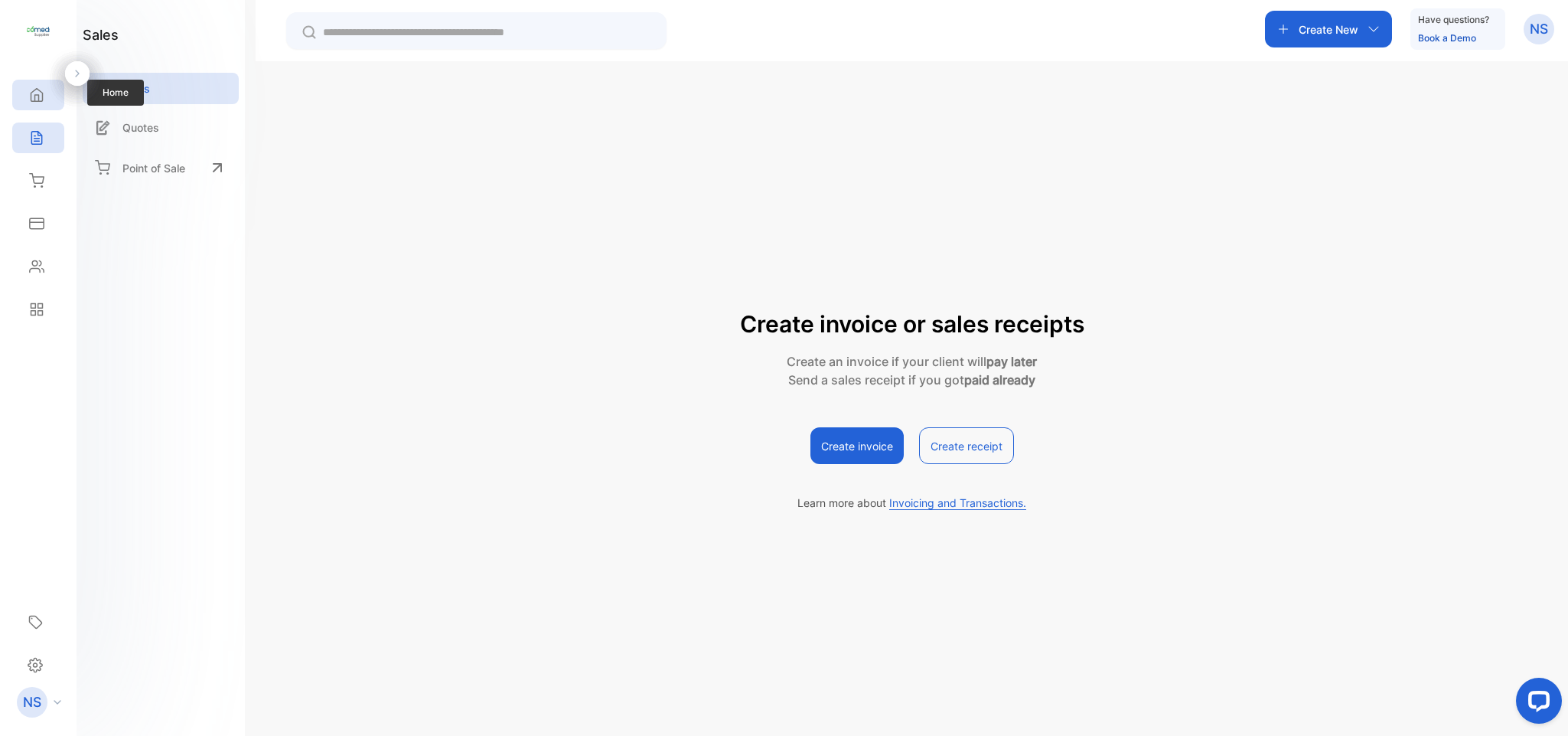
click at [21, 94] on div "Home" at bounding box center [38, 95] width 52 height 31
